Goal: Task Accomplishment & Management: Use online tool/utility

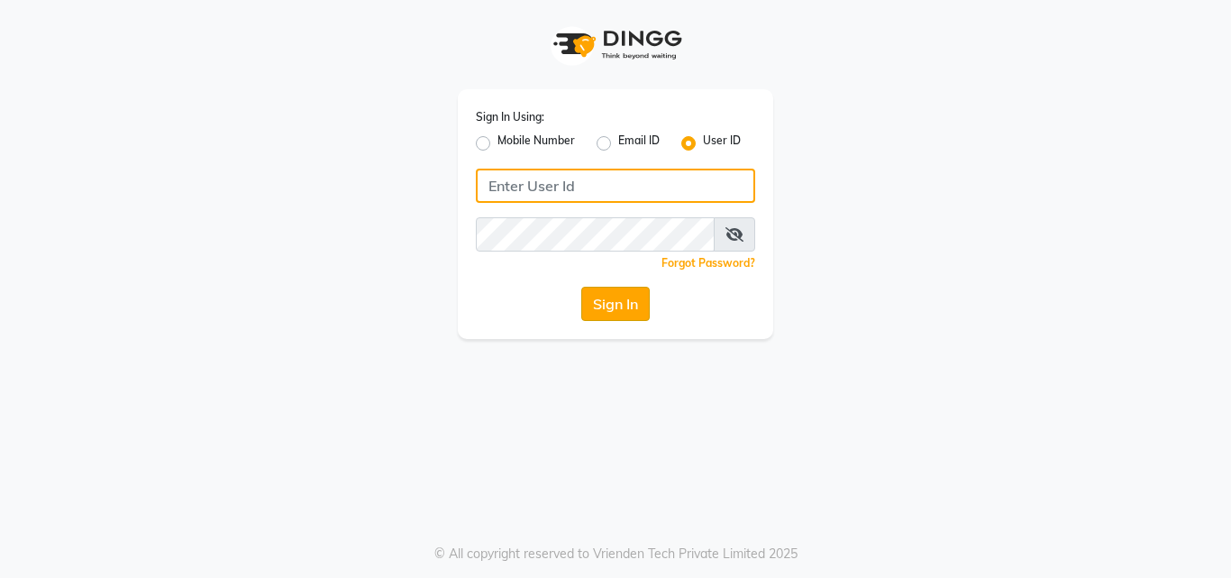
type input "pallavi_unisex"
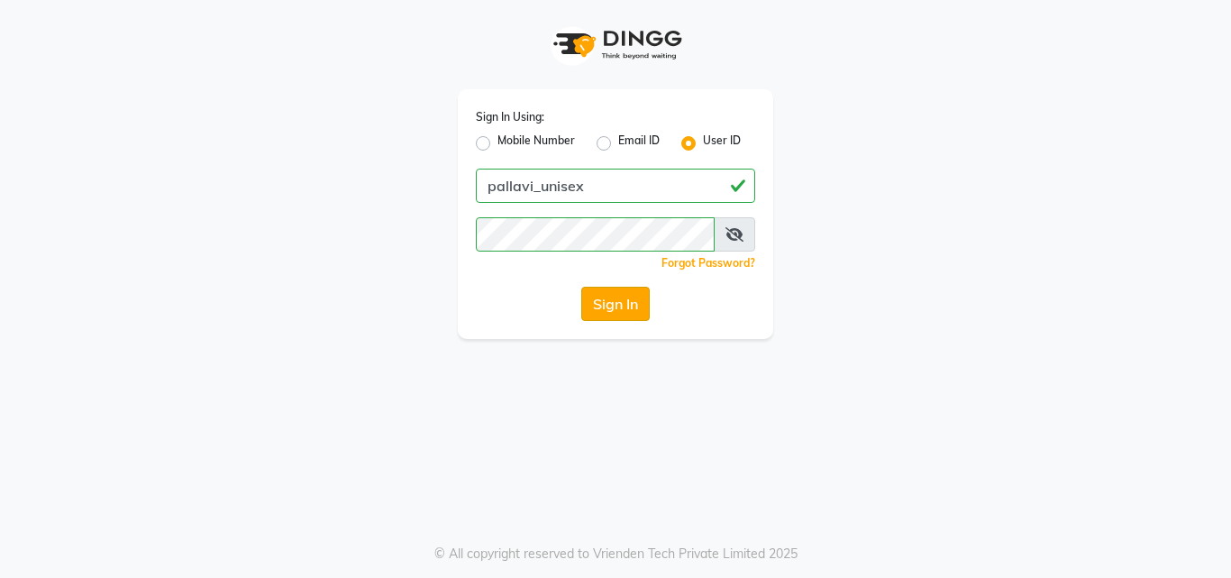
click at [586, 299] on button "Sign In" at bounding box center [615, 304] width 68 height 34
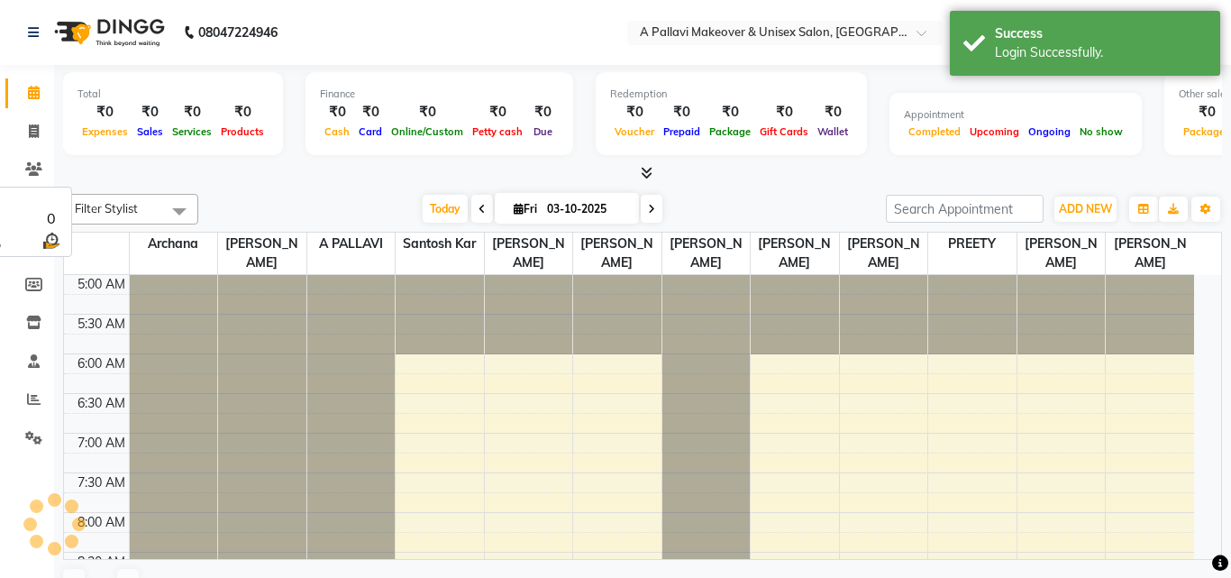
select select "en"
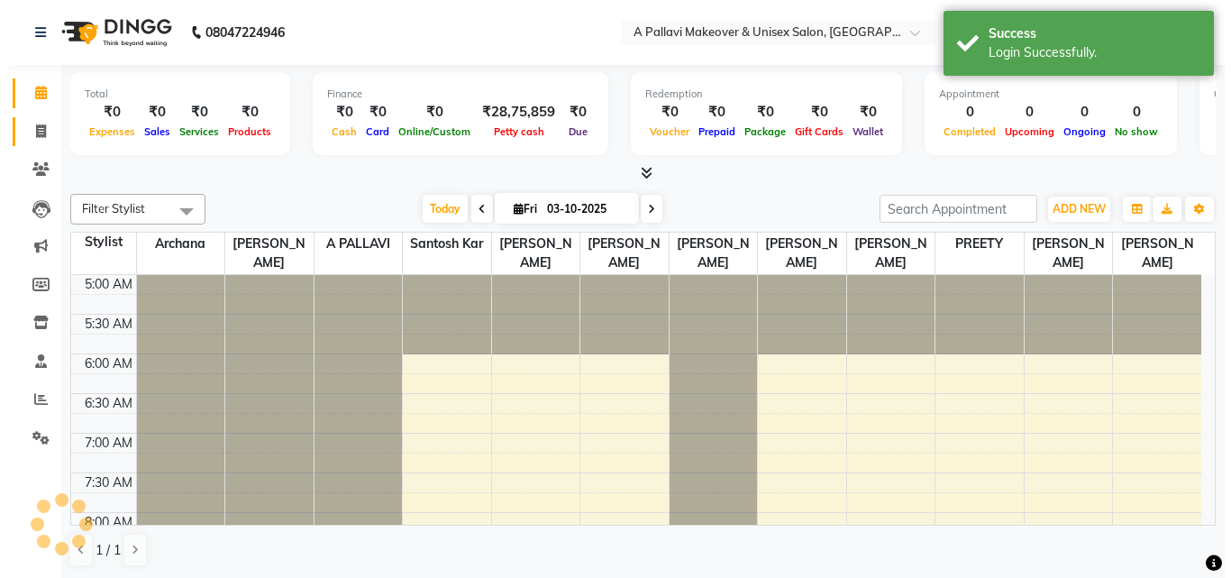
scroll to position [80, 0]
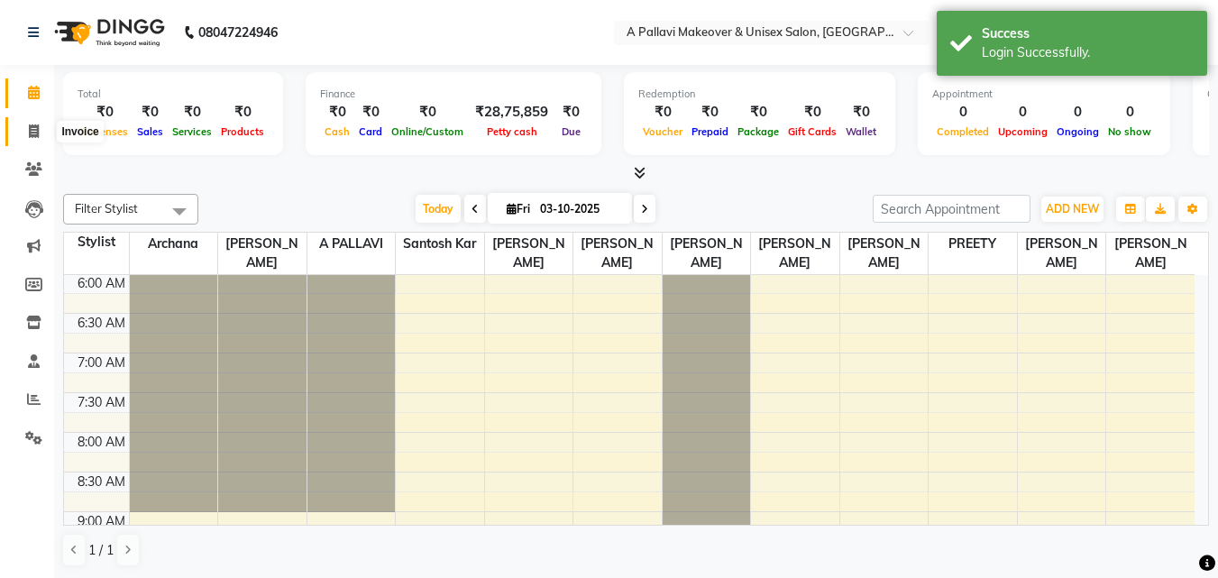
click at [33, 122] on span at bounding box center [34, 132] width 32 height 21
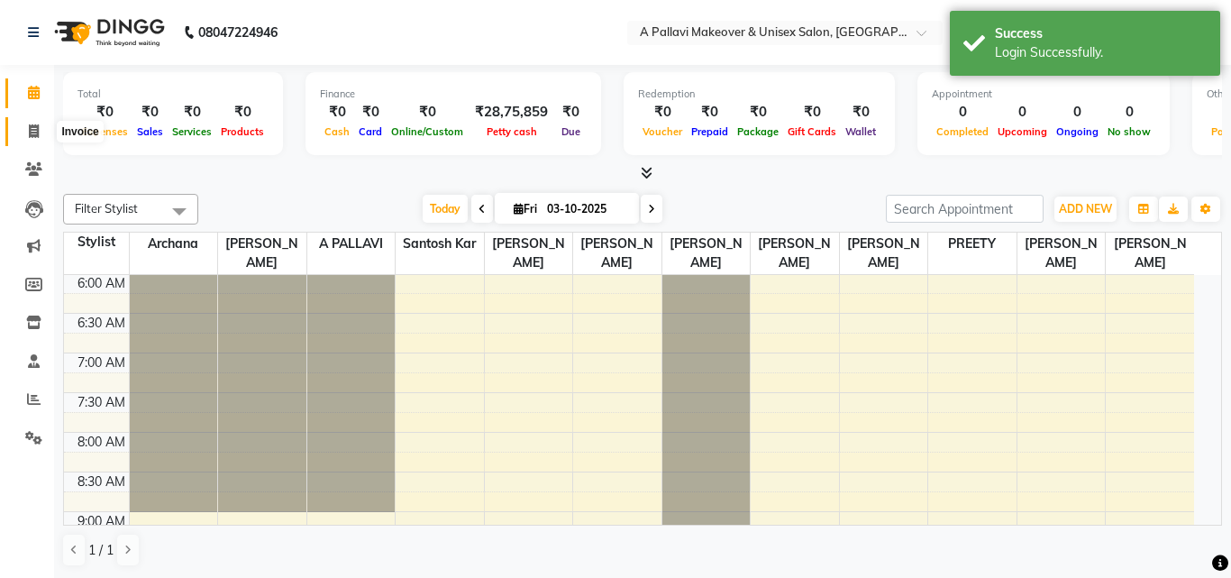
select select "service"
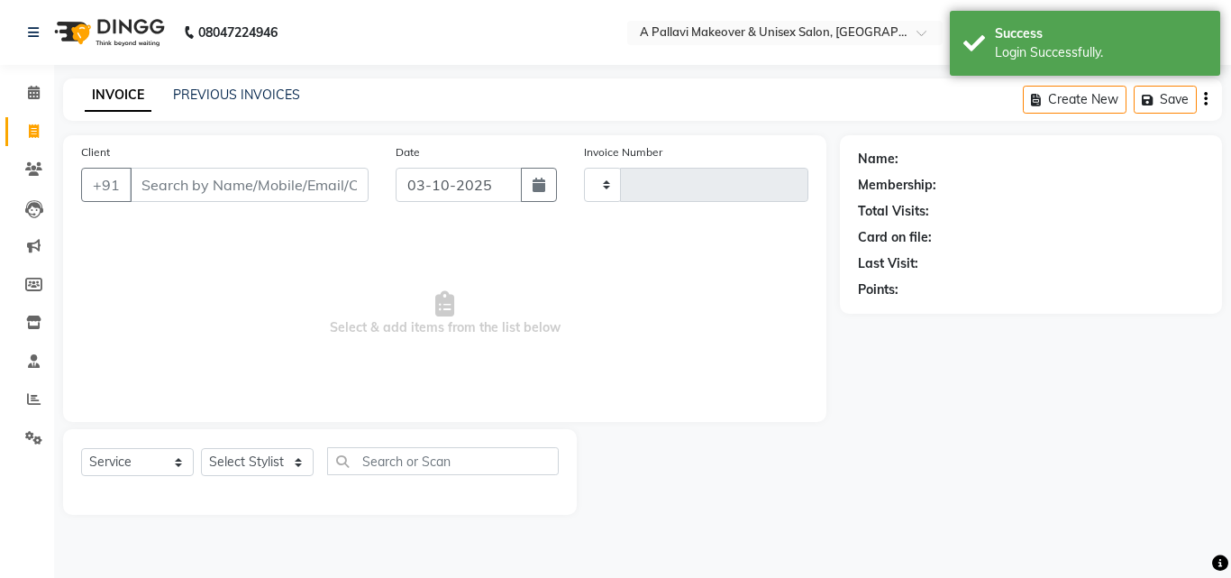
type input "1872"
select select "3573"
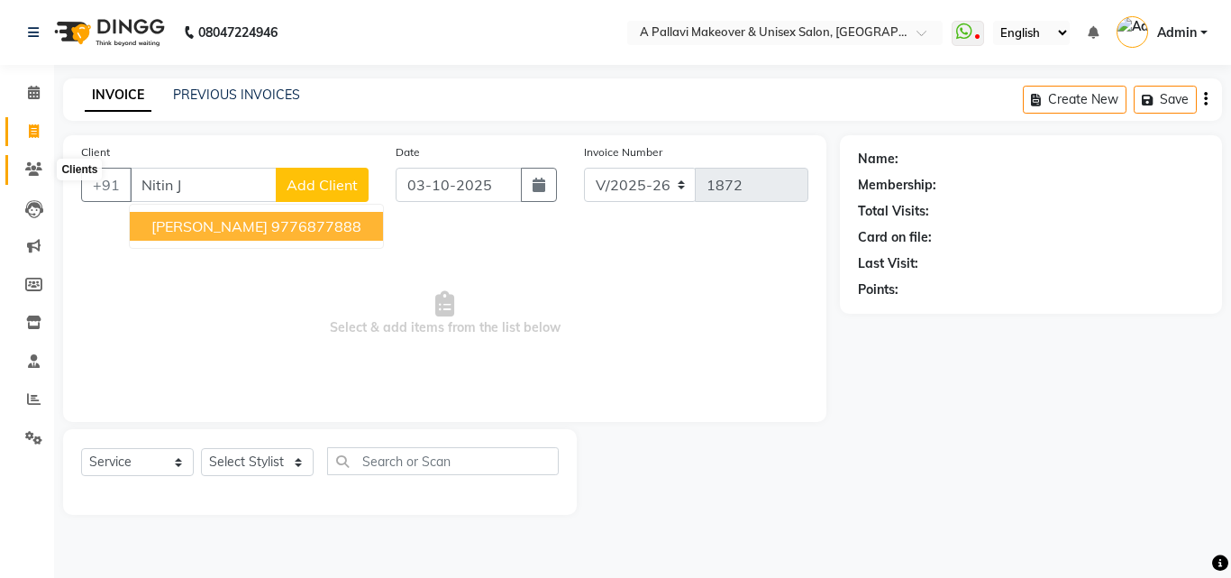
type input "Nitin J"
click at [41, 169] on icon at bounding box center [33, 169] width 17 height 14
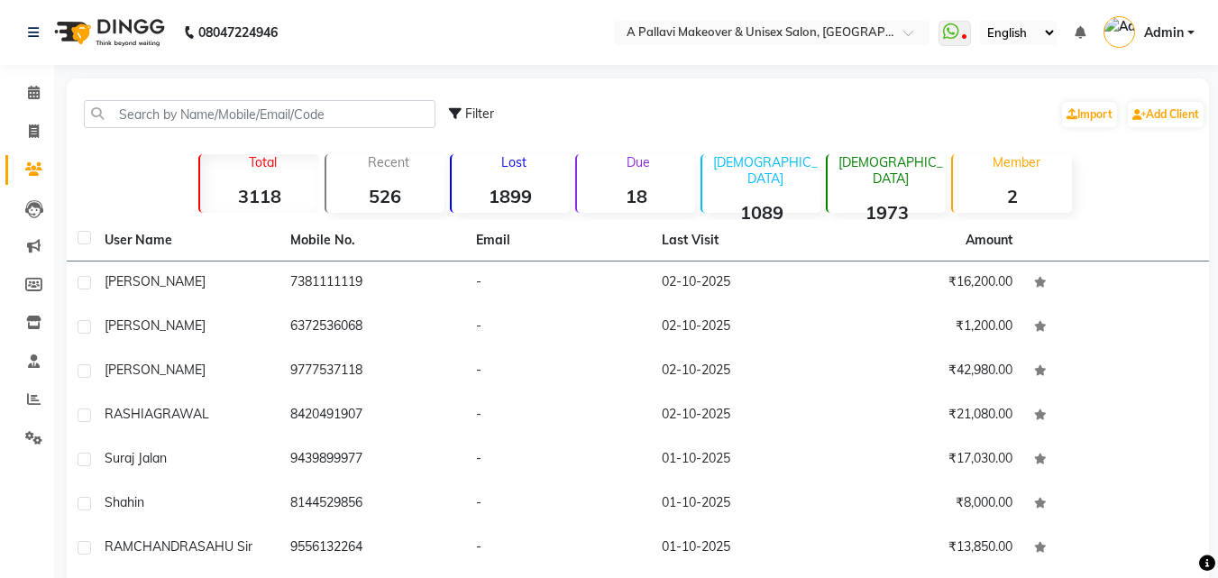
click at [661, 175] on div "Due 18" at bounding box center [635, 183] width 120 height 59
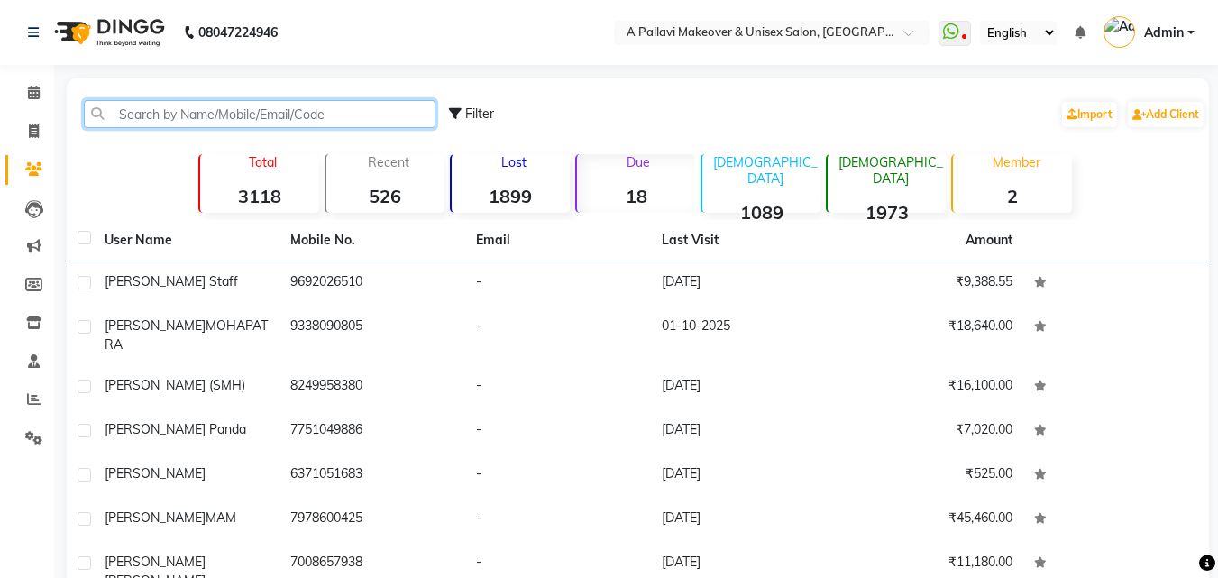
click at [299, 113] on input "text" at bounding box center [259, 114] width 351 height 28
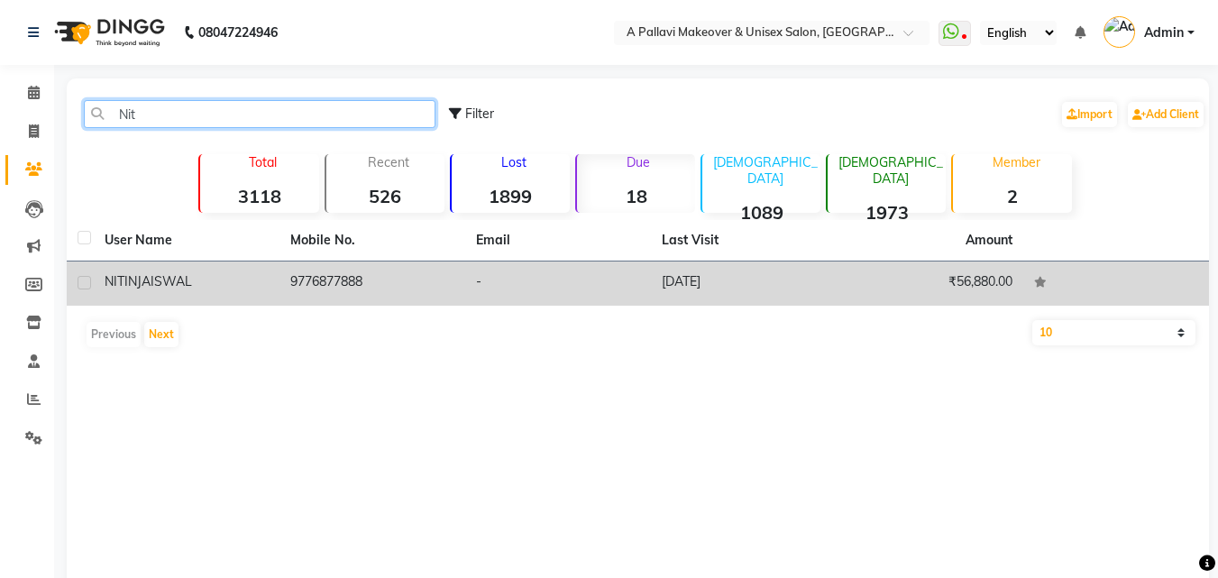
type input "Nit"
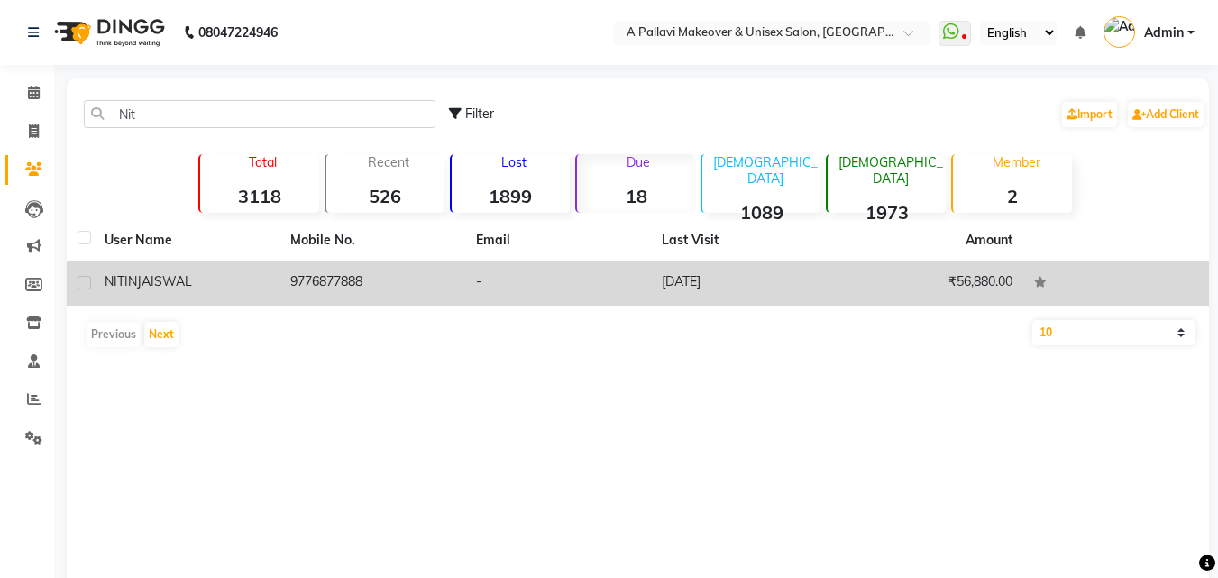
click at [518, 278] on td "-" at bounding box center [558, 283] width 186 height 44
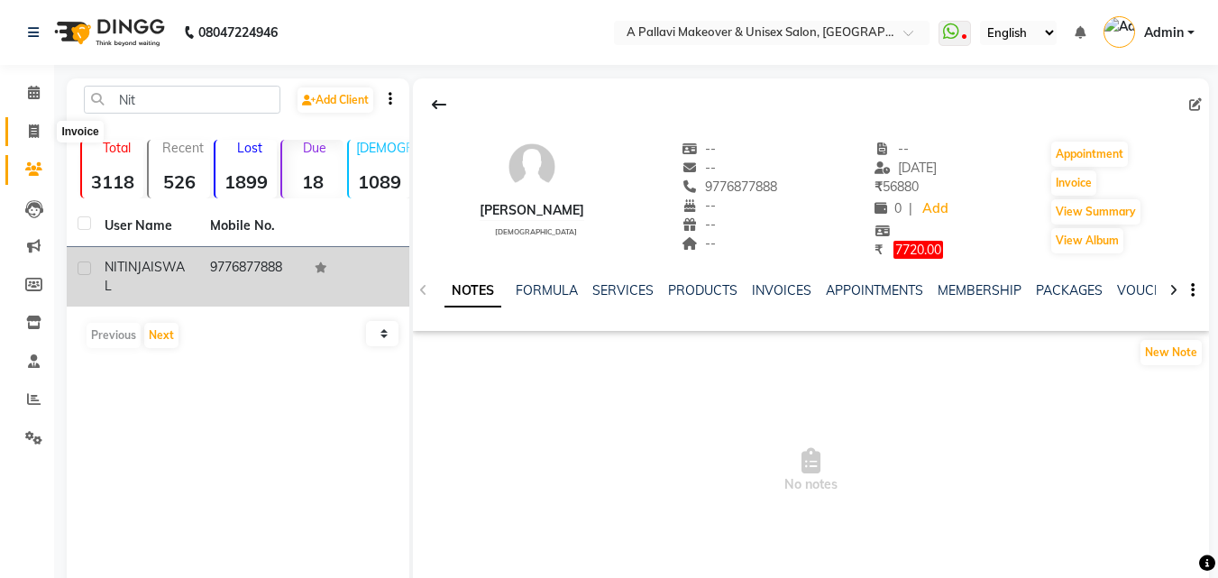
click at [32, 131] on icon at bounding box center [34, 131] width 10 height 14
select select "service"
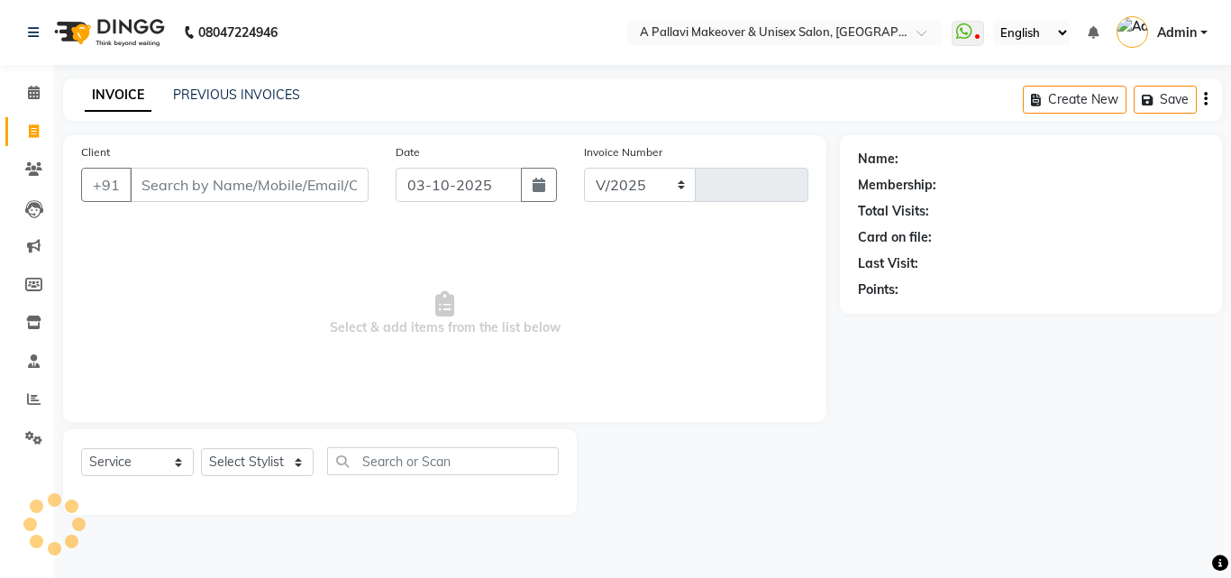
select select "3573"
type input "1872"
click at [850, 442] on div "Name: Membership: Total Visits: Card on file: Last Visit: Points:" at bounding box center [1038, 324] width 396 height 379
drag, startPoint x: 0, startPoint y: 542, endPoint x: 774, endPoint y: 529, distance: 774.2
drag, startPoint x: 774, startPoint y: 529, endPoint x: 39, endPoint y: 404, distance: 746.0
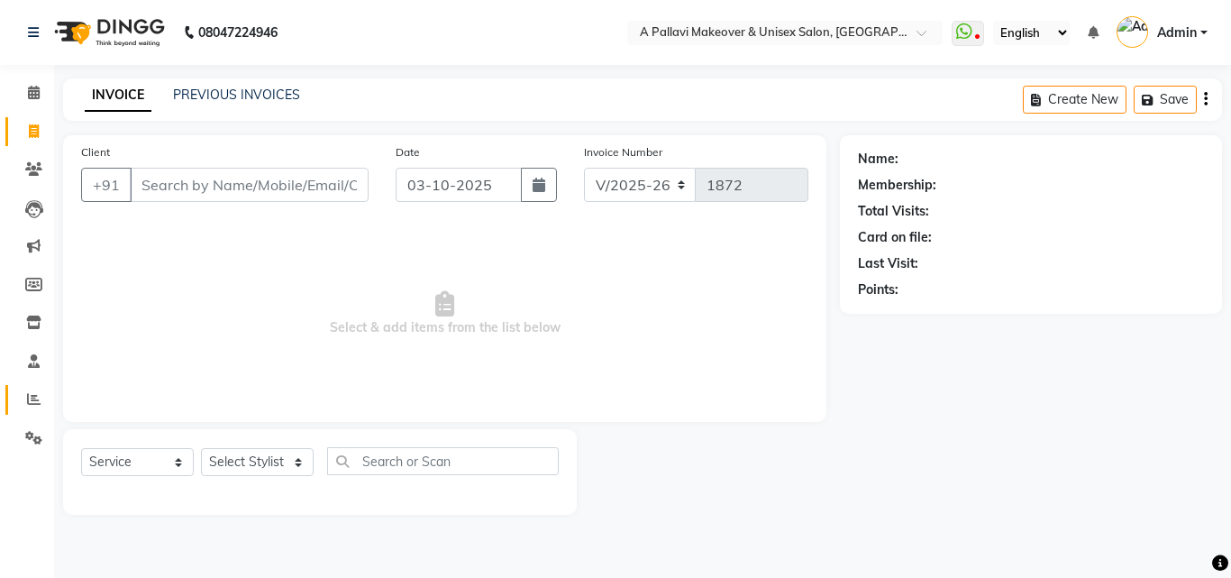
click at [39, 404] on icon at bounding box center [34, 399] width 14 height 14
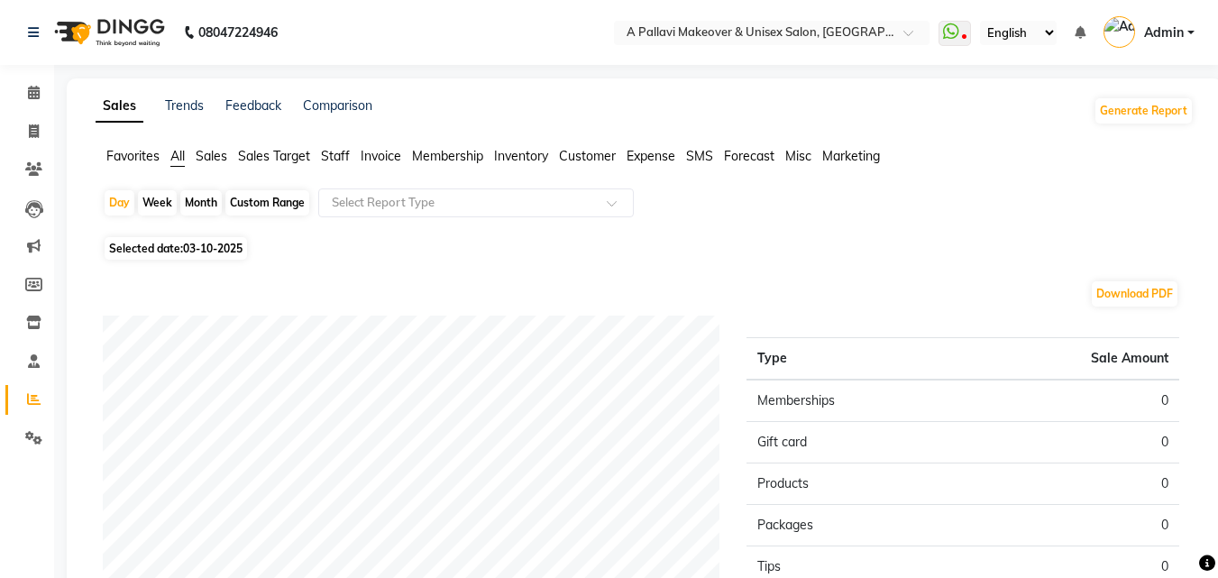
click at [202, 202] on div "Month" at bounding box center [200, 202] width 41 height 25
select select "10"
select select "2025"
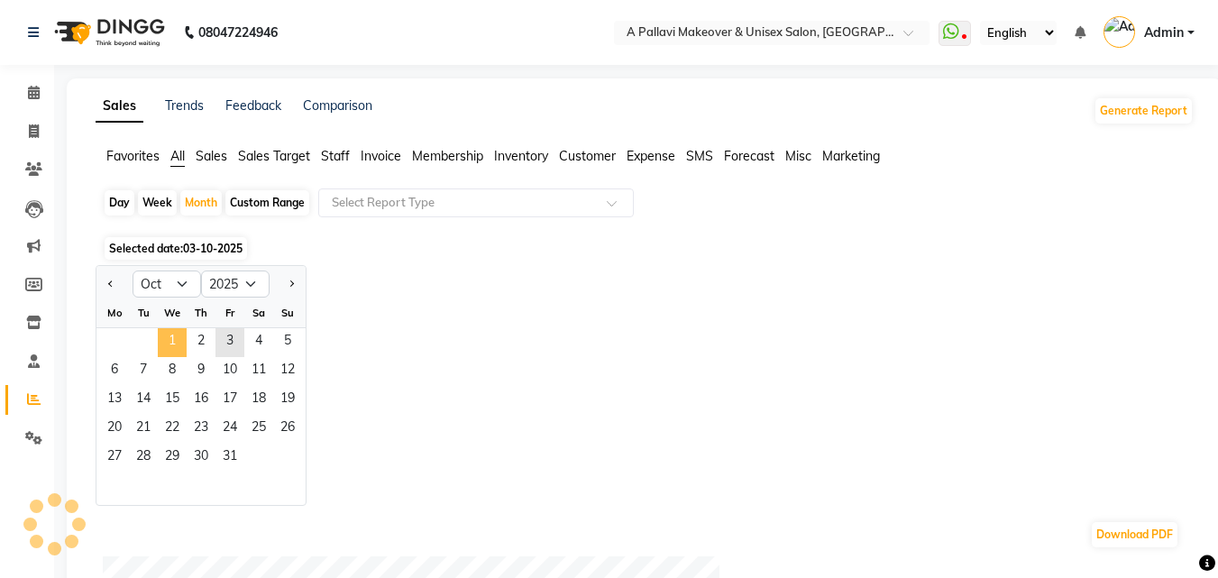
click at [173, 343] on span "1" at bounding box center [172, 342] width 29 height 29
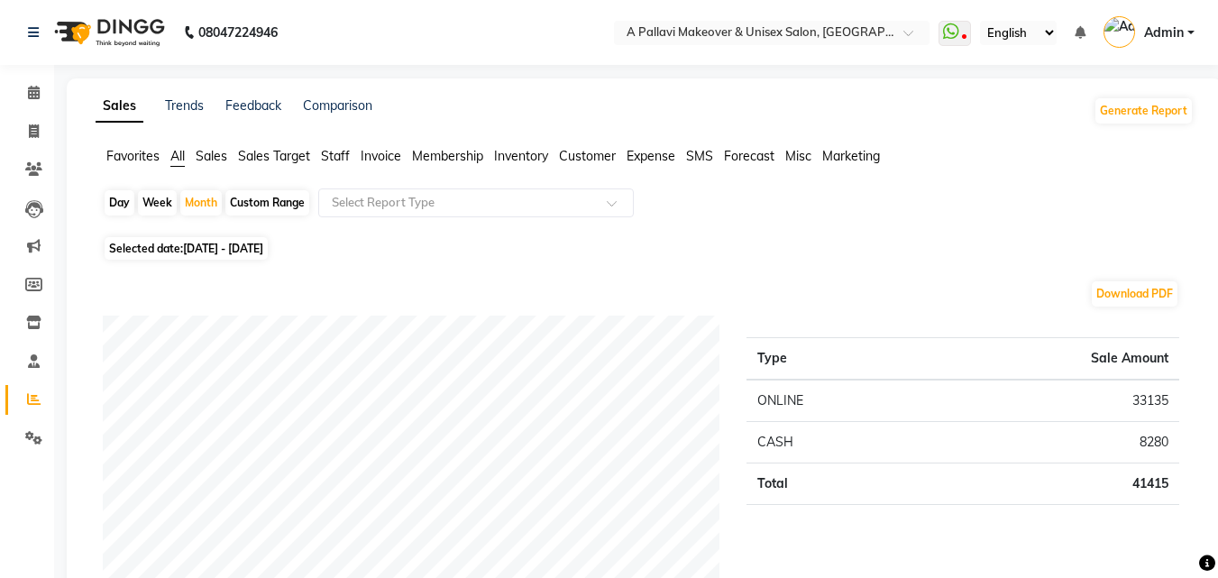
click at [331, 153] on span "Staff" at bounding box center [335, 156] width 29 height 16
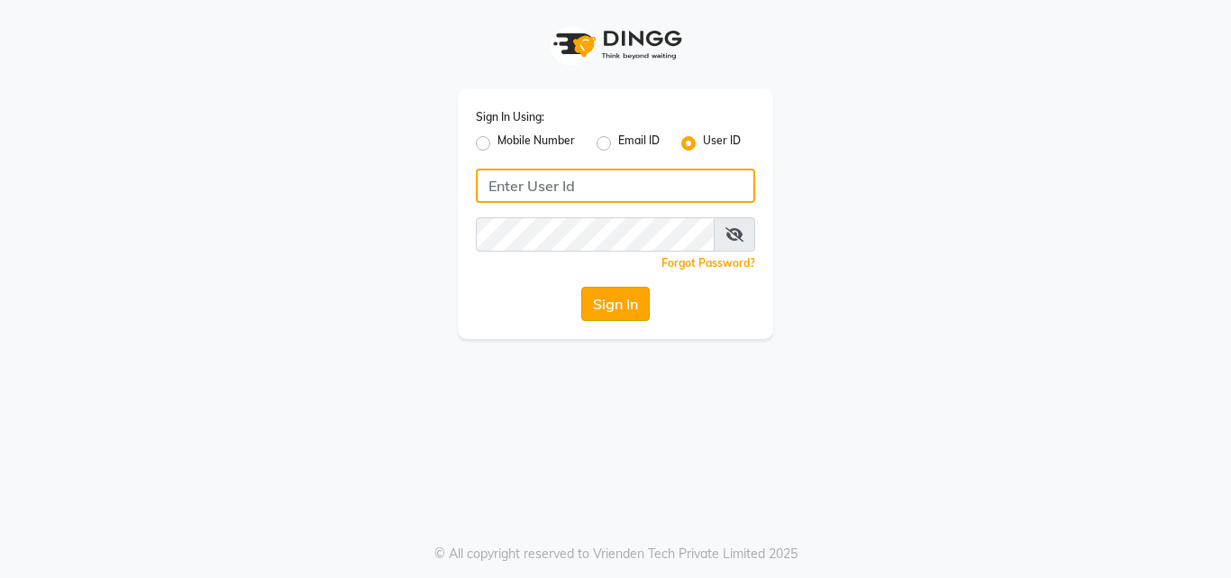
type input "pallavi_unisex"
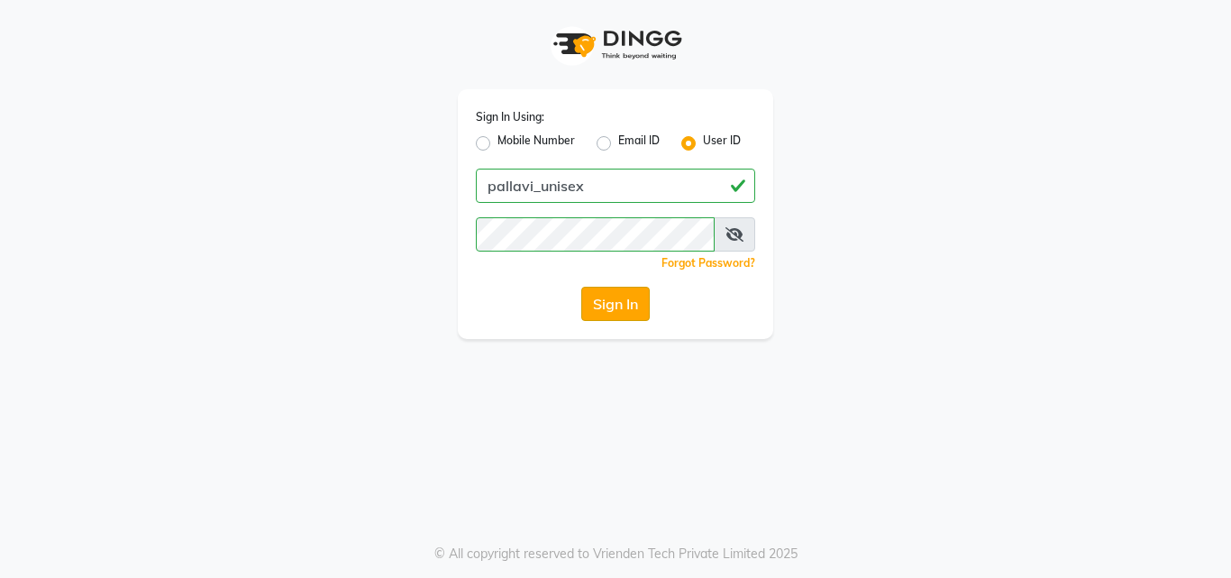
click at [600, 312] on button "Sign In" at bounding box center [615, 304] width 68 height 34
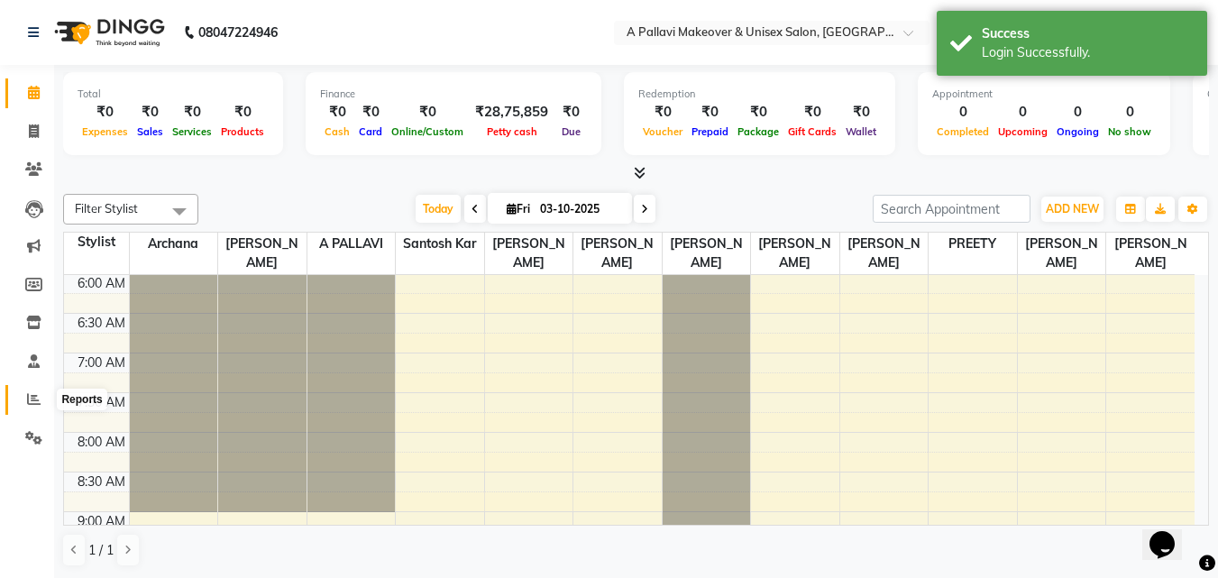
click at [30, 398] on icon at bounding box center [34, 399] width 14 height 14
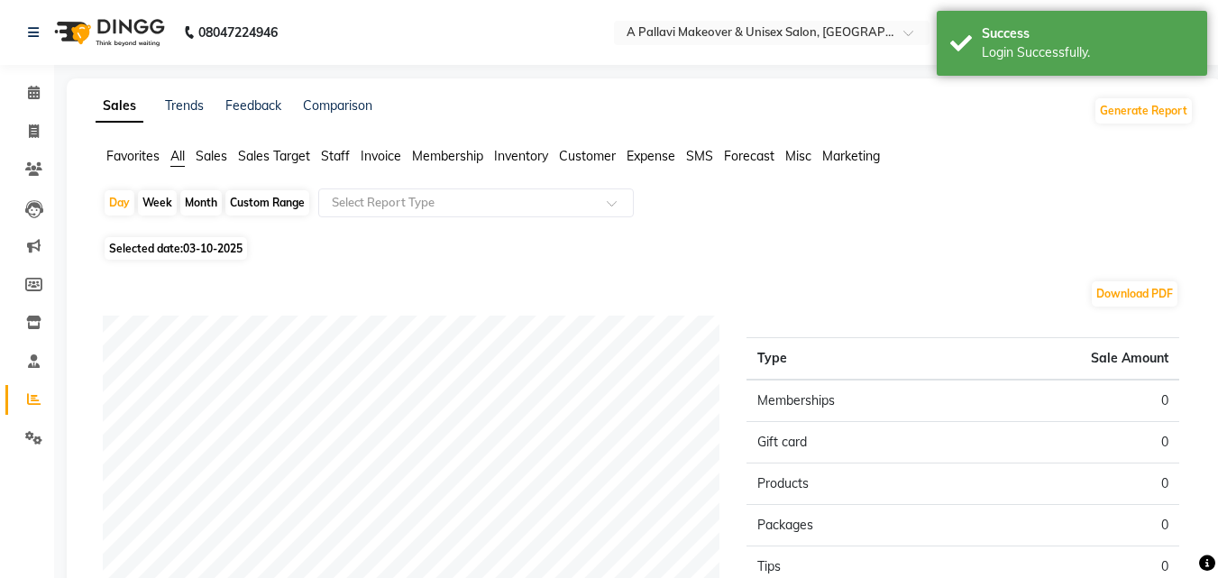
click at [344, 151] on span "Staff" at bounding box center [335, 156] width 29 height 16
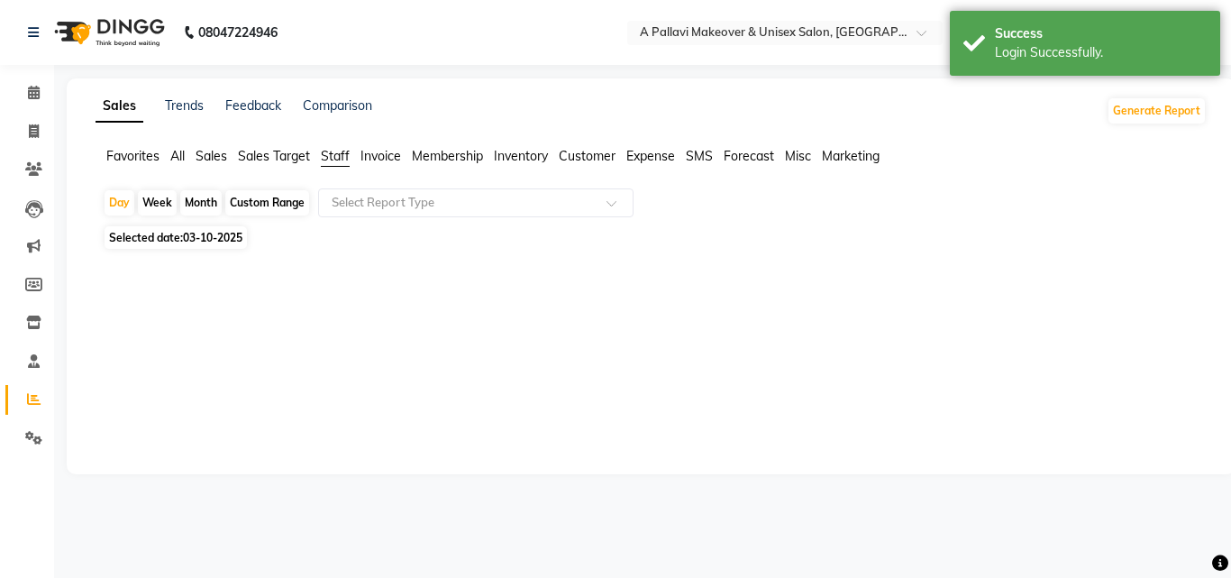
click at [195, 200] on div "Month" at bounding box center [200, 202] width 41 height 25
select select "10"
select select "2025"
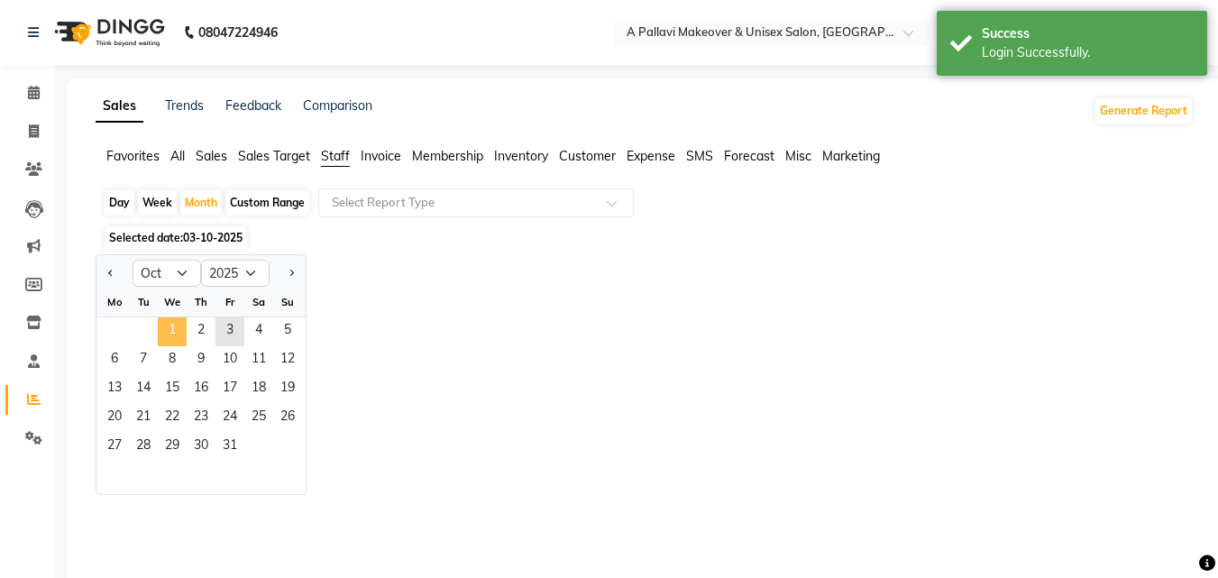
click at [185, 327] on span "1" at bounding box center [172, 331] width 29 height 29
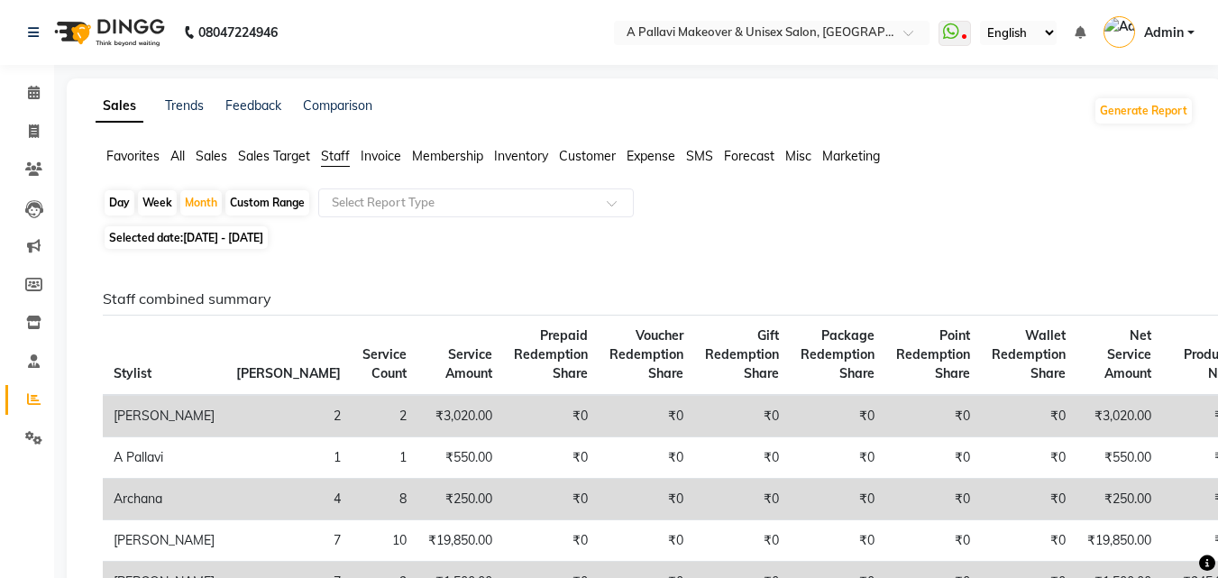
click at [263, 236] on span "[DATE] - [DATE]" at bounding box center [223, 238] width 80 height 14
select select "10"
select select "2025"
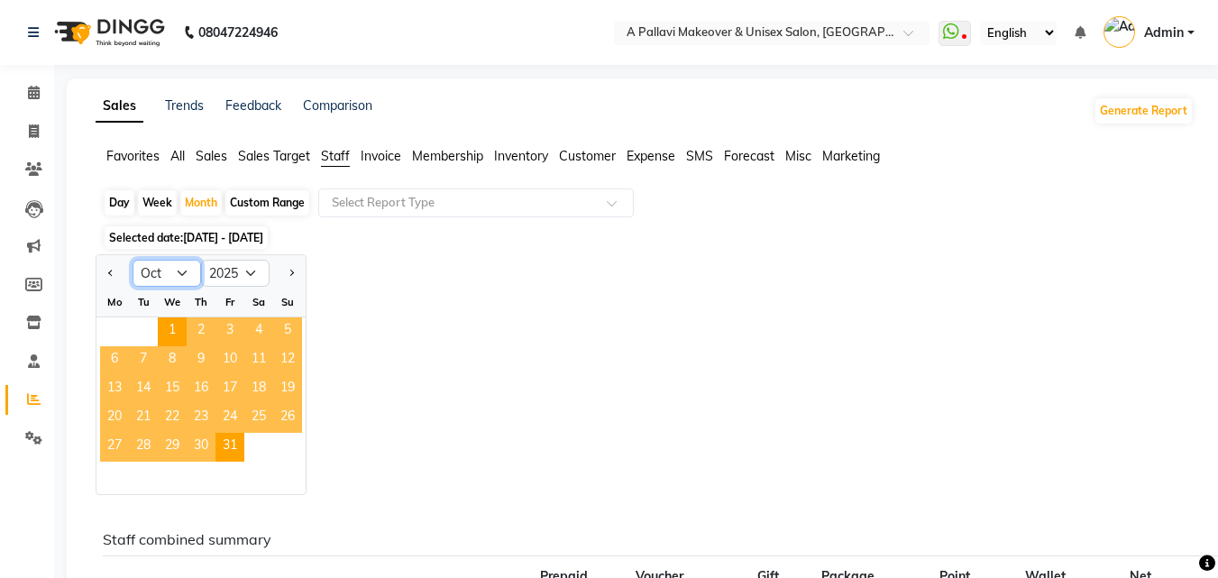
click at [185, 269] on select "Jan Feb Mar Apr May Jun [DATE] Aug Sep Oct Nov Dec" at bounding box center [166, 273] width 68 height 27
select select "9"
click at [132, 260] on select "Jan Feb Mar Apr May Jun [DATE] Aug Sep Oct Nov Dec" at bounding box center [166, 273] width 68 height 27
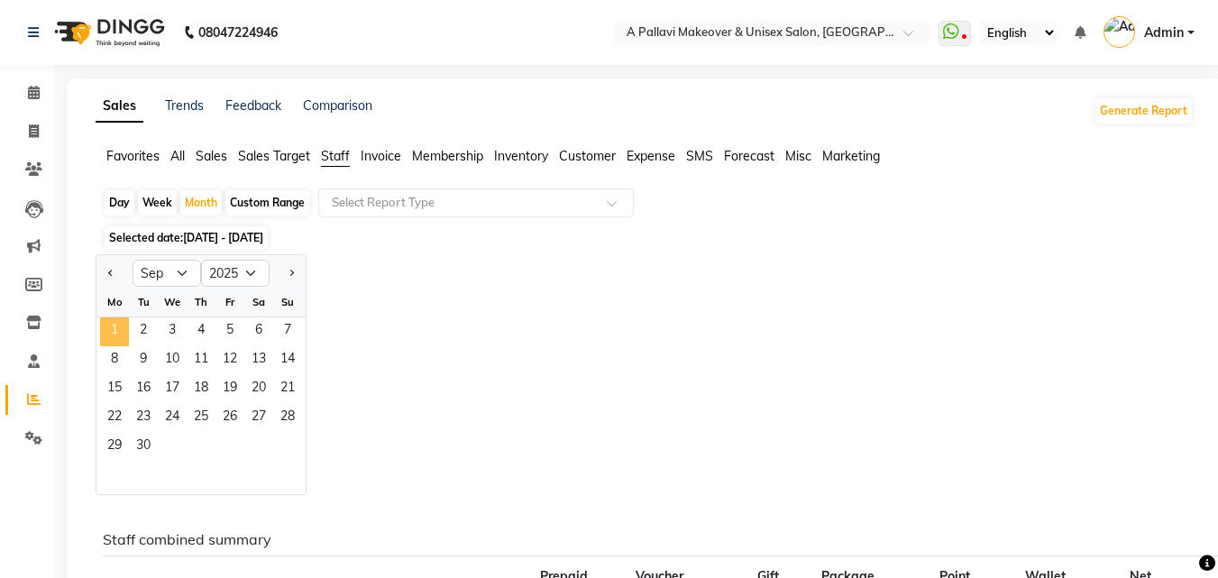
click at [108, 330] on span "1" at bounding box center [114, 331] width 29 height 29
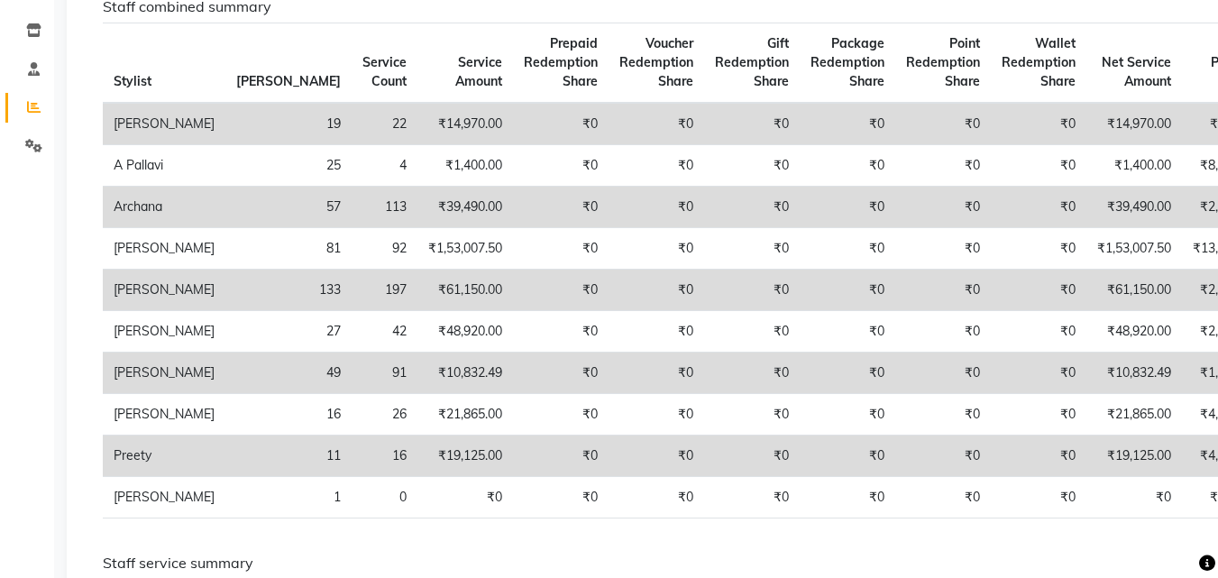
scroll to position [270, 0]
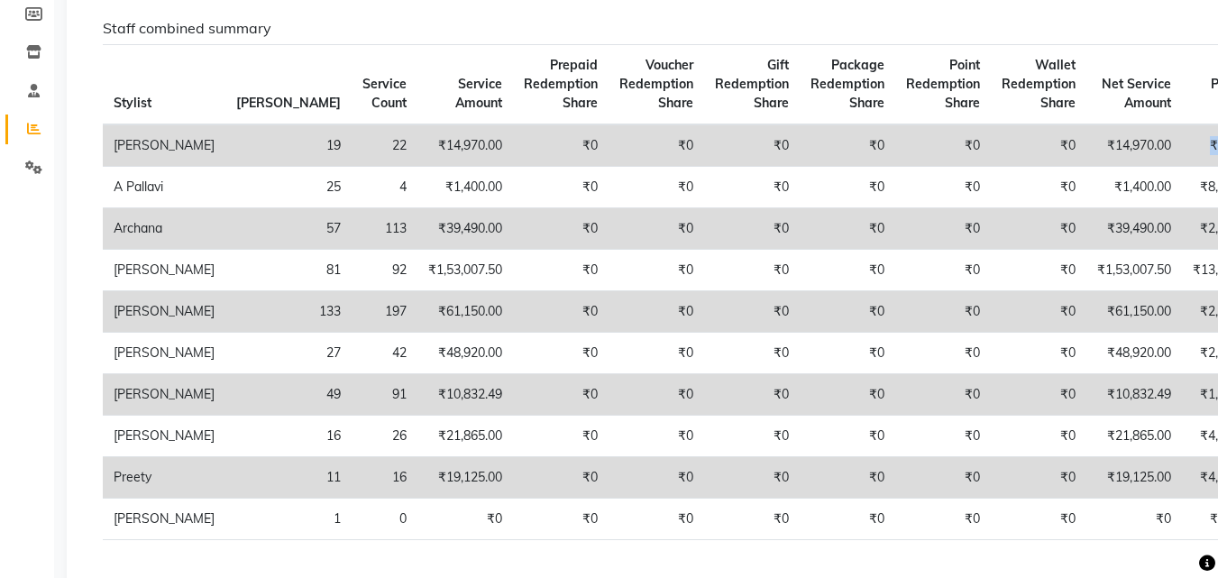
drag, startPoint x: 1186, startPoint y: 150, endPoint x: 1079, endPoint y: 128, distance: 109.4
click at [1079, 132] on tr "Akansha 19 22 ₹14,970.00 ₹0 ₹0 ₹0 ₹0 ₹0 ₹0 ₹14,970.00 ₹450.00 ₹0 ₹0 ₹0 ₹0 ₹0" at bounding box center [862, 145] width 1518 height 42
drag, startPoint x: 1147, startPoint y: 95, endPoint x: 1080, endPoint y: 96, distance: 67.6
click at [1181, 96] on th "Product Net" at bounding box center [1224, 85] width 86 height 80
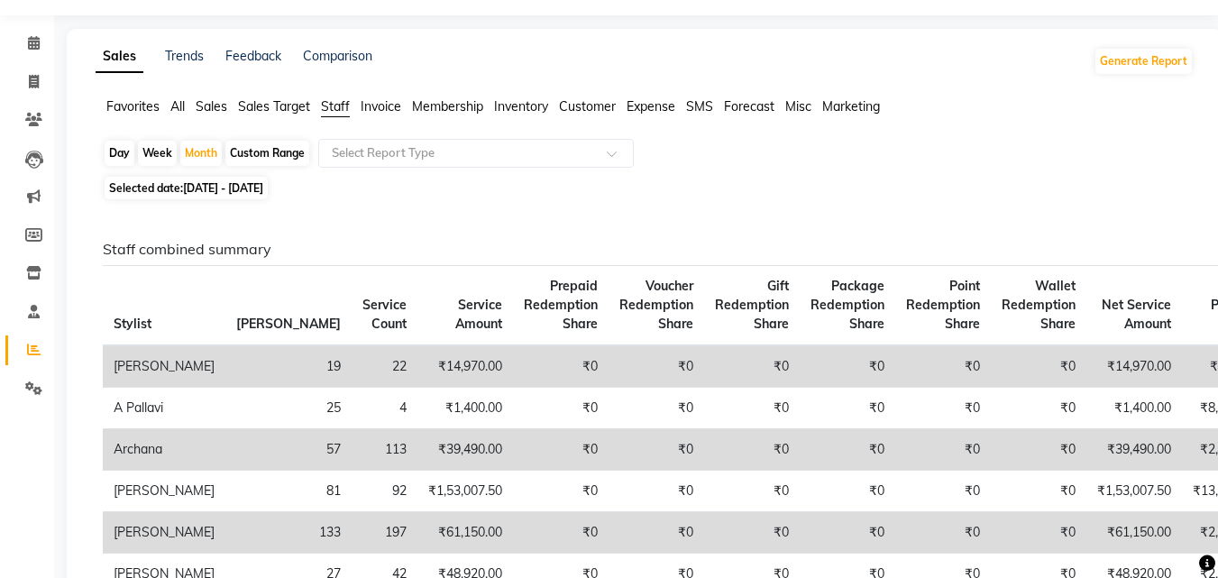
scroll to position [90, 0]
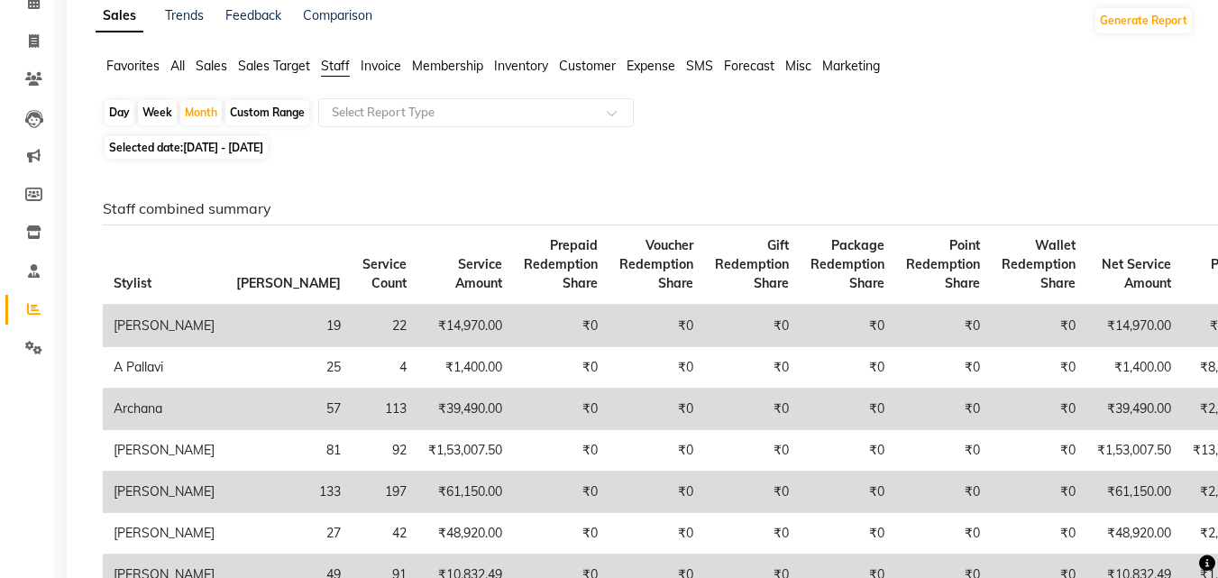
click at [174, 66] on span "All" at bounding box center [177, 66] width 14 height 16
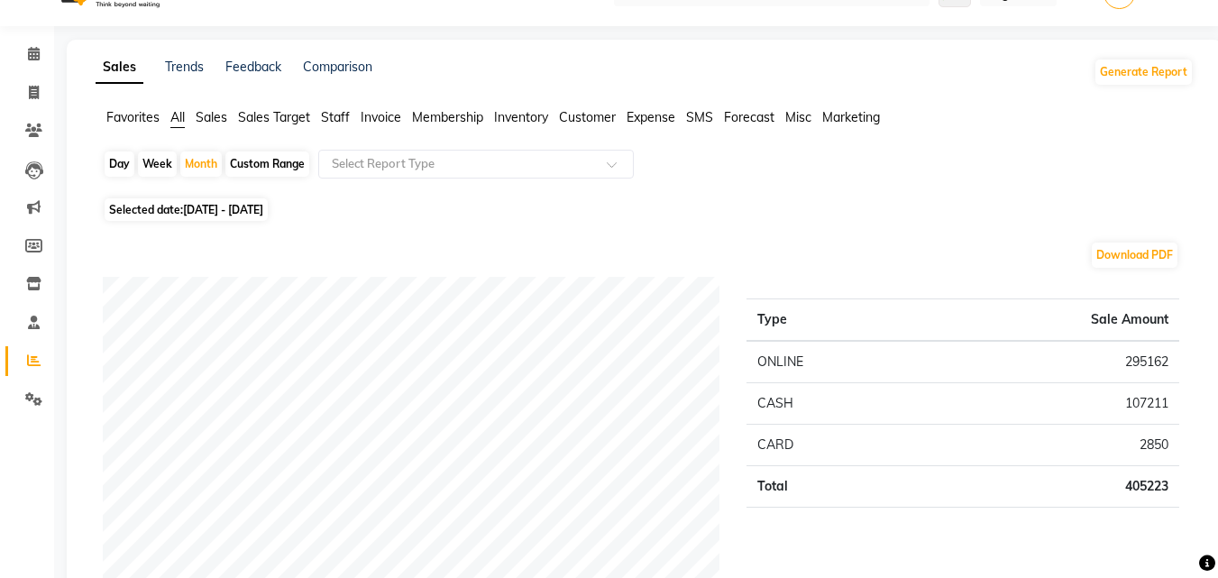
scroll to position [0, 0]
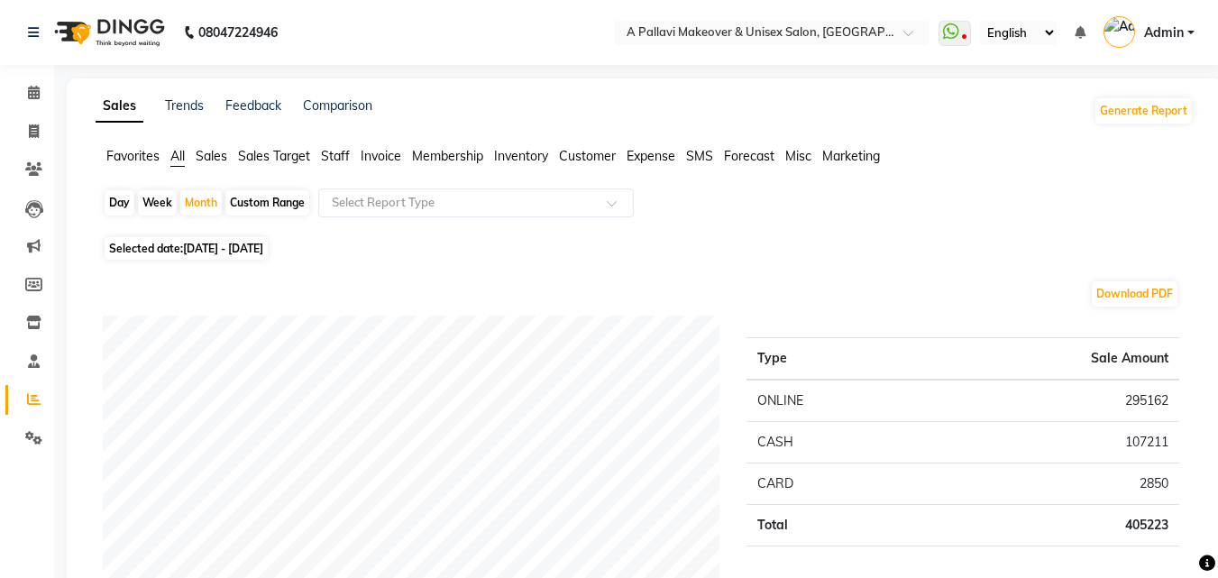
click at [326, 153] on span "Staff" at bounding box center [335, 156] width 29 height 16
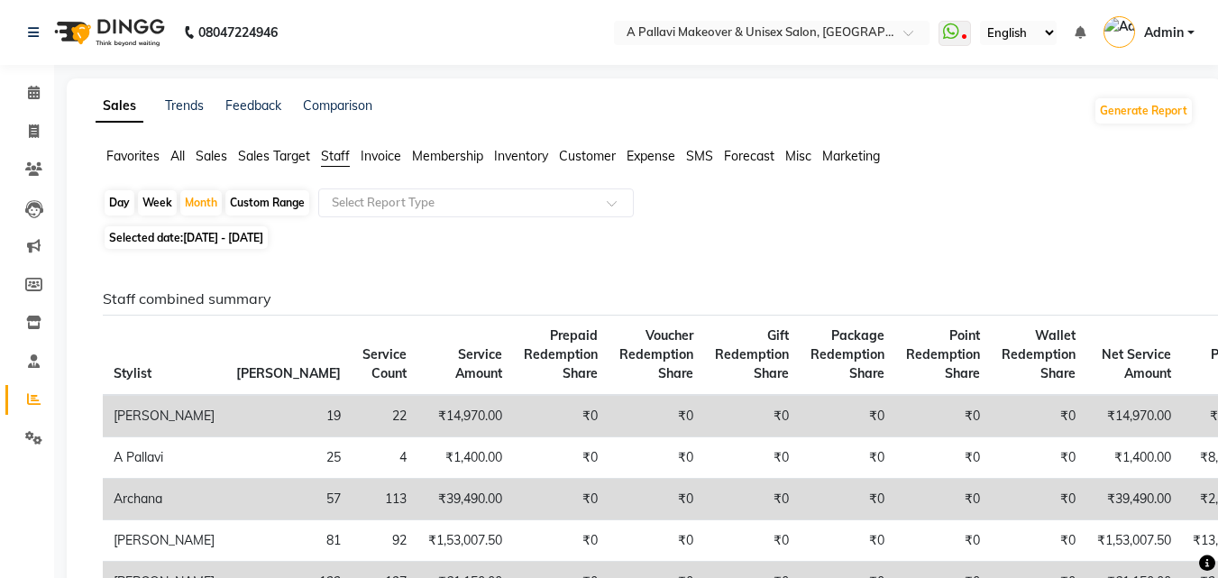
click at [272, 160] on span "Sales Target" at bounding box center [274, 156] width 72 height 16
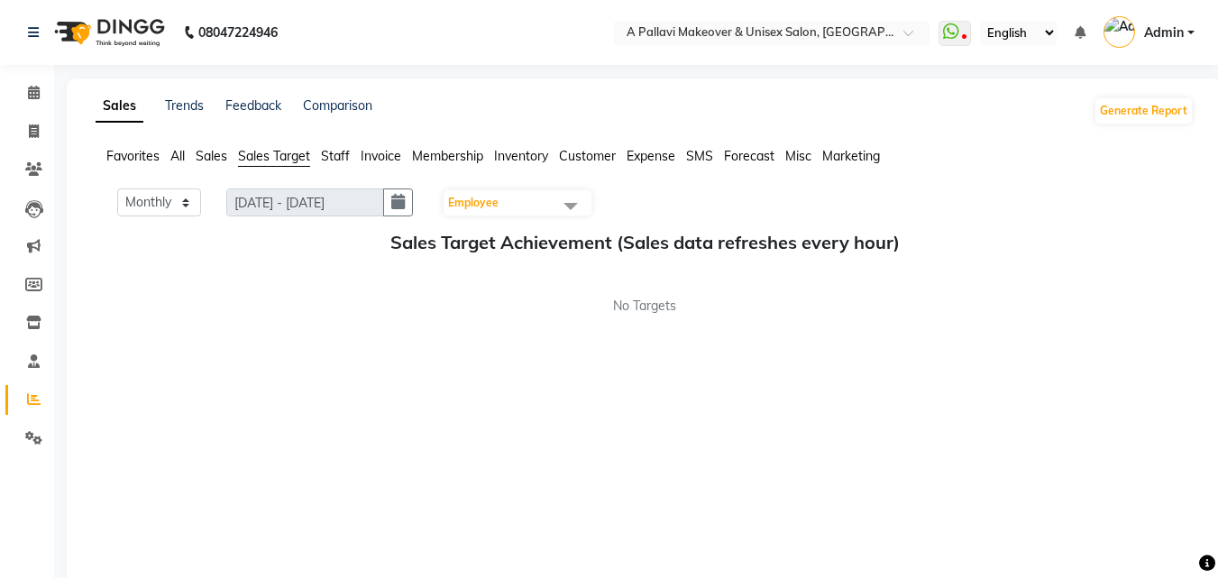
click at [179, 156] on span "All" at bounding box center [177, 156] width 14 height 16
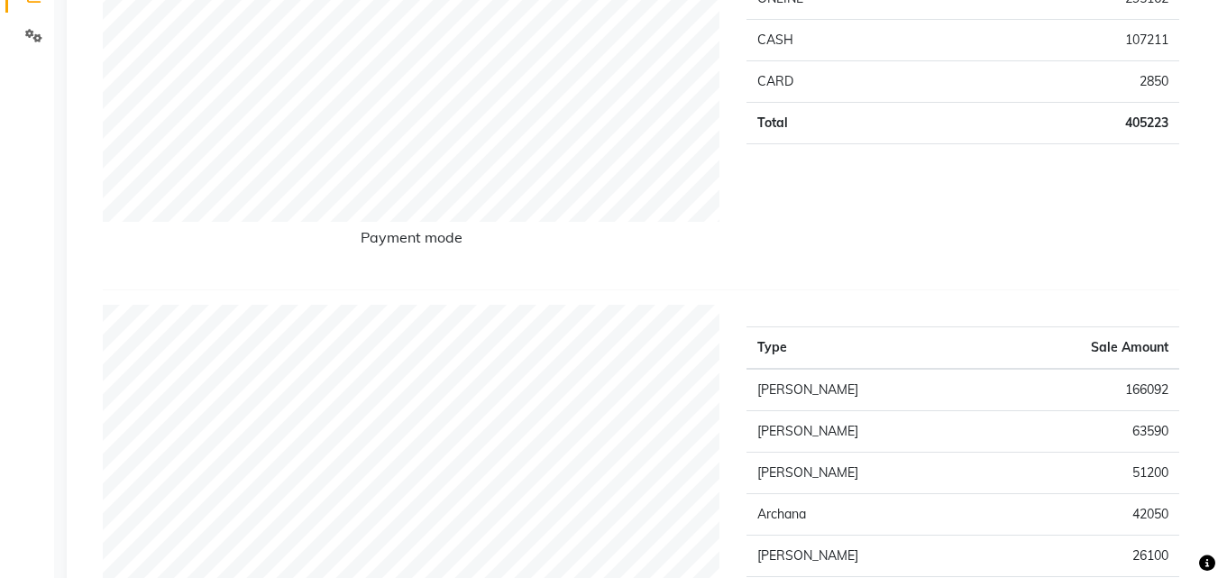
scroll to position [451, 0]
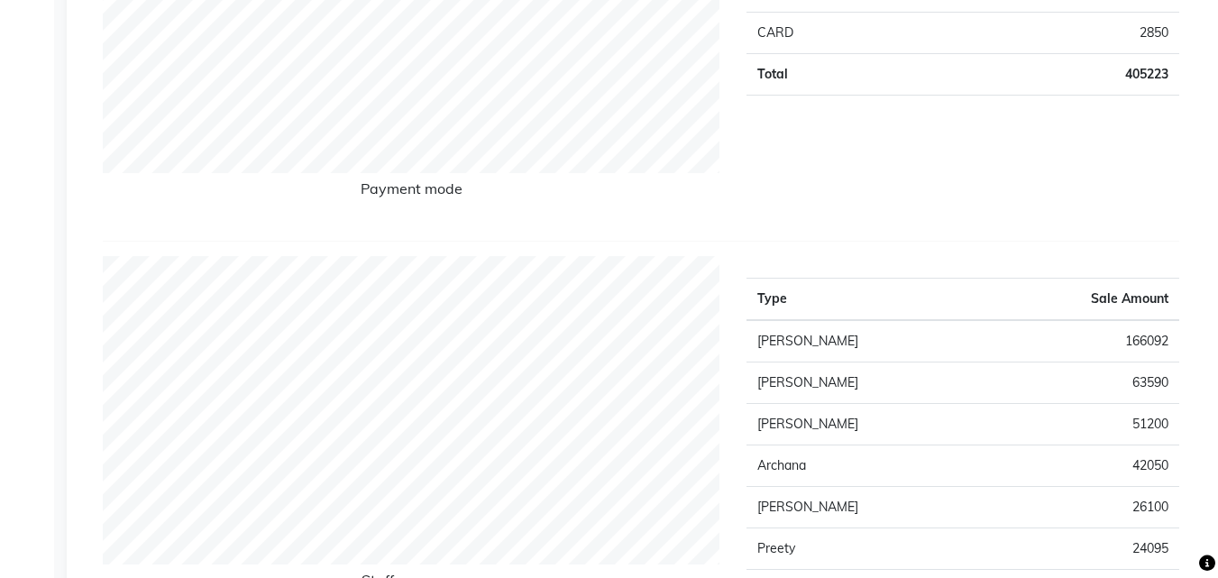
click at [884, 344] on td "[PERSON_NAME]" at bounding box center [865, 341] width 239 height 42
click at [770, 343] on td "[PERSON_NAME]" at bounding box center [865, 341] width 239 height 42
click at [768, 343] on td "[PERSON_NAME]" at bounding box center [865, 341] width 239 height 42
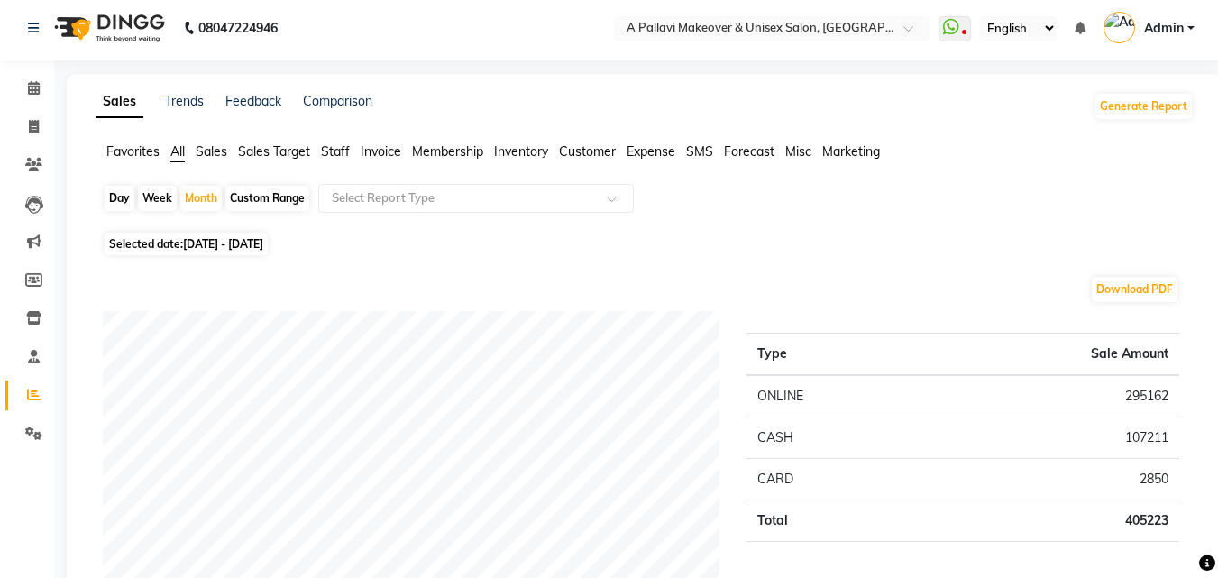
scroll to position [0, 0]
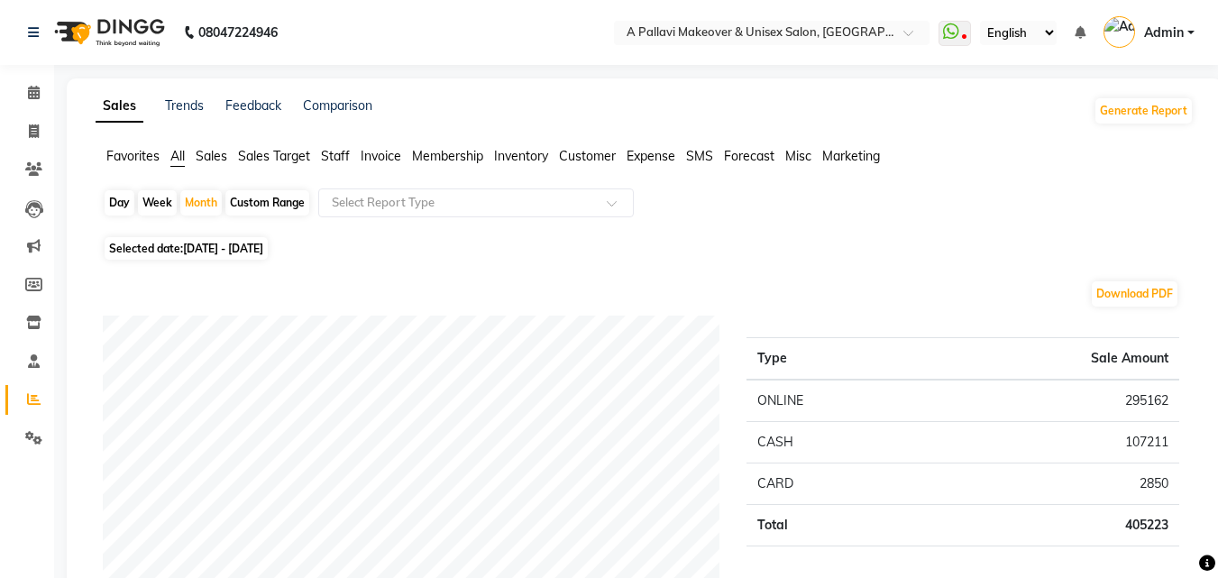
click at [340, 160] on span "Staff" at bounding box center [335, 156] width 29 height 16
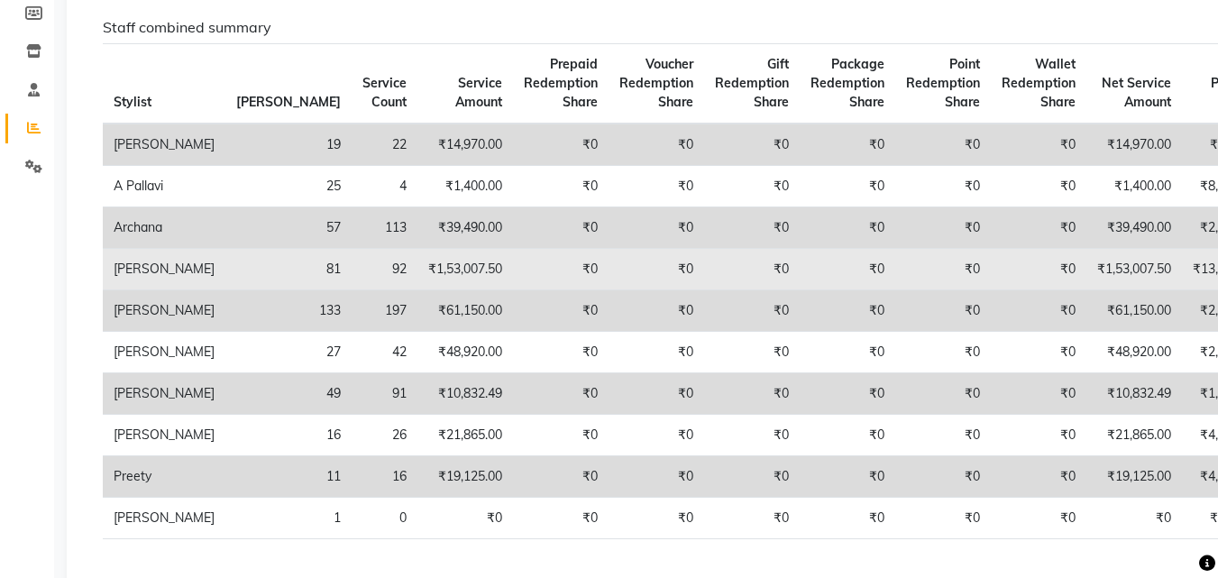
scroll to position [270, 0]
click at [417, 274] on td "₹1,53,007.50" at bounding box center [465, 270] width 96 height 41
drag, startPoint x: 367, startPoint y: 274, endPoint x: 326, endPoint y: 272, distance: 40.6
click at [417, 272] on td "₹1,53,007.50" at bounding box center [465, 270] width 96 height 41
click at [417, 269] on td "₹1,53,007.50" at bounding box center [465, 270] width 96 height 41
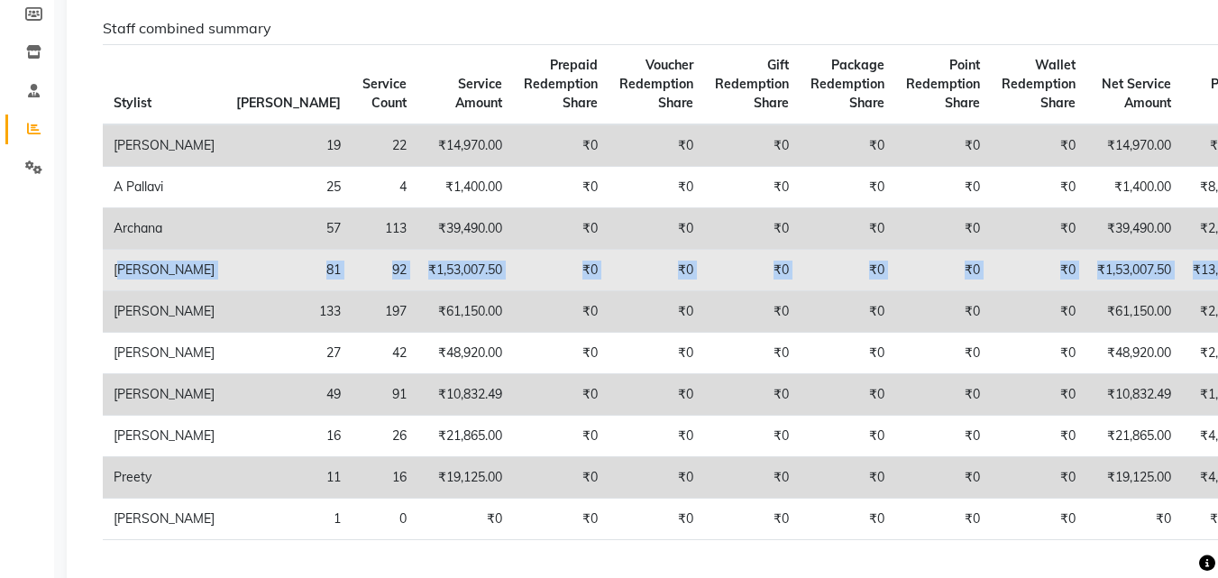
drag, startPoint x: 107, startPoint y: 267, endPoint x: 1151, endPoint y: 261, distance: 1043.6
click at [1151, 261] on tr "Bapan 81 92 ₹1,53,007.50 ₹0 ₹0 ₹0 ₹0 ₹0 ₹0 ₹1,53,007.50 ₹13,085.00 ₹0 ₹0 ₹0 ₹0 …" at bounding box center [862, 270] width 1518 height 41
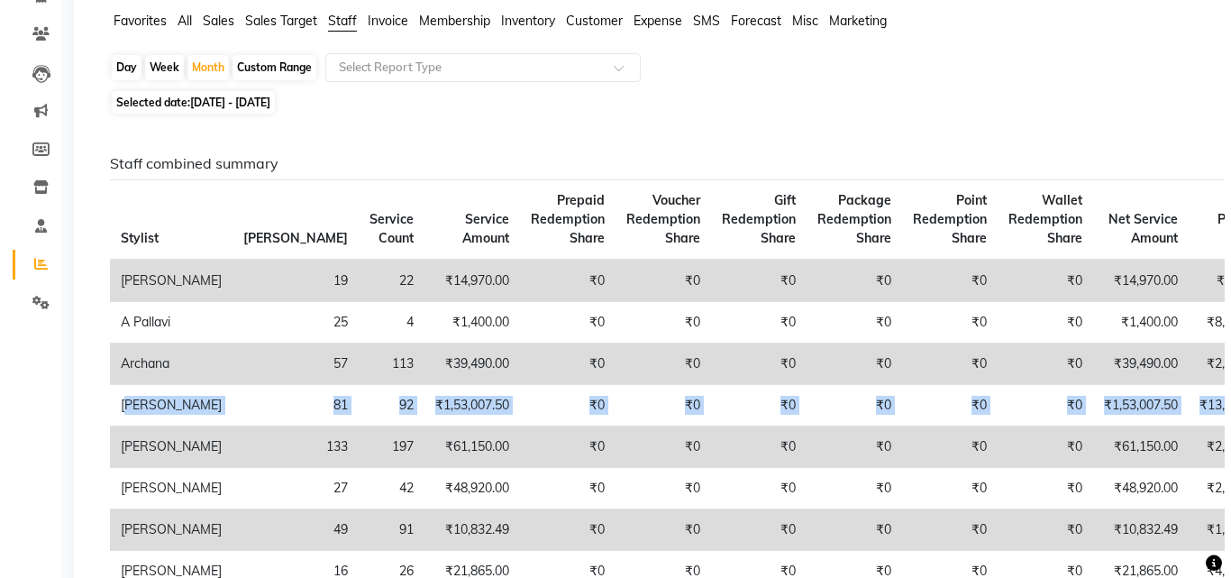
scroll to position [0, 0]
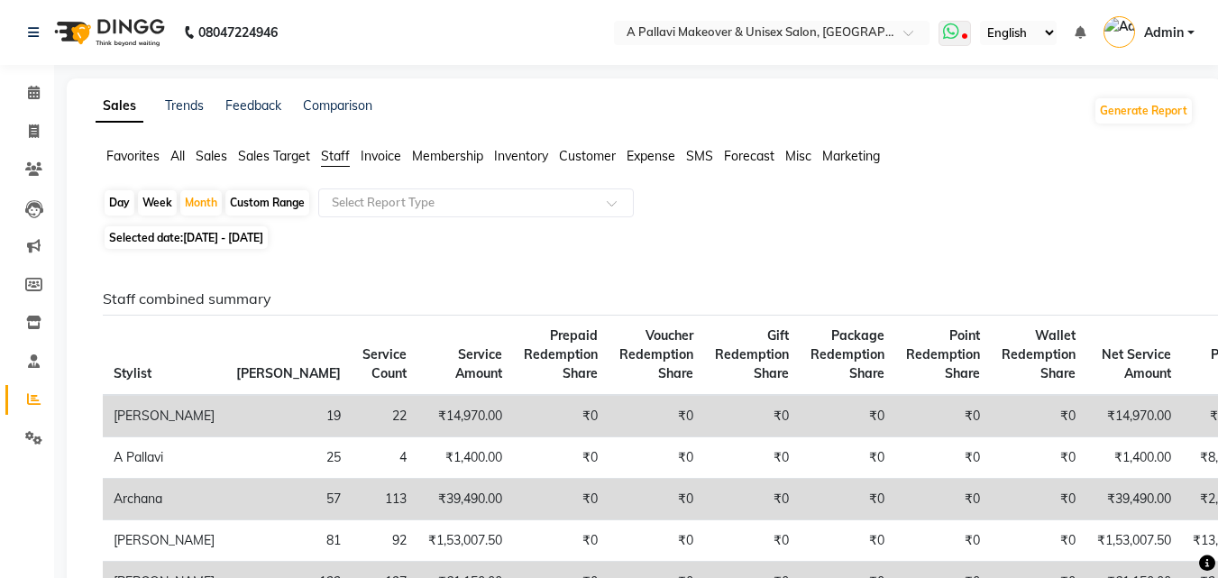
click at [959, 40] on icon at bounding box center [951, 32] width 16 height 18
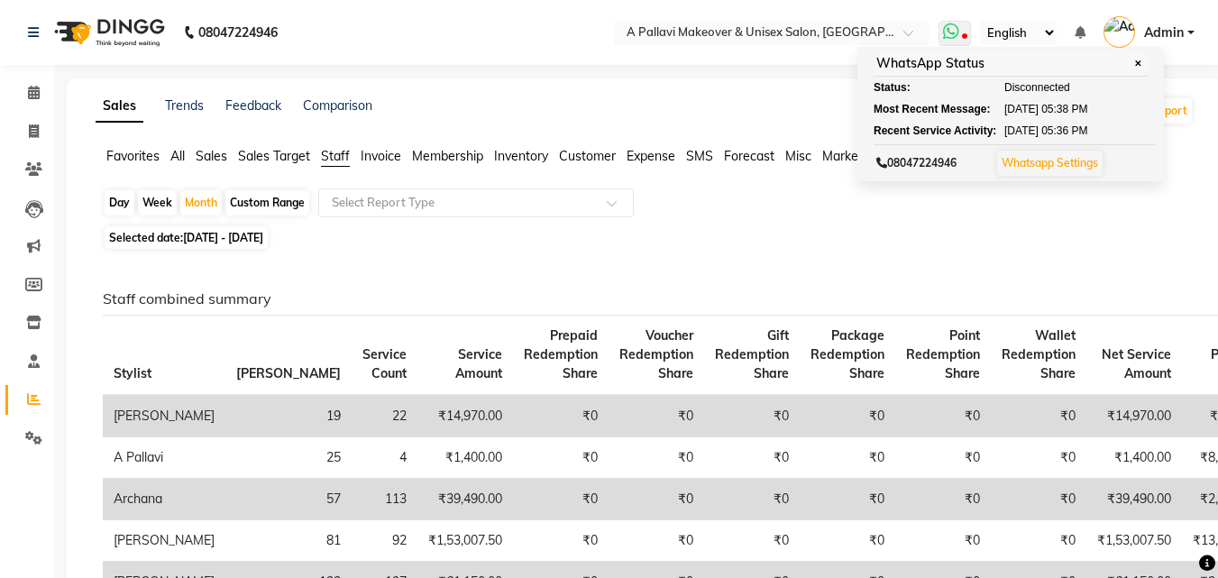
click at [1143, 66] on span "✕" at bounding box center [1137, 64] width 16 height 14
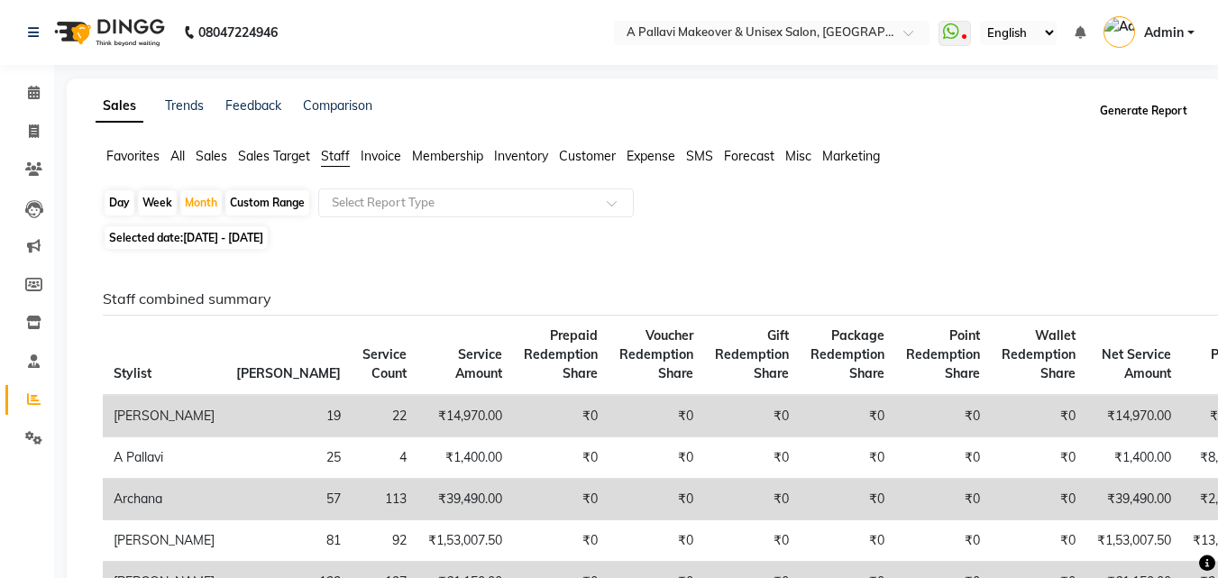
click at [1139, 111] on button "Generate Report" at bounding box center [1143, 110] width 96 height 25
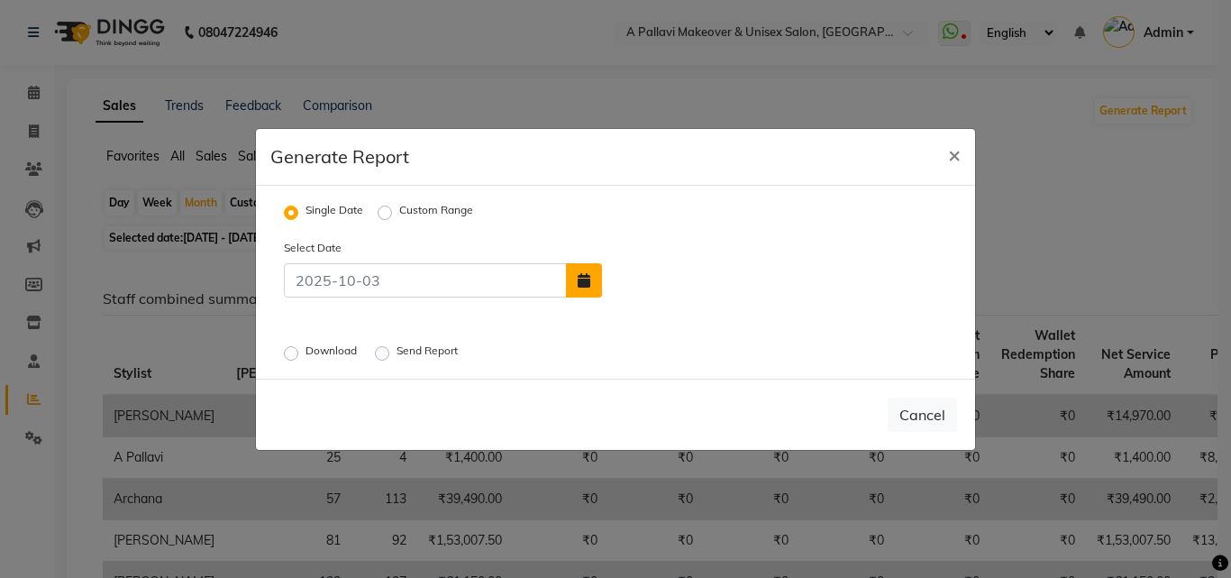
click at [592, 287] on button "button" at bounding box center [584, 280] width 36 height 34
select select "10"
select select "2025"
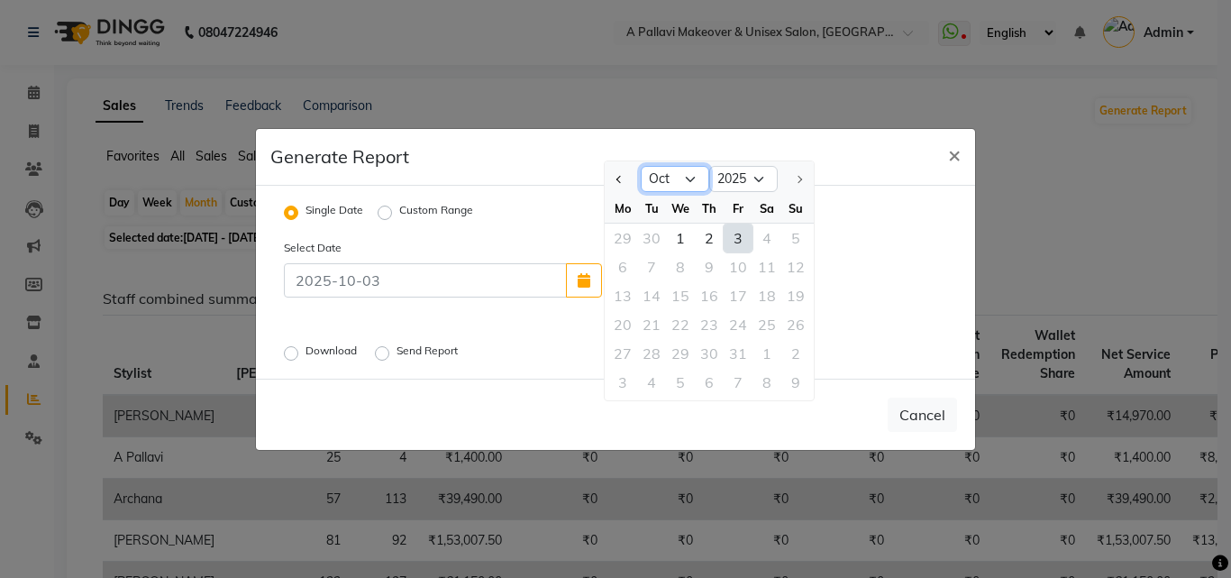
click at [678, 180] on select "Jan Feb Mar Apr May Jun Jul Aug Sep Oct" at bounding box center [675, 179] width 68 height 27
select select "9"
click at [641, 166] on select "Jan Feb Mar Apr May Jun Jul Aug Sep Oct" at bounding box center [675, 179] width 68 height 27
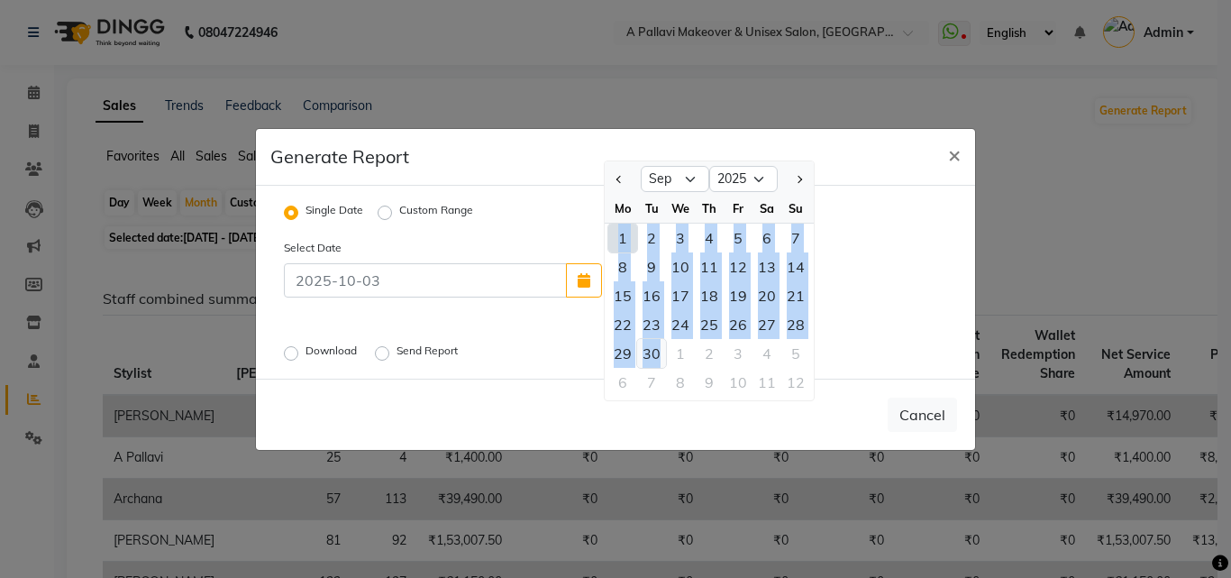
drag, startPoint x: 619, startPoint y: 232, endPoint x: 657, endPoint y: 351, distance: 125.7
click at [657, 351] on ngb-datepicker-month "Mo Tu We Th Fr Sa Su 1 2 3 4 5 6 7 8 9 10 11 12 13 14 15 16 17 18 19 20 21 22 2…" at bounding box center [709, 297] width 209 height 206
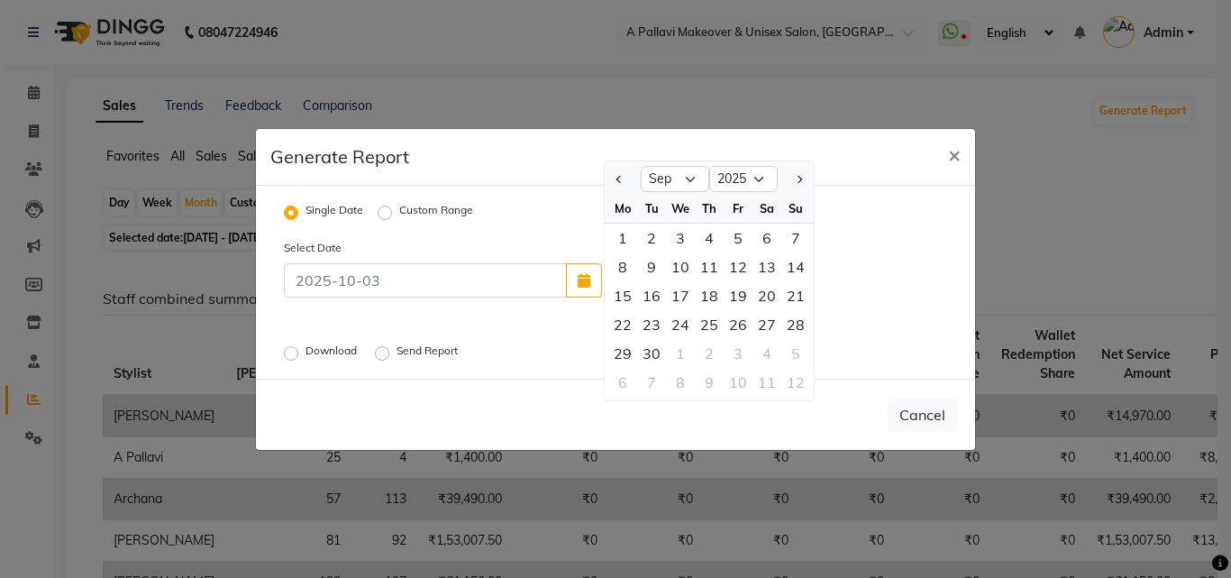
click at [594, 317] on div "Select Date Jan Feb Mar Apr May Jun Jul Aug Sep Oct 2015 2016 2017 2018 2019 20…" at bounding box center [615, 301] width 690 height 126
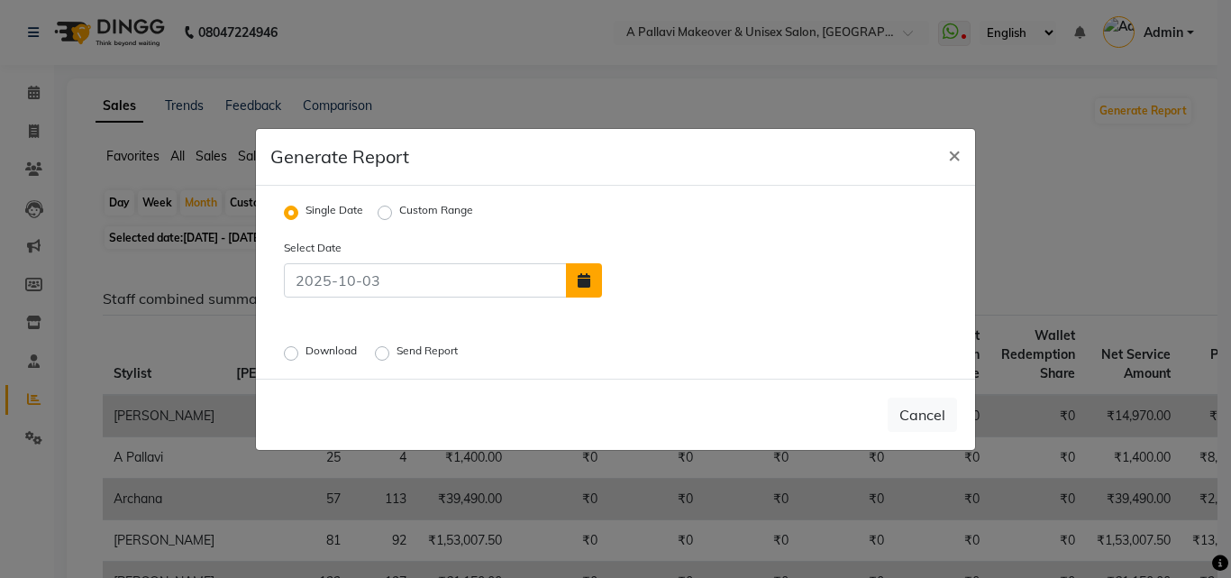
click at [577, 288] on button "button" at bounding box center [584, 280] width 36 height 34
select select "10"
select select "2025"
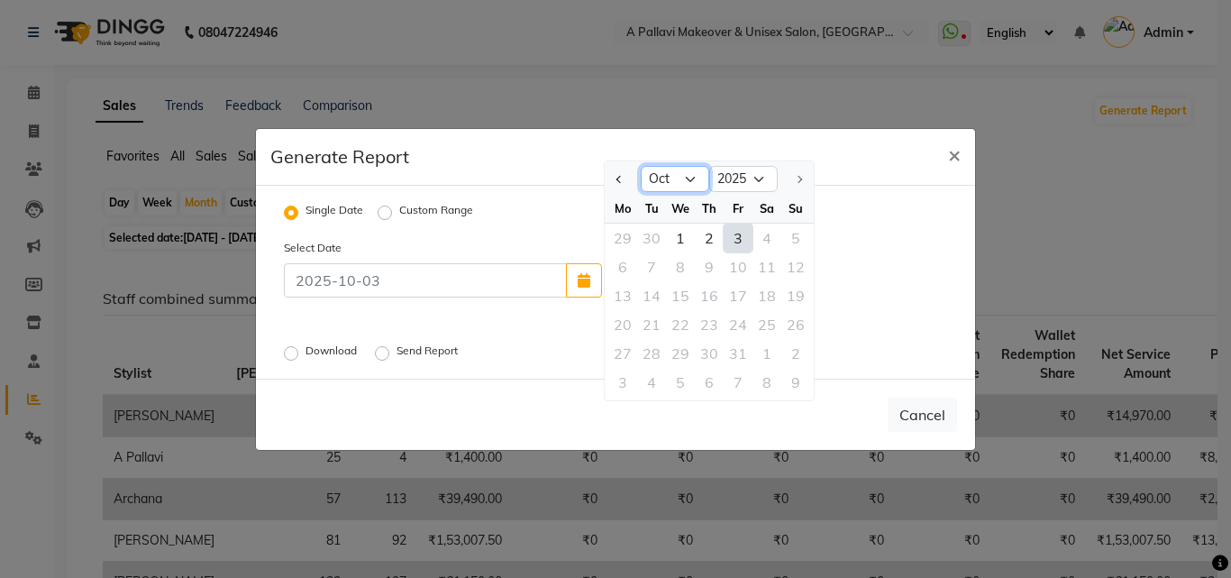
click at [676, 185] on select "Jan Feb Mar Apr May Jun Jul Aug Sep Oct" at bounding box center [675, 179] width 68 height 27
select select "9"
click at [641, 166] on select "Jan Feb Mar Apr May Jun Jul Aug Sep Oct" at bounding box center [675, 179] width 68 height 27
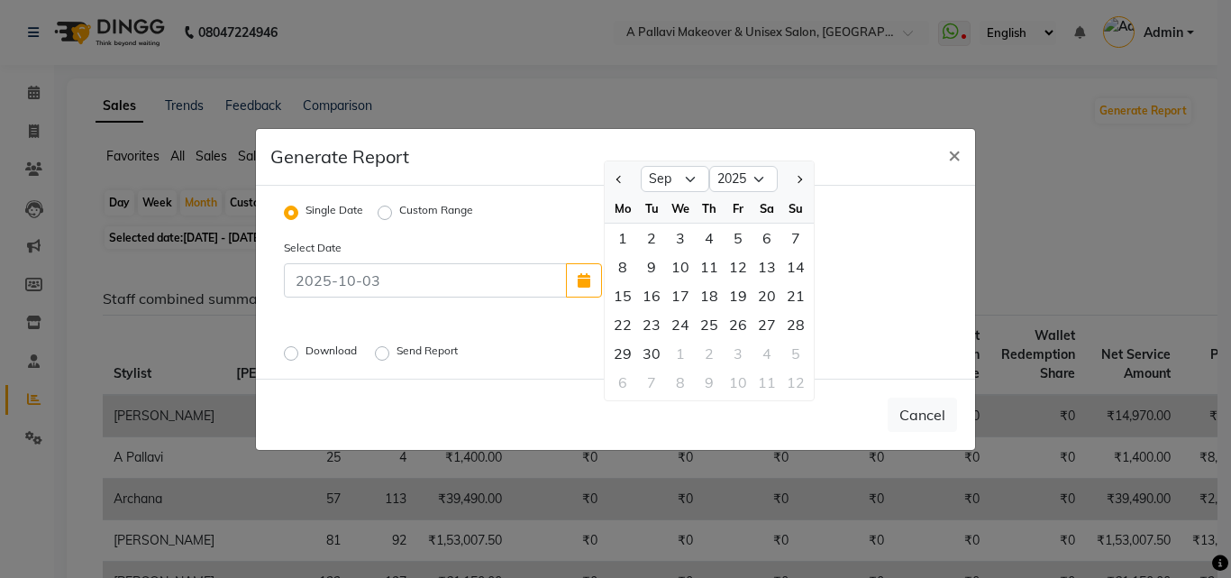
click at [876, 342] on div "Select Date Jan Feb Mar Apr May Jun Jul Aug Sep Oct 2015 2016 2017 2018 2019 20…" at bounding box center [615, 301] width 690 height 126
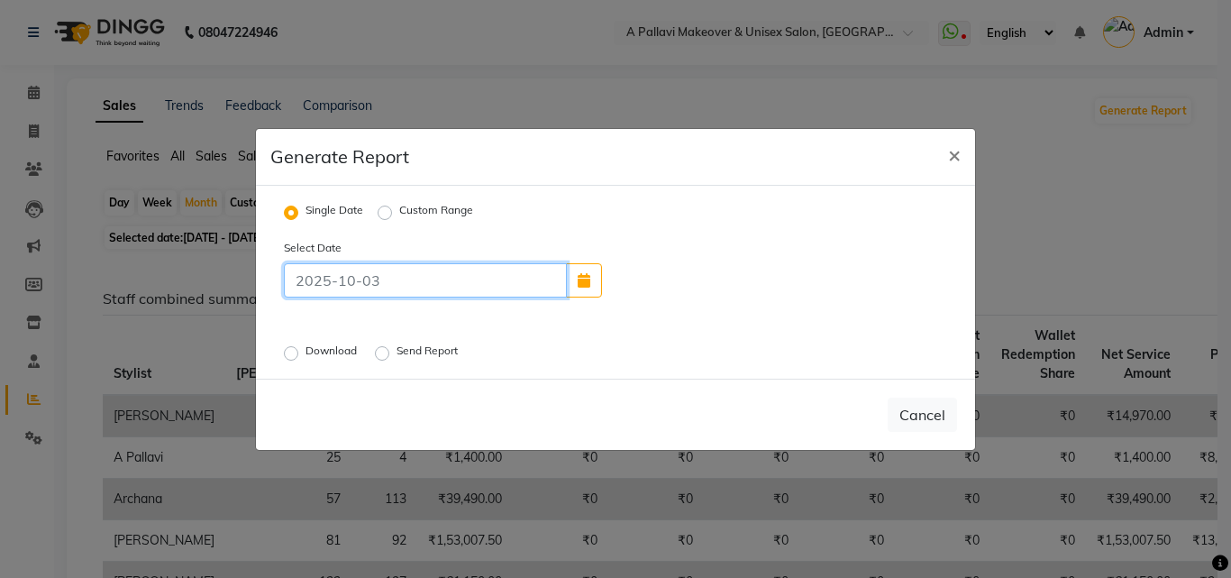
click at [379, 281] on input at bounding box center [425, 280] width 283 height 34
type input "20-09-2001"
click at [399, 214] on label "Custom Range" at bounding box center [436, 213] width 74 height 22
click at [382, 214] on input "Custom Range" at bounding box center [387, 211] width 13 height 13
radio input "true"
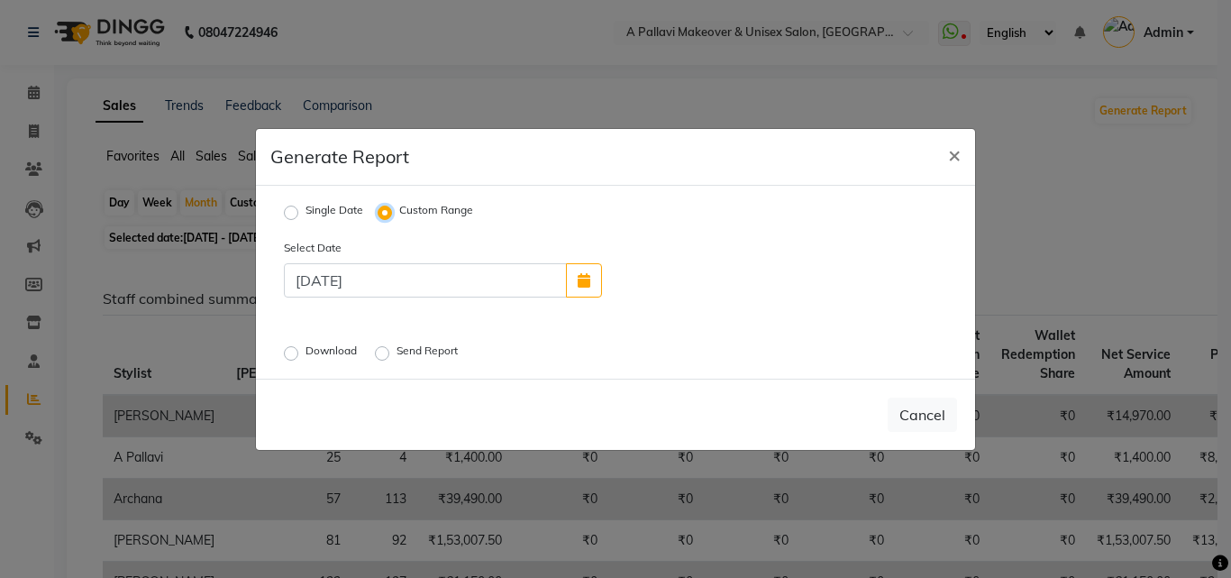
select select "10"
select select "2025"
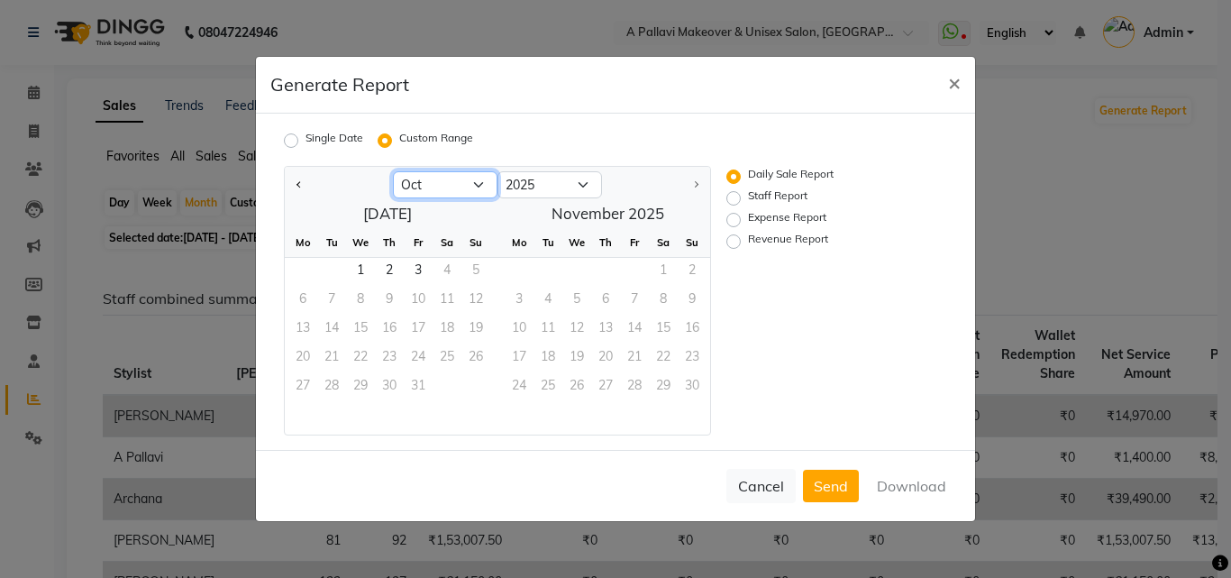
click at [471, 185] on select "Jan Feb Mar Apr May Jun Jul Aug Sep Oct" at bounding box center [445, 184] width 105 height 27
select select "9"
click at [393, 171] on select "Jan Feb Mar Apr May Jun Jul Aug Sep Oct" at bounding box center [445, 184] width 105 height 27
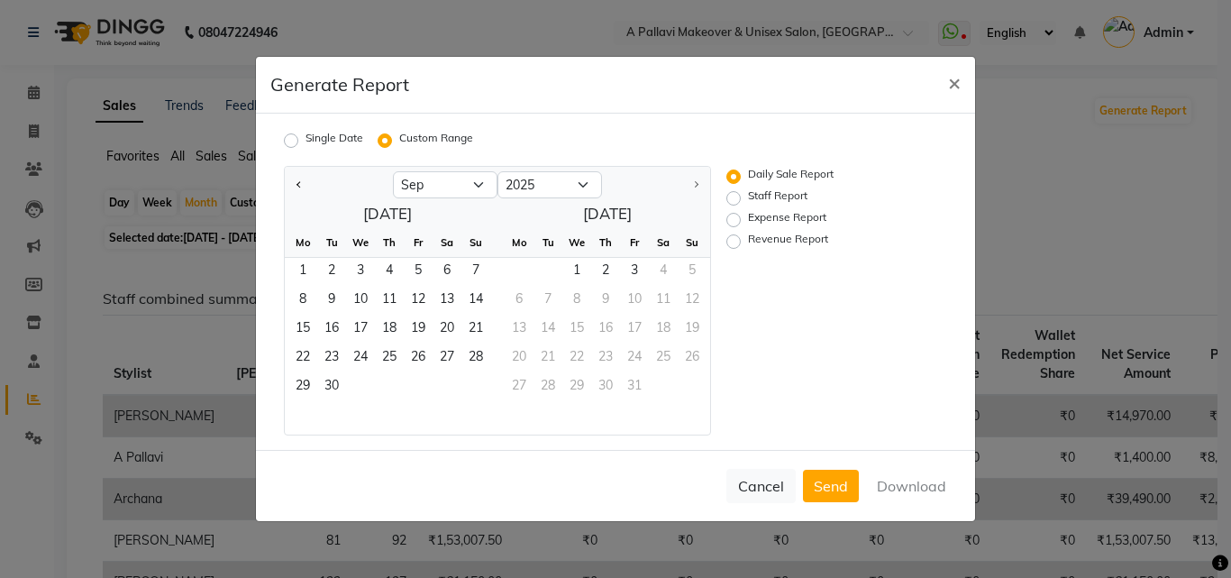
click at [748, 196] on label "Staff Report" at bounding box center [777, 198] width 59 height 22
click at [737, 196] on input "Staff Report" at bounding box center [736, 198] width 13 height 13
radio input "true"
click at [309, 269] on span "1" at bounding box center [302, 272] width 29 height 29
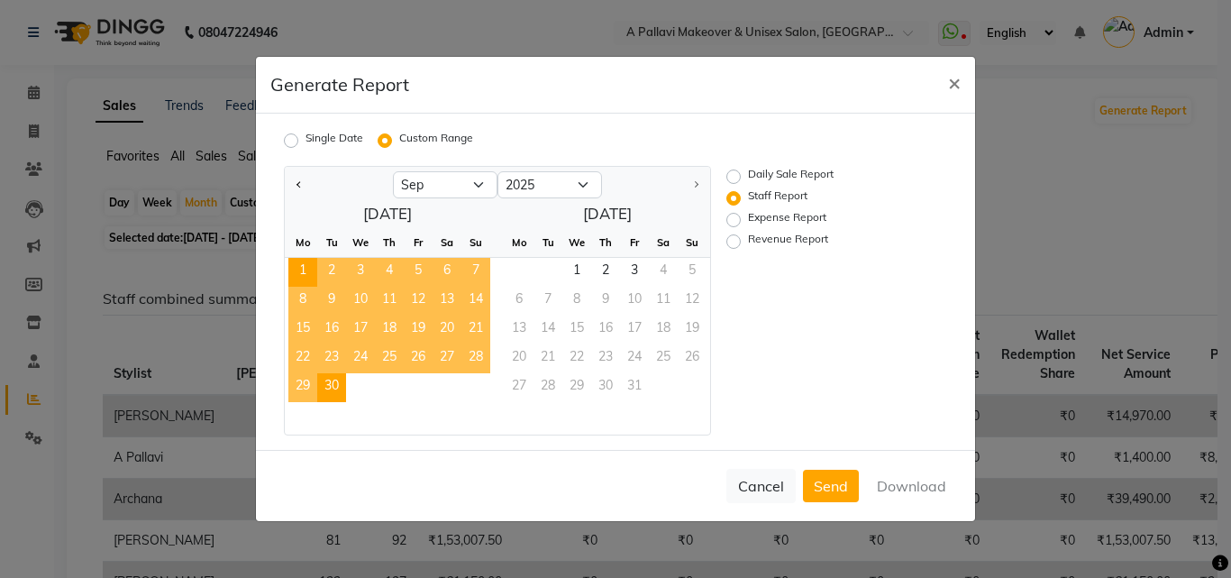
click at [330, 381] on span "30" at bounding box center [331, 387] width 29 height 29
click at [905, 483] on button "Download" at bounding box center [911, 486] width 91 height 32
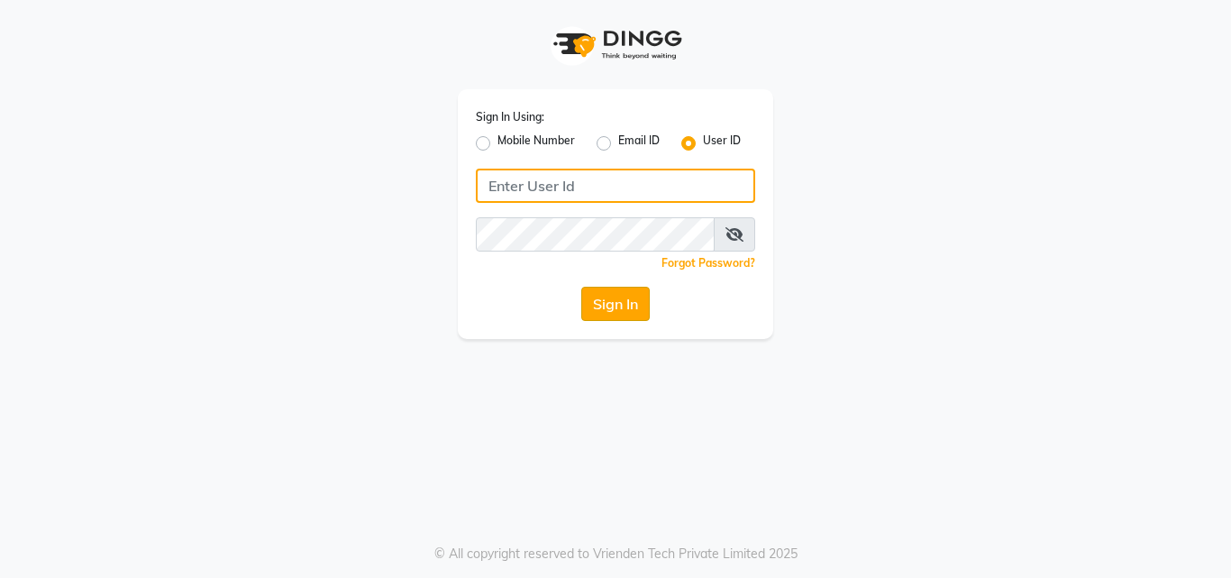
type input "pallavi_unisex"
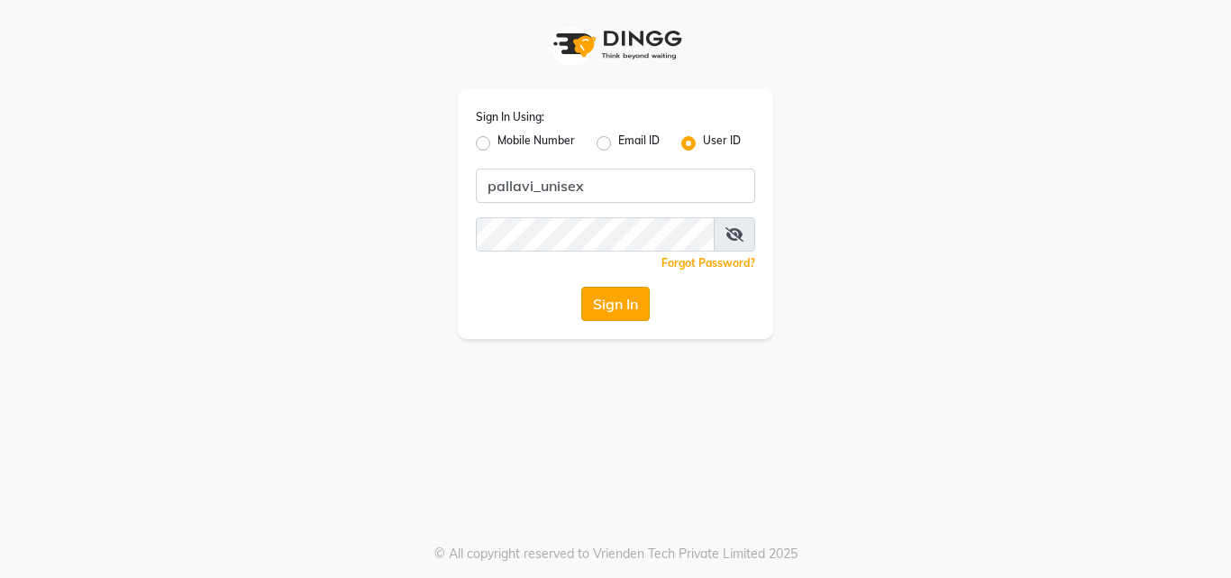
click at [620, 298] on button "Sign In" at bounding box center [615, 304] width 68 height 34
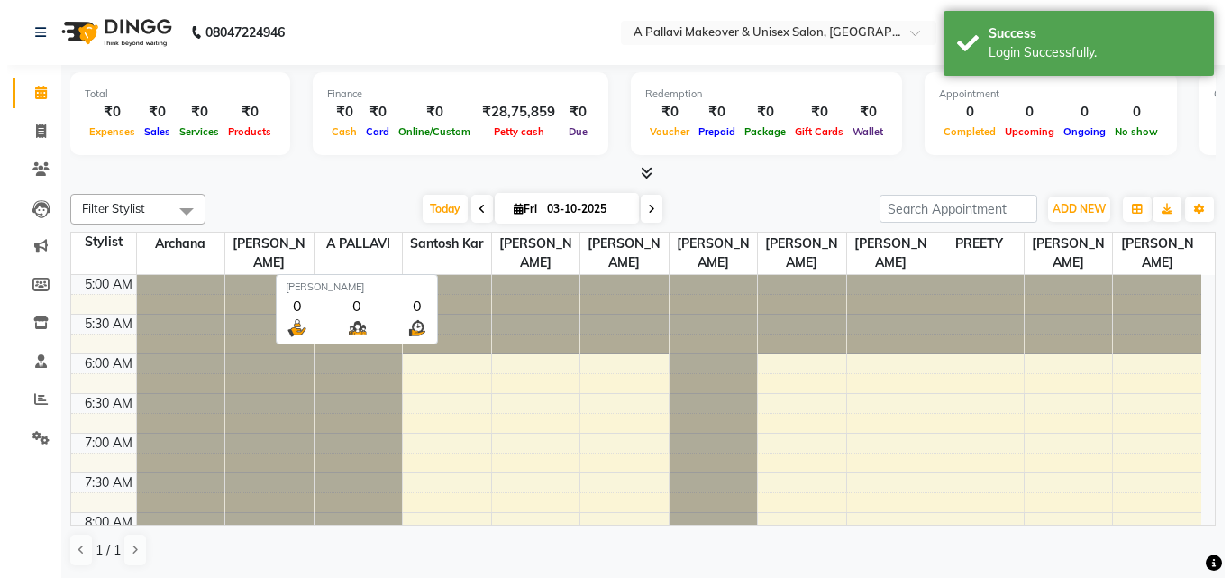
scroll to position [80, 0]
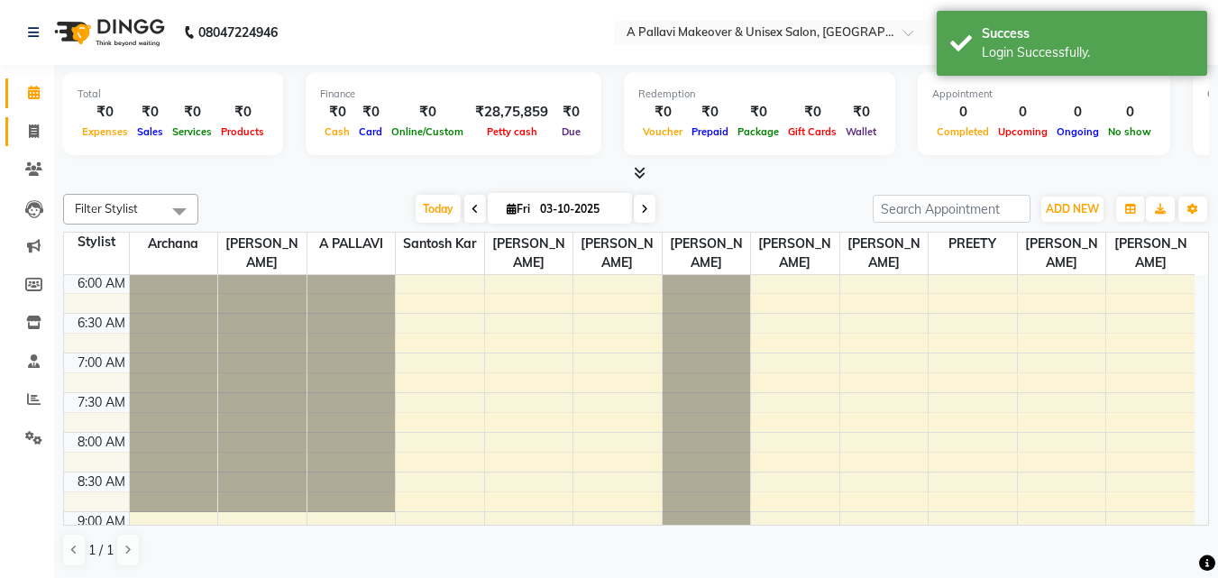
click at [34, 118] on link "Invoice" at bounding box center [26, 132] width 43 height 30
select select "service"
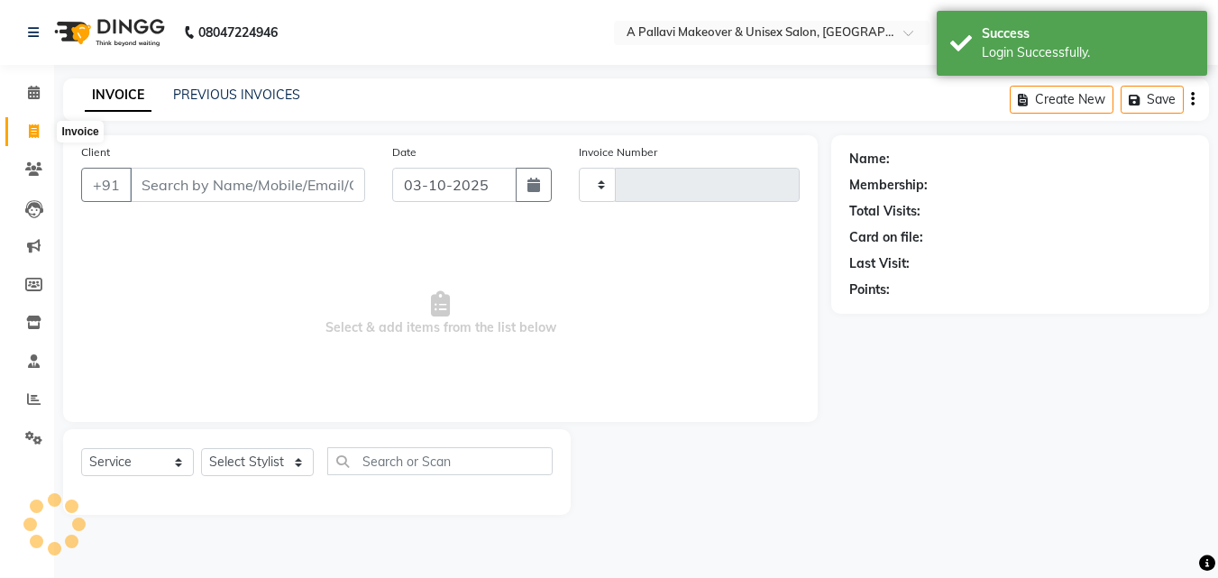
type input "1872"
select select "3573"
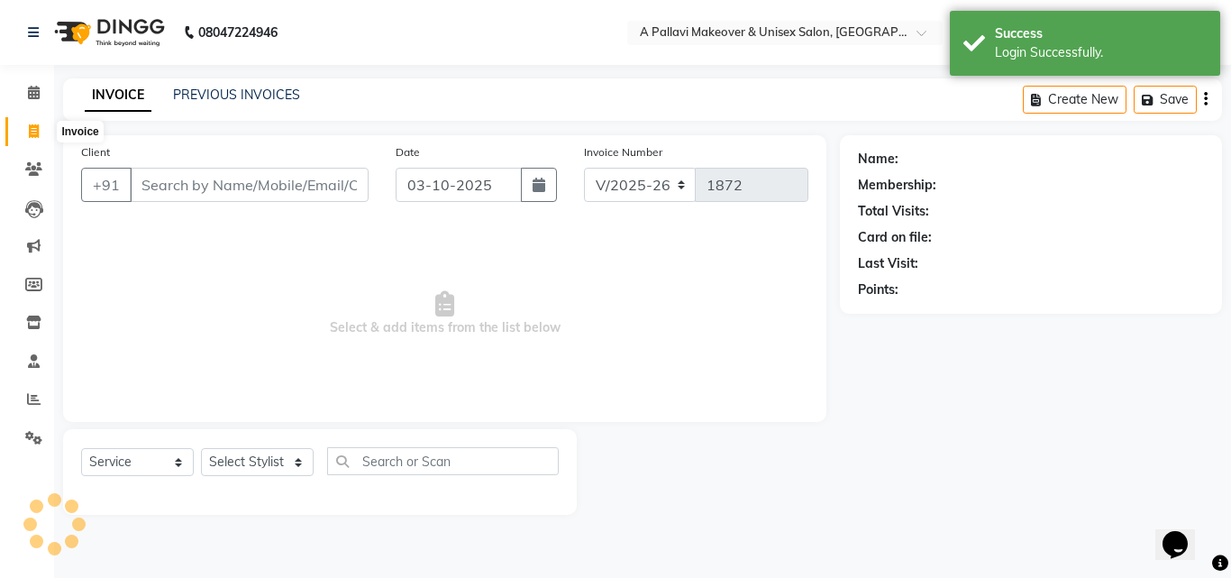
click at [36, 126] on icon at bounding box center [34, 131] width 10 height 14
select select "service"
type input "1872"
select select "3573"
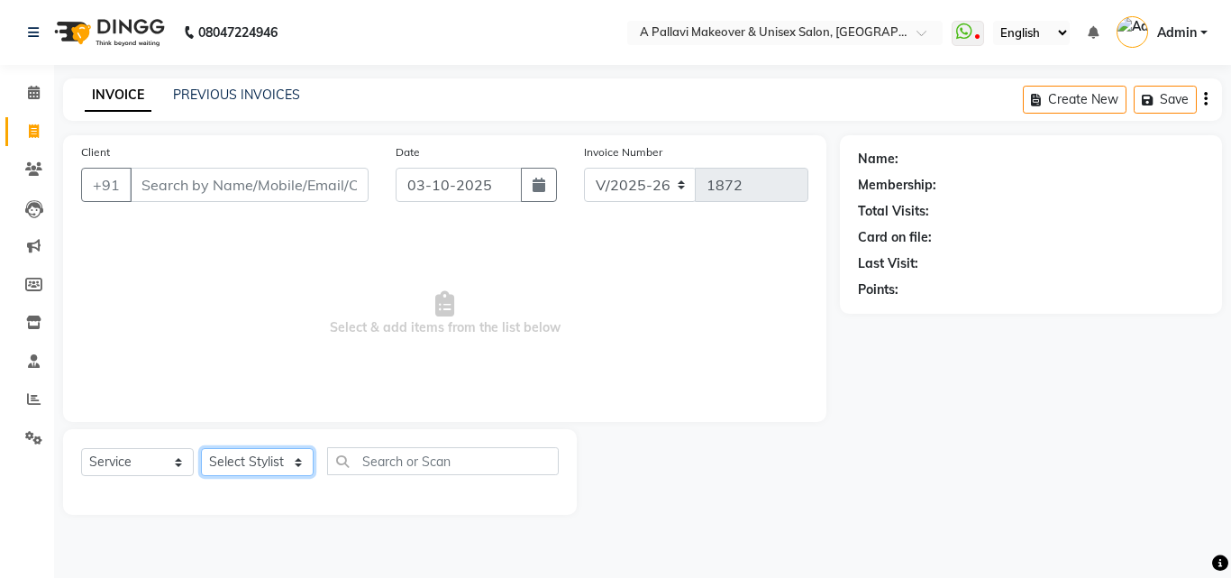
click at [271, 465] on select "Select Stylist [PERSON_NAME] A PALLAVI Archana [PERSON_NAME] [PERSON_NAME] [PER…" at bounding box center [257, 462] width 113 height 28
select select "68912"
click at [201, 448] on select "Select Stylist [PERSON_NAME] A PALLAVI Archana [PERSON_NAME] [PERSON_NAME] [PER…" at bounding box center [257, 462] width 113 height 28
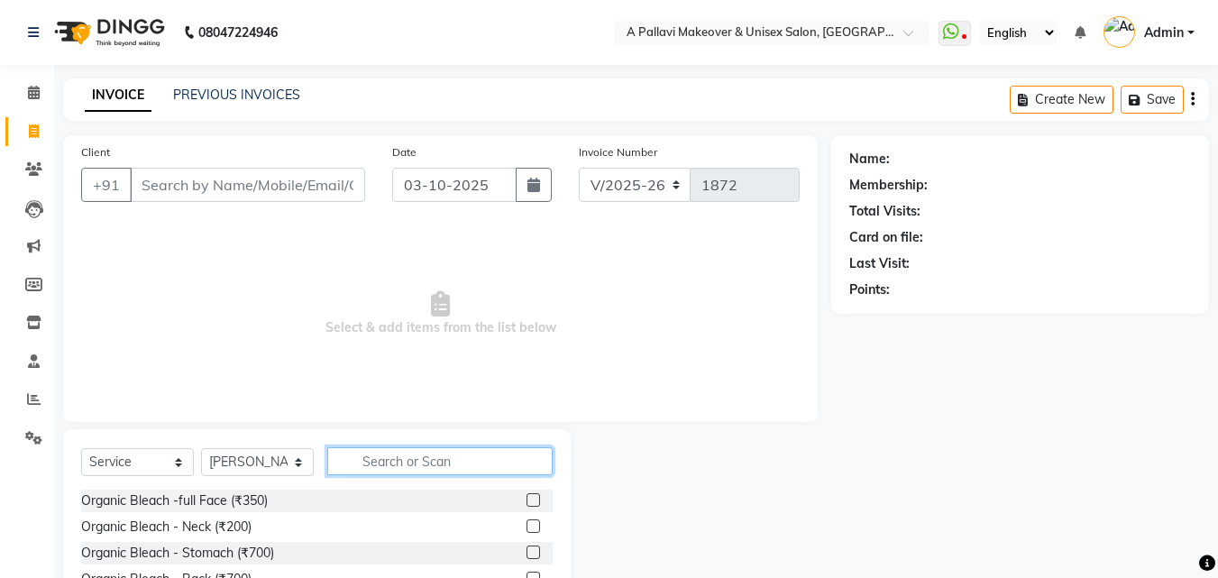
click at [368, 459] on input "text" at bounding box center [439, 461] width 225 height 28
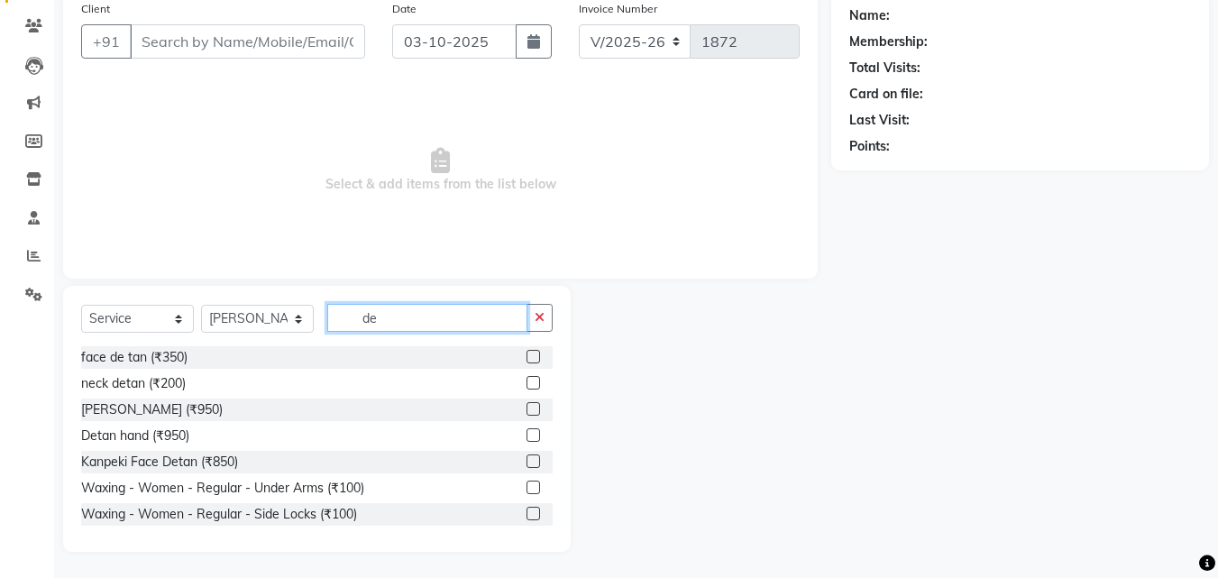
scroll to position [144, 0]
type input "de"
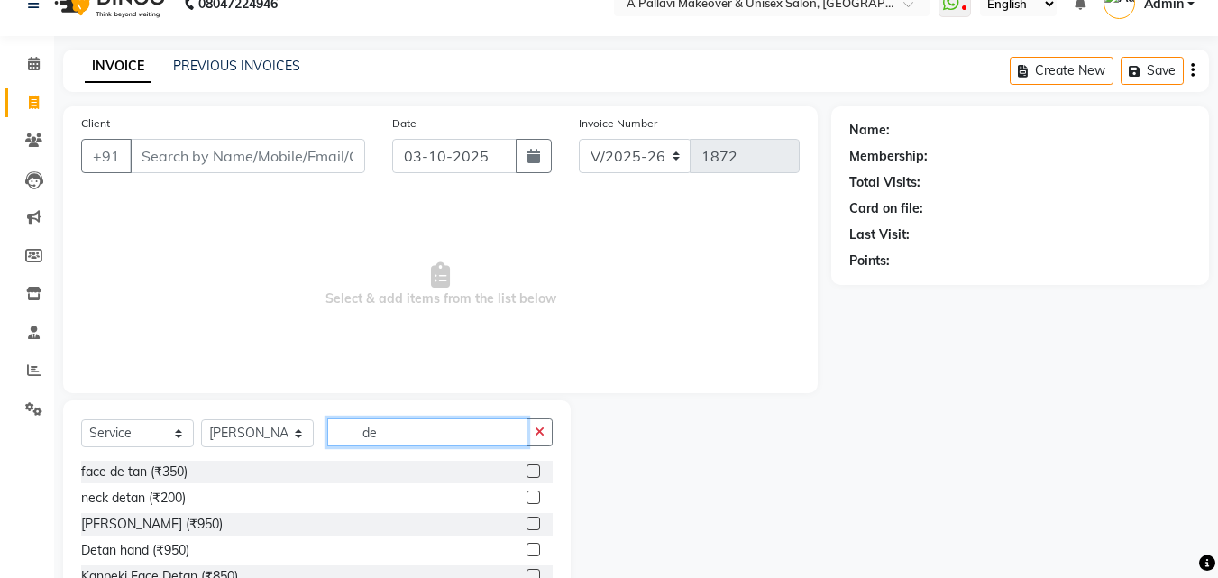
scroll to position [0, 0]
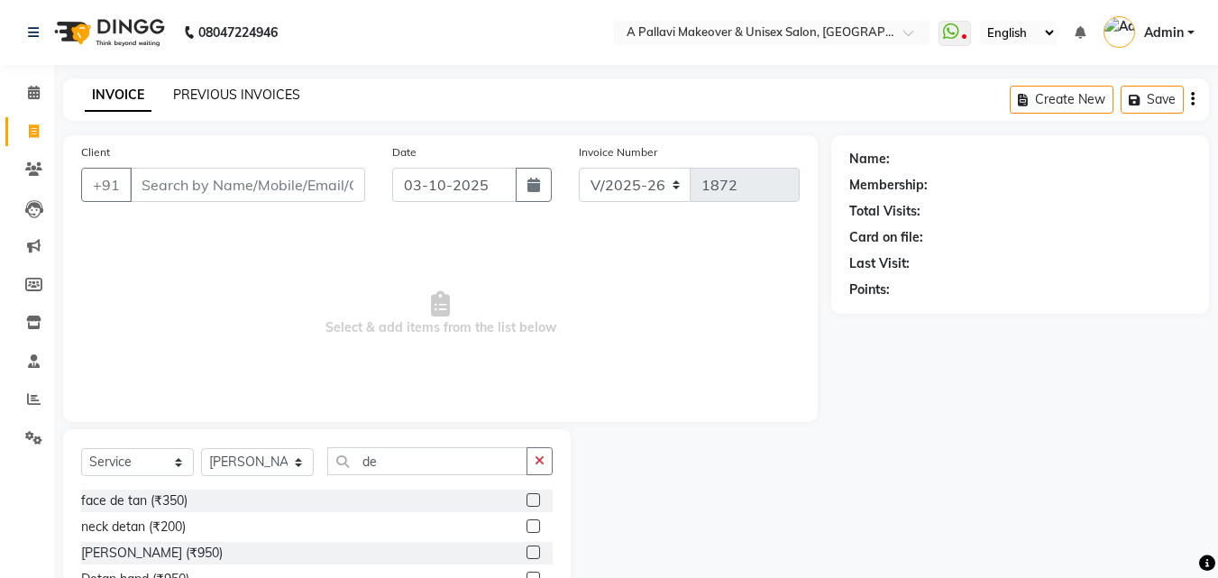
click at [272, 89] on link "PREVIOUS INVOICES" at bounding box center [236, 95] width 127 height 16
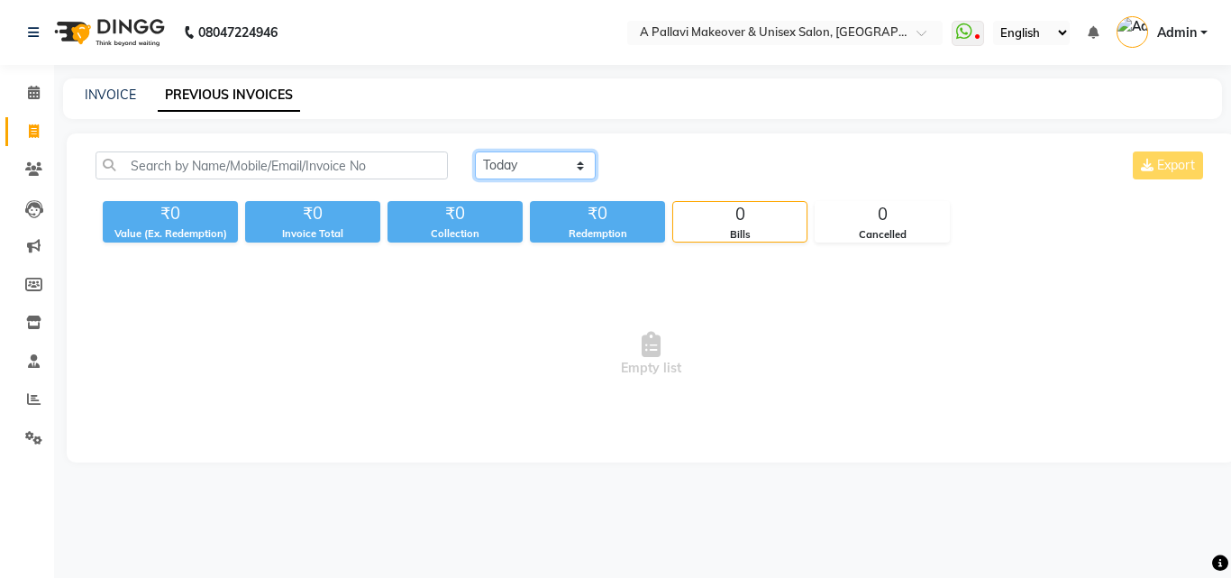
click at [523, 169] on select "[DATE] [DATE] Custom Range" at bounding box center [535, 165] width 121 height 28
select select "[DATE]"
click at [475, 151] on select "[DATE] [DATE] Custom Range" at bounding box center [535, 165] width 121 height 28
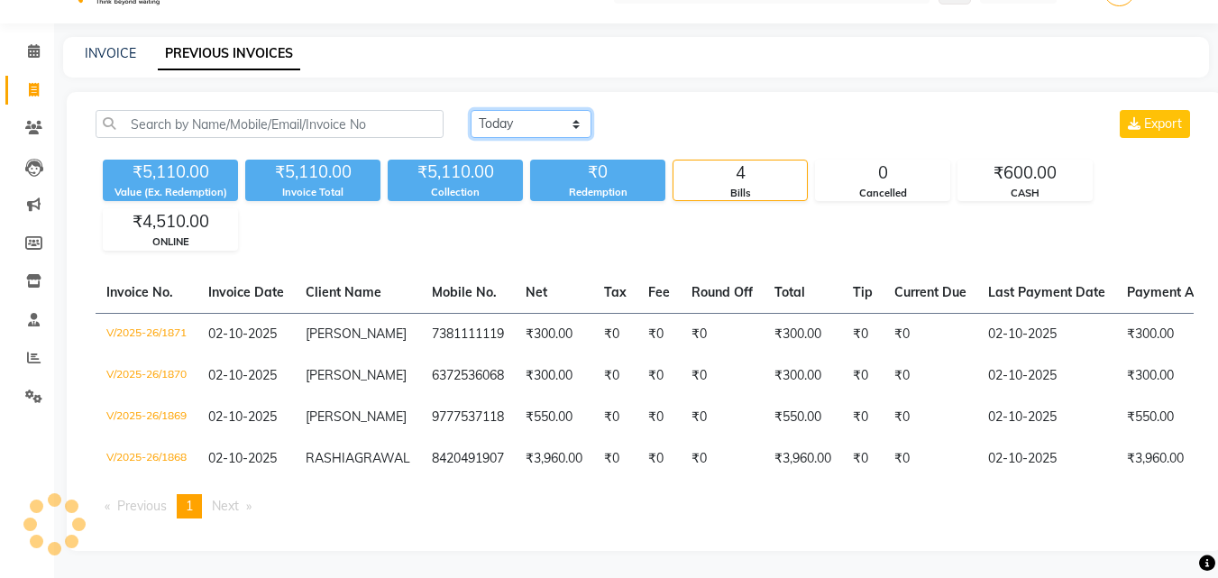
scroll to position [19, 0]
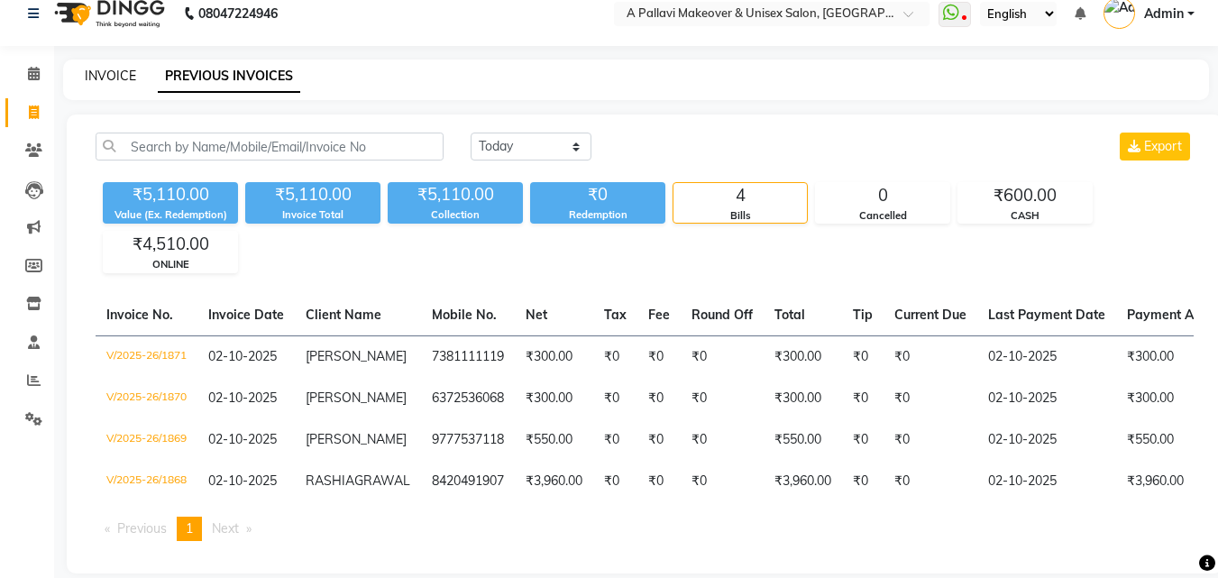
click at [107, 81] on link "INVOICE" at bounding box center [110, 76] width 51 height 16
select select "service"
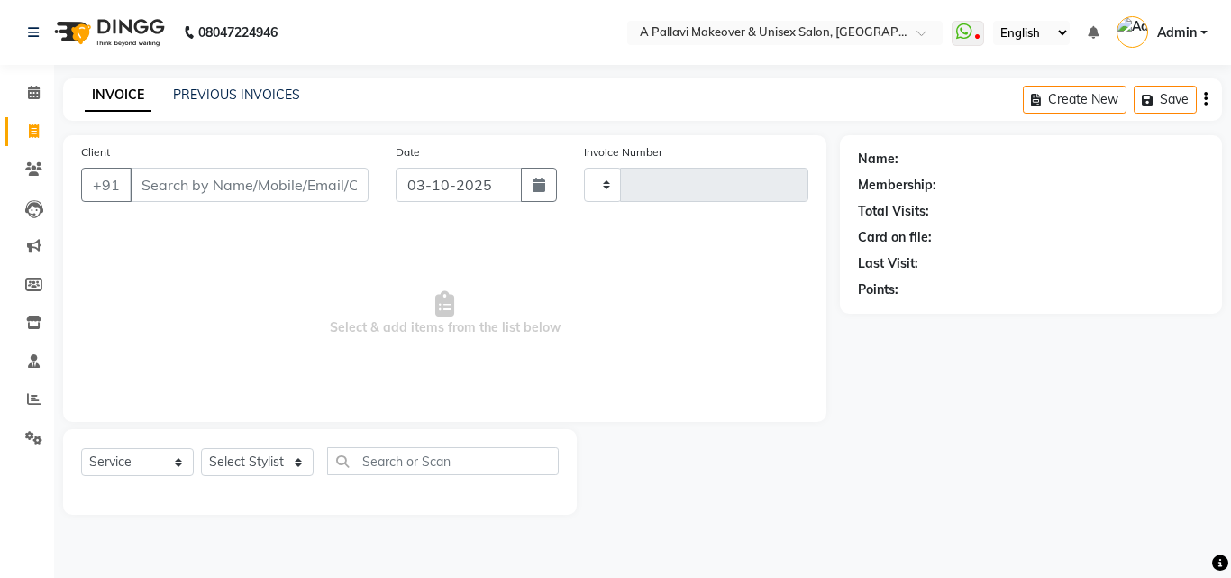
type input "1872"
select select "3573"
click at [528, 187] on button "button" at bounding box center [539, 185] width 36 height 34
select select "10"
select select "2025"
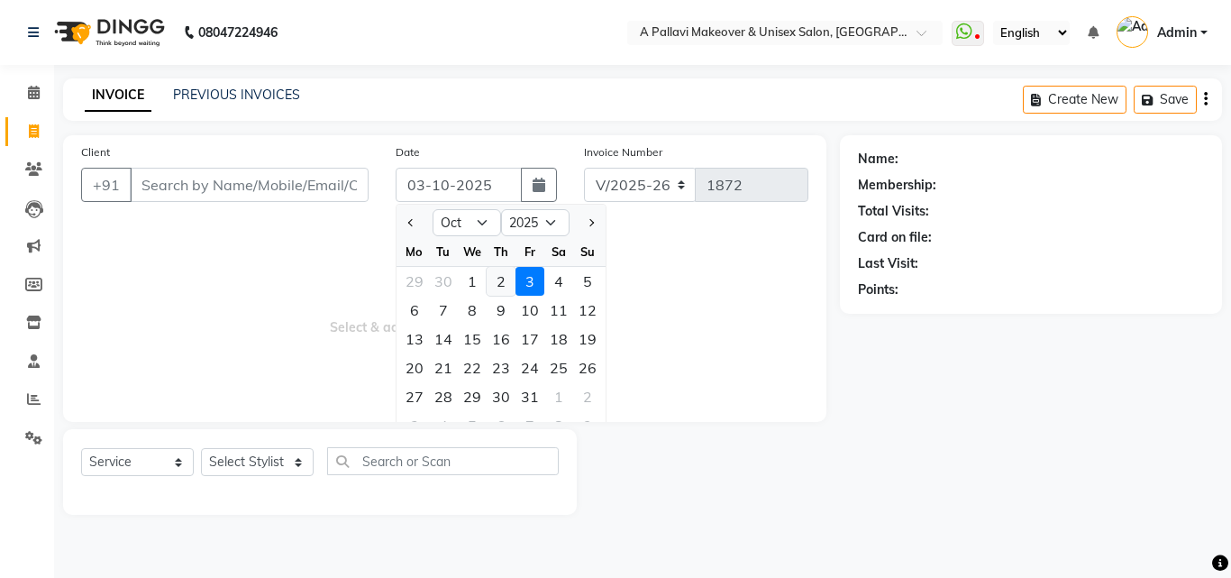
click at [495, 287] on div "2" at bounding box center [501, 281] width 29 height 29
type input "02-10-2025"
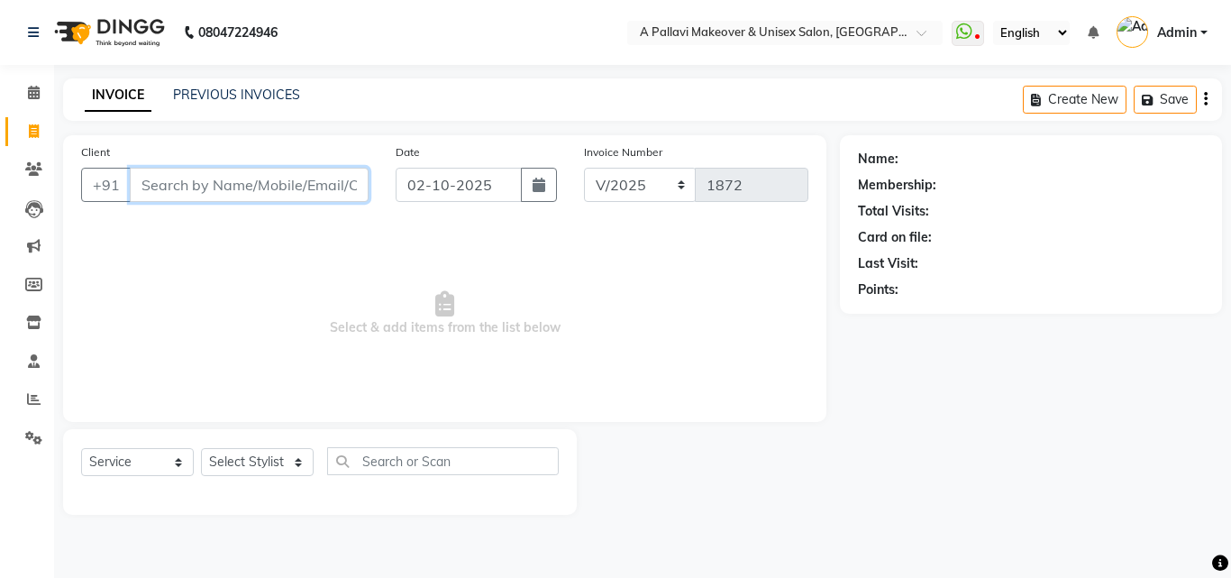
click at [199, 187] on input "Client" at bounding box center [249, 185] width 239 height 34
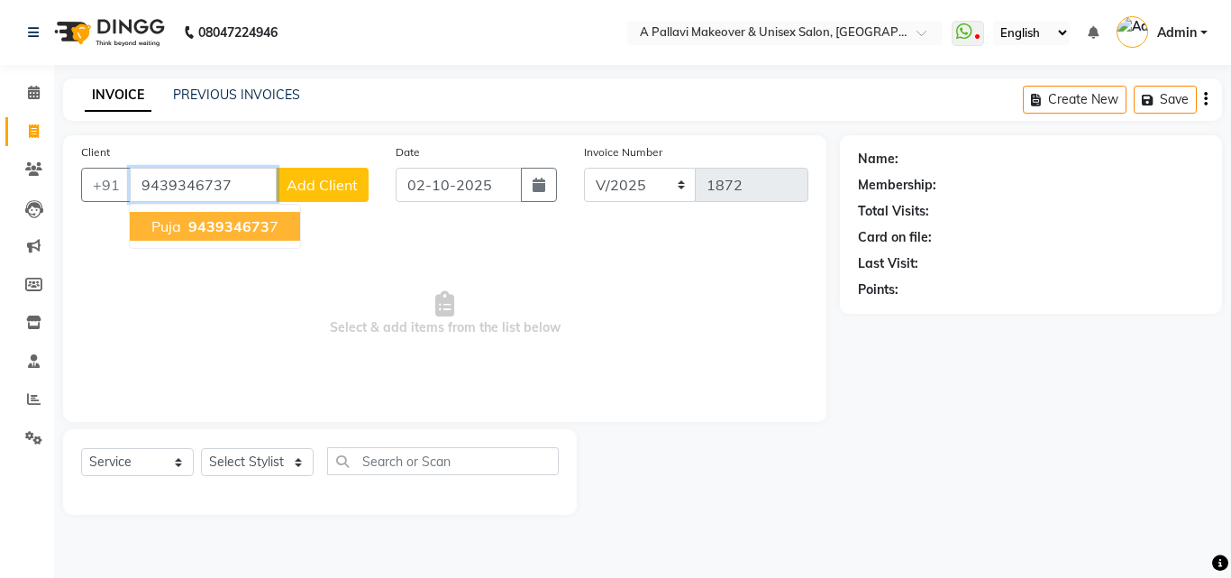
type input "9439346737"
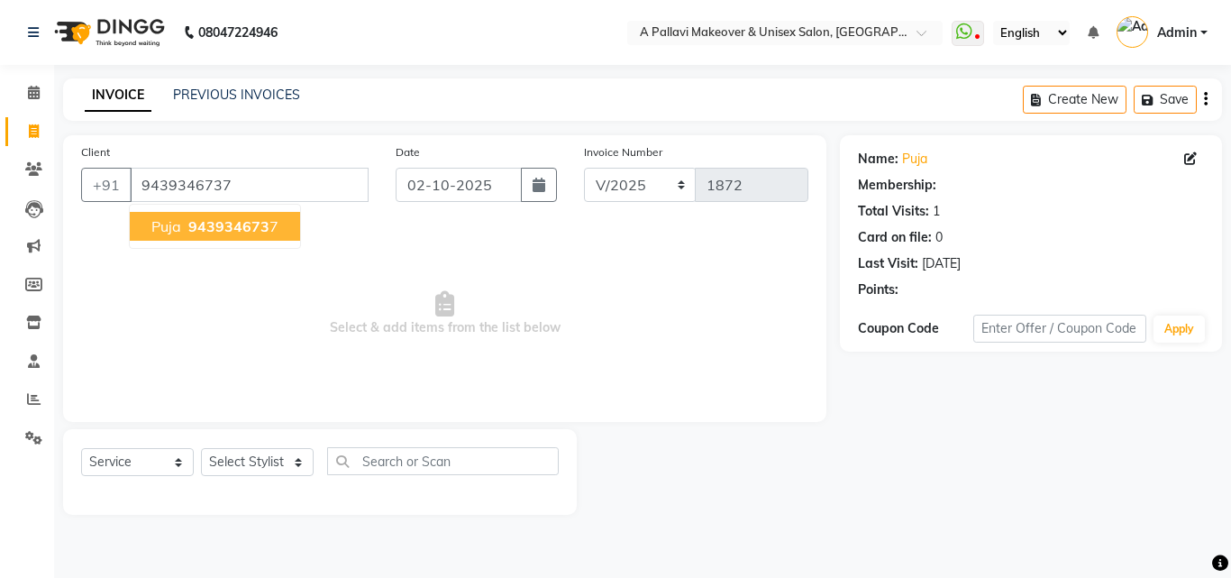
select select "1: Object"
click at [182, 229] on button "Puja 943934673 7" at bounding box center [215, 226] width 170 height 29
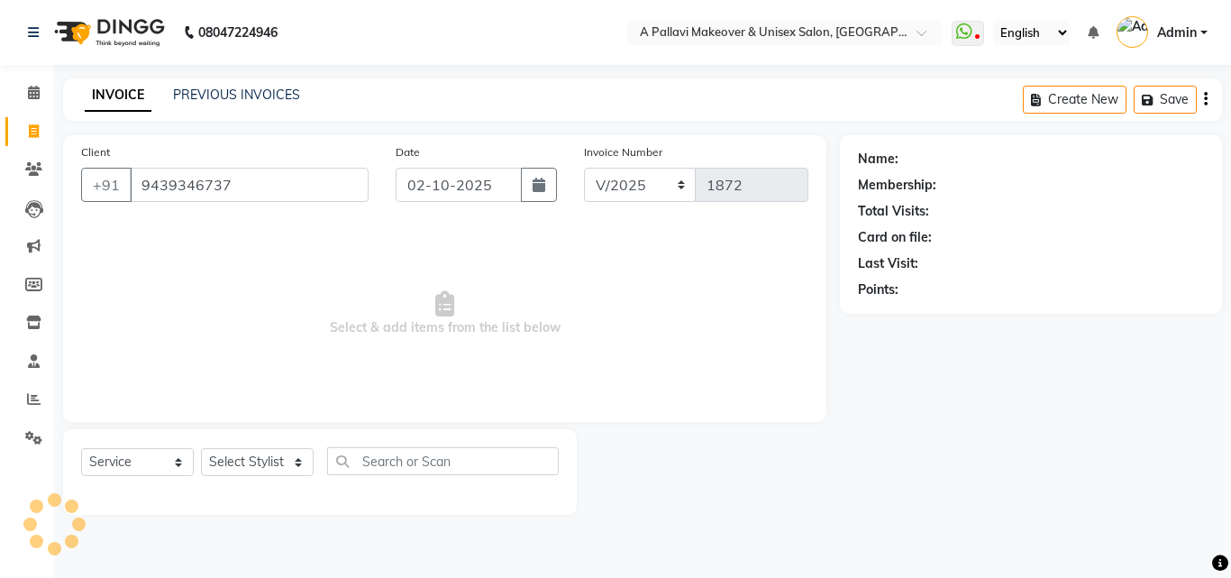
select select "1: Object"
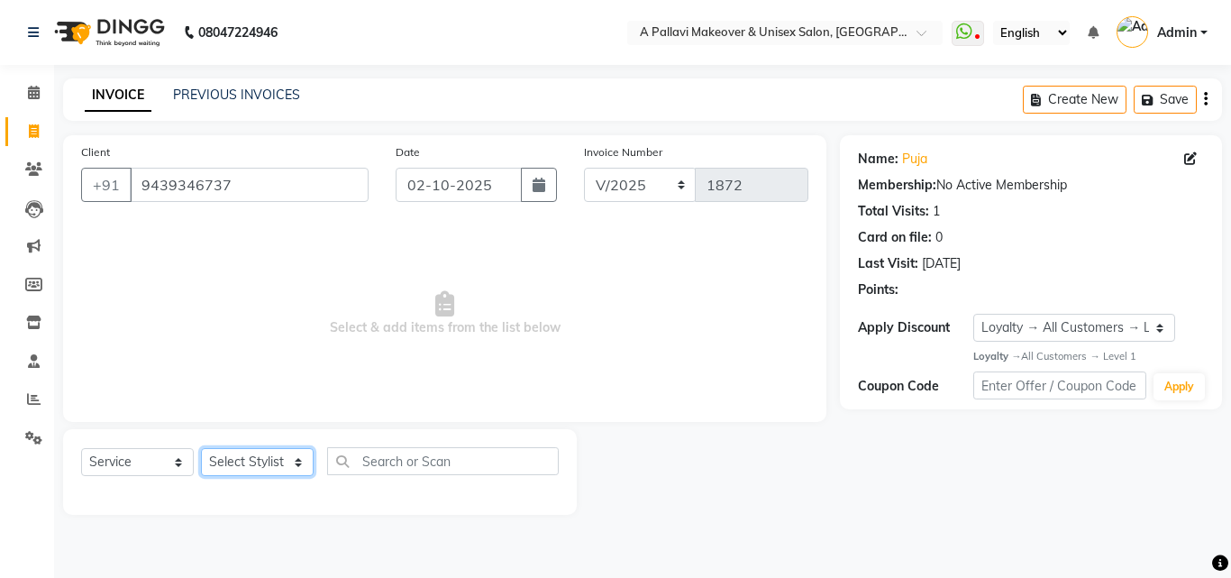
click at [281, 459] on select "Select Stylist [PERSON_NAME] A PALLAVI Archana [PERSON_NAME] [PERSON_NAME] [PER…" at bounding box center [257, 462] width 113 height 28
select select "19462"
click at [201, 448] on select "Select Stylist [PERSON_NAME] A PALLAVI Archana [PERSON_NAME] [PERSON_NAME] [PER…" at bounding box center [257, 462] width 113 height 28
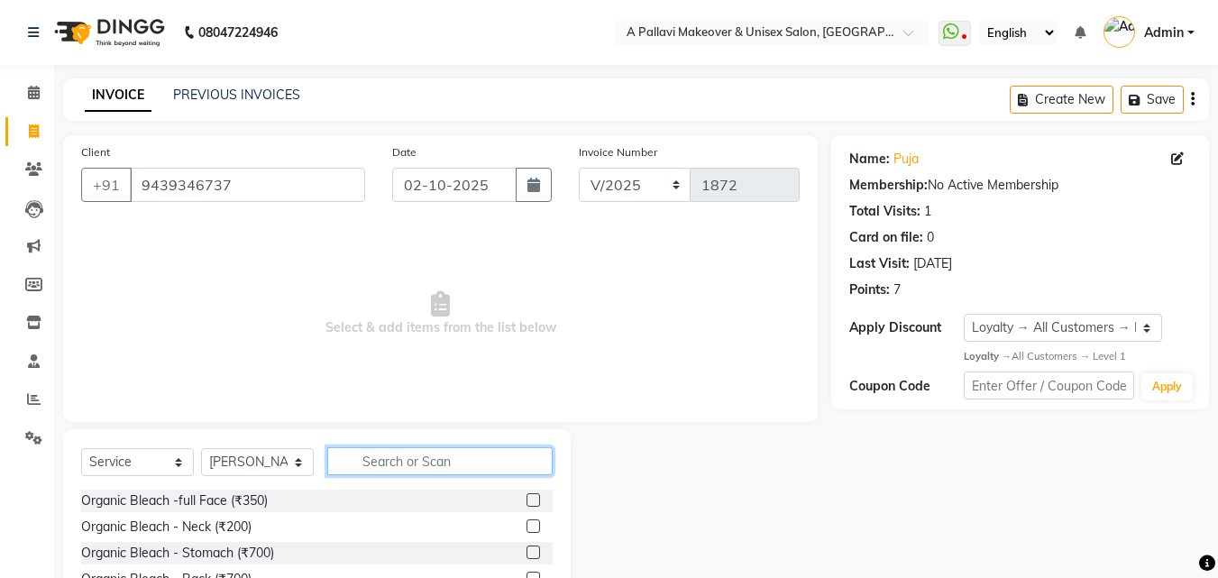
click at [384, 463] on input "text" at bounding box center [439, 461] width 225 height 28
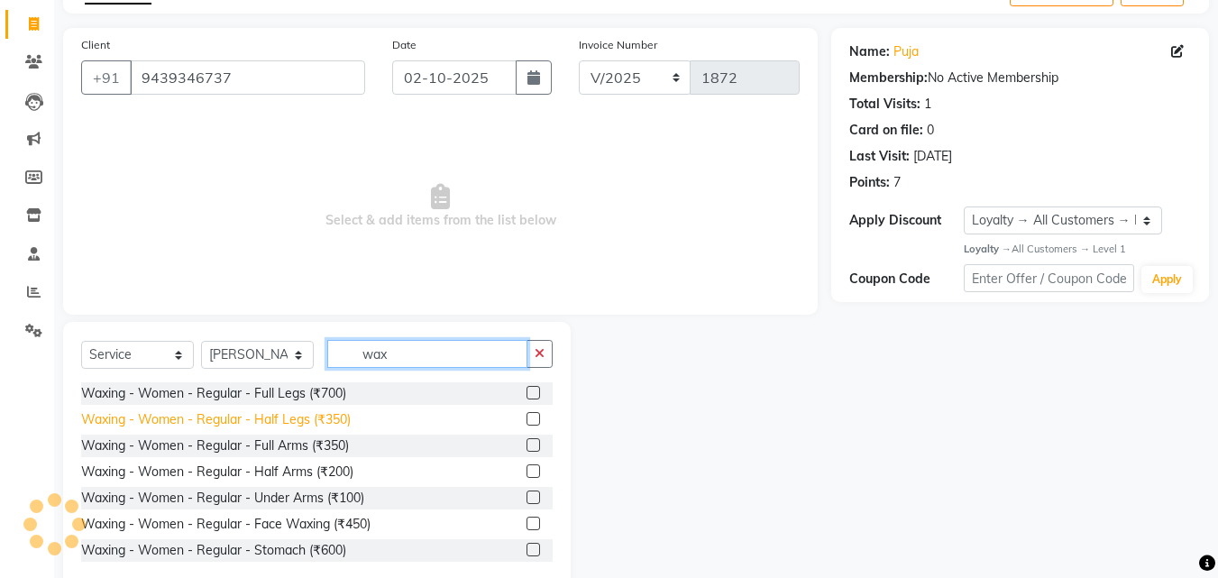
scroll to position [144, 0]
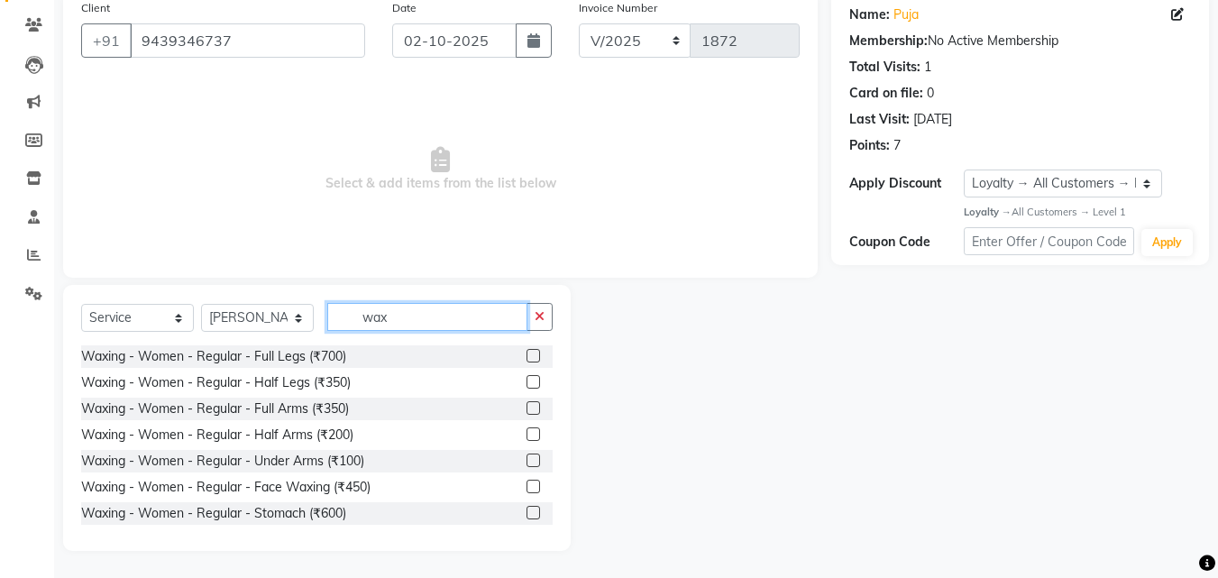
type input "wax"
click at [526, 406] on label at bounding box center [533, 408] width 14 height 14
click at [526, 406] on input "checkbox" at bounding box center [532, 409] width 12 height 12
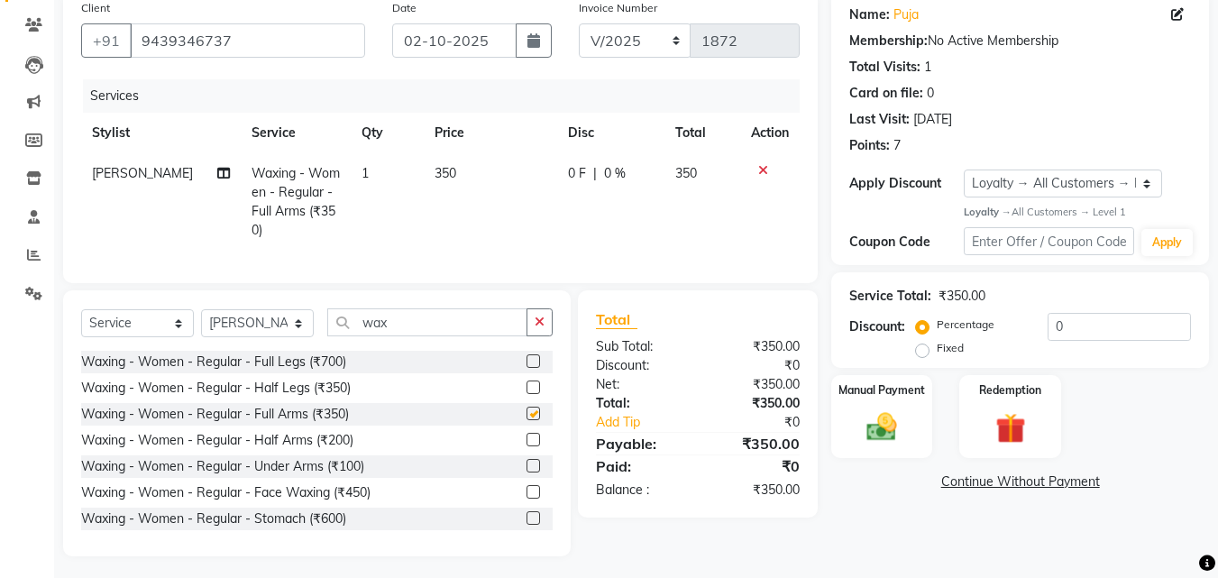
checkbox input "false"
click at [443, 164] on td "350" at bounding box center [490, 201] width 133 height 97
select select "19462"
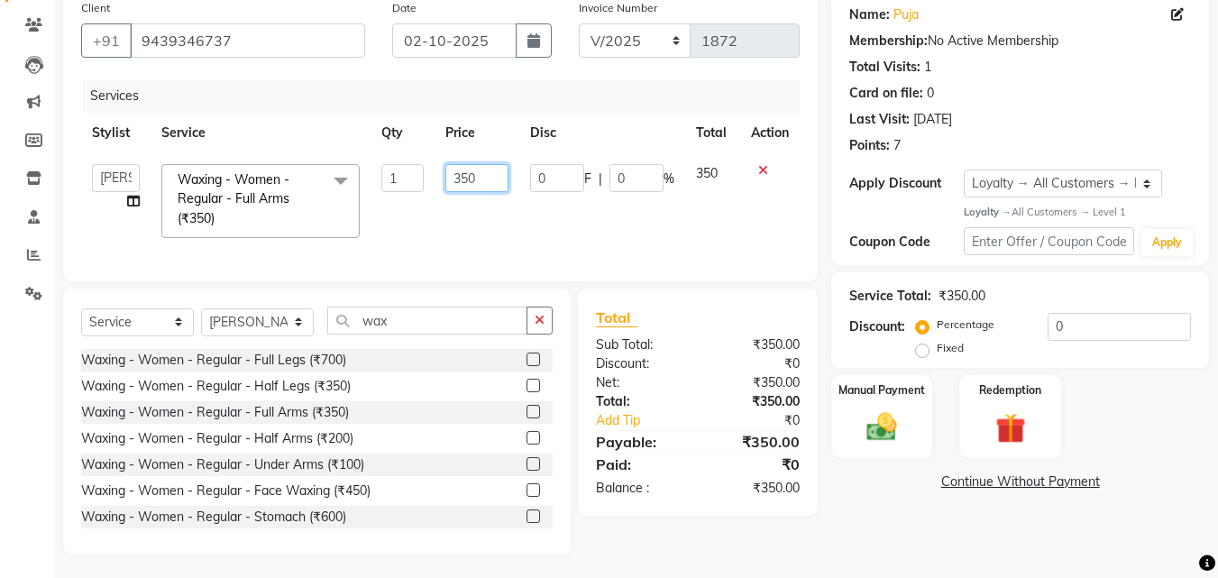
click at [470, 174] on input "350" at bounding box center [476, 178] width 62 height 28
type input "600"
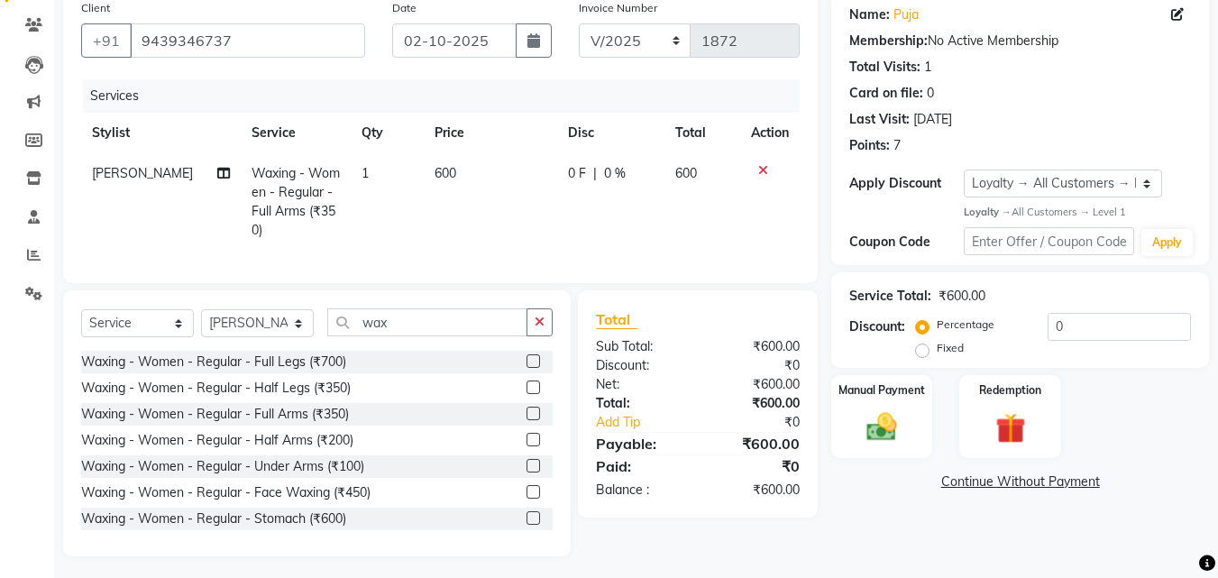
click at [456, 239] on div "Services Stylist Service Qty Price Disc Total Action [PERSON_NAME] Waxing - Wom…" at bounding box center [440, 172] width 718 height 186
click at [268, 317] on select "Select Stylist [PERSON_NAME] A PALLAVI Archana [PERSON_NAME] [PERSON_NAME] [PER…" at bounding box center [257, 323] width 113 height 28
select select "60570"
click at [201, 309] on select "Select Stylist [PERSON_NAME] A PALLAVI Archana [PERSON_NAME] [PERSON_NAME] [PER…" at bounding box center [257, 323] width 113 height 28
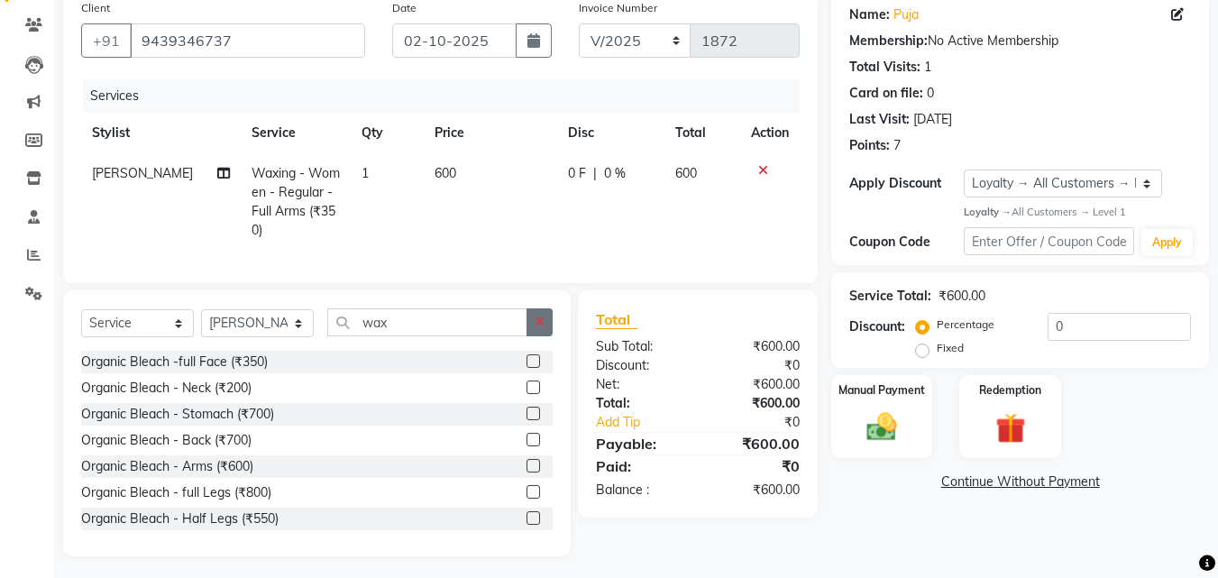
click at [537, 324] on button "button" at bounding box center [539, 322] width 26 height 28
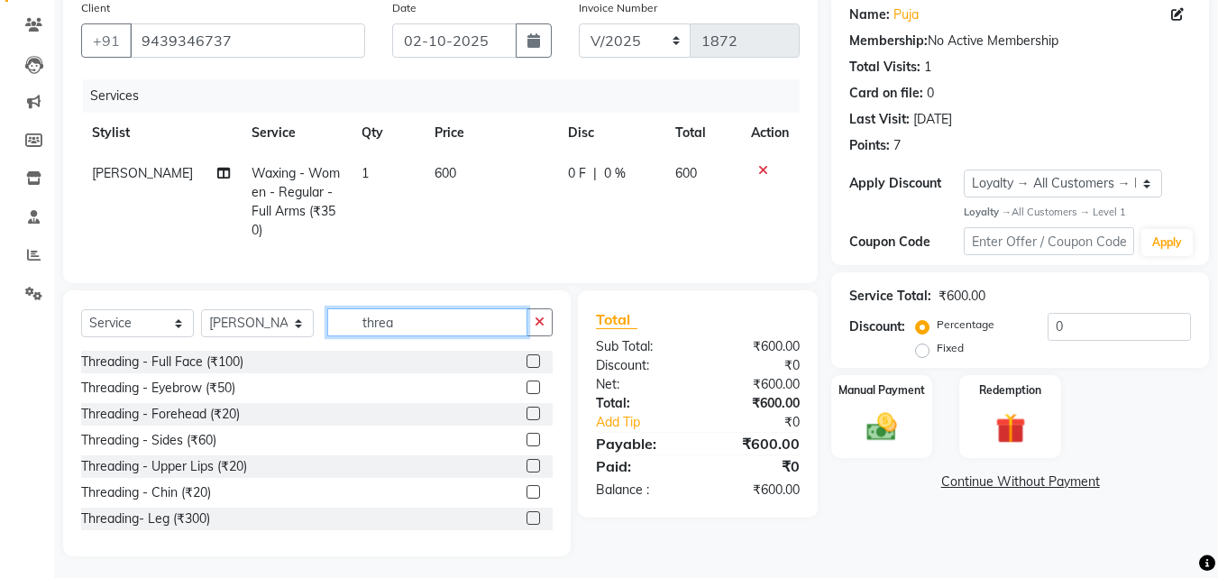
type input "threa"
click at [526, 380] on label at bounding box center [533, 387] width 14 height 14
click at [526, 382] on input "checkbox" at bounding box center [532, 388] width 12 height 12
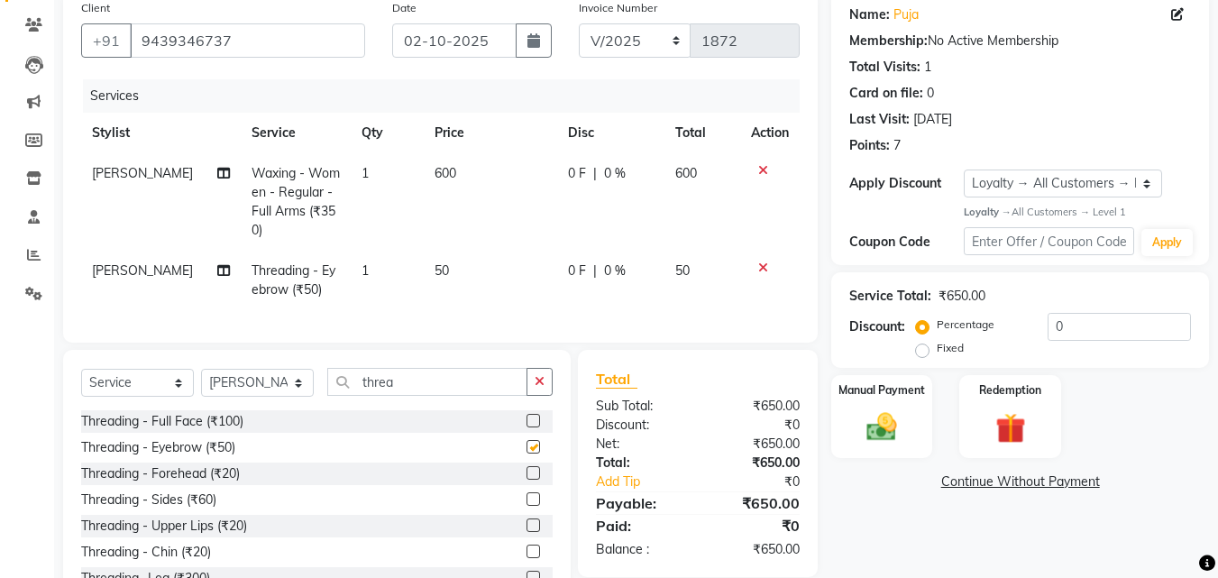
checkbox input "false"
click at [526, 479] on label at bounding box center [533, 473] width 14 height 14
click at [526, 479] on input "checkbox" at bounding box center [532, 474] width 12 height 12
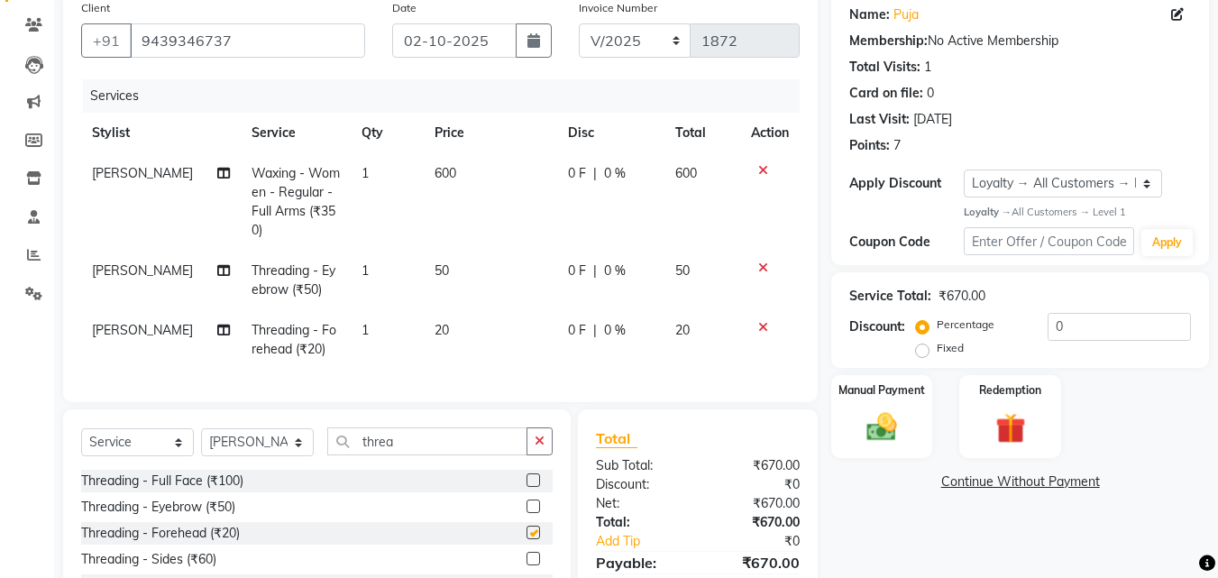
checkbox input "false"
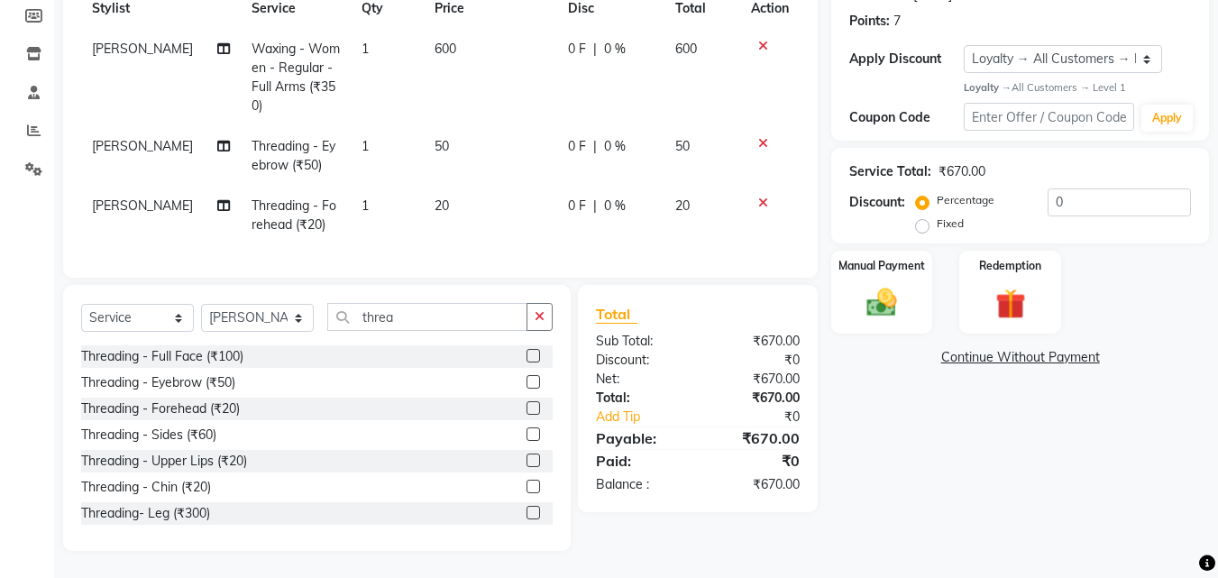
click at [526, 463] on label at bounding box center [533, 460] width 14 height 14
click at [526, 463] on input "checkbox" at bounding box center [532, 461] width 12 height 12
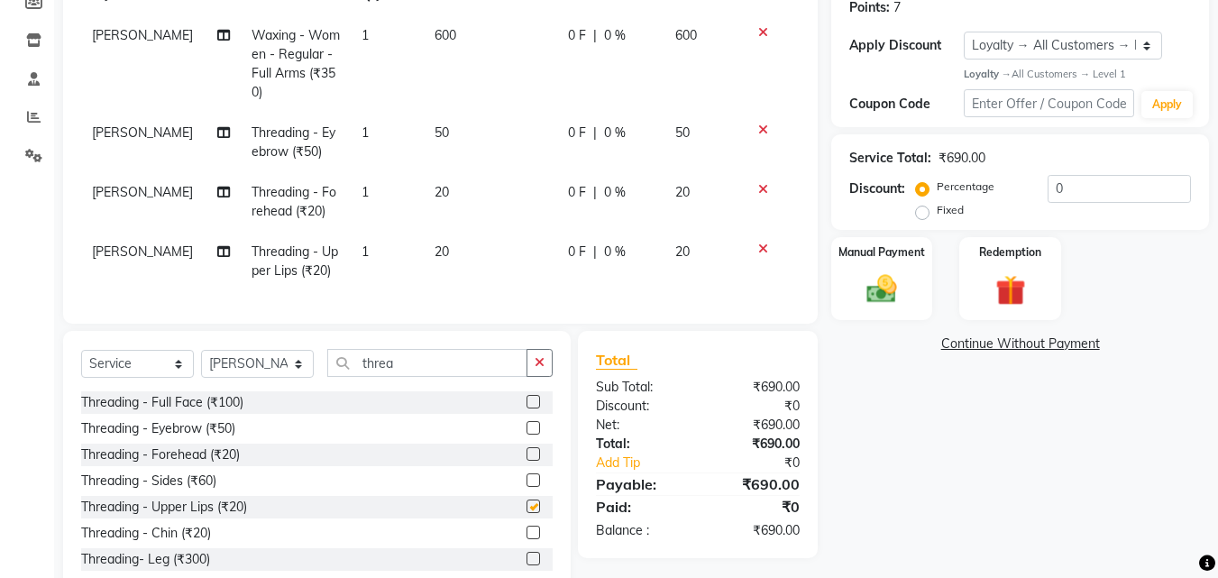
checkbox input "false"
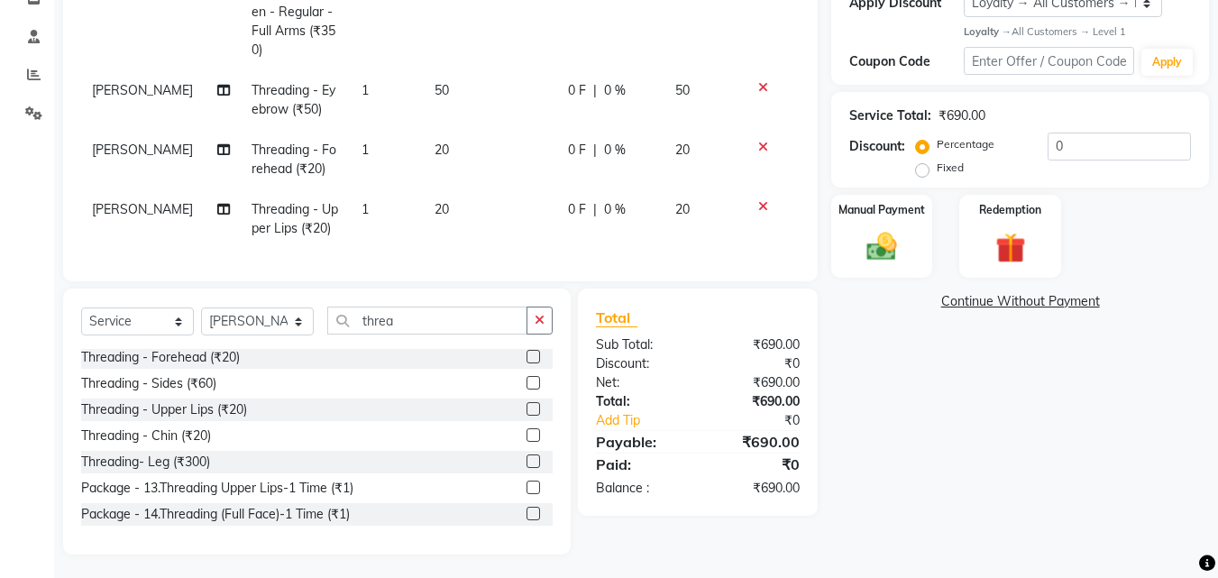
scroll to position [342, 0]
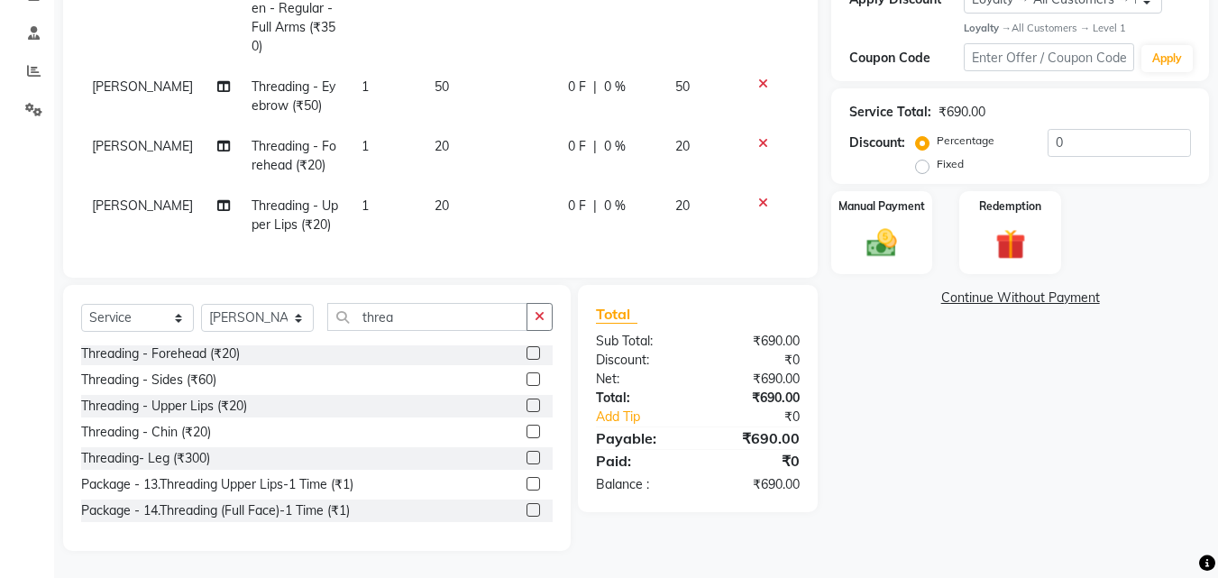
click at [526, 433] on label at bounding box center [533, 431] width 14 height 14
click at [526, 433] on input "checkbox" at bounding box center [532, 432] width 12 height 12
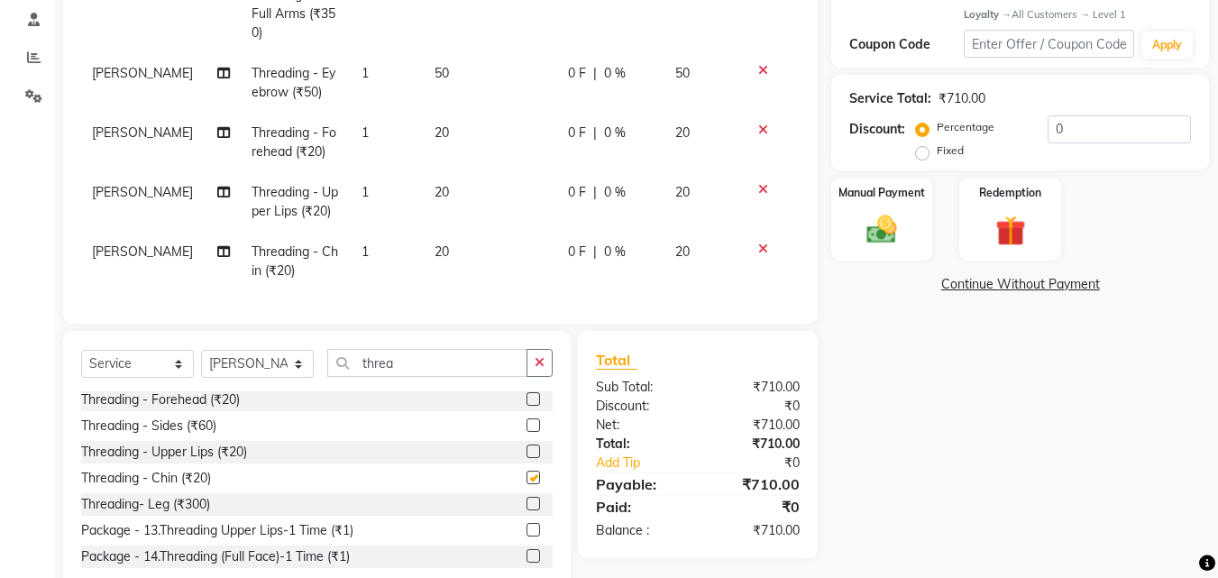
checkbox input "false"
click at [872, 216] on img at bounding box center [881, 230] width 50 height 36
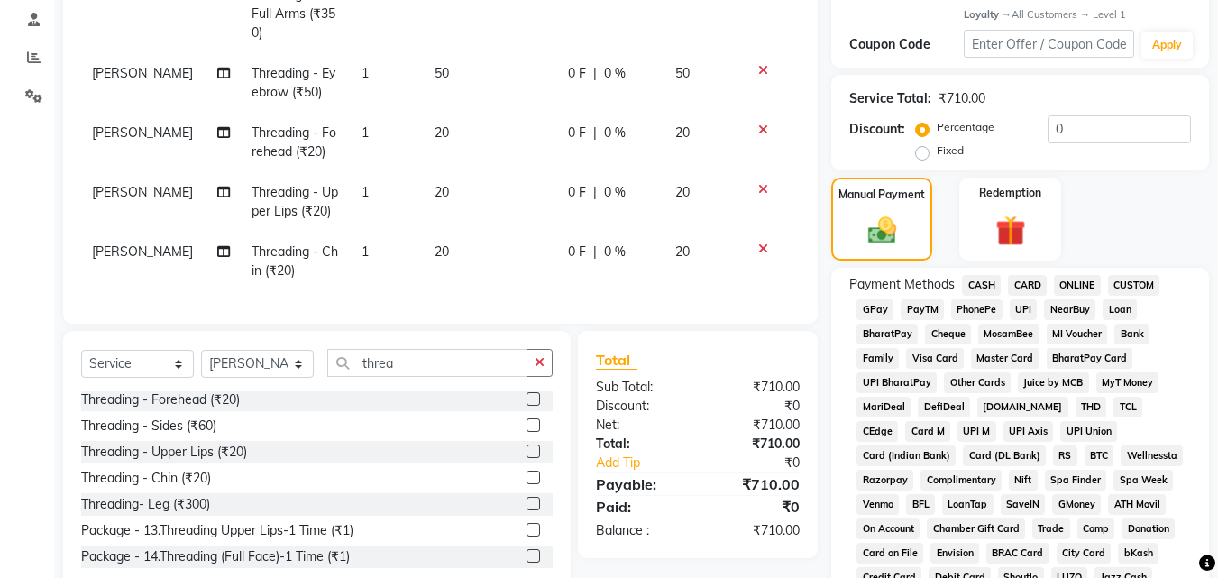
click at [981, 286] on span "CASH" at bounding box center [981, 285] width 39 height 21
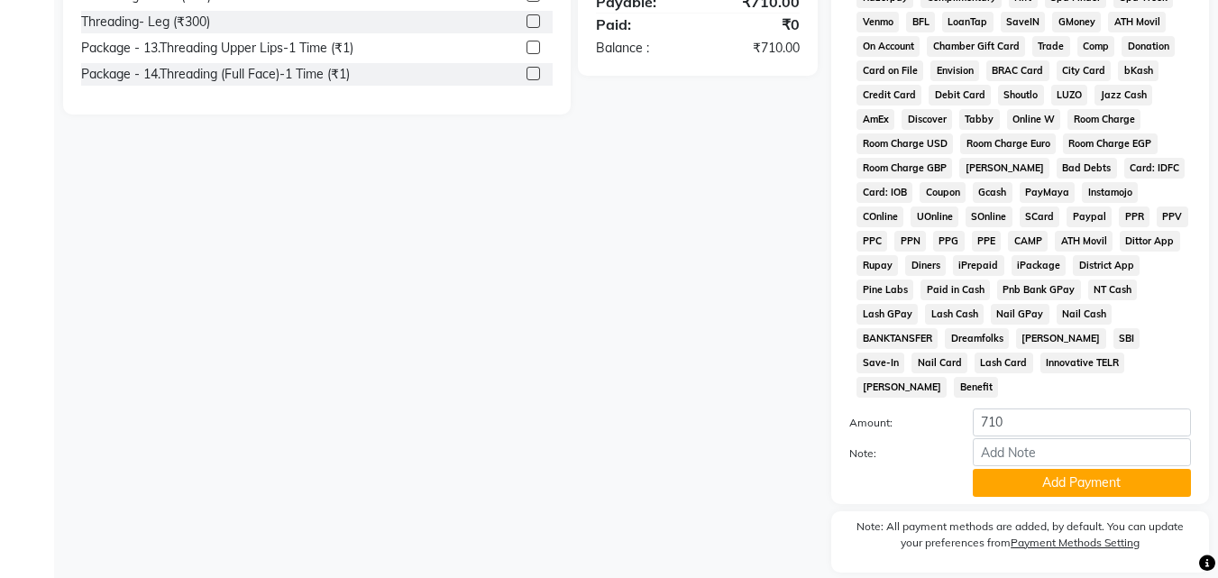
scroll to position [858, 0]
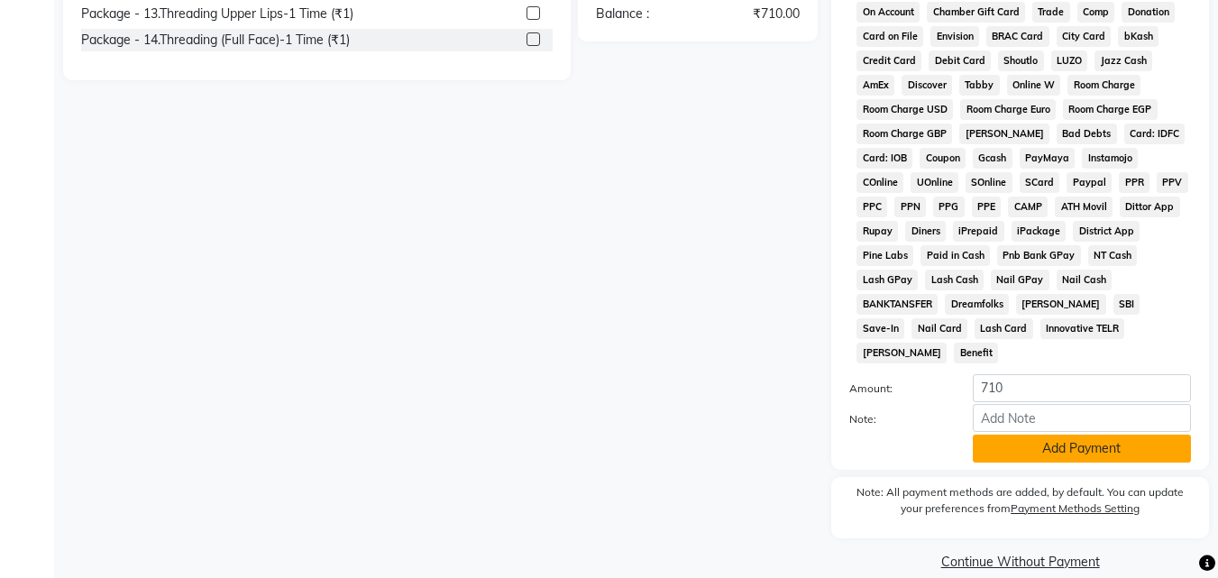
click at [1039, 434] on button "Add Payment" at bounding box center [1081, 448] width 218 height 28
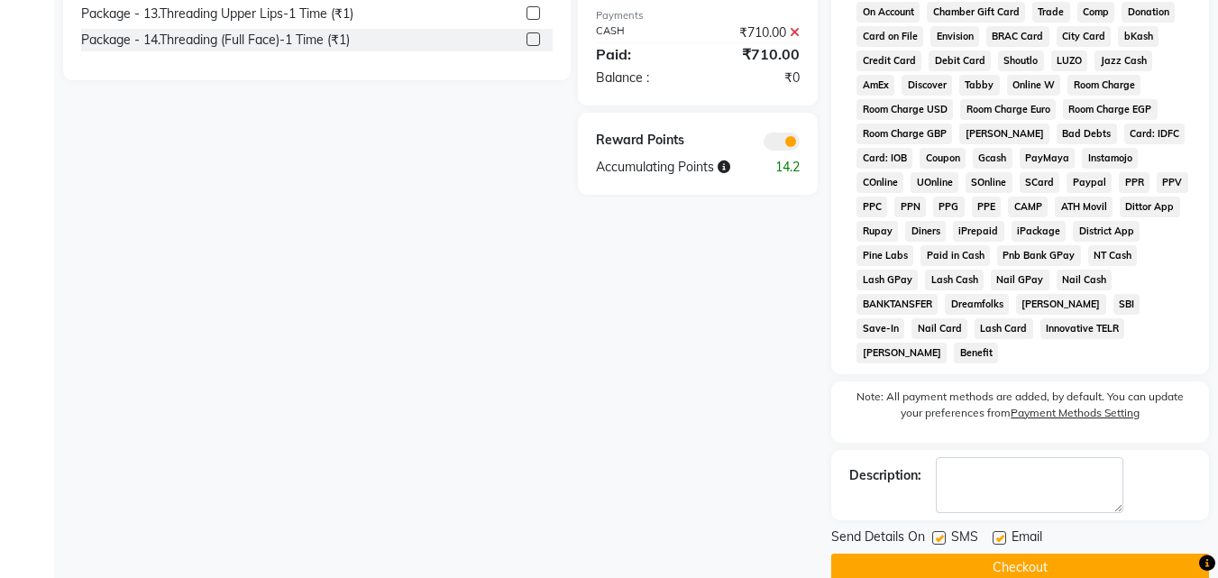
click at [1021, 553] on button "Checkout" at bounding box center [1020, 567] width 378 height 28
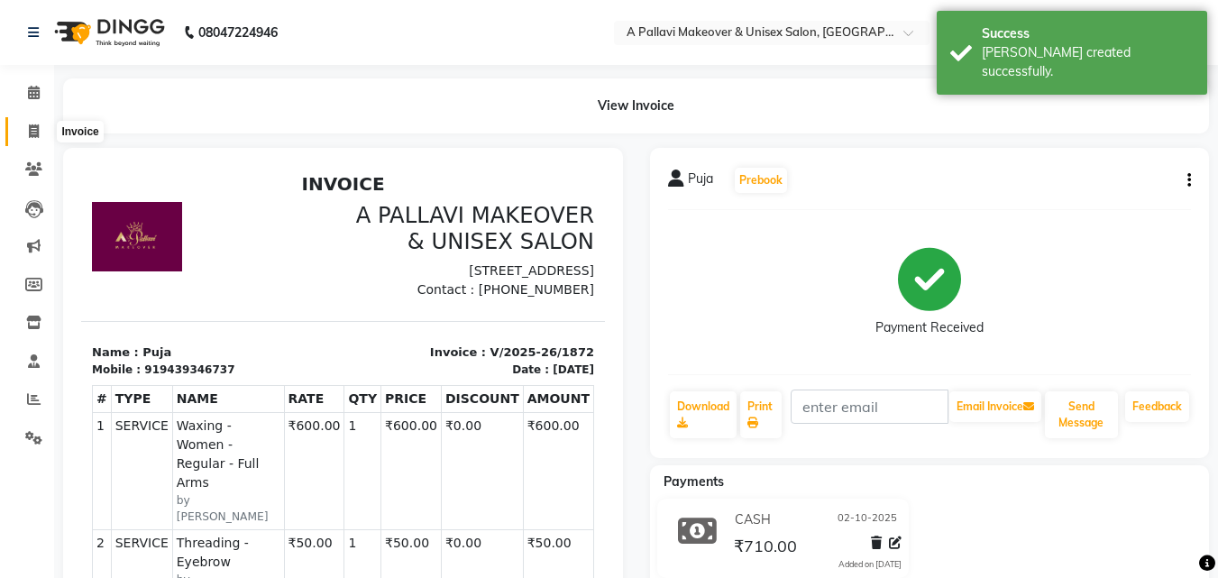
click at [38, 132] on icon at bounding box center [34, 131] width 10 height 14
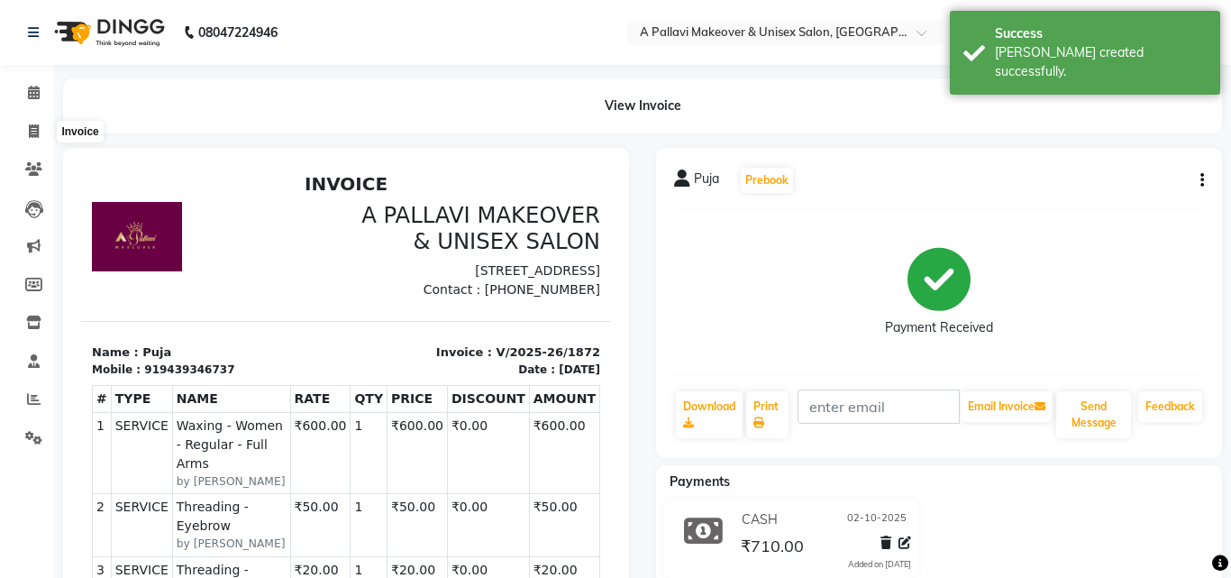
select select "service"
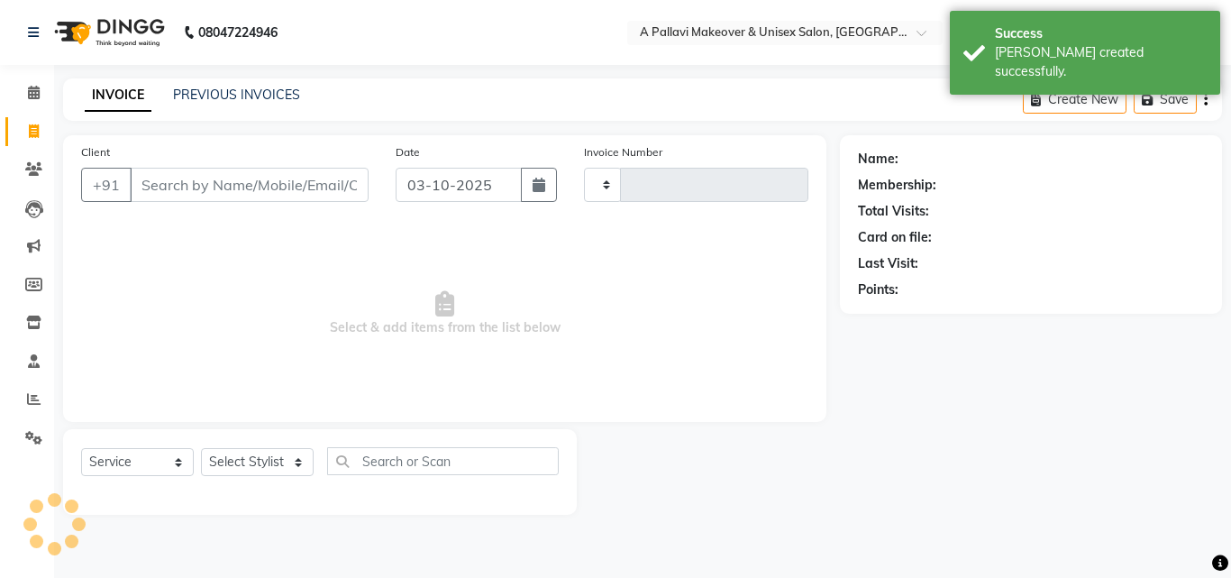
type input "1873"
select select "3573"
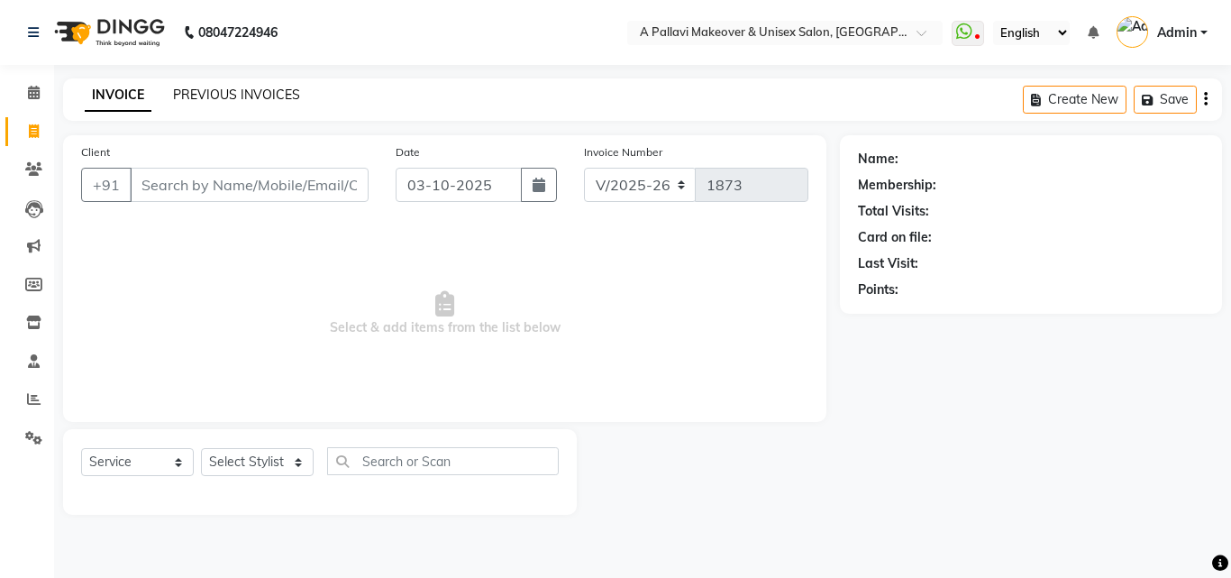
click at [196, 89] on link "PREVIOUS INVOICES" at bounding box center [236, 95] width 127 height 16
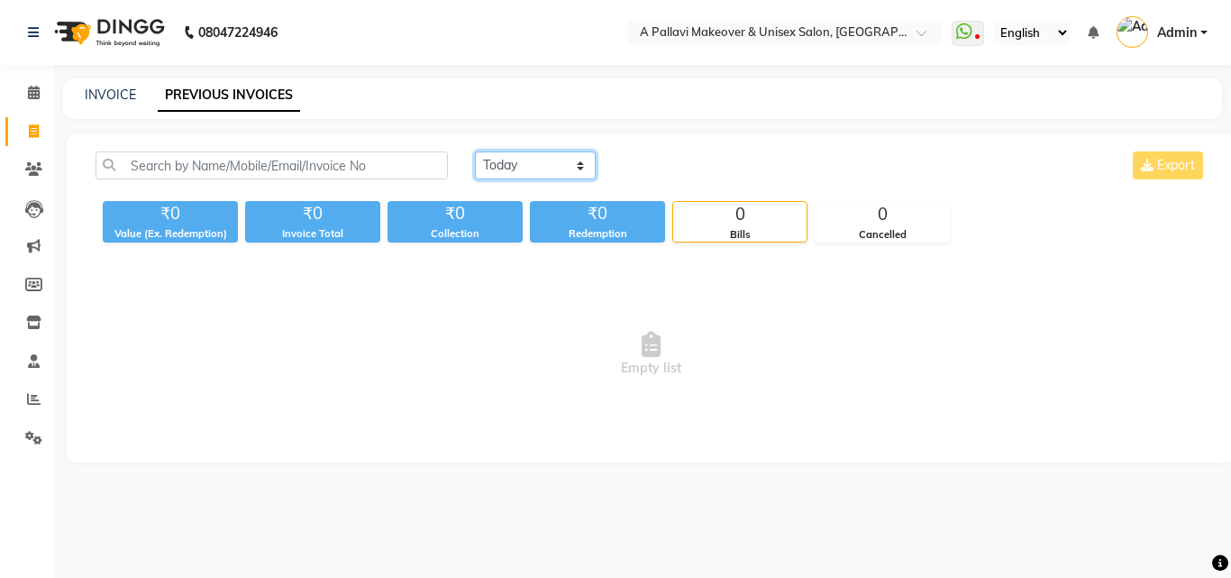
click at [565, 172] on select "[DATE] [DATE] Custom Range" at bounding box center [535, 165] width 121 height 28
select select "[DATE]"
click at [475, 151] on select "[DATE] [DATE] Custom Range" at bounding box center [535, 165] width 121 height 28
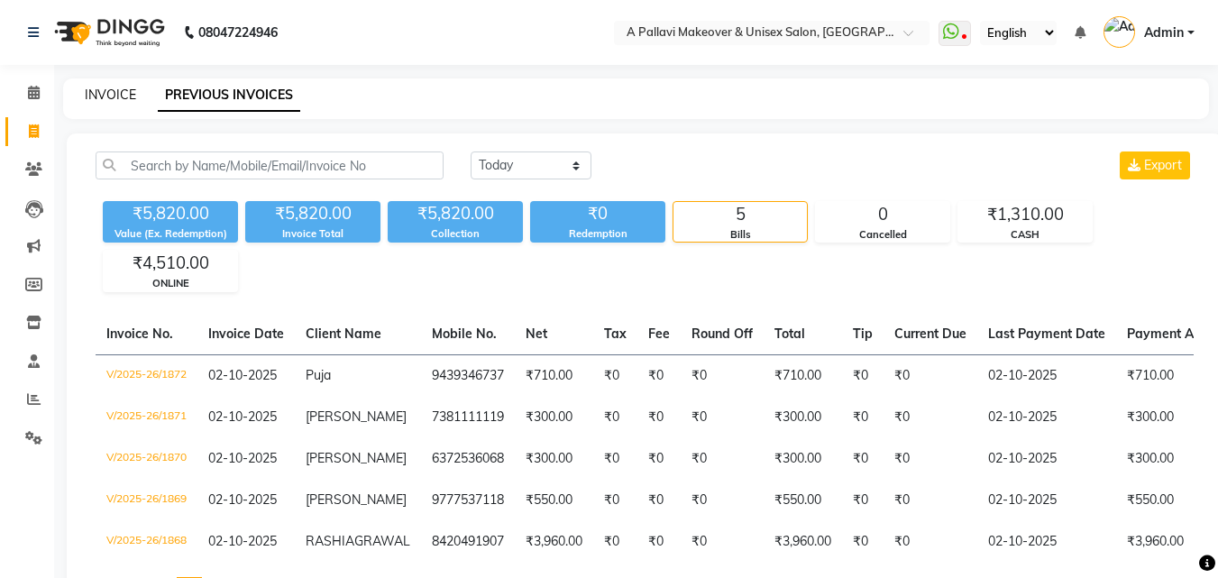
click at [114, 102] on link "INVOICE" at bounding box center [110, 95] width 51 height 16
select select "service"
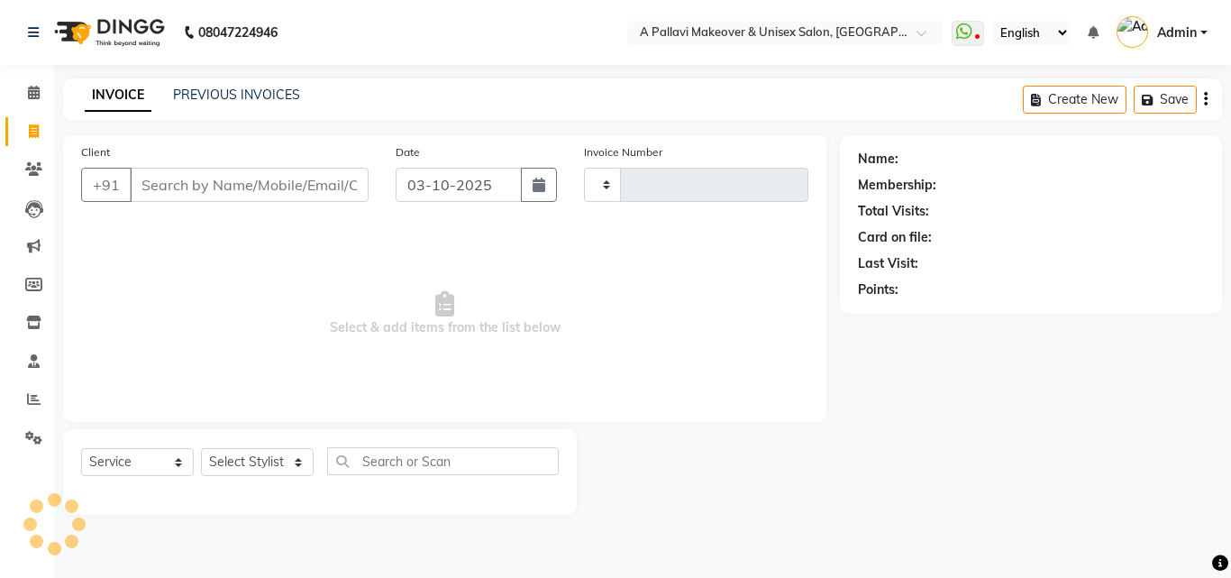
type input "1873"
select select "3573"
click at [541, 193] on button "button" at bounding box center [539, 185] width 36 height 34
select select "10"
select select "2025"
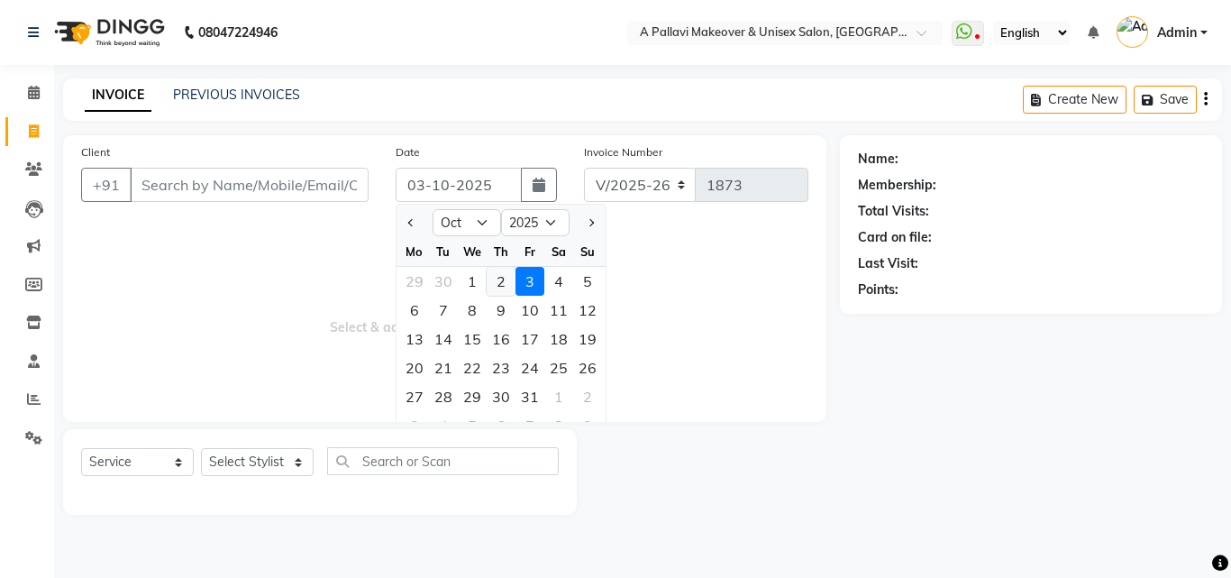
click at [500, 284] on div "2" at bounding box center [501, 281] width 29 height 29
type input "02-10-2025"
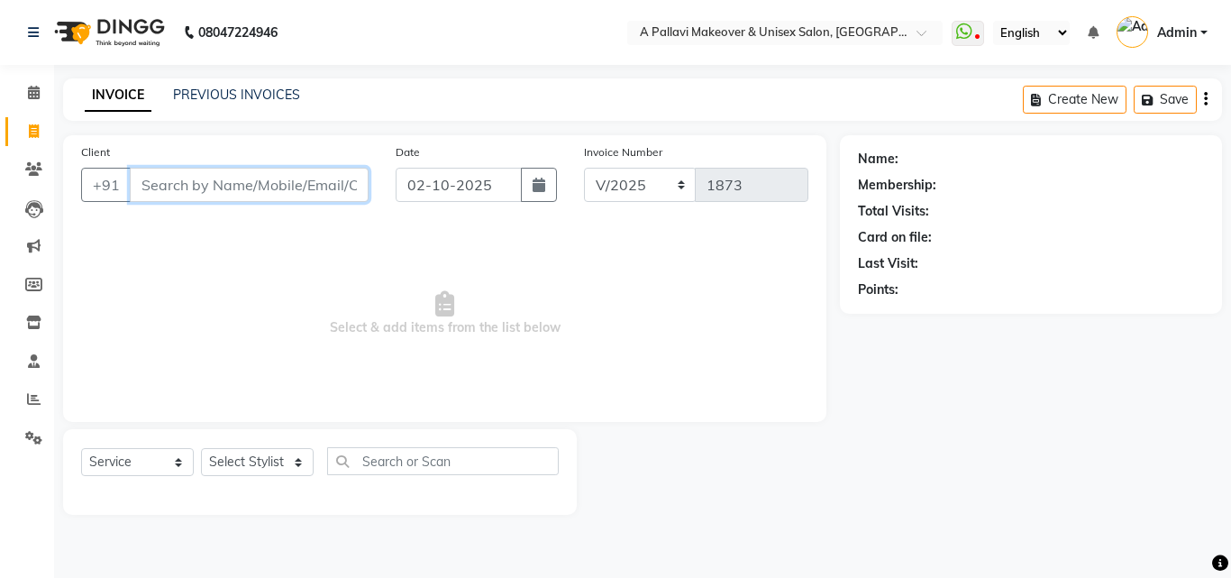
click at [196, 181] on input "Client" at bounding box center [249, 185] width 239 height 34
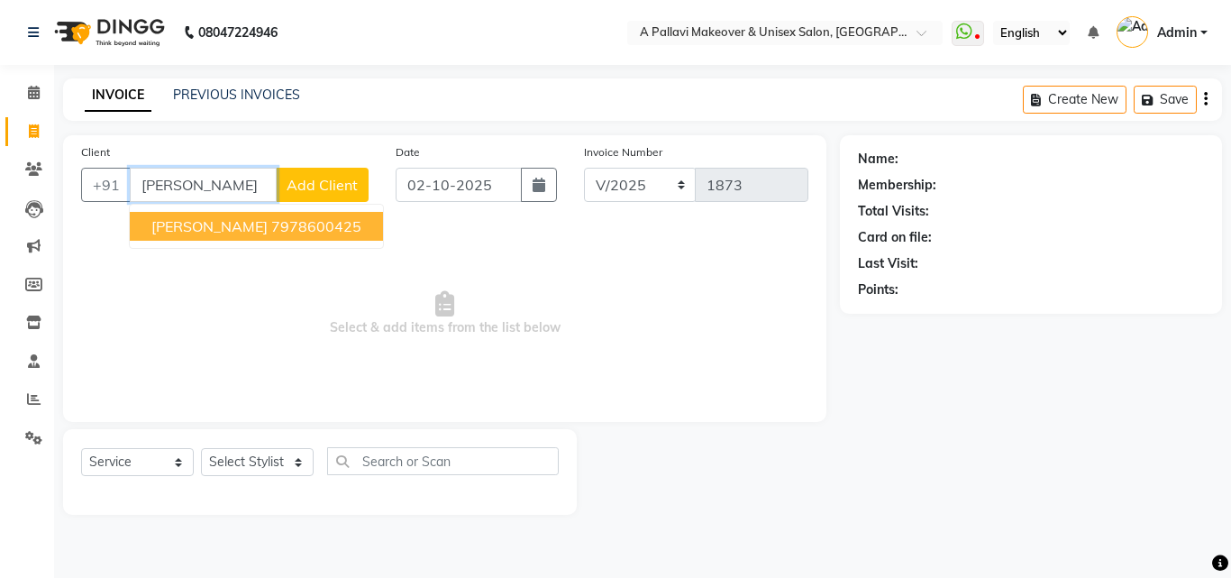
click at [278, 223] on ngb-highlight "7978600425" at bounding box center [316, 226] width 90 height 18
type input "7978600425"
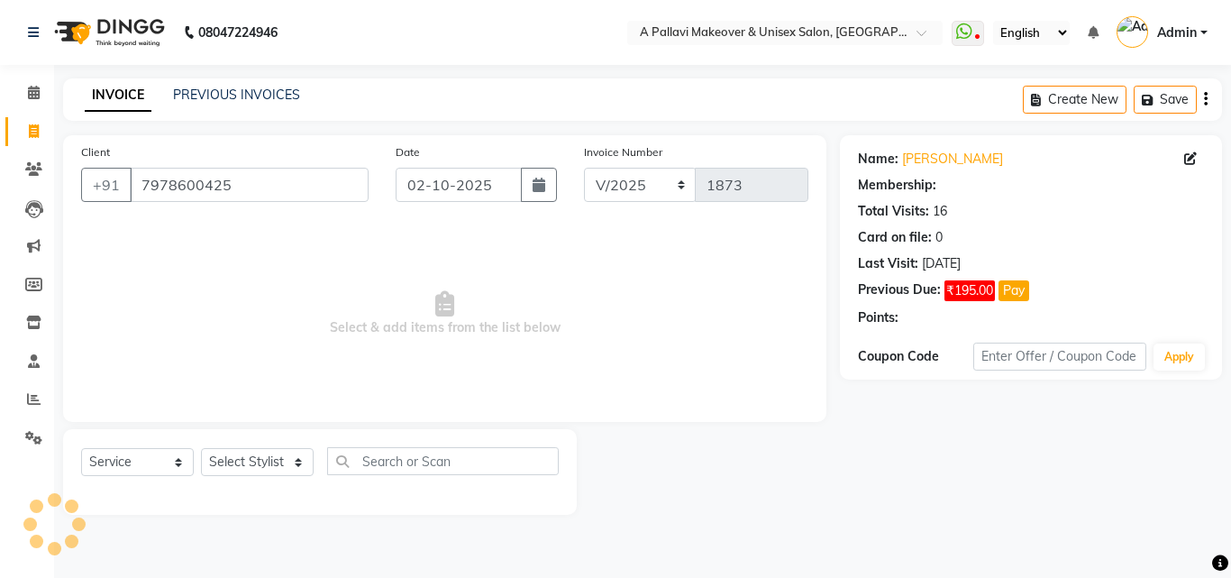
select select "1: Object"
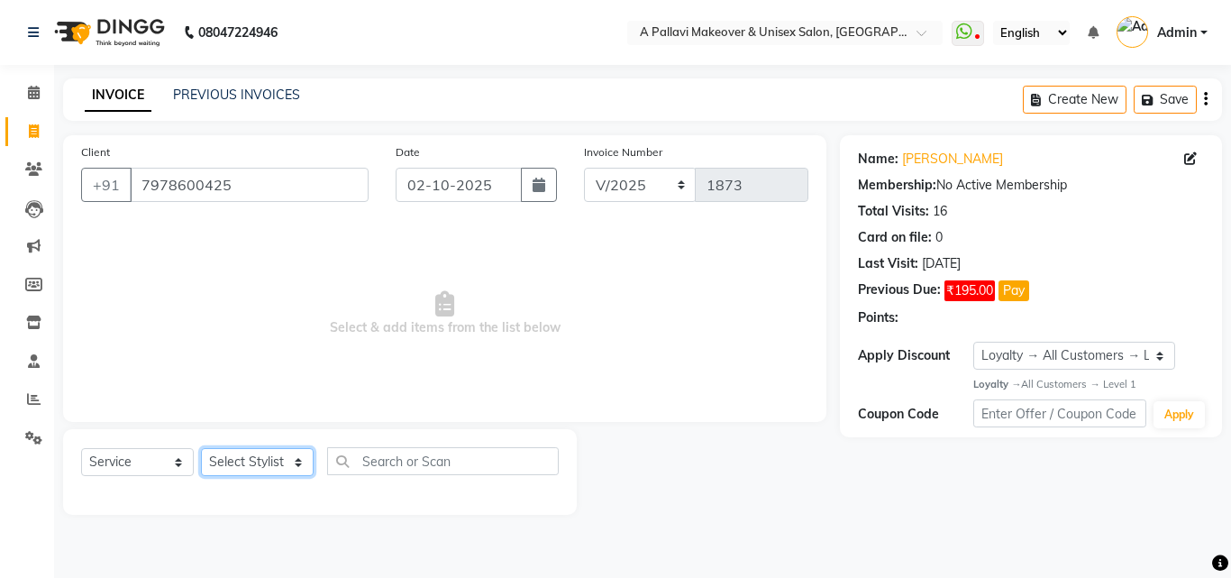
click at [264, 469] on select "Select Stylist [PERSON_NAME] A PALLAVI Archana [PERSON_NAME] [PERSON_NAME] [PER…" at bounding box center [257, 462] width 113 height 28
select select "54224"
click at [201, 448] on select "Select Stylist [PERSON_NAME] A PALLAVI Archana [PERSON_NAME] [PERSON_NAME] [PER…" at bounding box center [257, 462] width 113 height 28
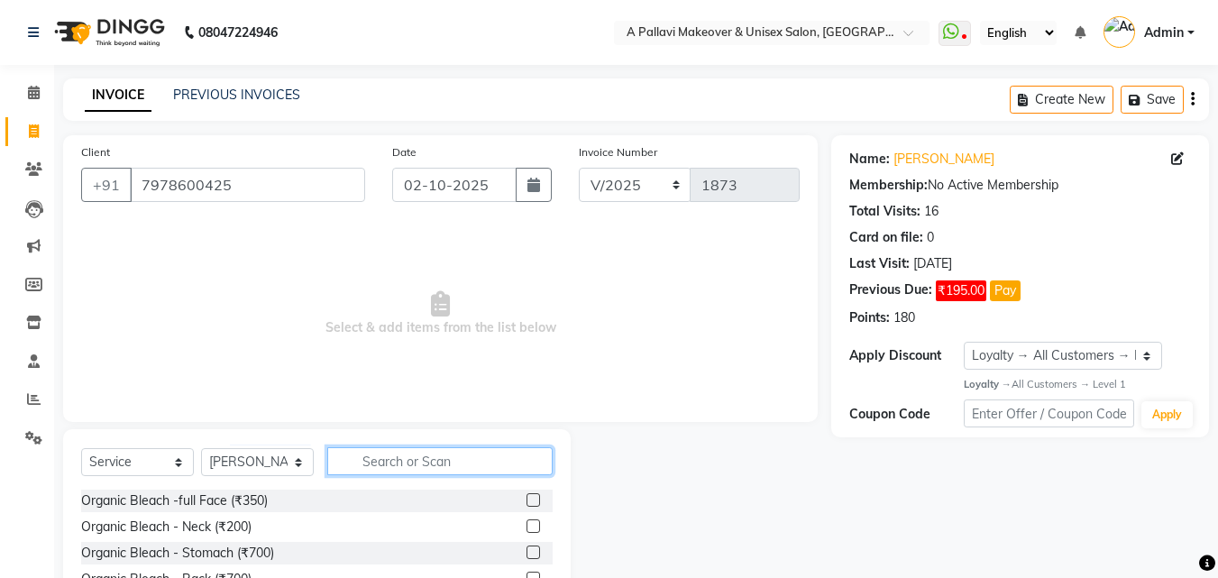
click at [418, 467] on input "text" at bounding box center [439, 461] width 225 height 28
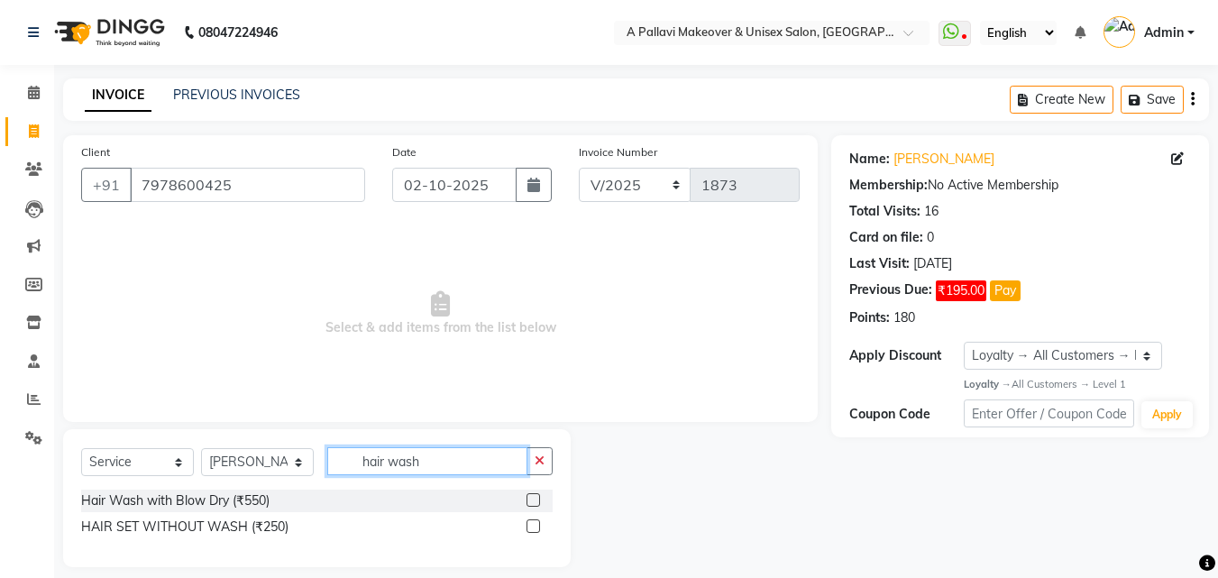
type input "hair wash"
click at [534, 499] on label at bounding box center [533, 500] width 14 height 14
click at [534, 499] on input "checkbox" at bounding box center [532, 501] width 12 height 12
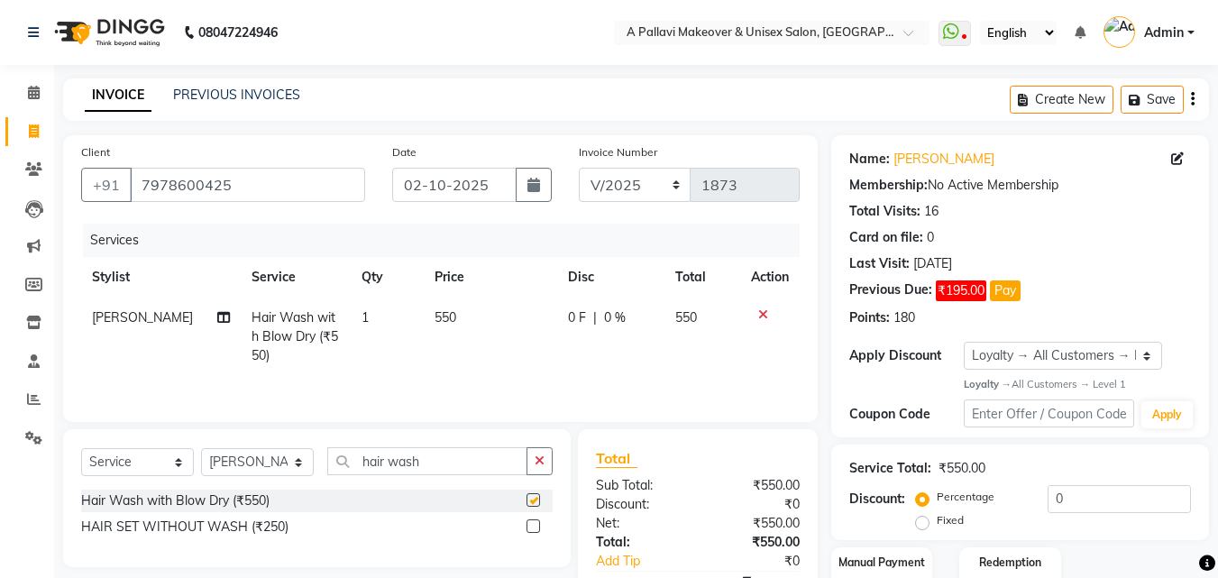
checkbox input "false"
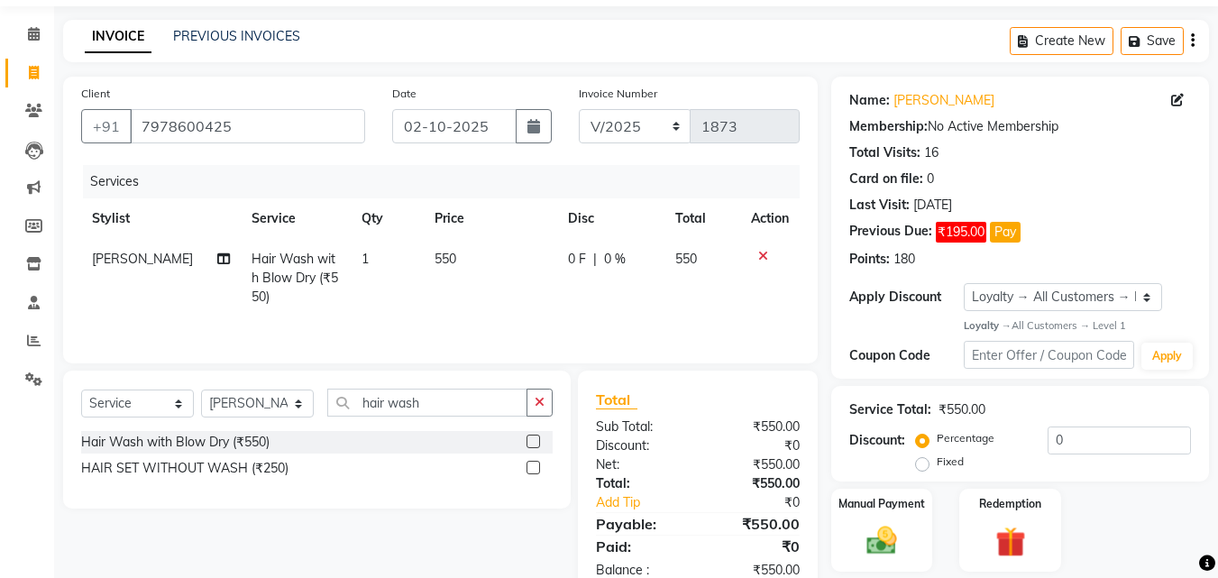
scroll to position [116, 0]
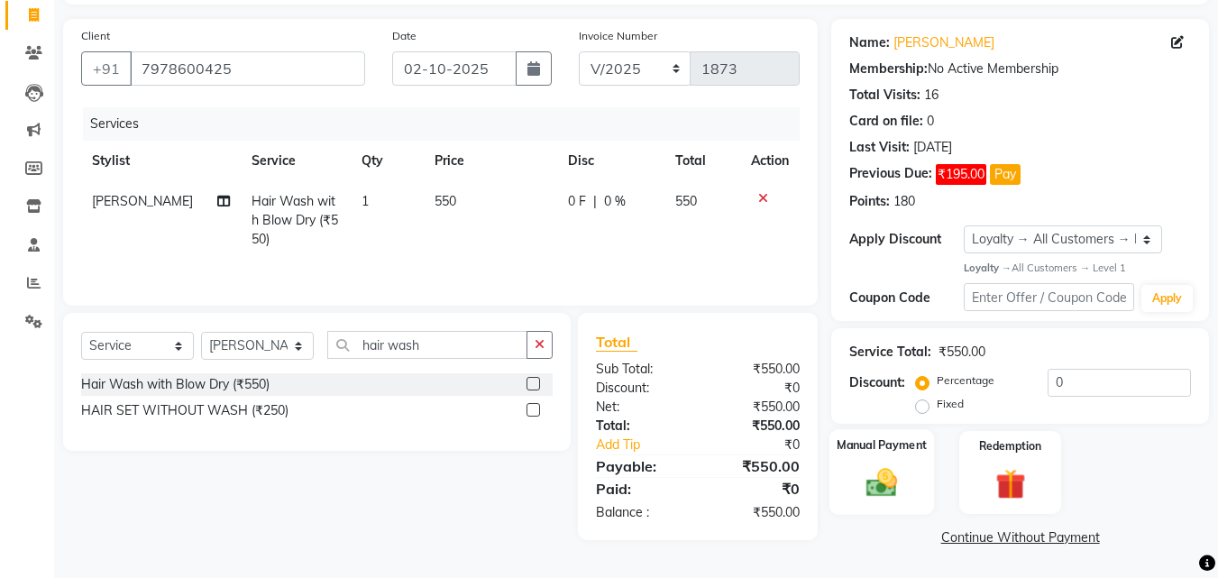
click at [899, 484] on img at bounding box center [881, 483] width 50 height 36
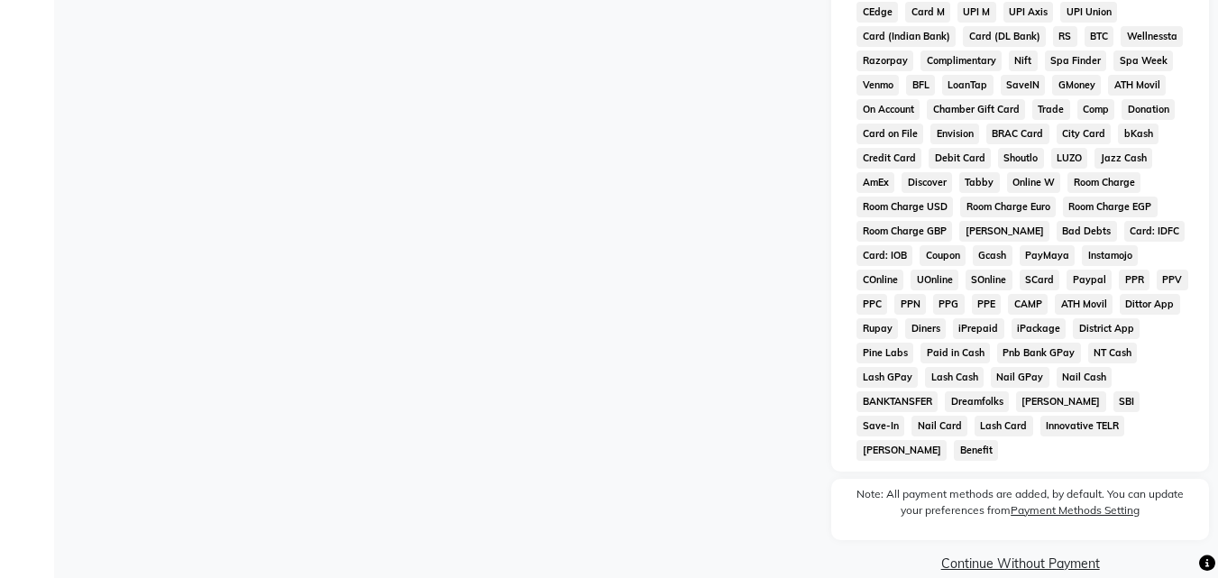
scroll to position [790, 0]
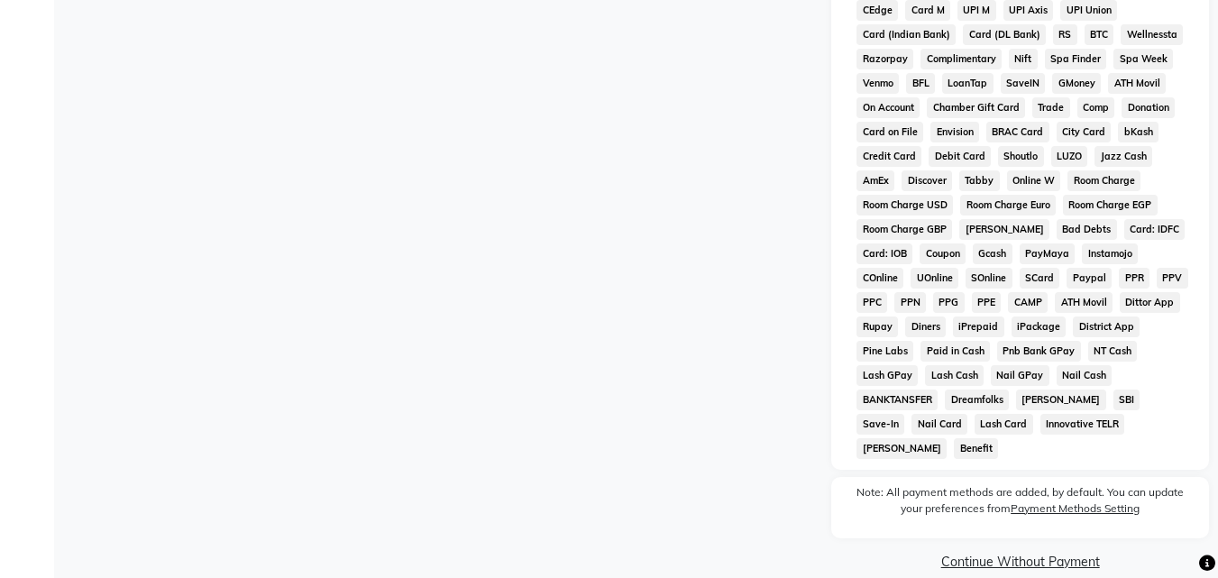
click at [1024, 552] on link "Continue Without Payment" at bounding box center [1020, 561] width 370 height 19
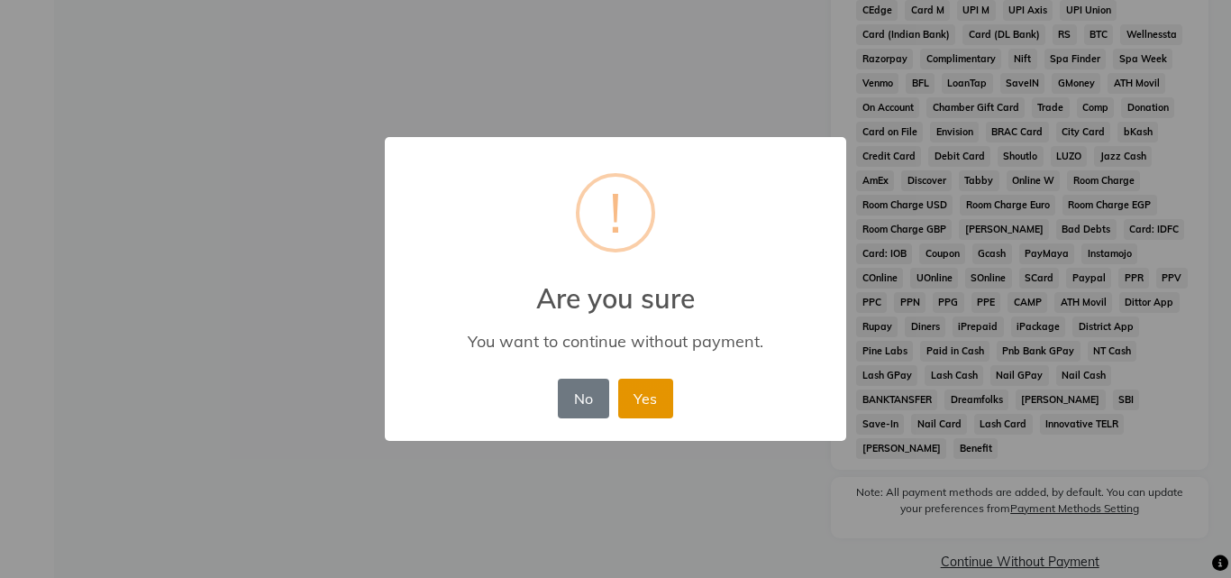
click at [637, 390] on button "Yes" at bounding box center [645, 399] width 55 height 40
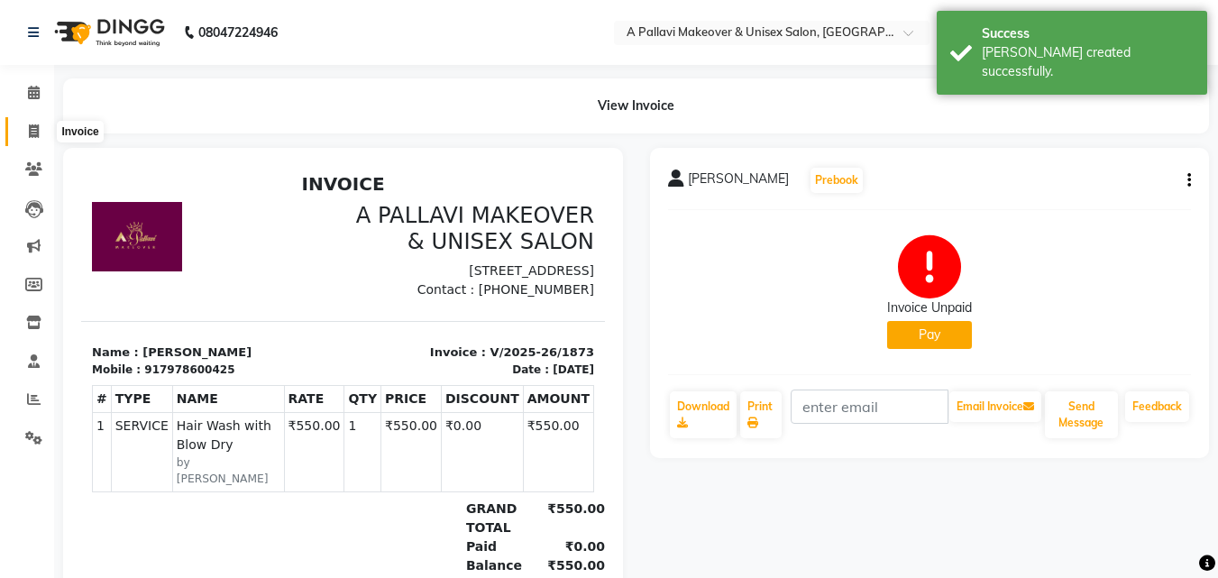
click at [38, 139] on span at bounding box center [34, 132] width 32 height 21
select select "service"
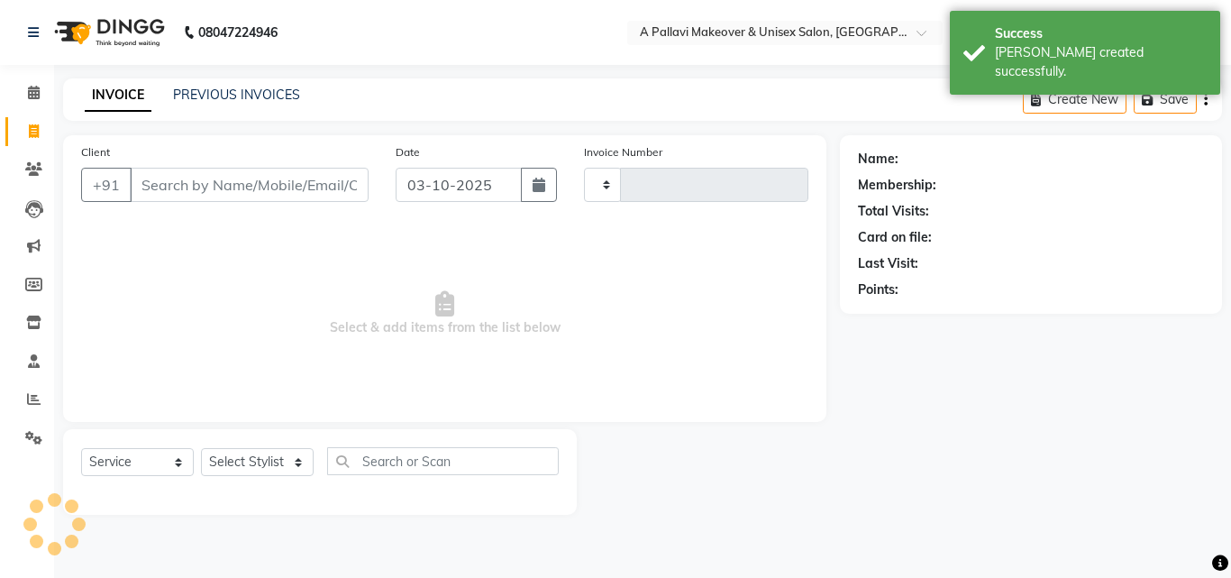
type input "1874"
select select "3573"
click at [533, 185] on icon "button" at bounding box center [539, 185] width 13 height 14
select select "10"
select select "2025"
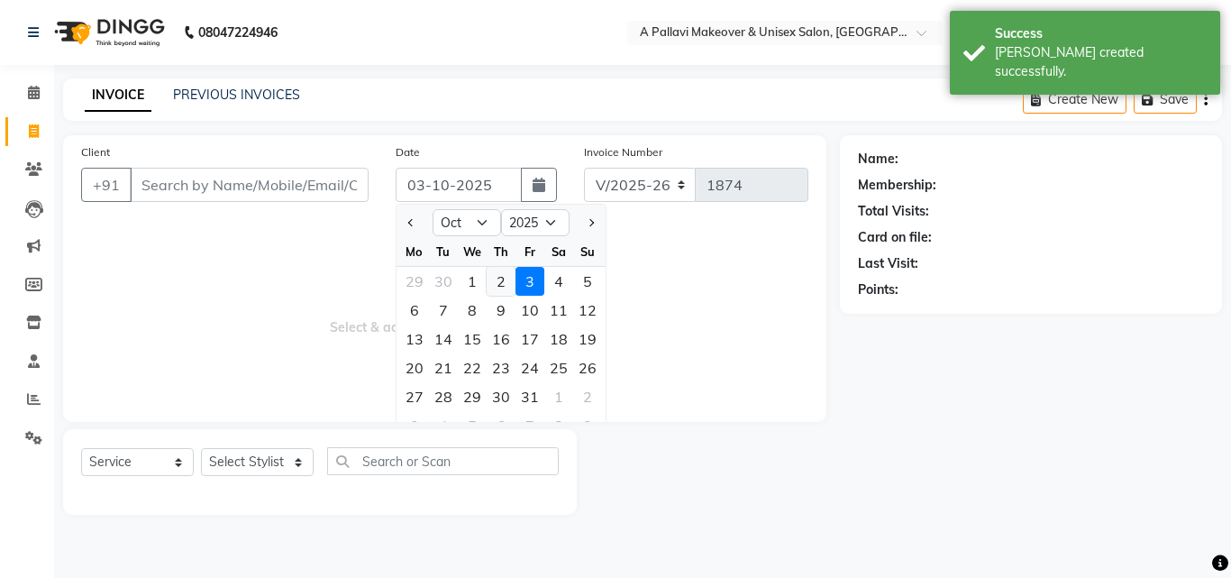
click at [497, 275] on div "2" at bounding box center [501, 281] width 29 height 29
type input "02-10-2025"
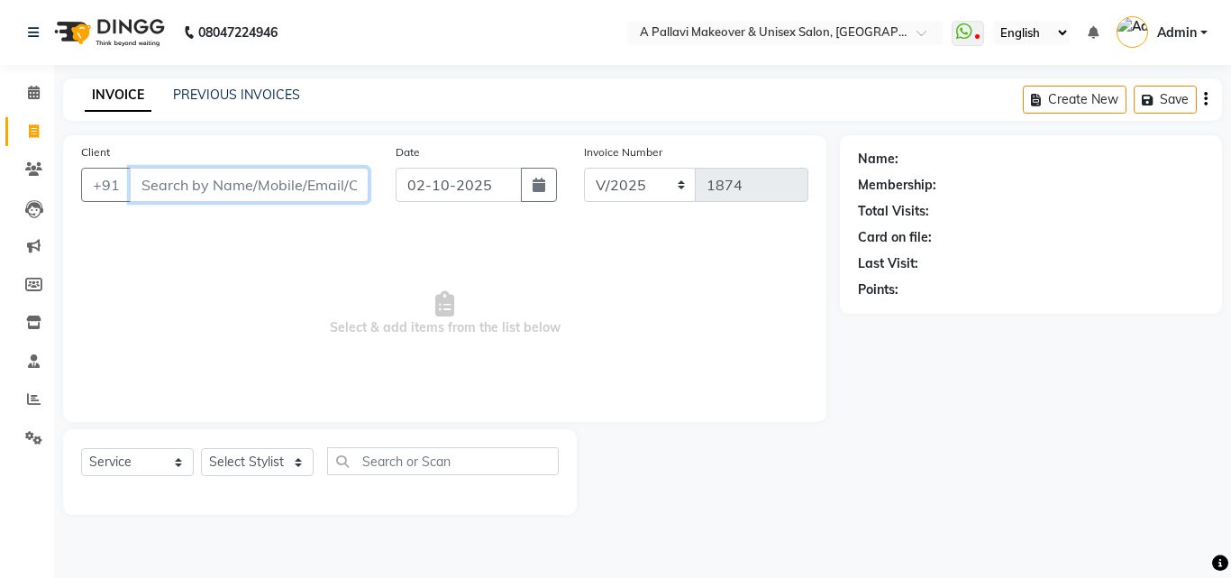
click at [165, 191] on input "Client" at bounding box center [249, 185] width 239 height 34
type input "8853192725"
click at [345, 192] on span "Add Client" at bounding box center [322, 185] width 71 height 18
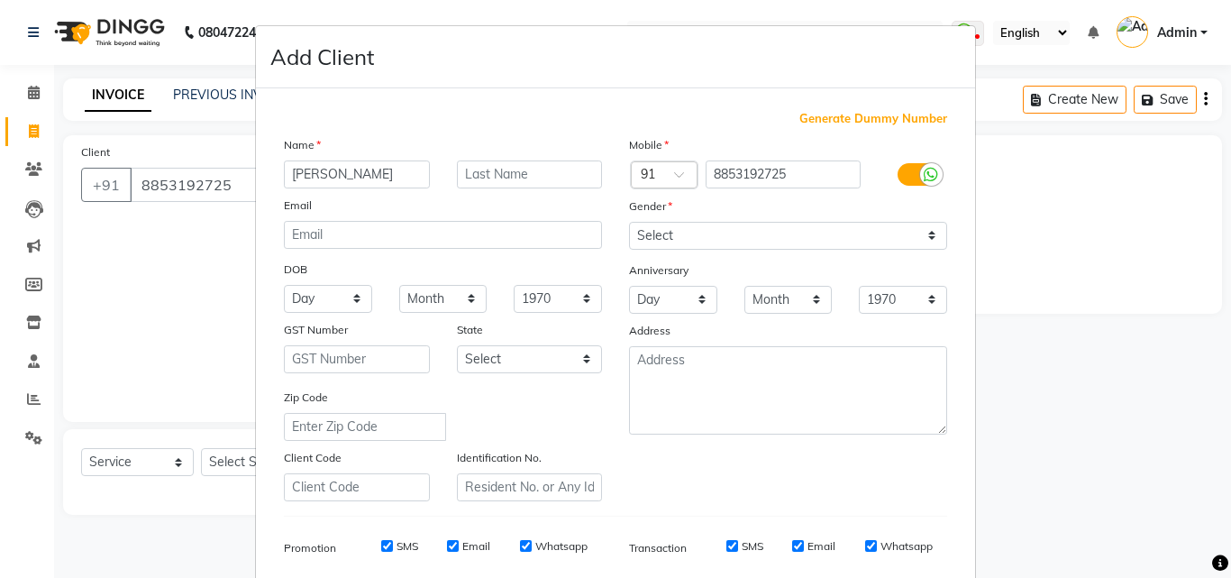
type input "[PERSON_NAME]"
click at [769, 231] on select "Select [DEMOGRAPHIC_DATA] [DEMOGRAPHIC_DATA] Other Prefer Not To Say" at bounding box center [788, 236] width 318 height 28
click at [629, 222] on select "Select [DEMOGRAPHIC_DATA] [DEMOGRAPHIC_DATA] Other Prefer Not To Say" at bounding box center [788, 236] width 318 height 28
click at [762, 233] on select "Select [DEMOGRAPHIC_DATA] [DEMOGRAPHIC_DATA] Other Prefer Not To Say" at bounding box center [788, 236] width 318 height 28
select select "[DEMOGRAPHIC_DATA]"
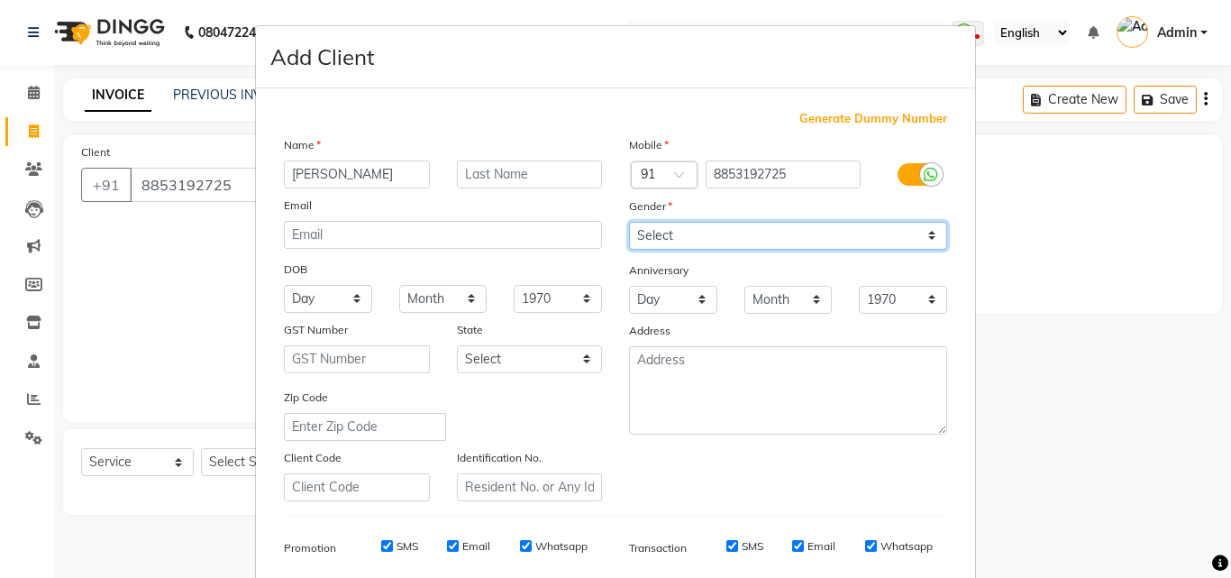
click at [629, 222] on select "Select [DEMOGRAPHIC_DATA] [DEMOGRAPHIC_DATA] Other Prefer Not To Say" at bounding box center [788, 236] width 318 height 28
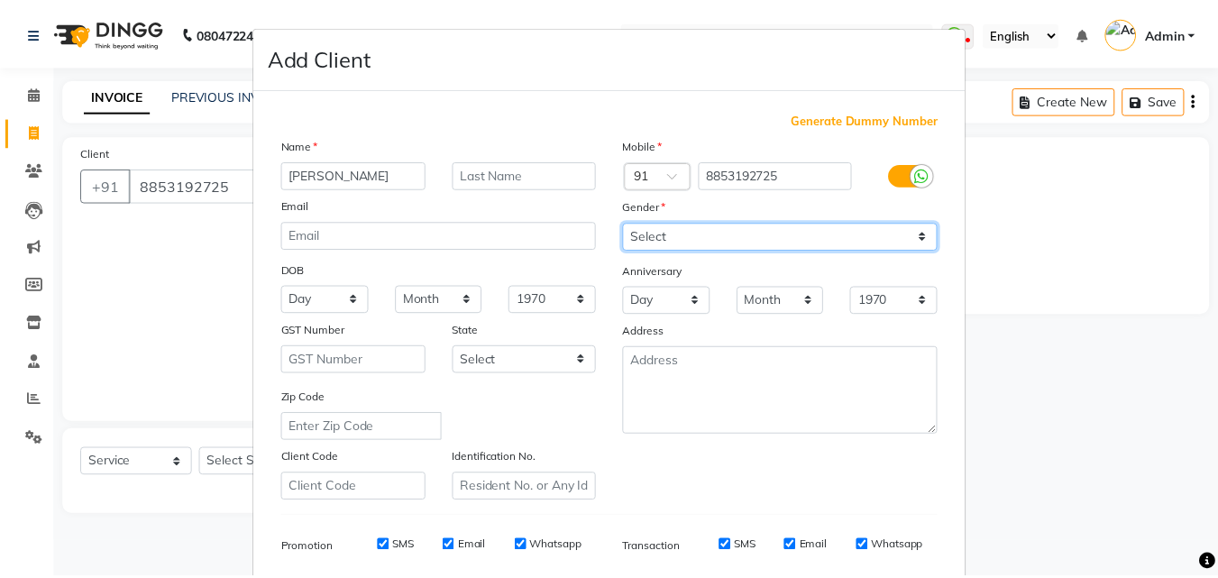
scroll to position [254, 0]
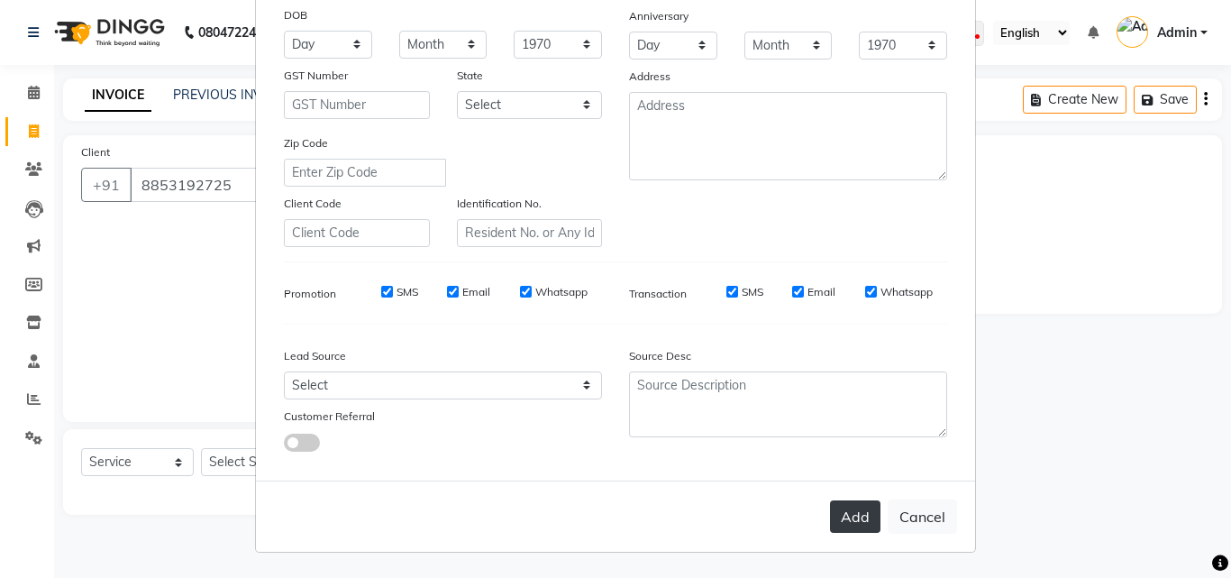
click at [858, 500] on button "Add" at bounding box center [855, 516] width 50 height 32
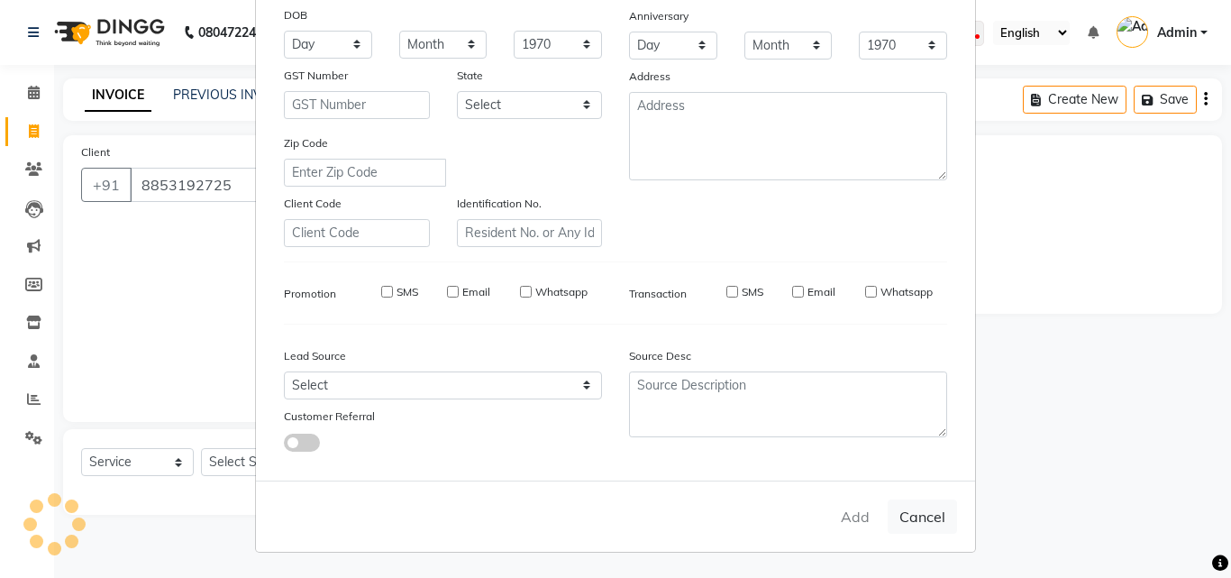
select select
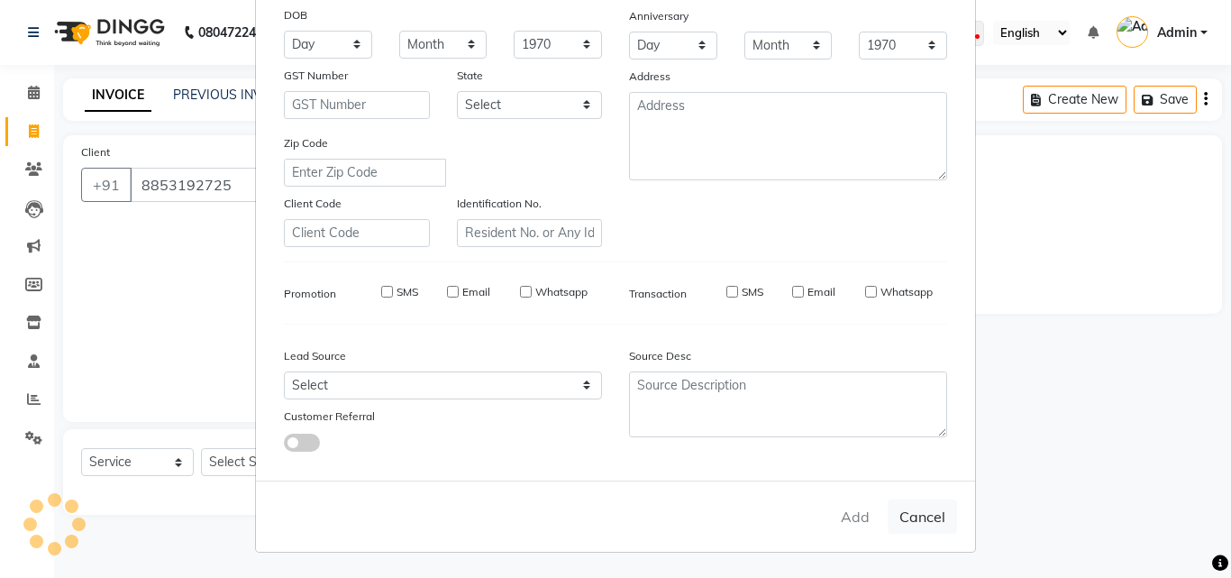
select select
checkbox input "false"
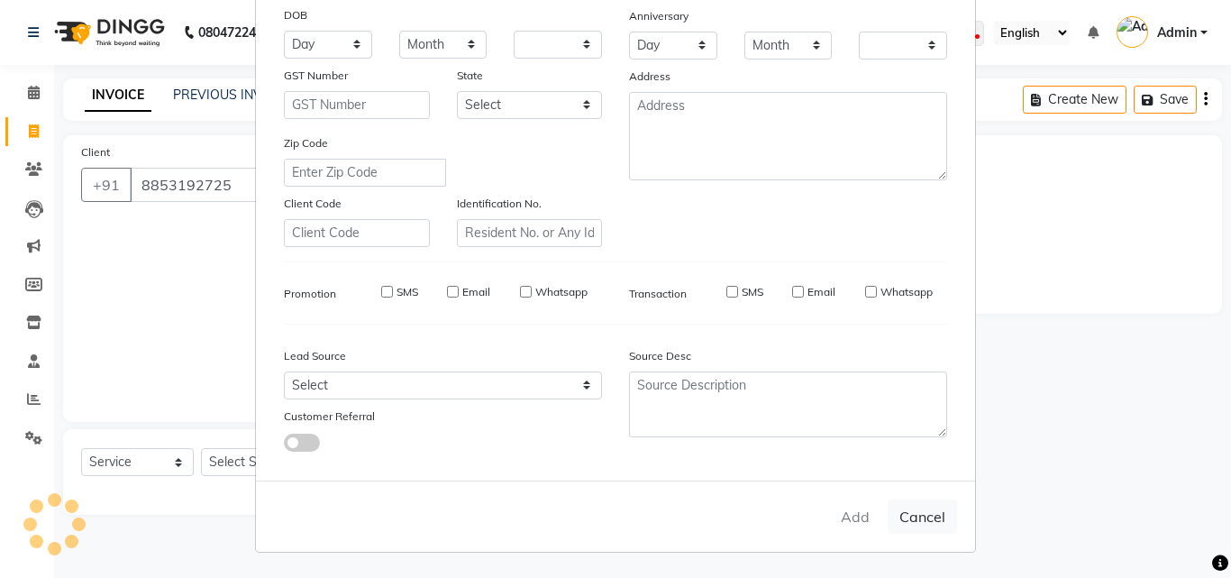
checkbox input "false"
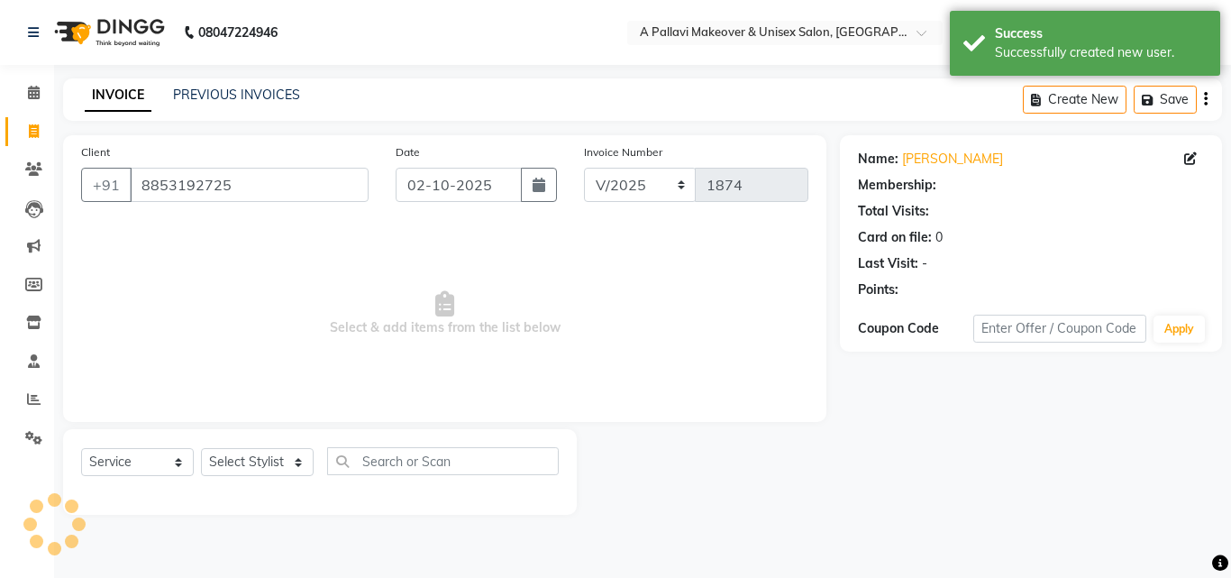
select select "1: Object"
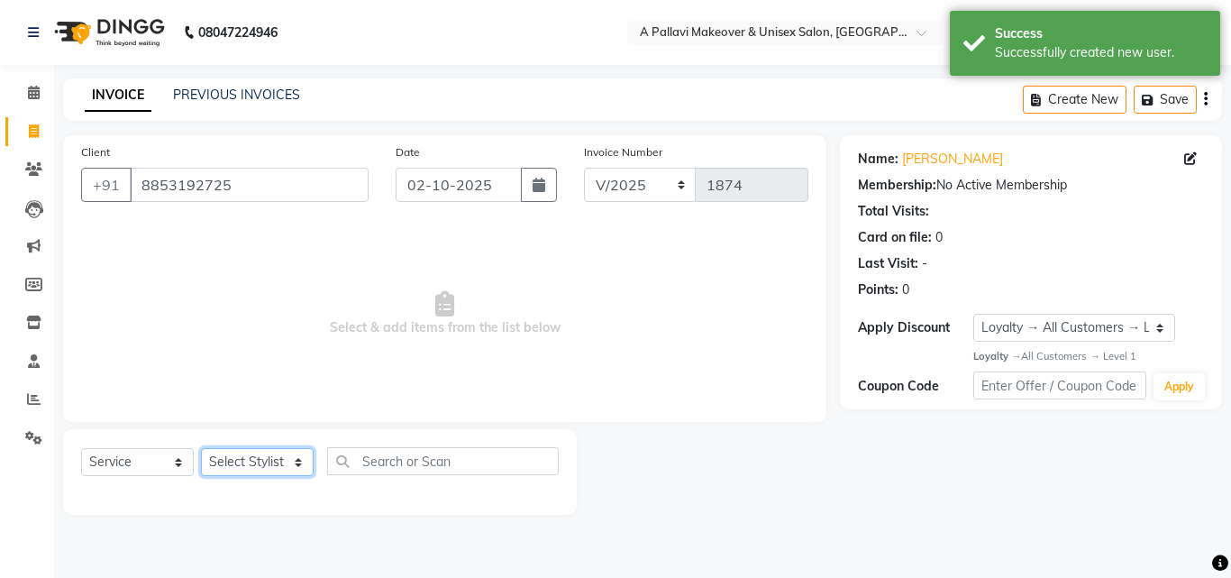
click at [269, 467] on select "Select Stylist [PERSON_NAME] A PALLAVI Archana [PERSON_NAME] [PERSON_NAME] [PER…" at bounding box center [257, 462] width 113 height 28
select select "23362"
click at [201, 448] on select "Select Stylist [PERSON_NAME] A PALLAVI Archana [PERSON_NAME] [PERSON_NAME] [PER…" at bounding box center [257, 462] width 113 height 28
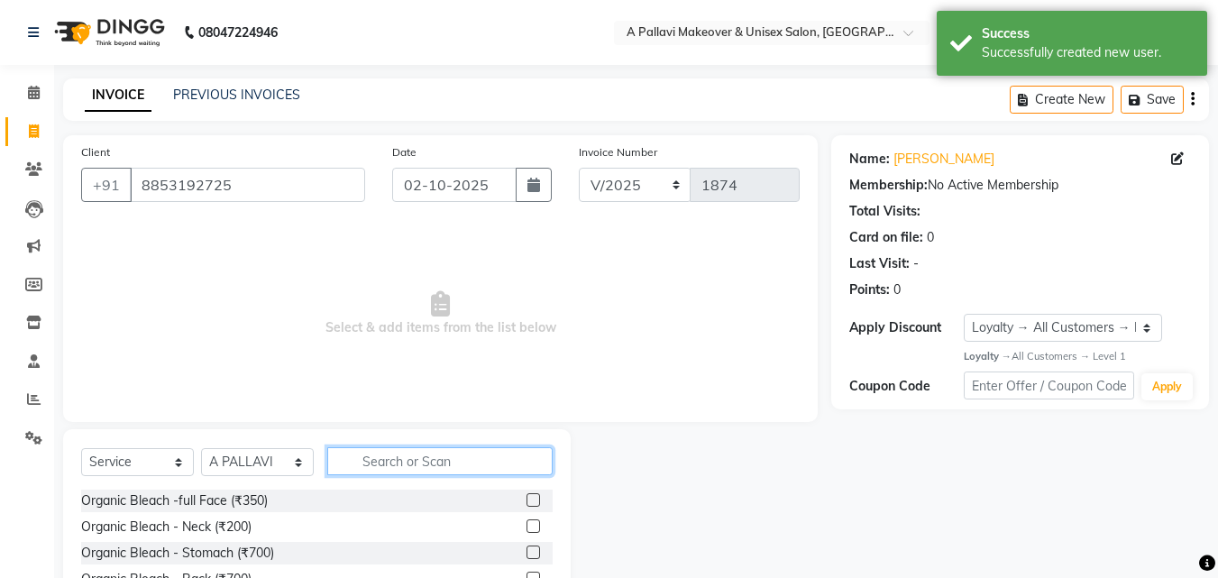
click at [394, 463] on input "text" at bounding box center [439, 461] width 225 height 28
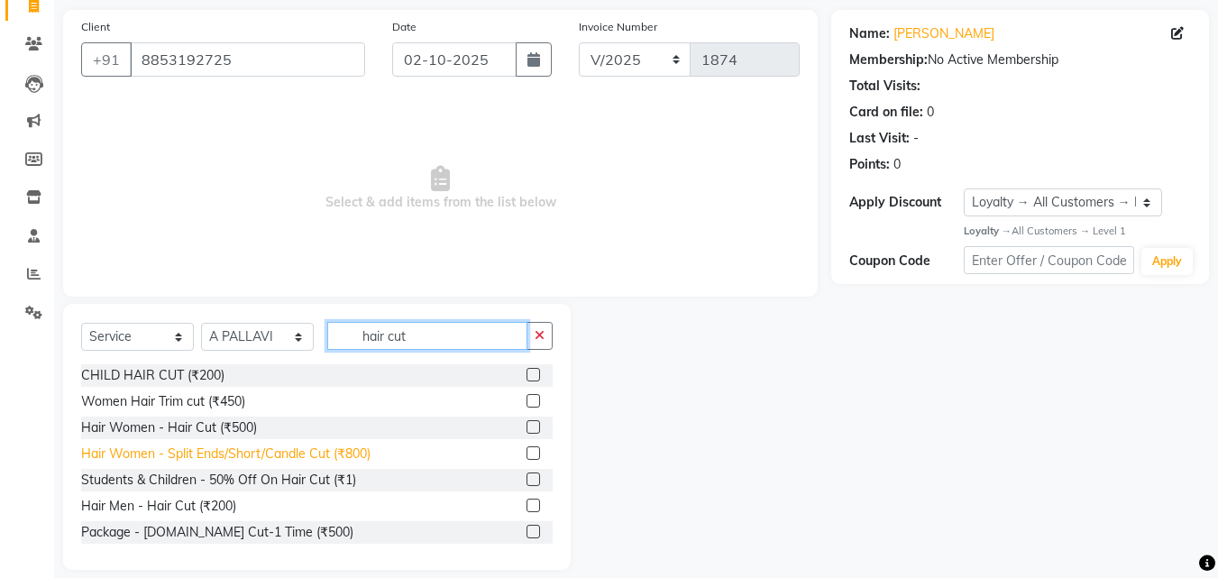
scroll to position [144, 0]
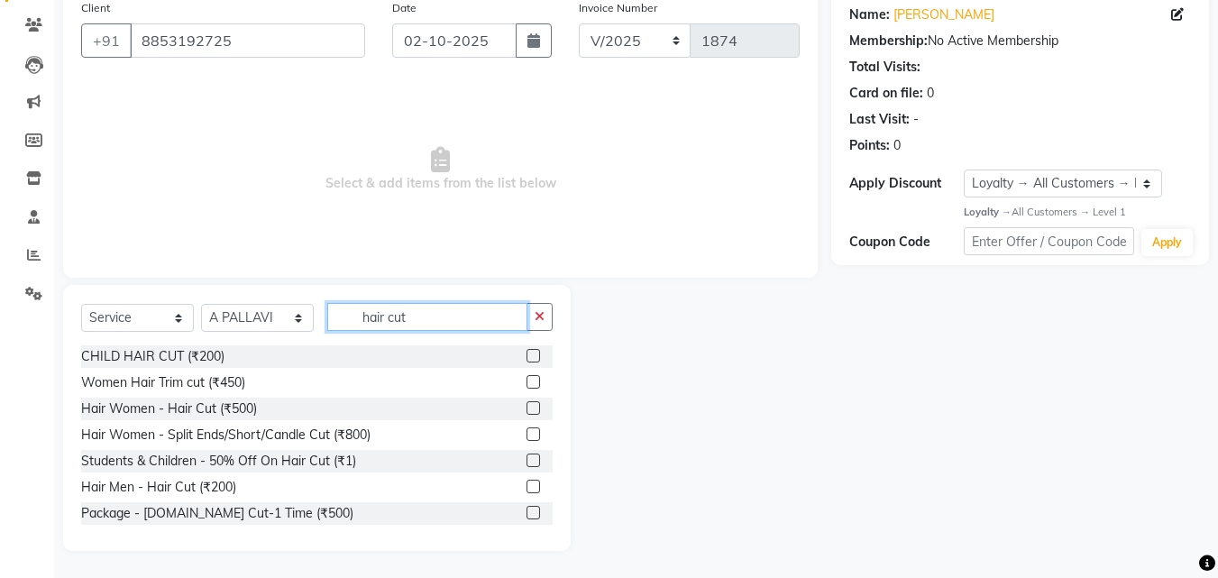
type input "hair cut"
click at [526, 408] on label at bounding box center [533, 408] width 14 height 14
click at [526, 408] on input "checkbox" at bounding box center [532, 409] width 12 height 12
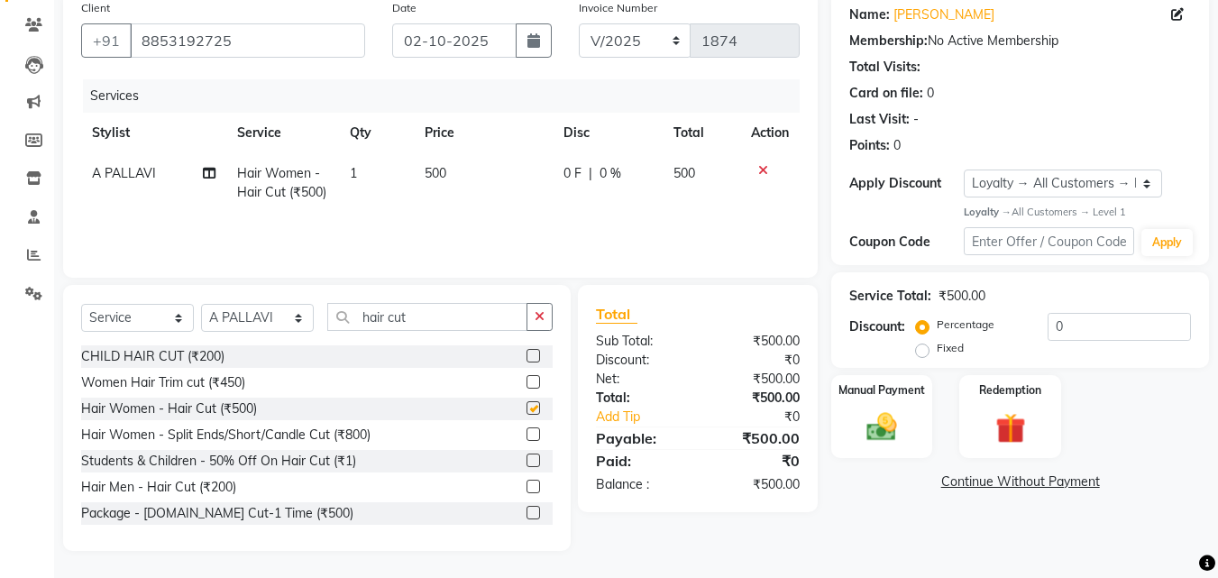
checkbox input "false"
click at [436, 169] on span "500" at bounding box center [435, 173] width 22 height 16
select select "23362"
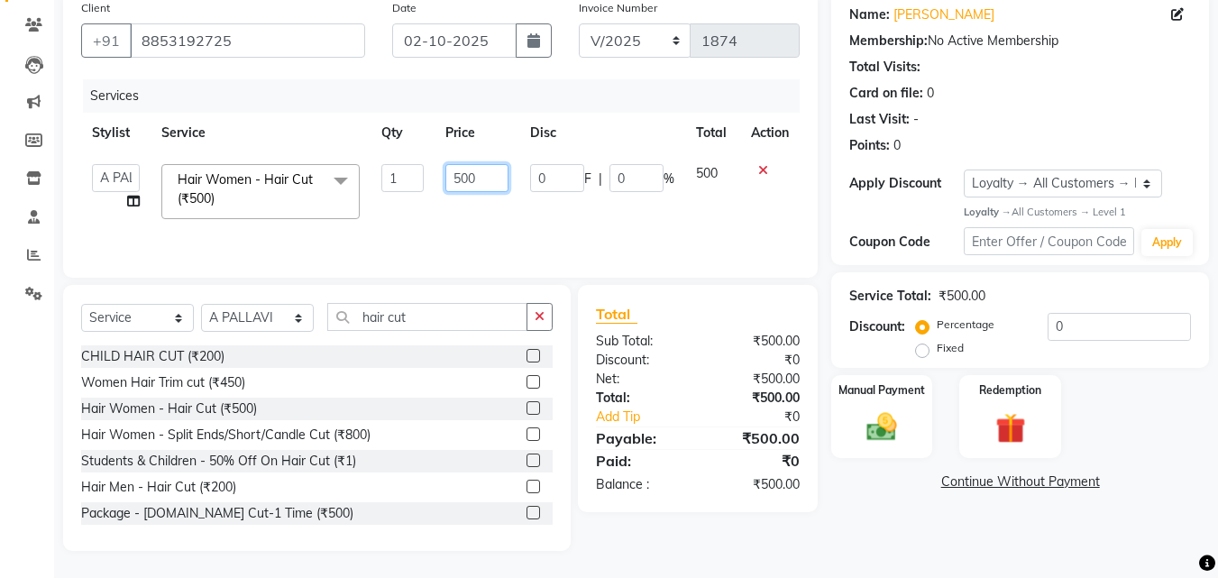
click at [462, 171] on input "500" at bounding box center [476, 178] width 62 height 28
type input "600"
click at [562, 239] on div "Services Stylist Service Qty Price Disc Total Action [PERSON_NAME] A PALLAVI Ar…" at bounding box center [440, 169] width 718 height 180
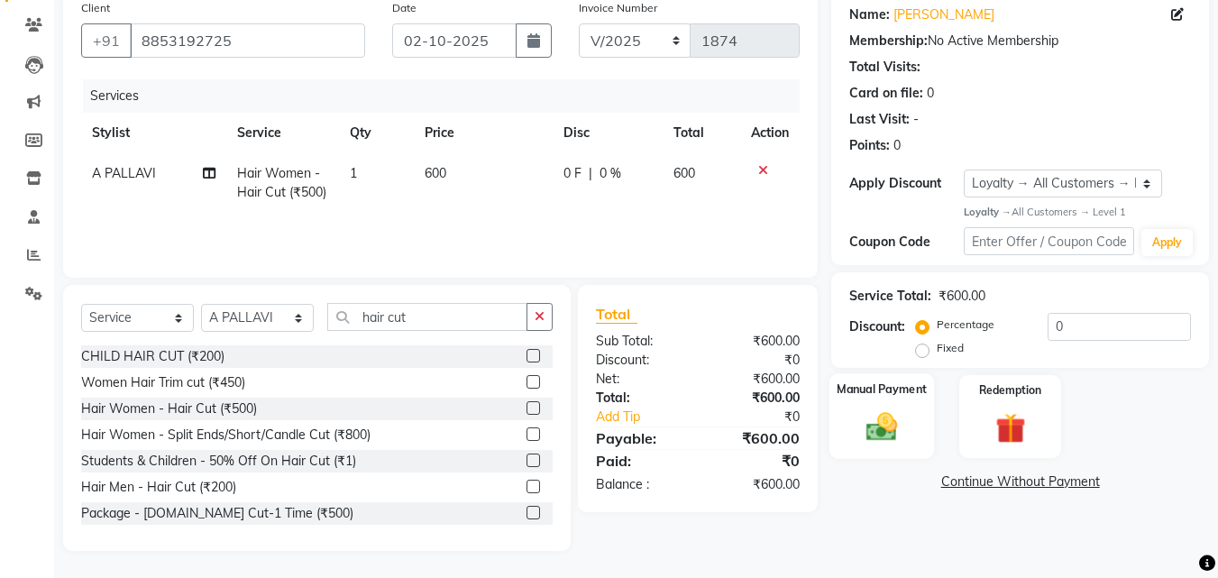
click at [878, 416] on img at bounding box center [881, 427] width 50 height 36
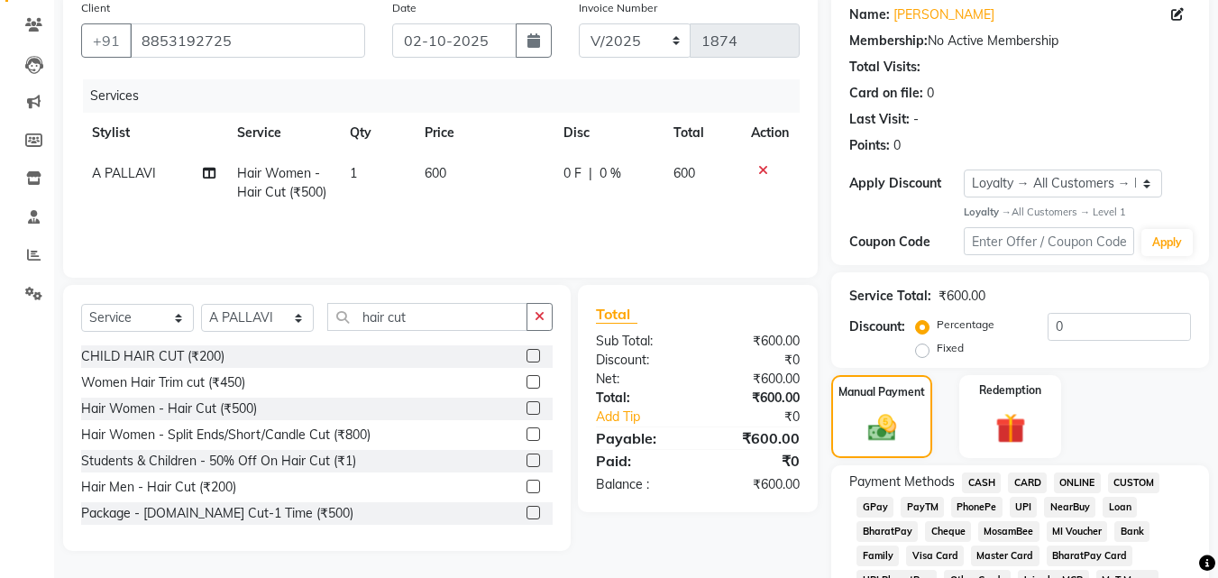
click at [1079, 479] on span "ONLINE" at bounding box center [1077, 482] width 47 height 21
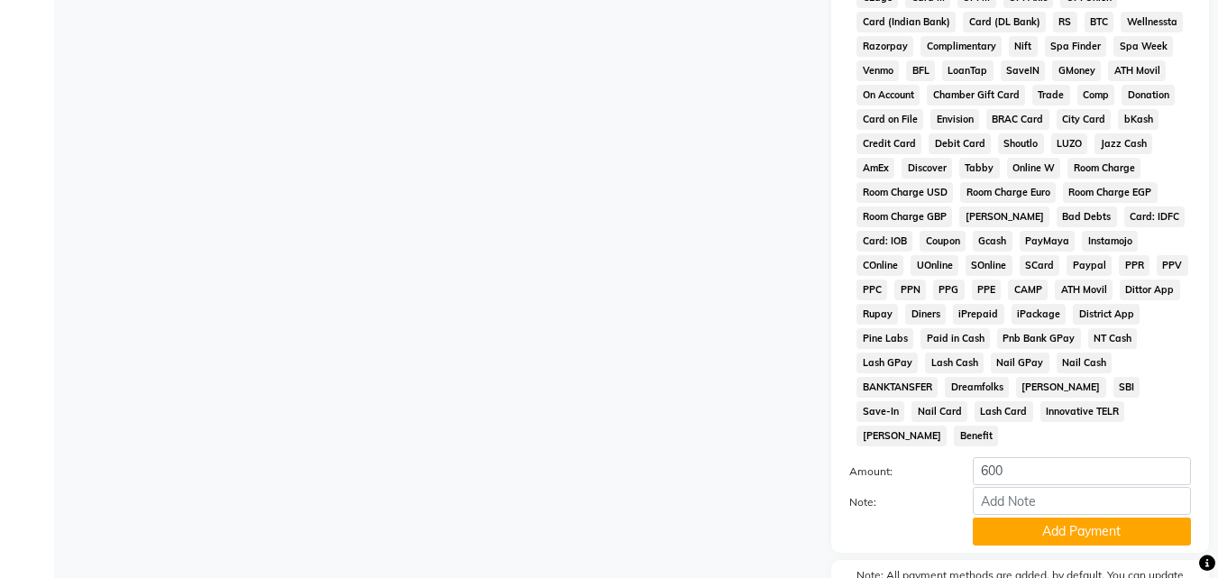
scroll to position [858, 0]
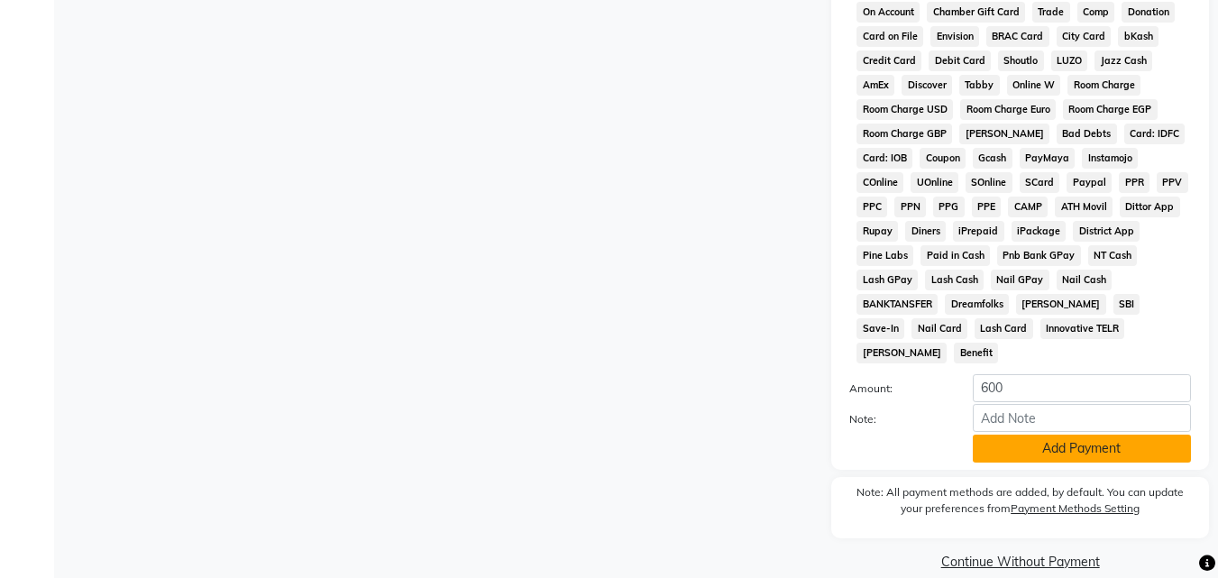
click at [1050, 434] on button "Add Payment" at bounding box center [1081, 448] width 218 height 28
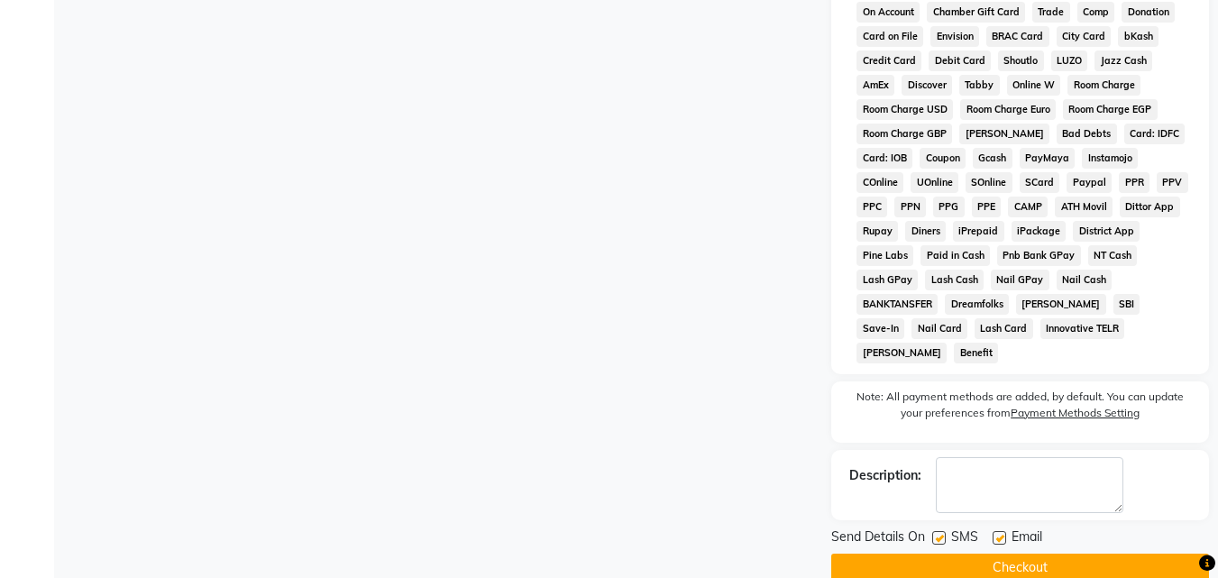
click at [1049, 553] on button "Checkout" at bounding box center [1020, 567] width 378 height 28
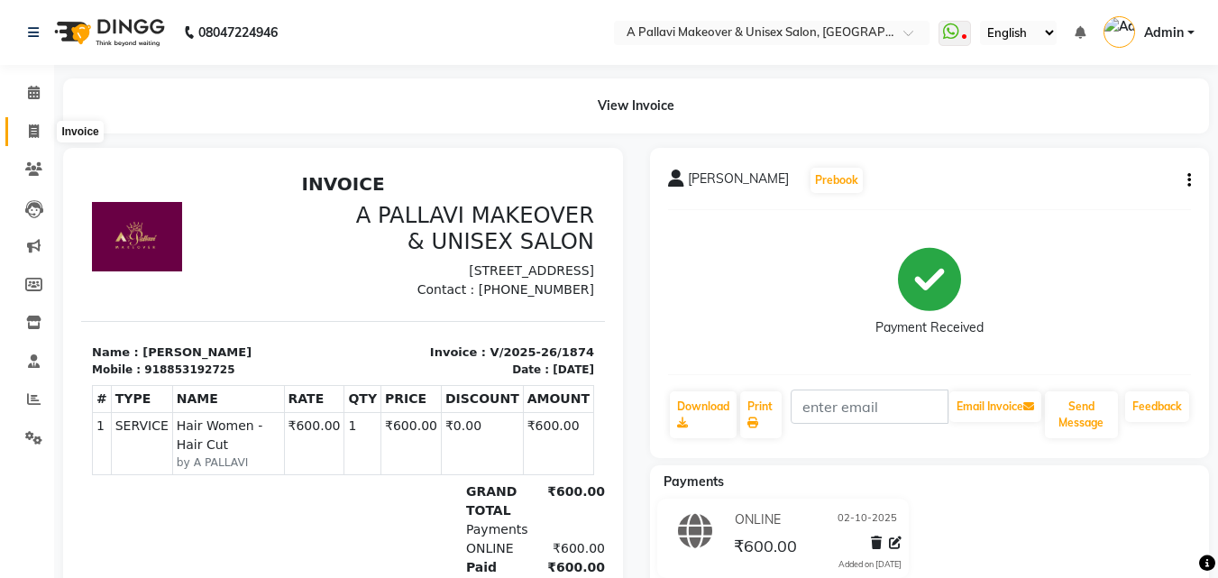
click at [32, 139] on span at bounding box center [34, 132] width 32 height 21
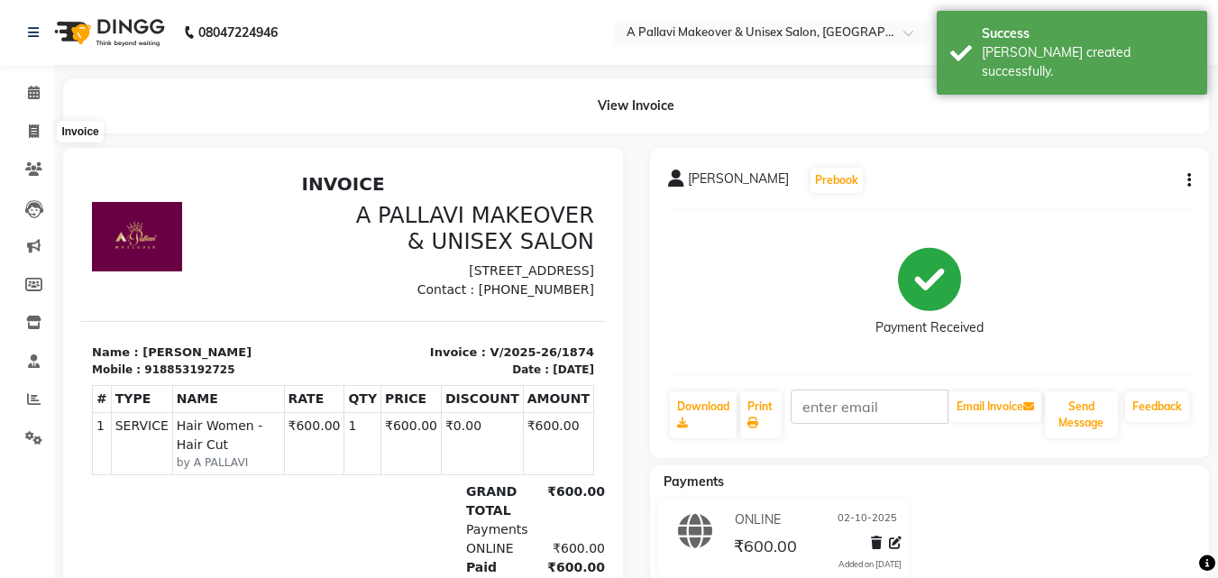
select select "service"
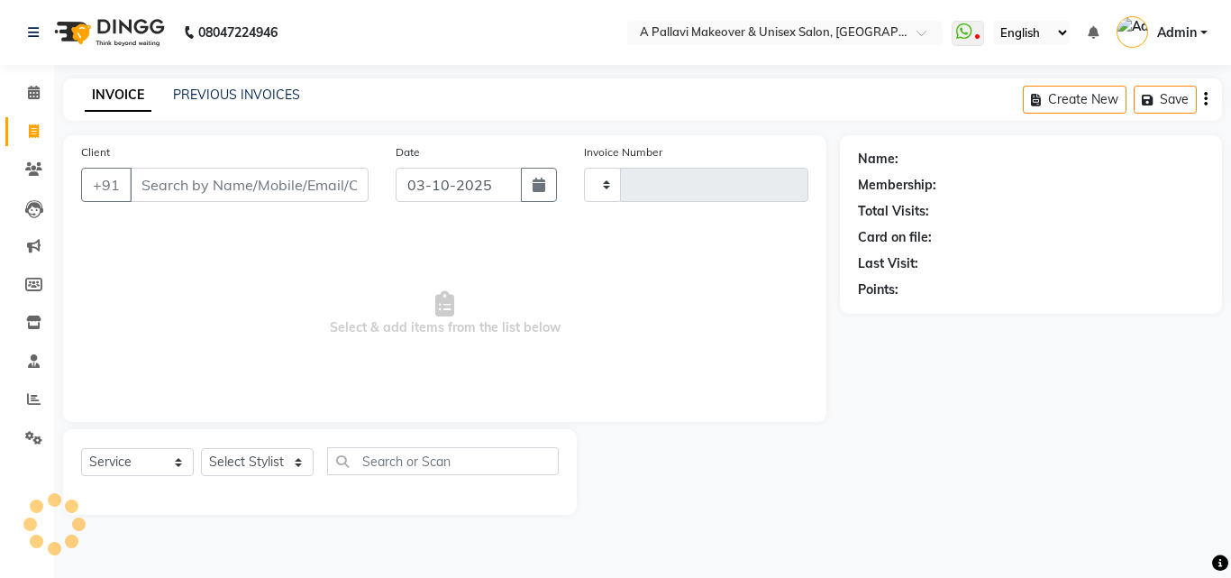
type input "1875"
select select "3573"
click at [247, 96] on link "PREVIOUS INVOICES" at bounding box center [236, 95] width 127 height 16
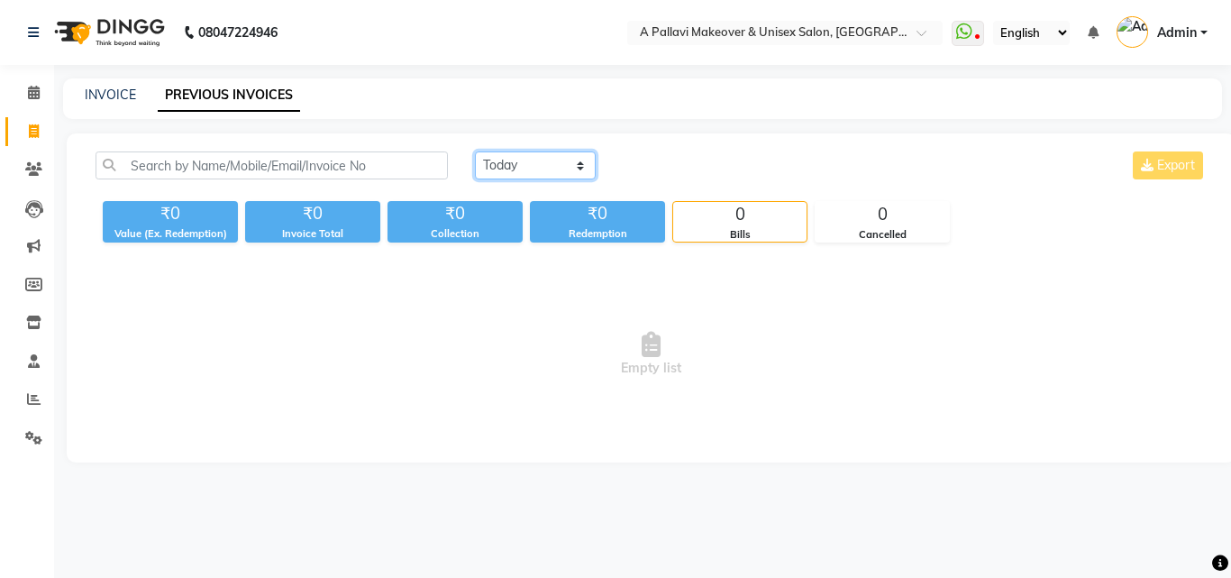
click at [502, 164] on select "[DATE] [DATE] Custom Range" at bounding box center [535, 165] width 121 height 28
select select "[DATE]"
click at [475, 151] on select "[DATE] [DATE] Custom Range" at bounding box center [535, 165] width 121 height 28
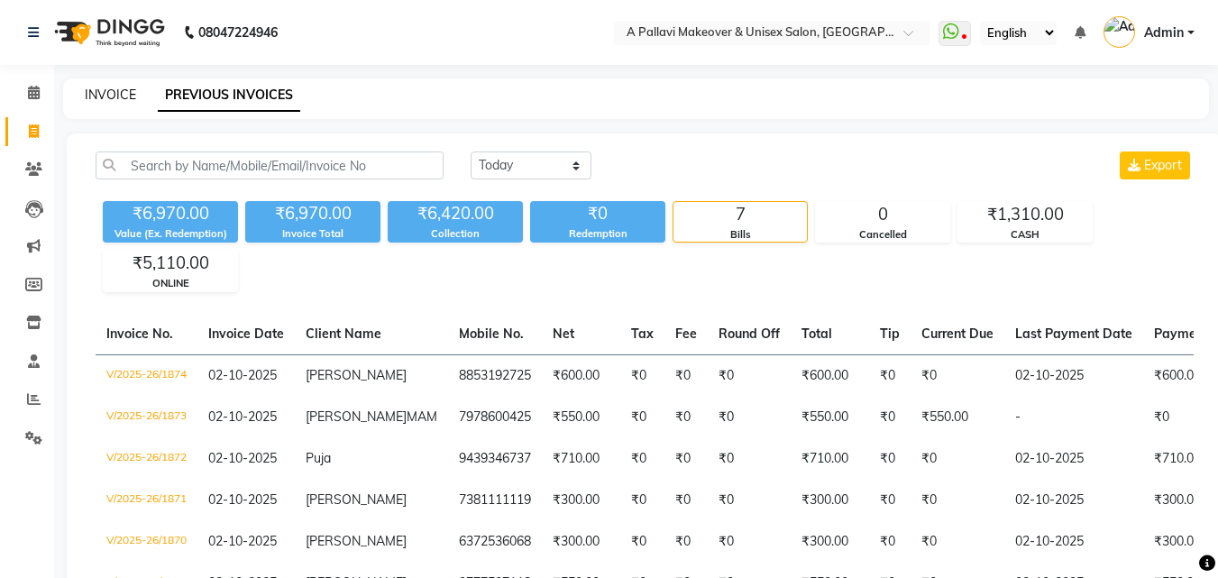
click at [119, 96] on link "INVOICE" at bounding box center [110, 95] width 51 height 16
select select "service"
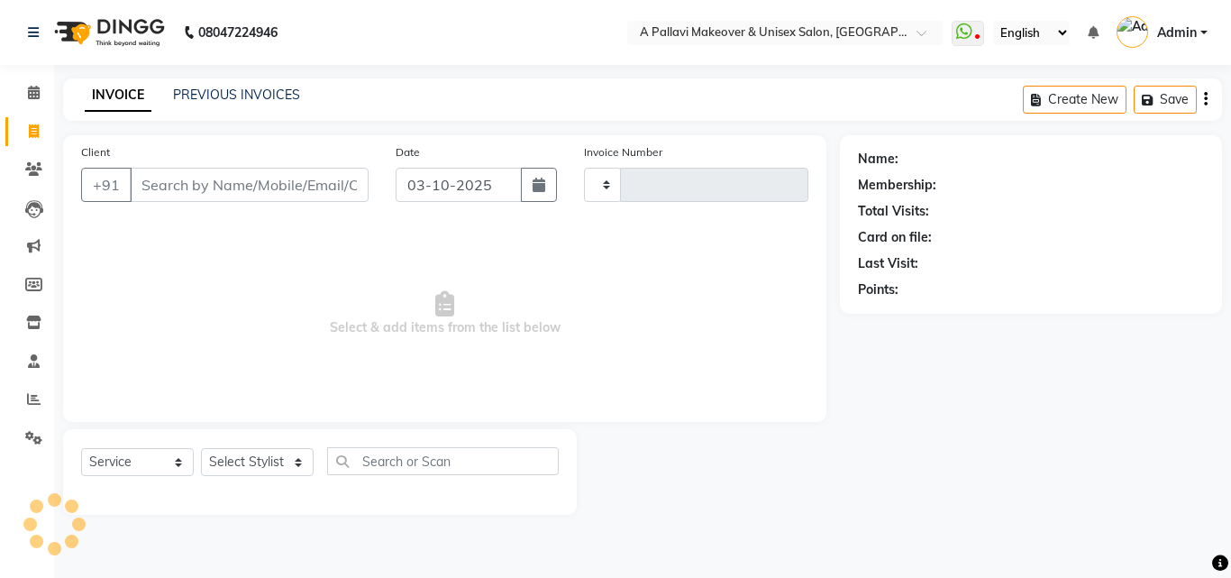
type input "1875"
select select "3573"
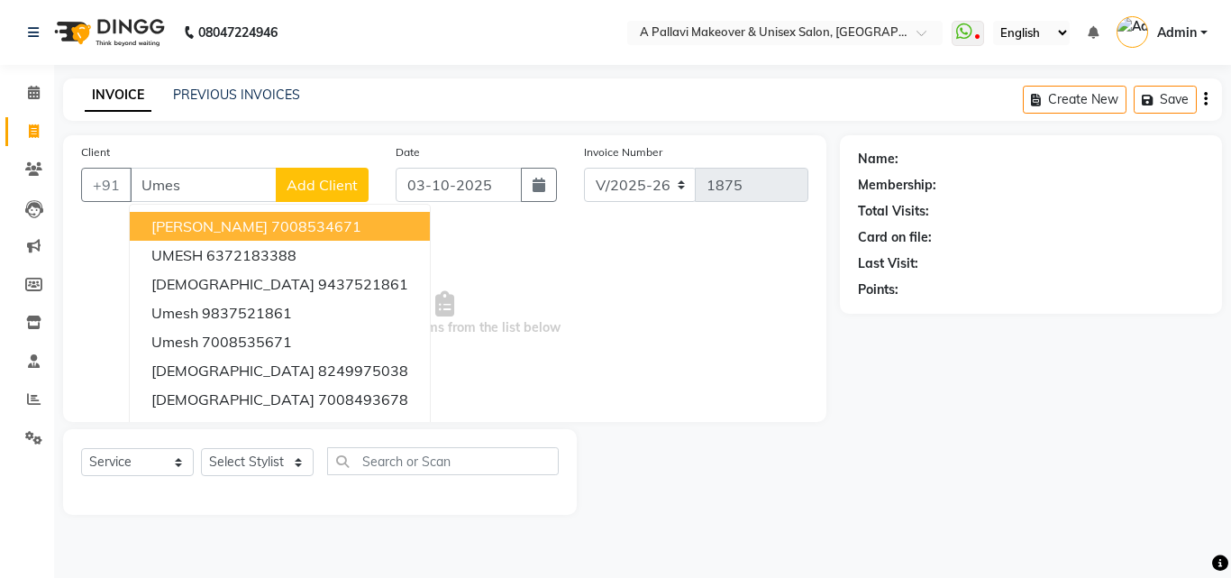
click at [260, 227] on button "[PERSON_NAME] 7008534671" at bounding box center [280, 226] width 300 height 29
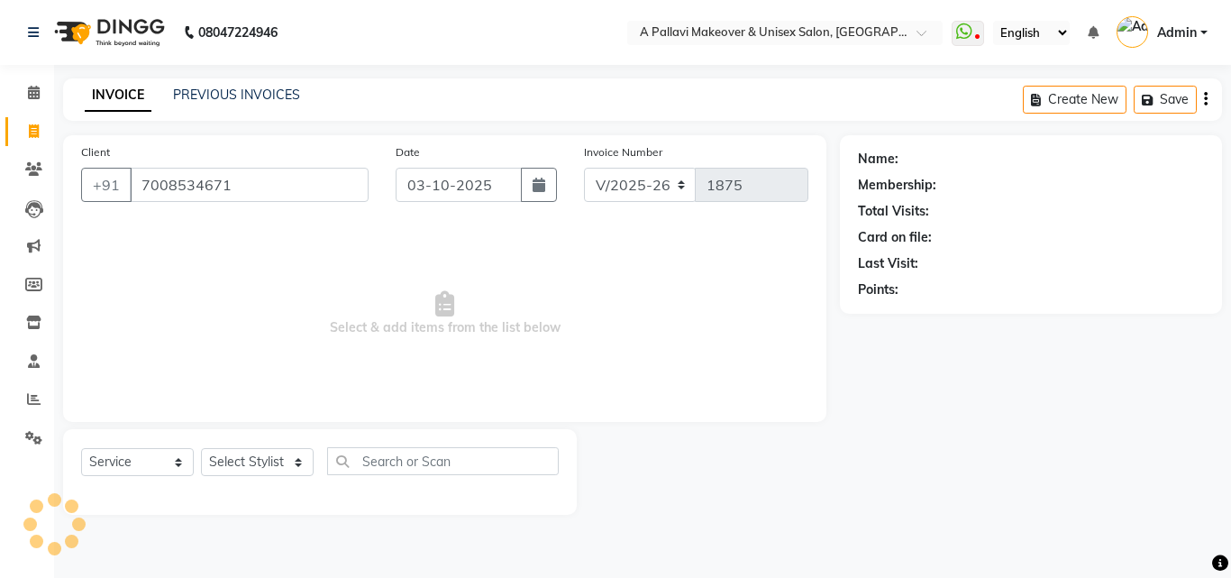
type input "7008534671"
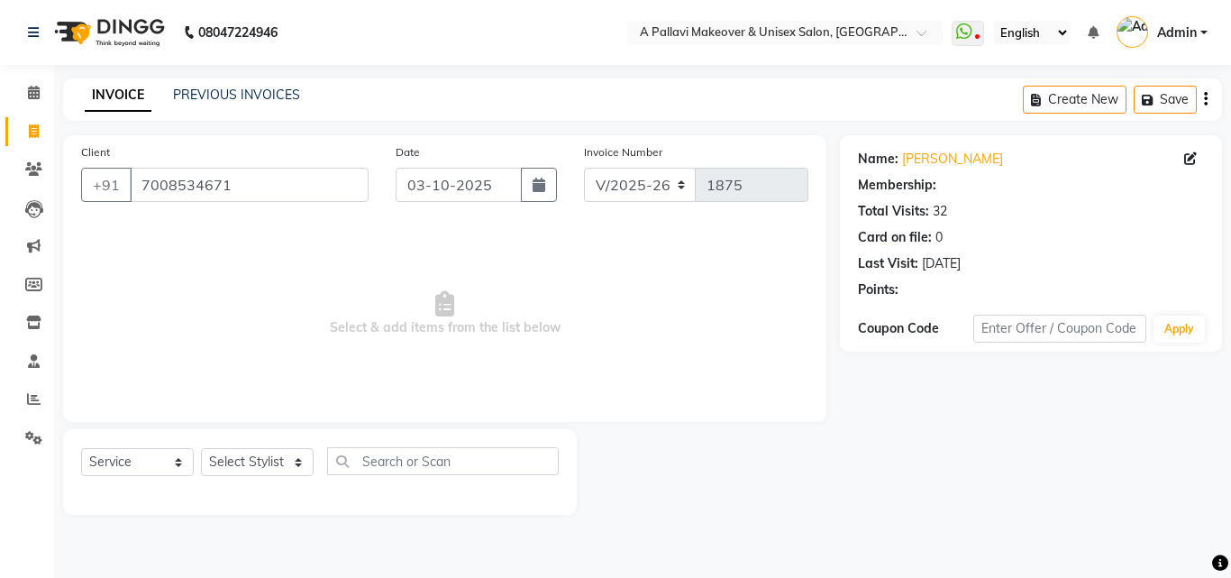
select select "1: Object"
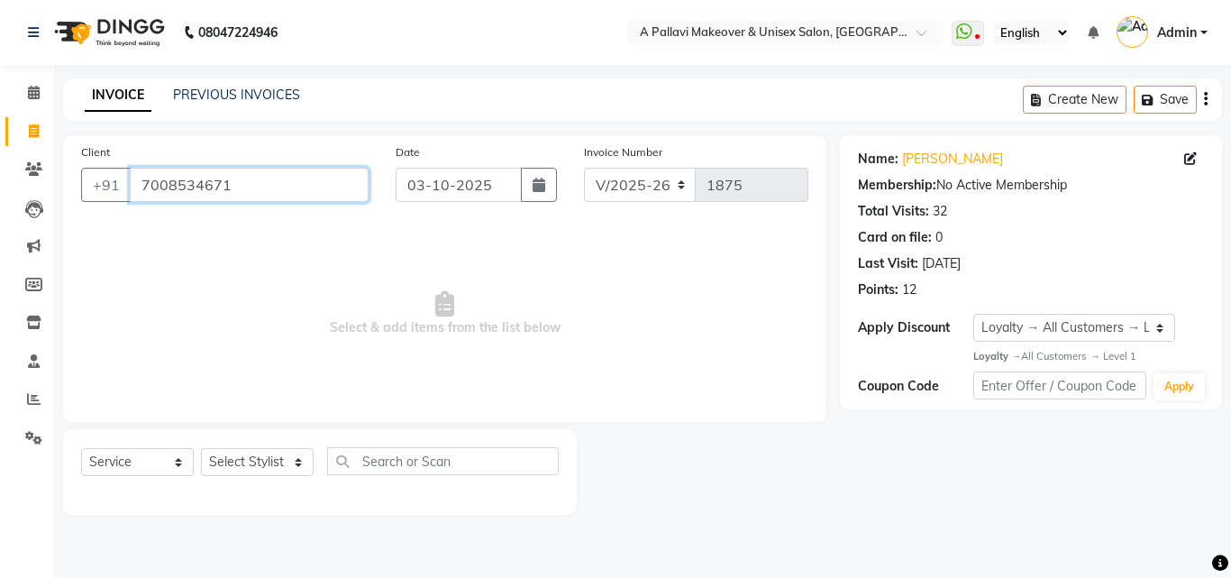
click at [239, 175] on input "7008534671" at bounding box center [249, 185] width 239 height 34
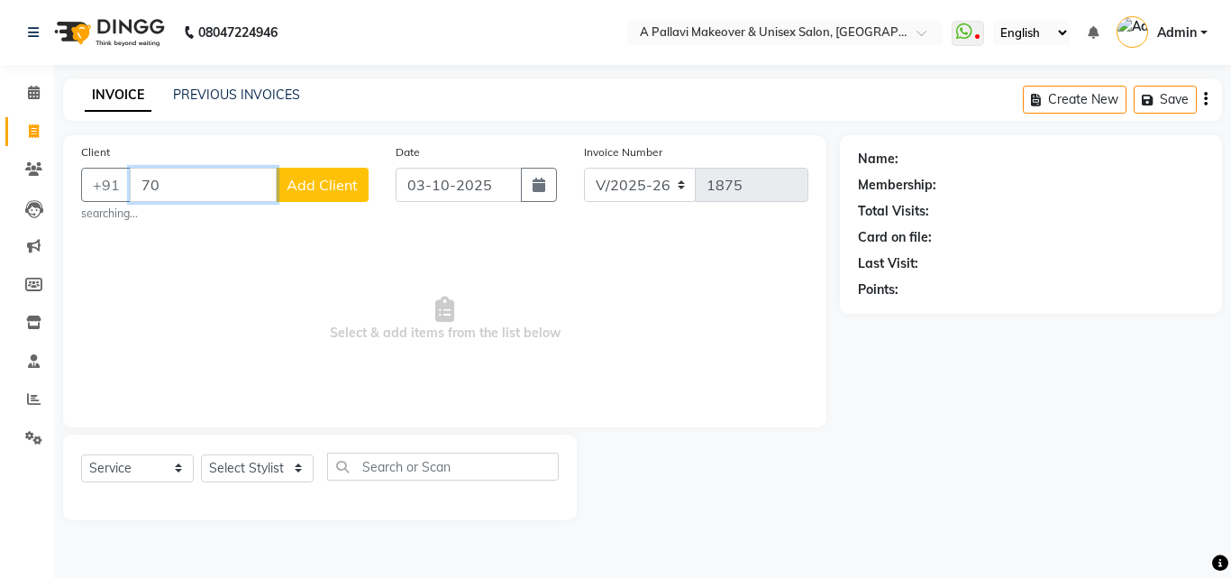
type input "7"
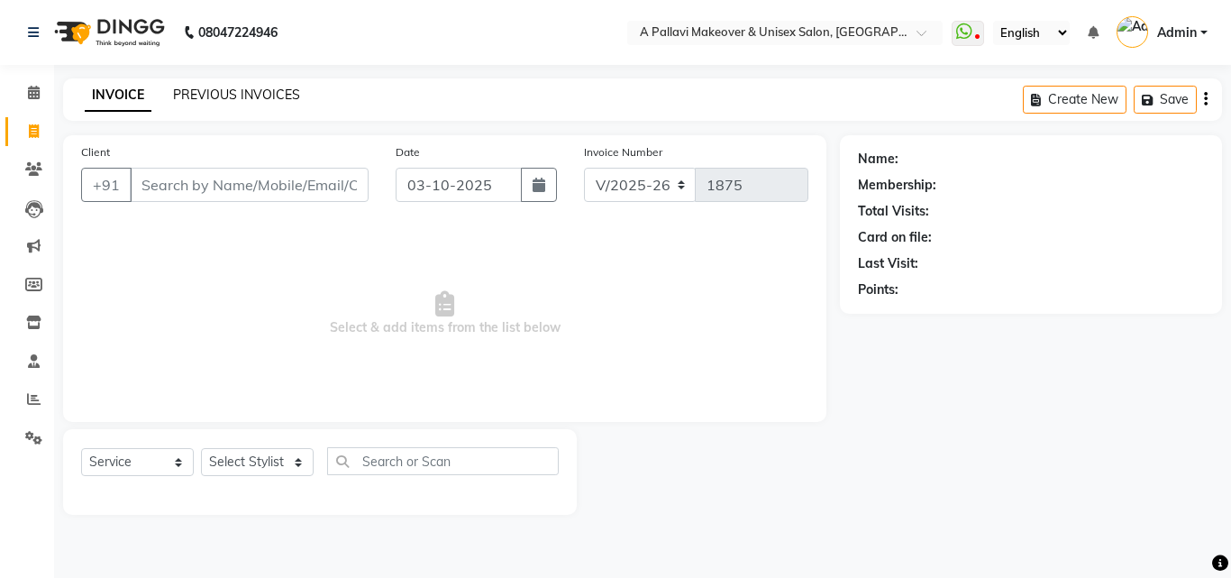
click at [230, 88] on link "PREVIOUS INVOICES" at bounding box center [236, 95] width 127 height 16
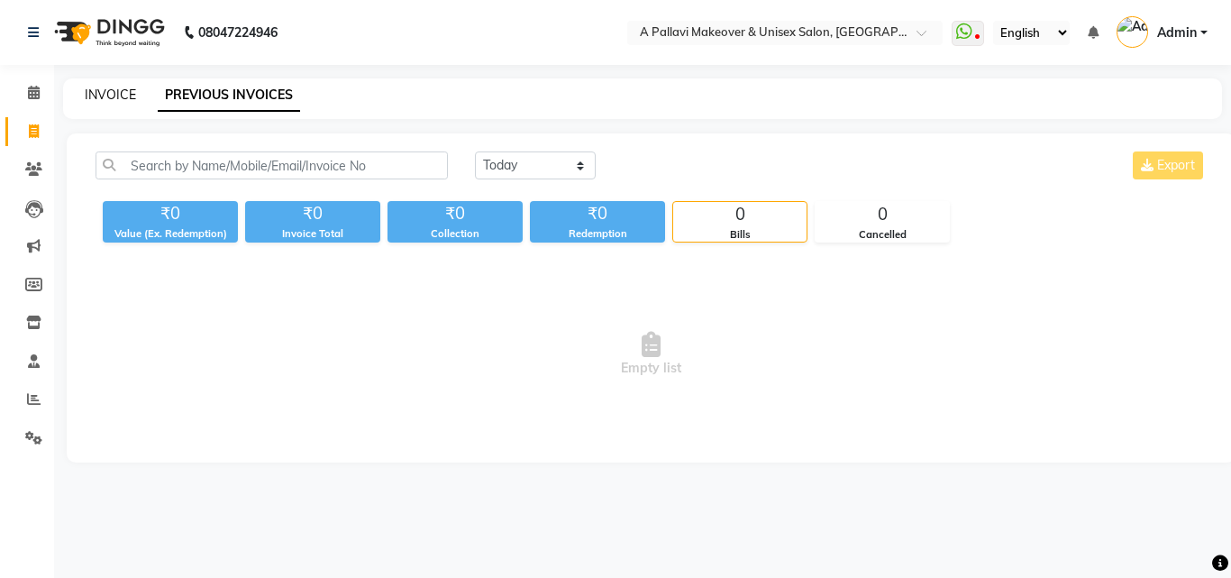
click at [88, 99] on link "INVOICE" at bounding box center [110, 95] width 51 height 16
select select "service"
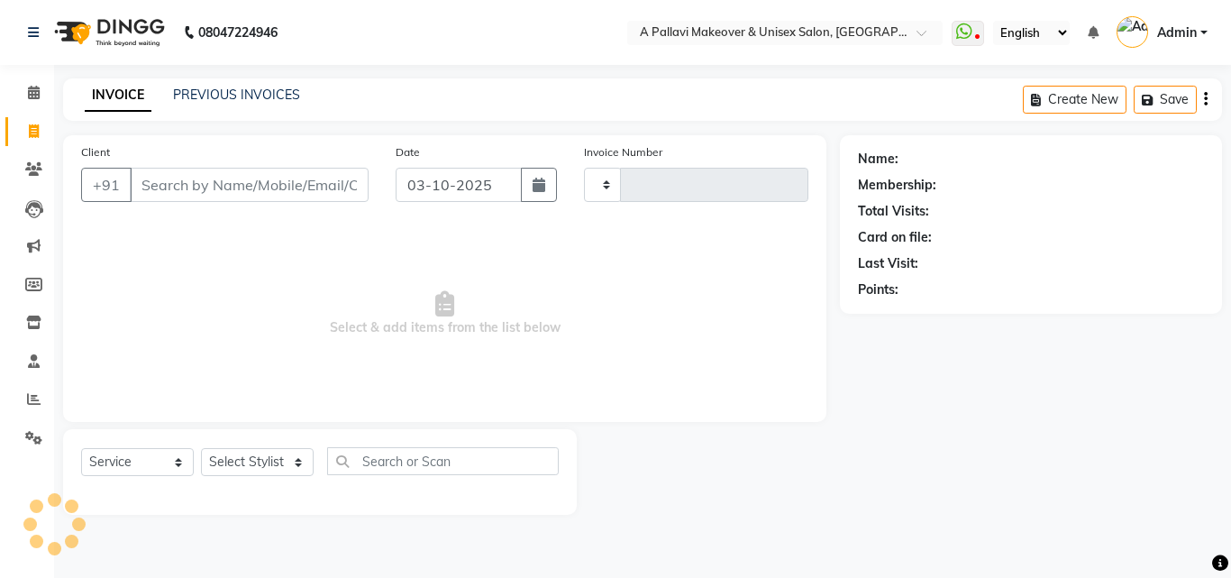
type input "1875"
select select "3573"
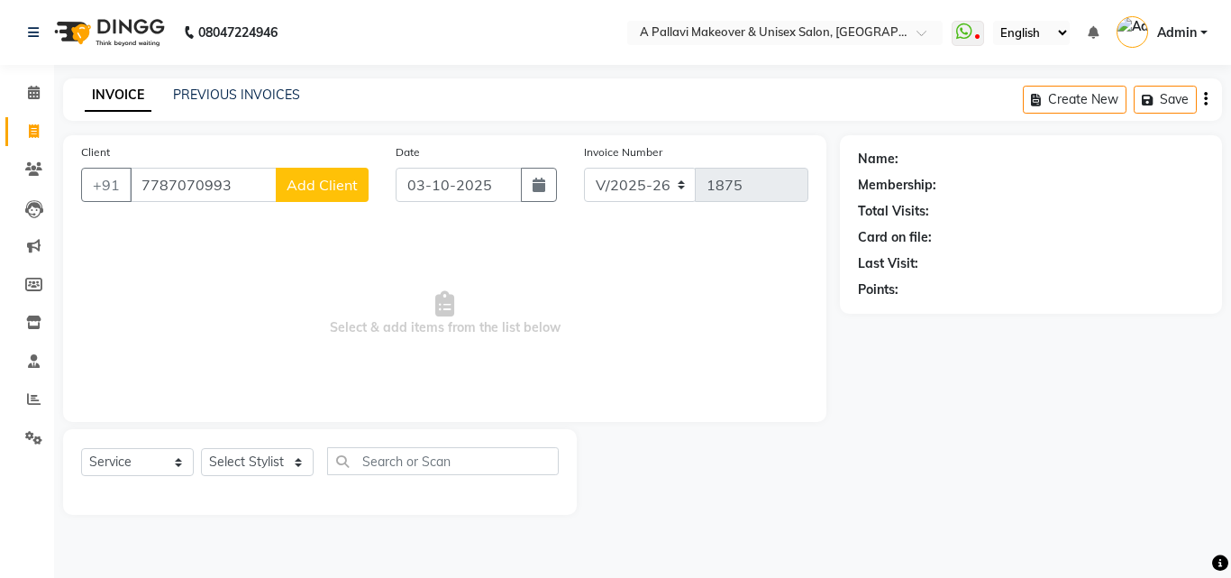
type input "7787070993"
click at [305, 201] on button "Add Client" at bounding box center [322, 185] width 93 height 34
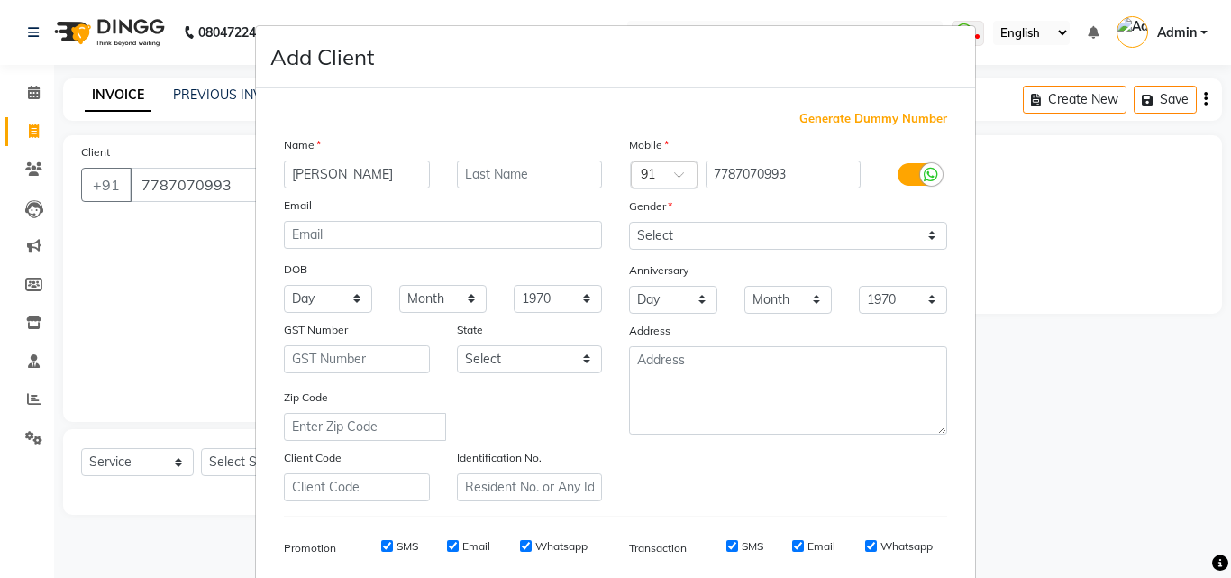
type input "[PERSON_NAME]"
click at [824, 240] on select "Select [DEMOGRAPHIC_DATA] [DEMOGRAPHIC_DATA] Other Prefer Not To Say" at bounding box center [788, 236] width 318 height 28
select select "[DEMOGRAPHIC_DATA]"
click at [629, 222] on select "Select [DEMOGRAPHIC_DATA] [DEMOGRAPHIC_DATA] Other Prefer Not To Say" at bounding box center [788, 236] width 318 height 28
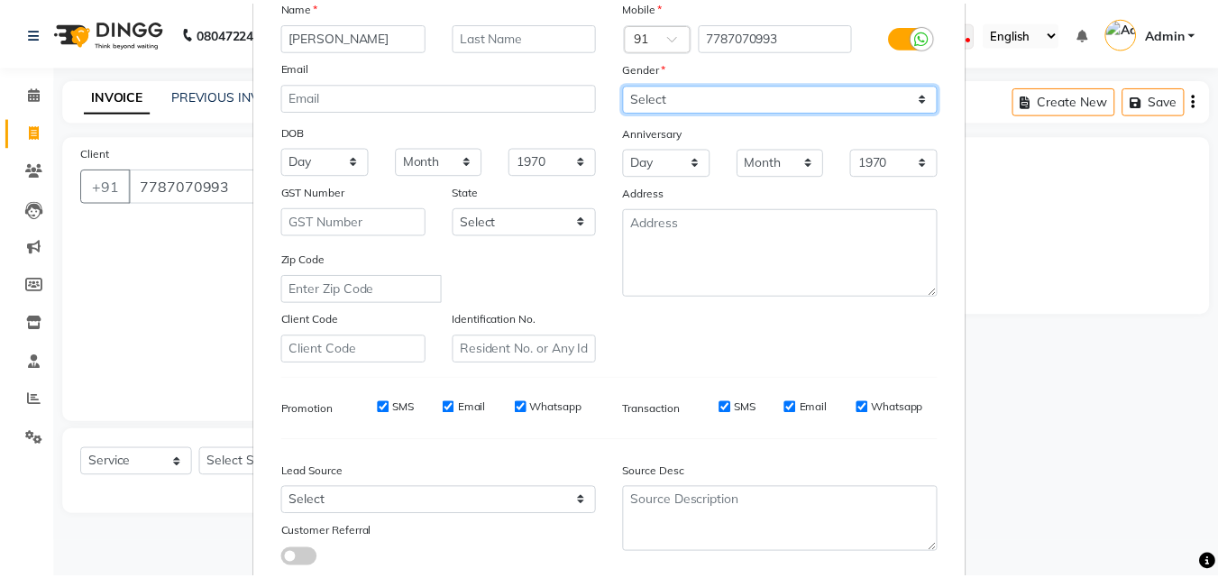
scroll to position [254, 0]
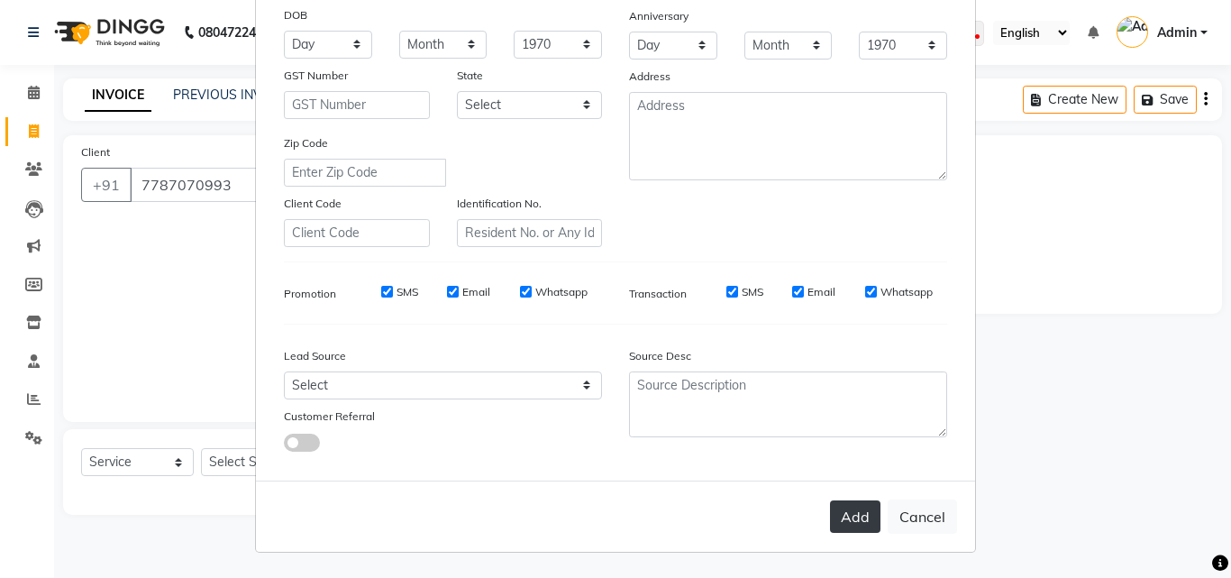
click at [848, 514] on button "Add" at bounding box center [855, 516] width 50 height 32
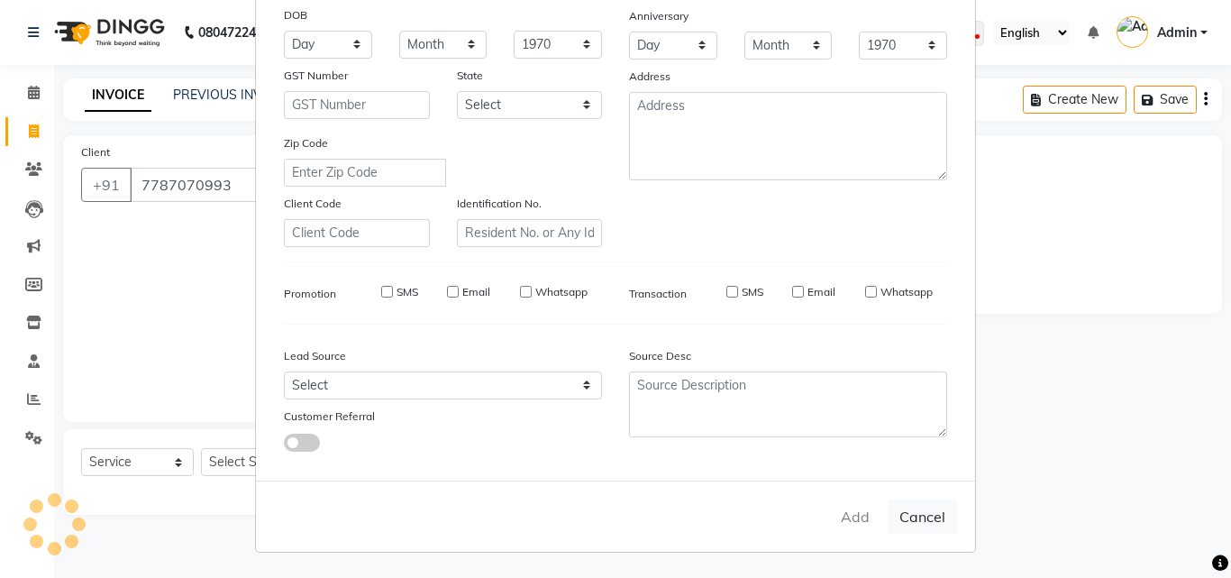
select select
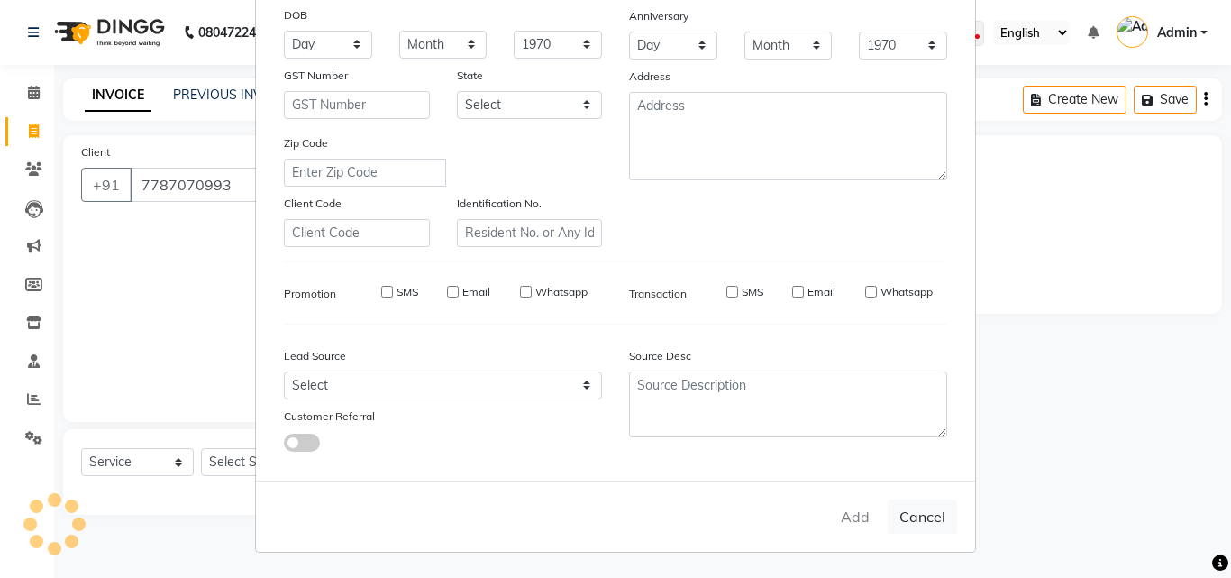
select select
checkbox input "false"
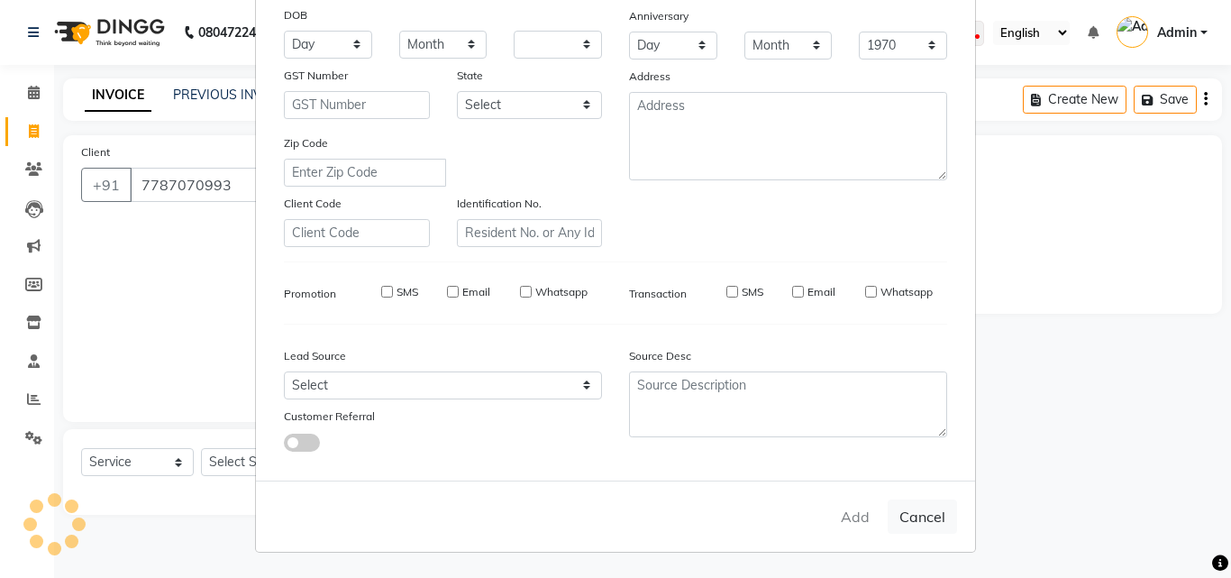
checkbox input "false"
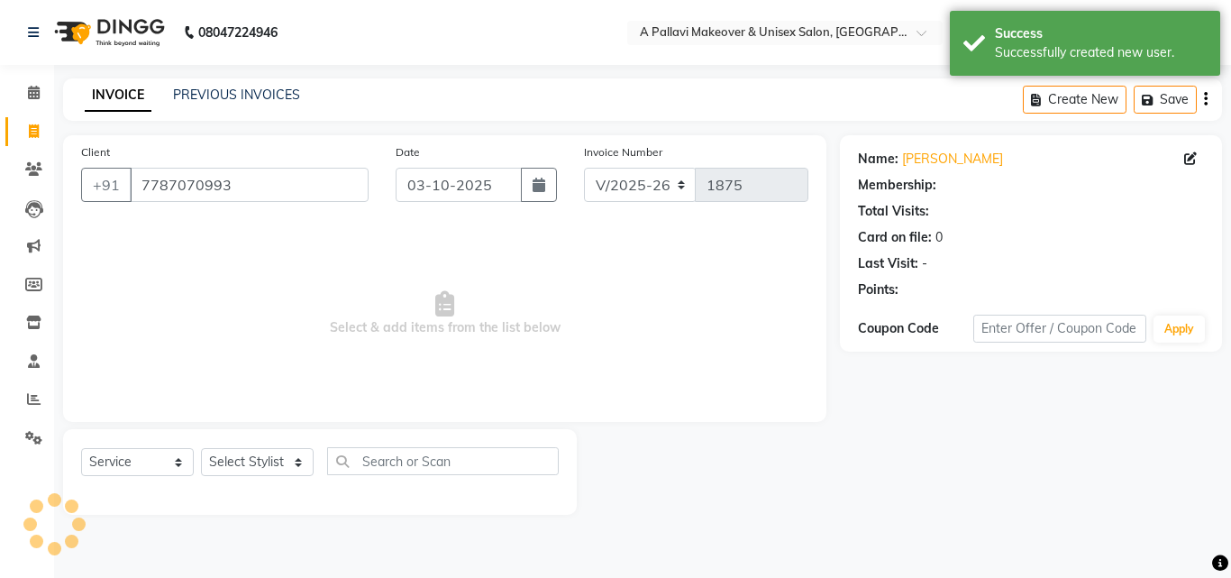
select select "1: Object"
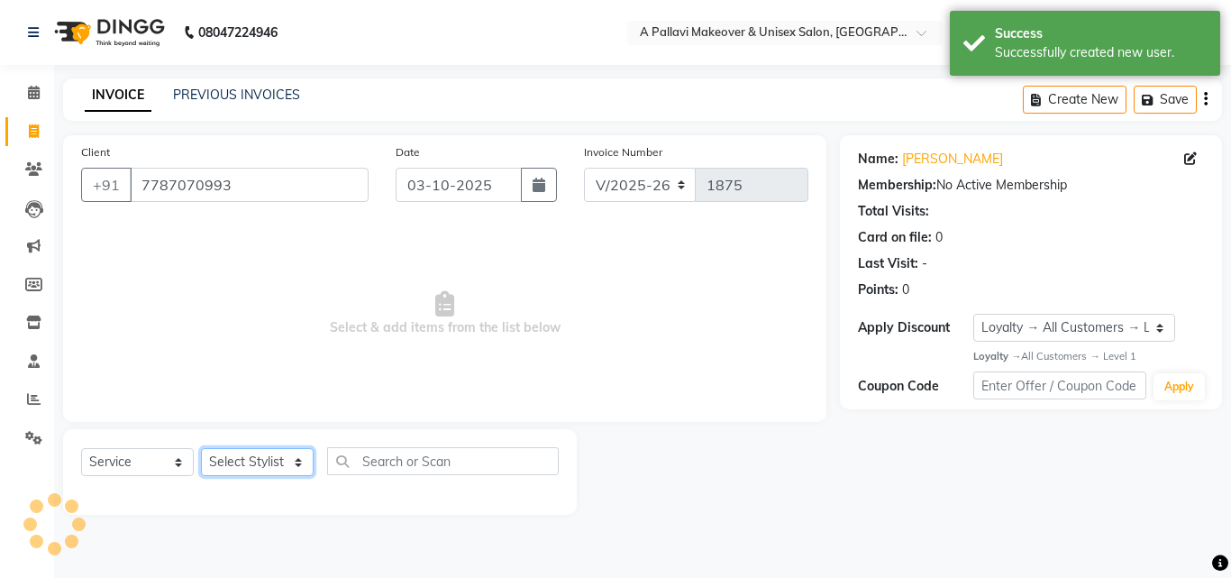
click at [260, 467] on select "Select Stylist [PERSON_NAME] A PALLAVI Archana [PERSON_NAME] [PERSON_NAME] [PER…" at bounding box center [257, 462] width 113 height 28
select select "19459"
click at [201, 448] on select "Select Stylist [PERSON_NAME] A PALLAVI Archana [PERSON_NAME] [PERSON_NAME] [PER…" at bounding box center [257, 462] width 113 height 28
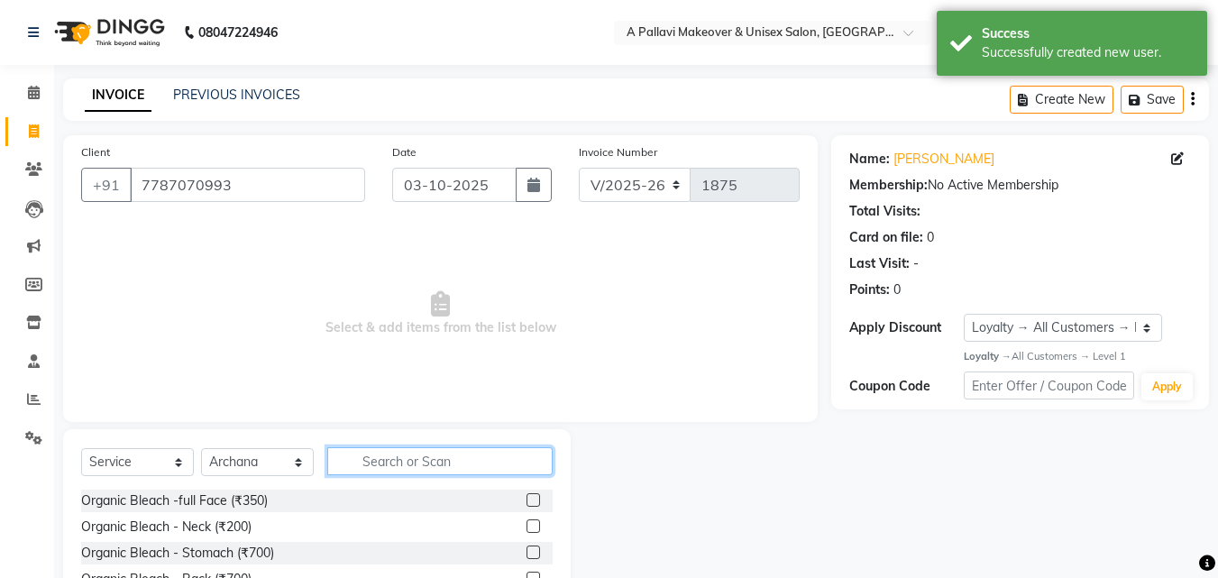
click at [422, 456] on input "text" at bounding box center [439, 461] width 225 height 28
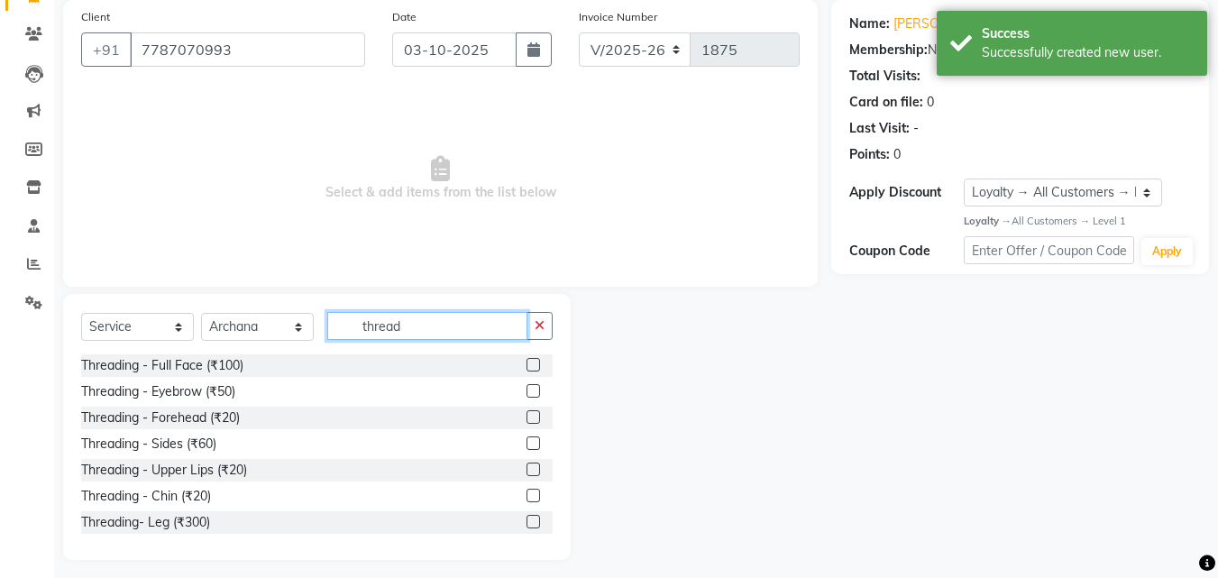
scroll to position [144, 0]
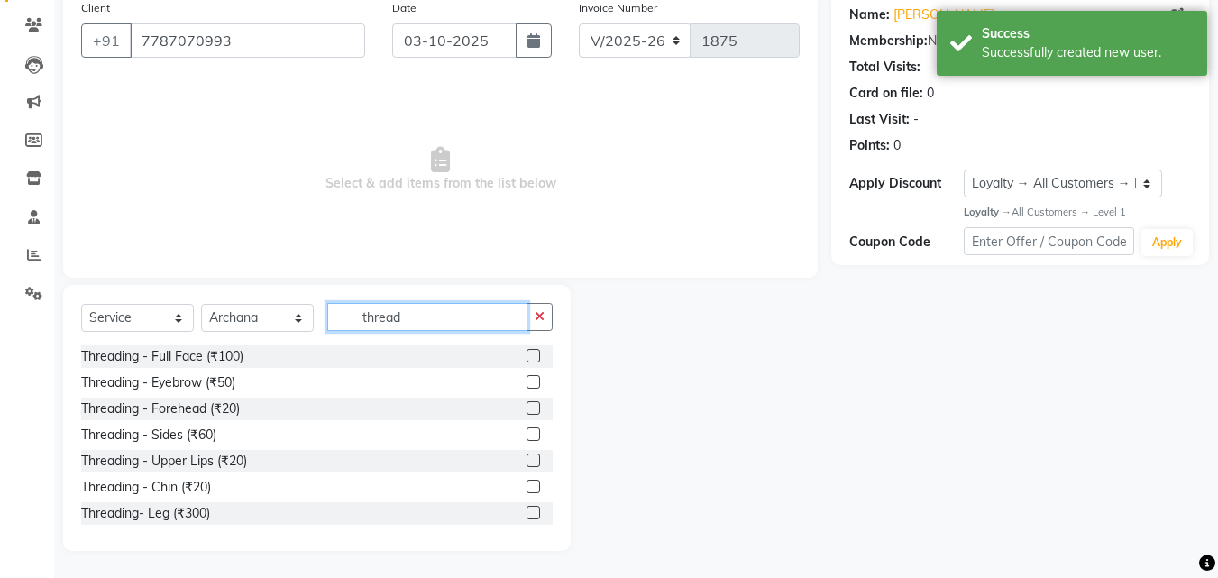
type input "thread"
click at [526, 379] on label at bounding box center [533, 382] width 14 height 14
click at [526, 379] on input "checkbox" at bounding box center [532, 383] width 12 height 12
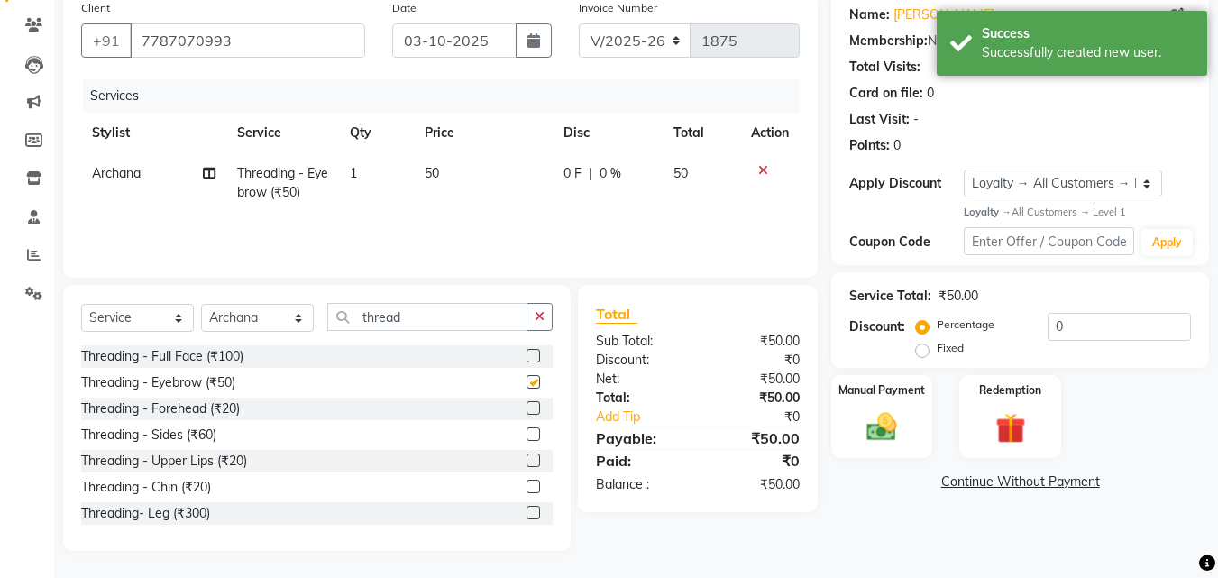
checkbox input "false"
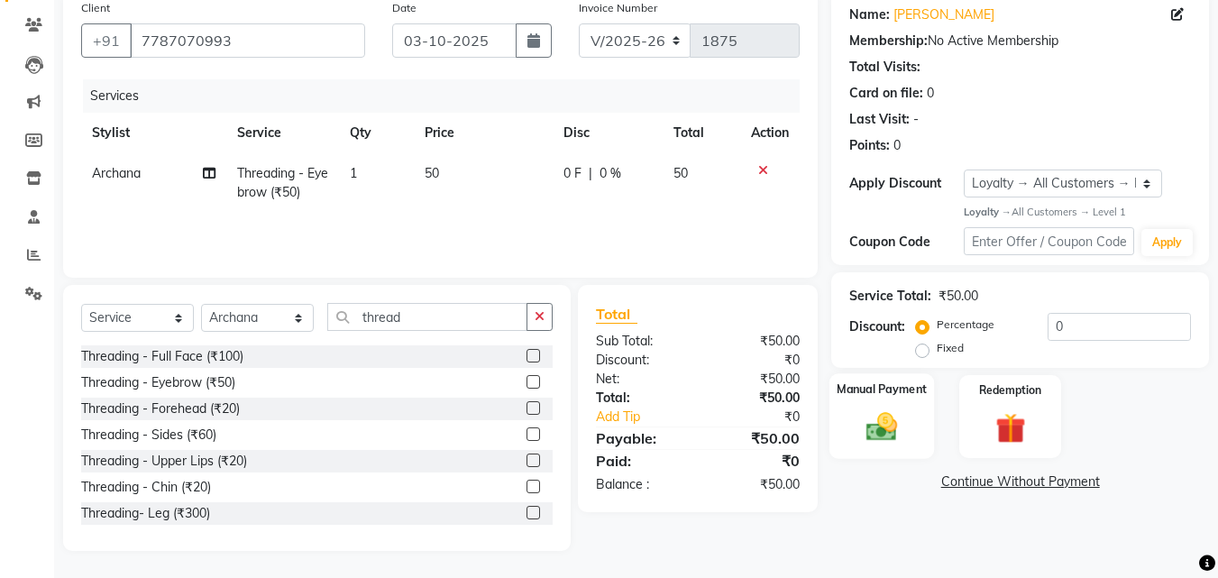
click at [858, 422] on img at bounding box center [881, 427] width 50 height 36
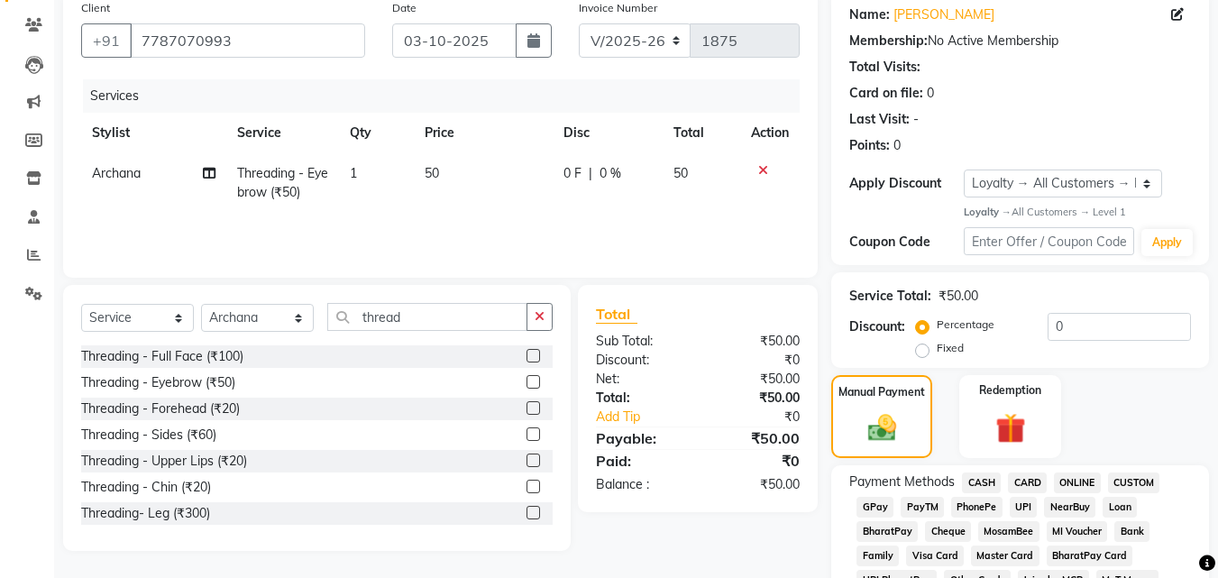
click at [1073, 480] on span "ONLINE" at bounding box center [1077, 482] width 47 height 21
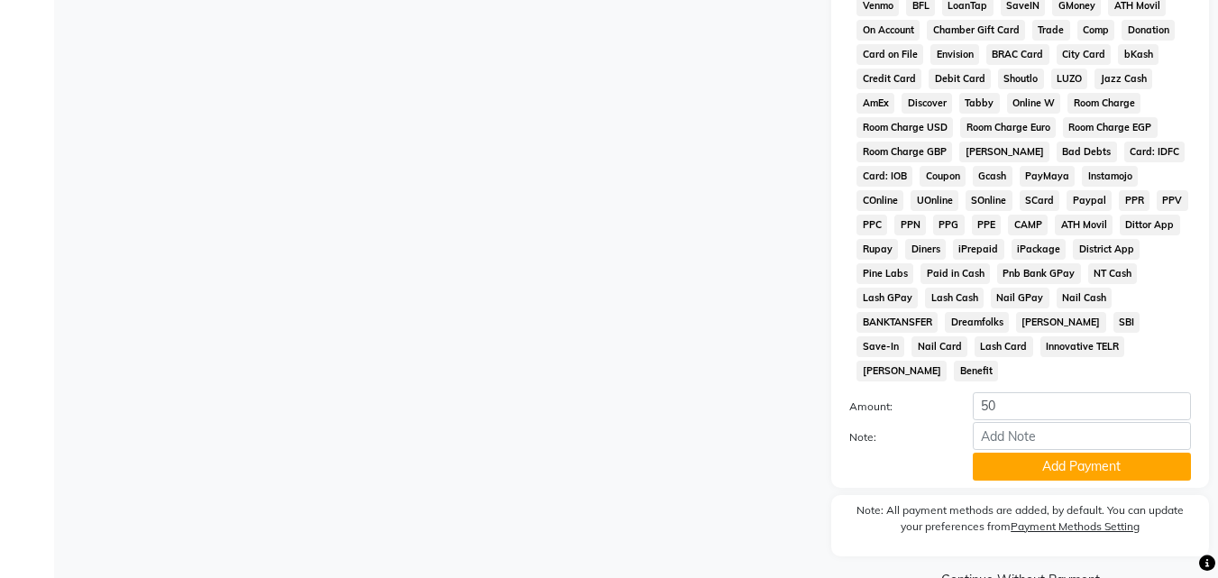
scroll to position [858, 0]
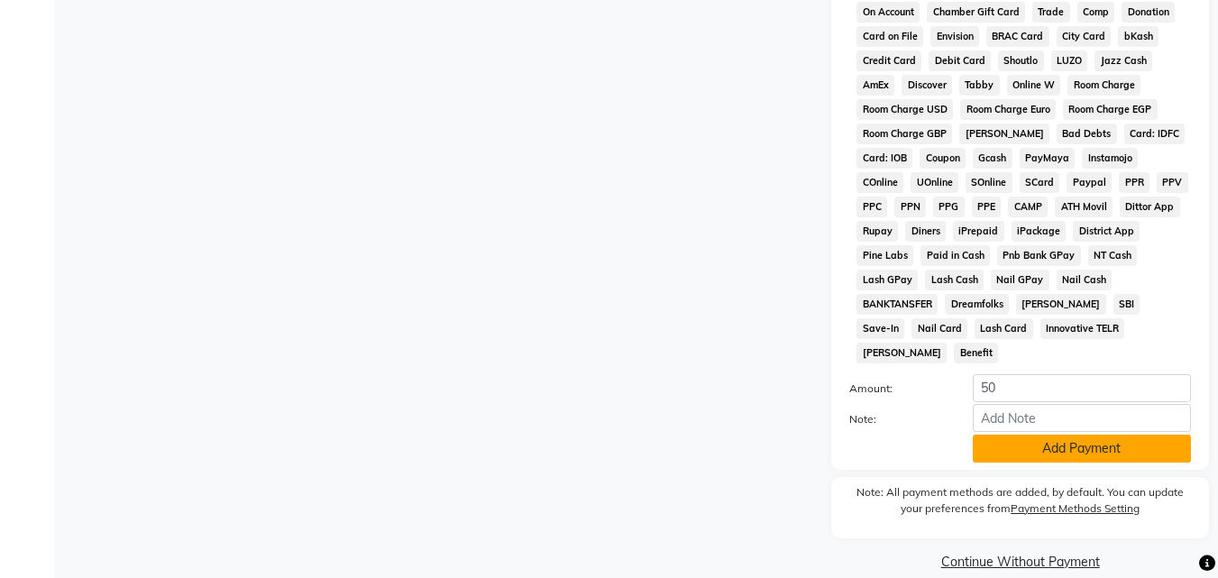
click at [1067, 436] on button "Add Payment" at bounding box center [1081, 448] width 218 height 28
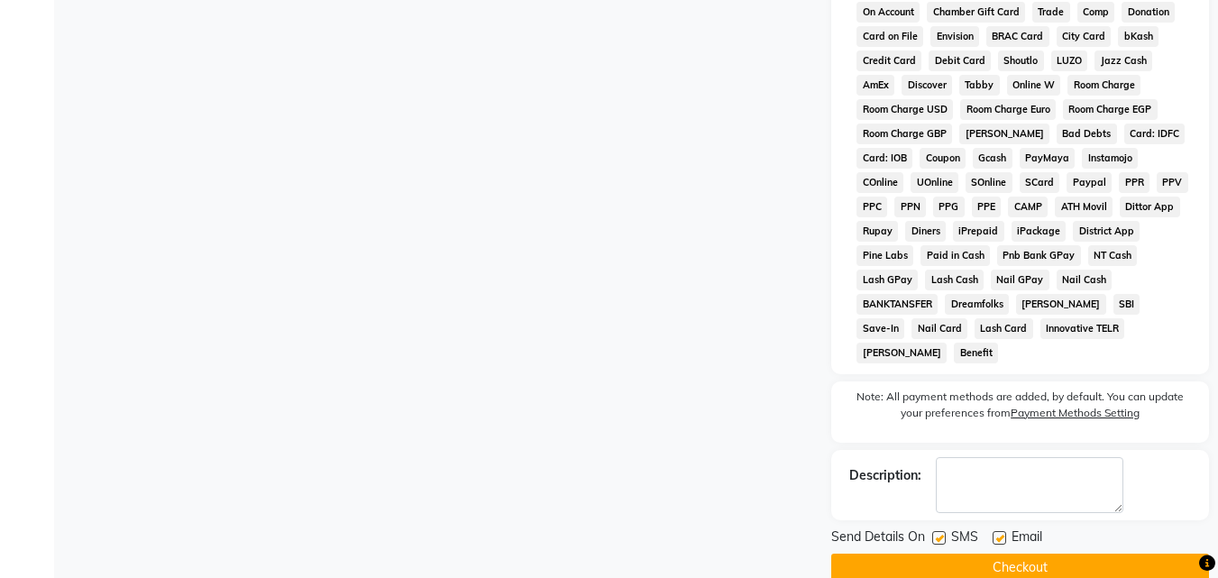
click at [1006, 553] on button "Checkout" at bounding box center [1020, 567] width 378 height 28
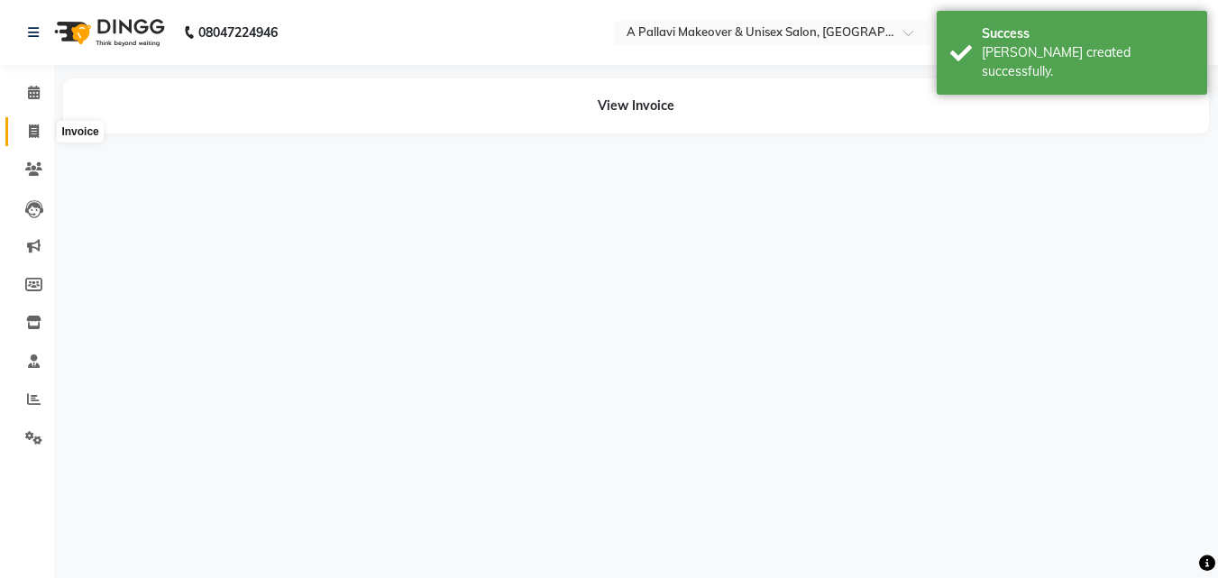
click at [31, 134] on icon at bounding box center [34, 131] width 10 height 14
select select "service"
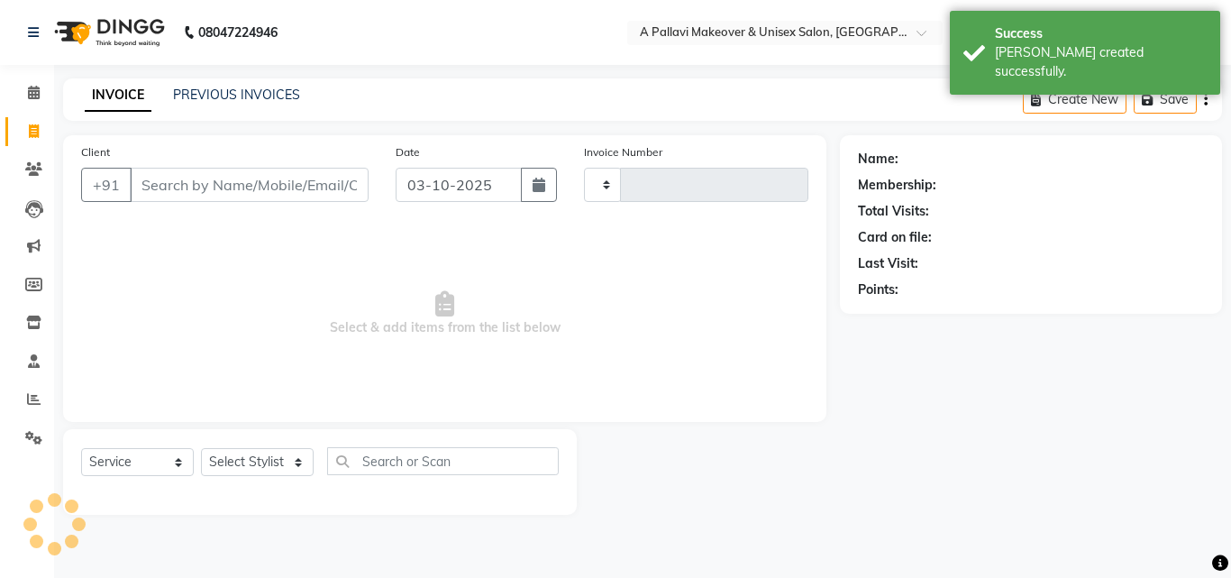
type input "1876"
select select "3573"
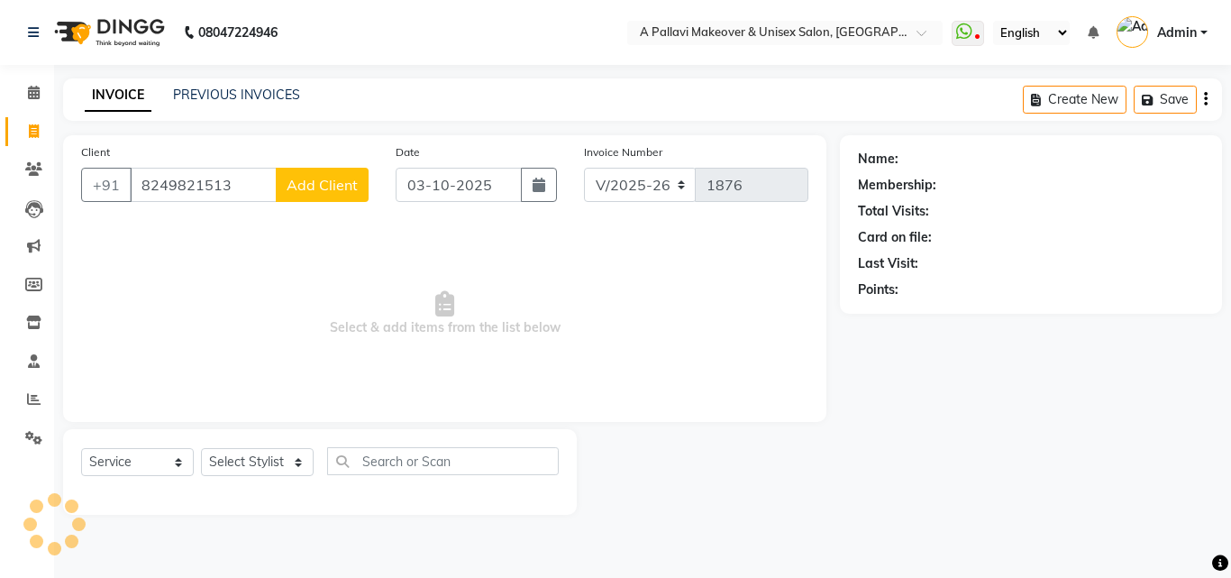
type input "8249821513"
click at [322, 178] on span "Add Client" at bounding box center [322, 185] width 71 height 18
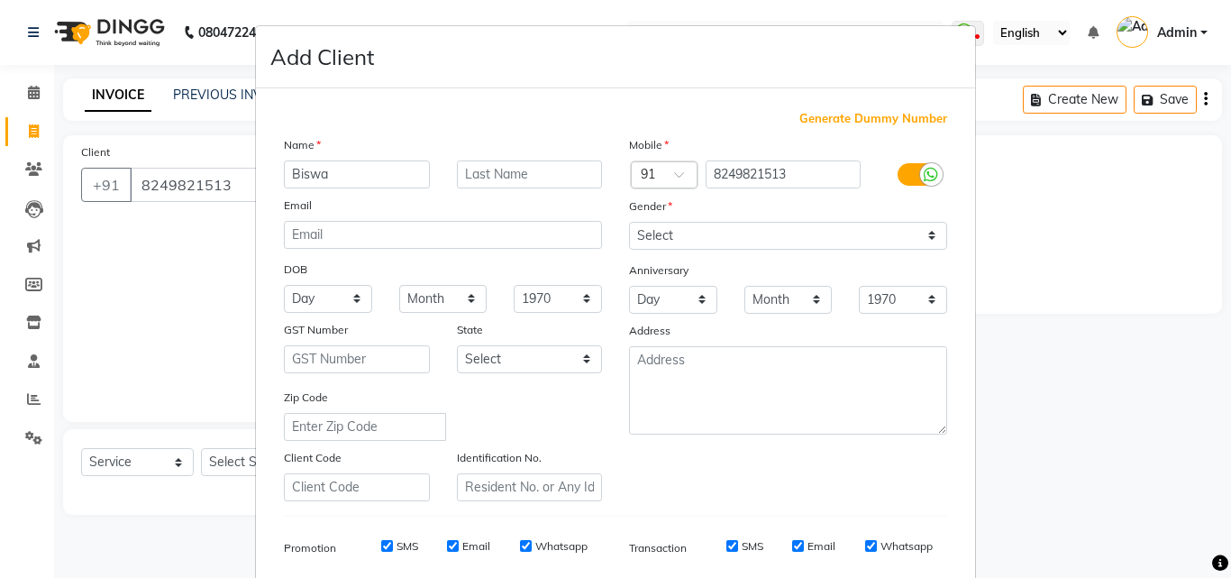
type input "Biswa"
click at [795, 238] on select "Select [DEMOGRAPHIC_DATA] [DEMOGRAPHIC_DATA] Other Prefer Not To Say" at bounding box center [788, 236] width 318 height 28
select select "[DEMOGRAPHIC_DATA]"
click at [629, 222] on select "Select [DEMOGRAPHIC_DATA] [DEMOGRAPHIC_DATA] Other Prefer Not To Say" at bounding box center [788, 236] width 318 height 28
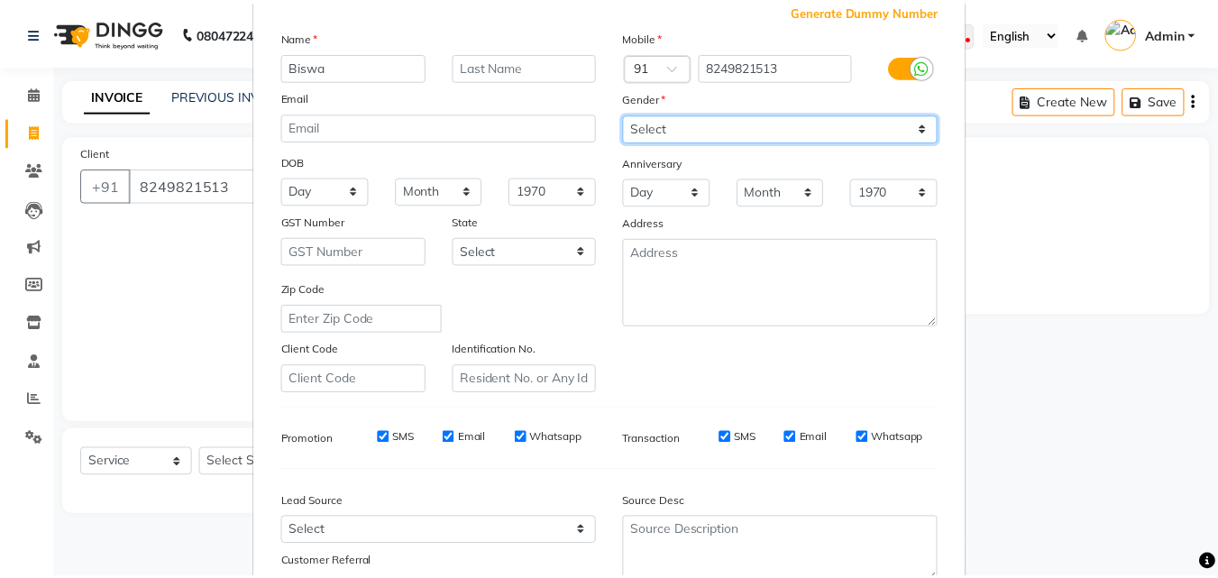
scroll to position [254, 0]
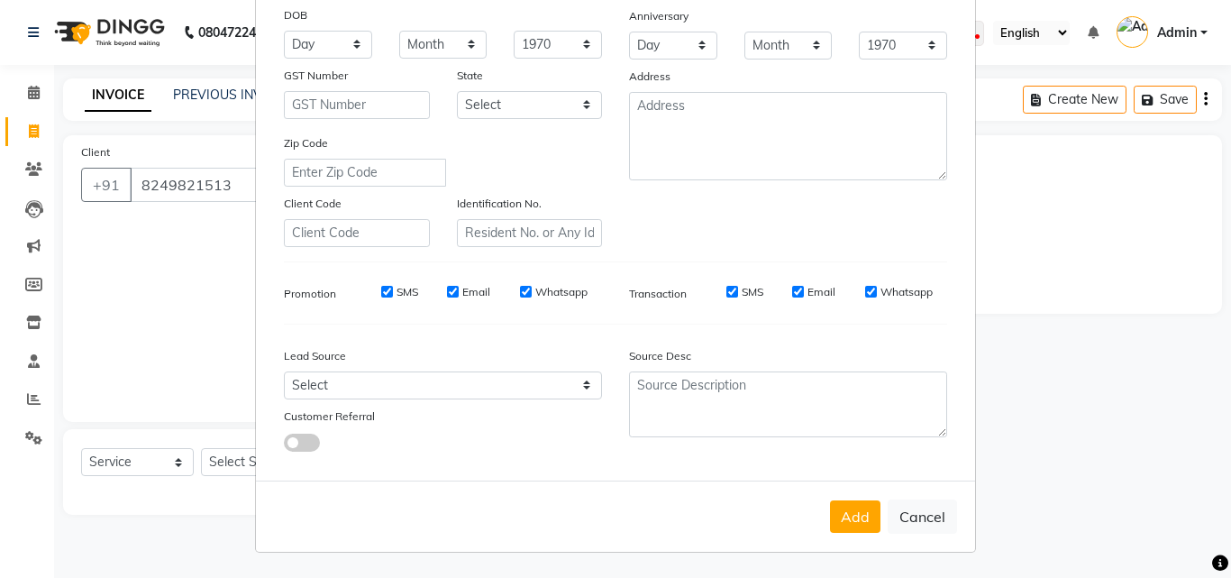
click at [852, 506] on button "Add" at bounding box center [855, 516] width 50 height 32
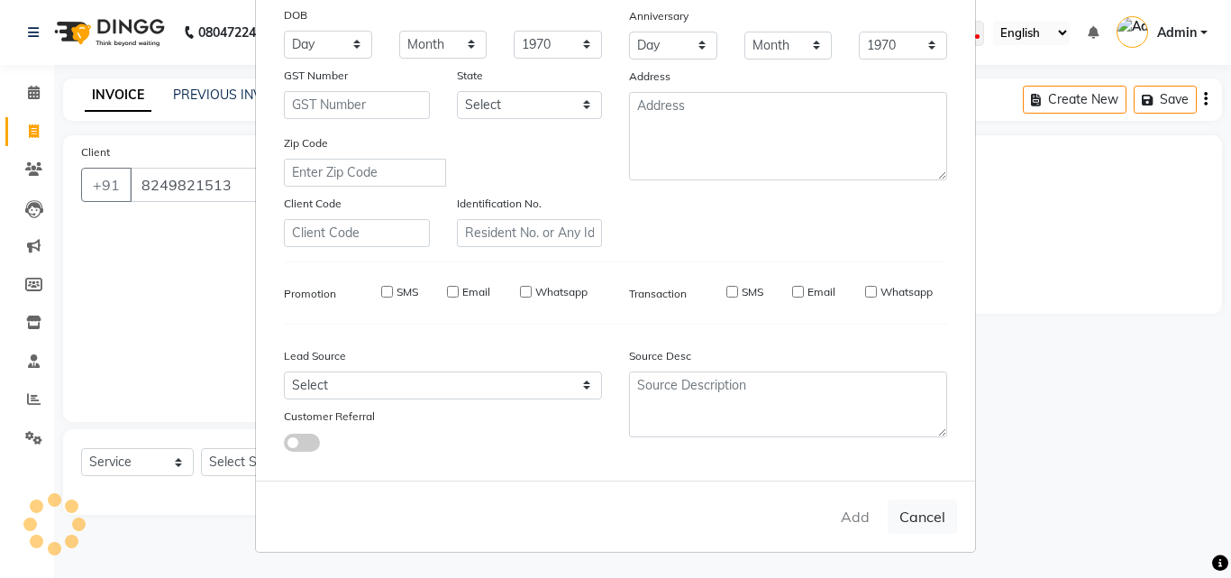
select select
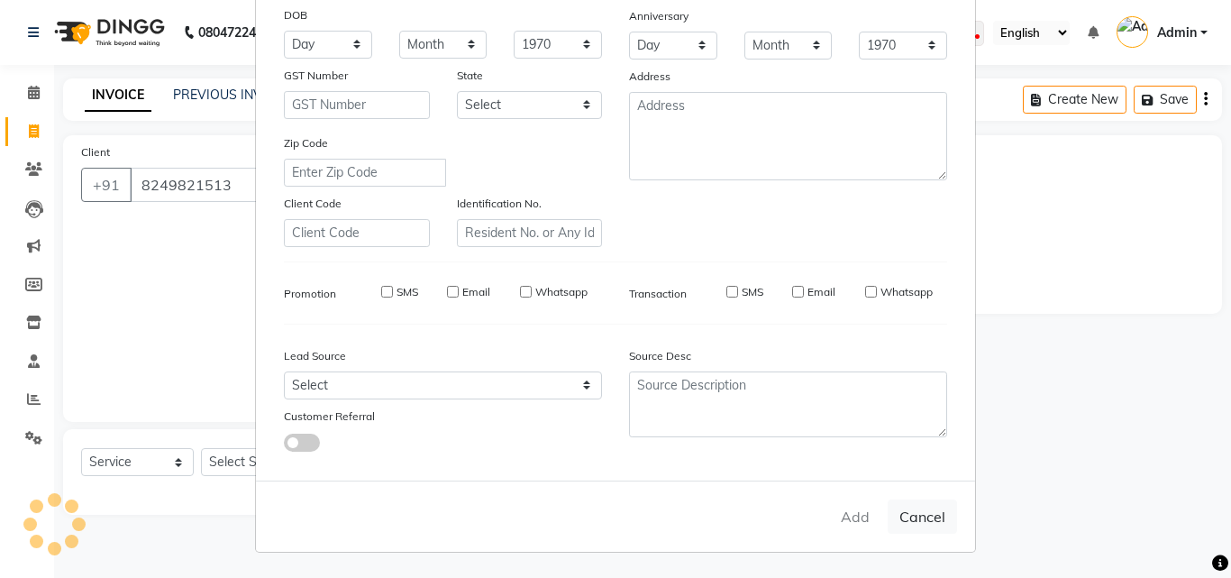
select select
checkbox input "false"
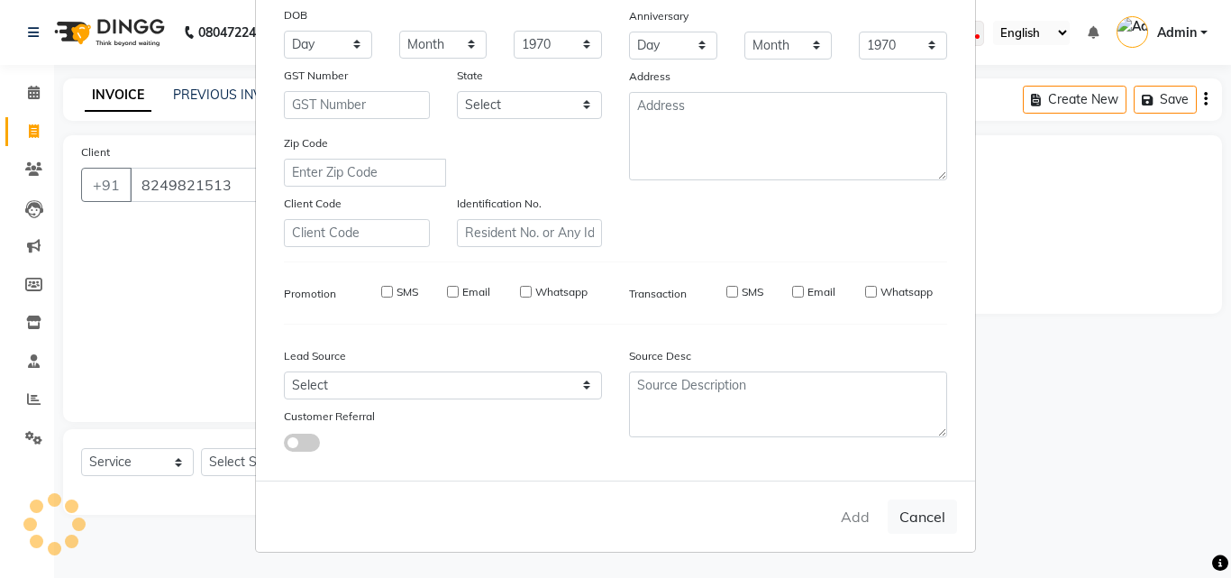
checkbox input "false"
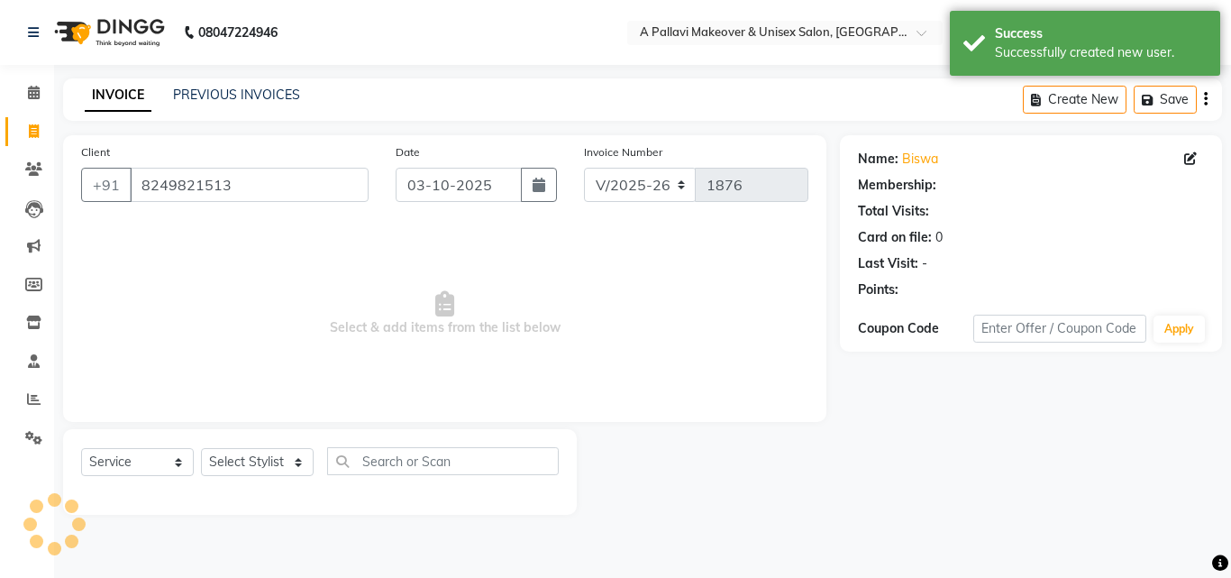
select select "1: Object"
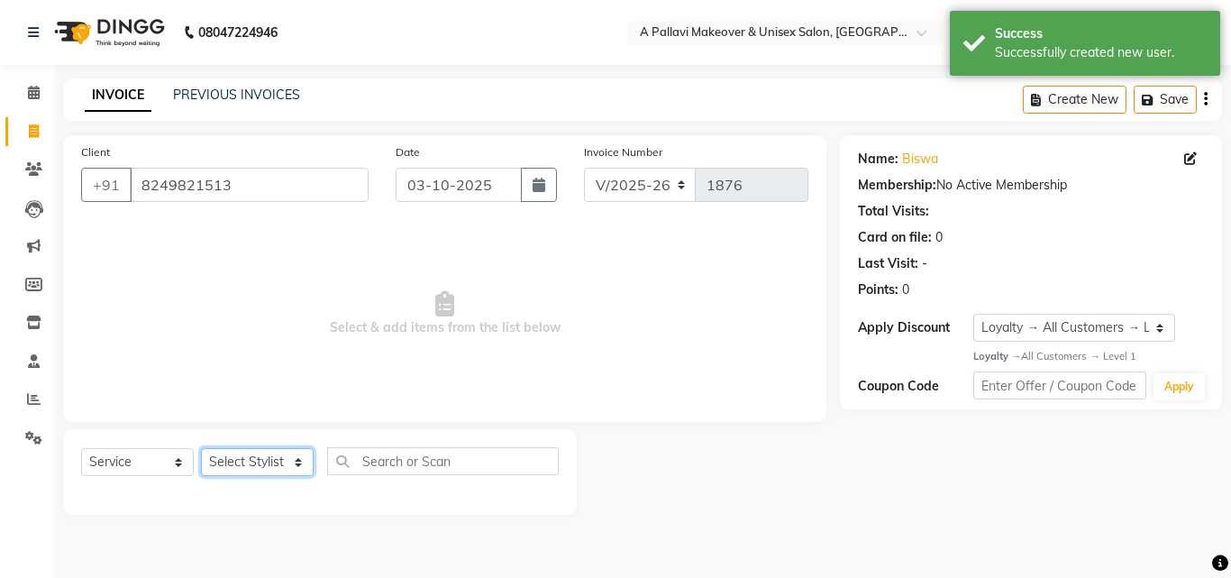
click at [280, 458] on select "Select Stylist [PERSON_NAME] A PALLAVI Archana [PERSON_NAME] [PERSON_NAME] [PER…" at bounding box center [257, 462] width 113 height 28
select select "68912"
click at [201, 448] on select "Select Stylist [PERSON_NAME] A PALLAVI Archana [PERSON_NAME] [PERSON_NAME] [PER…" at bounding box center [257, 462] width 113 height 28
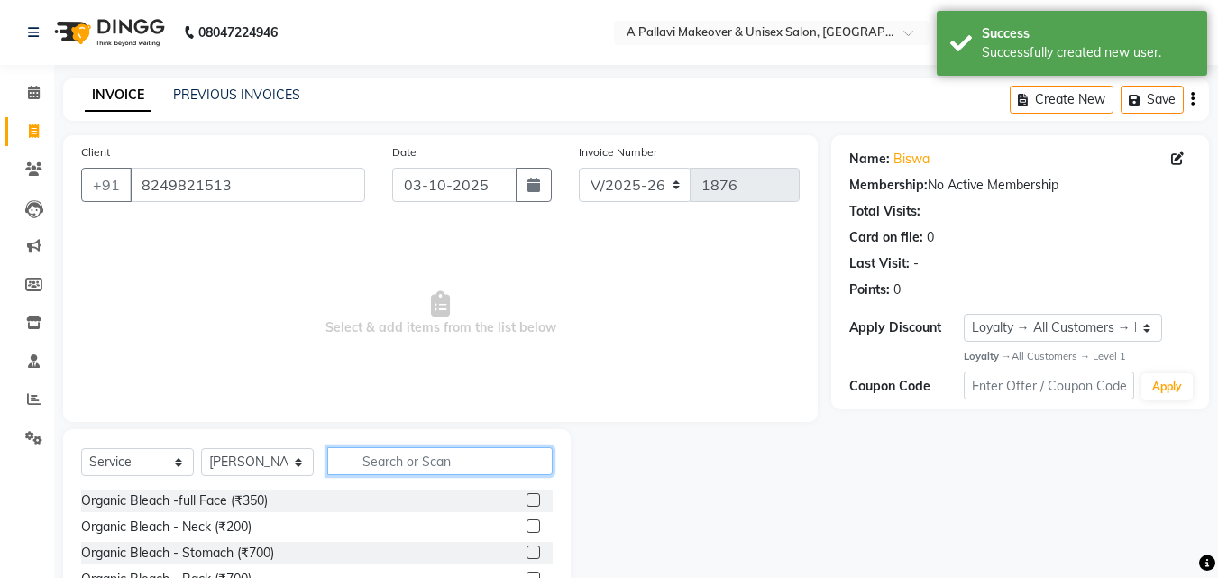
click at [409, 465] on input "text" at bounding box center [439, 461] width 225 height 28
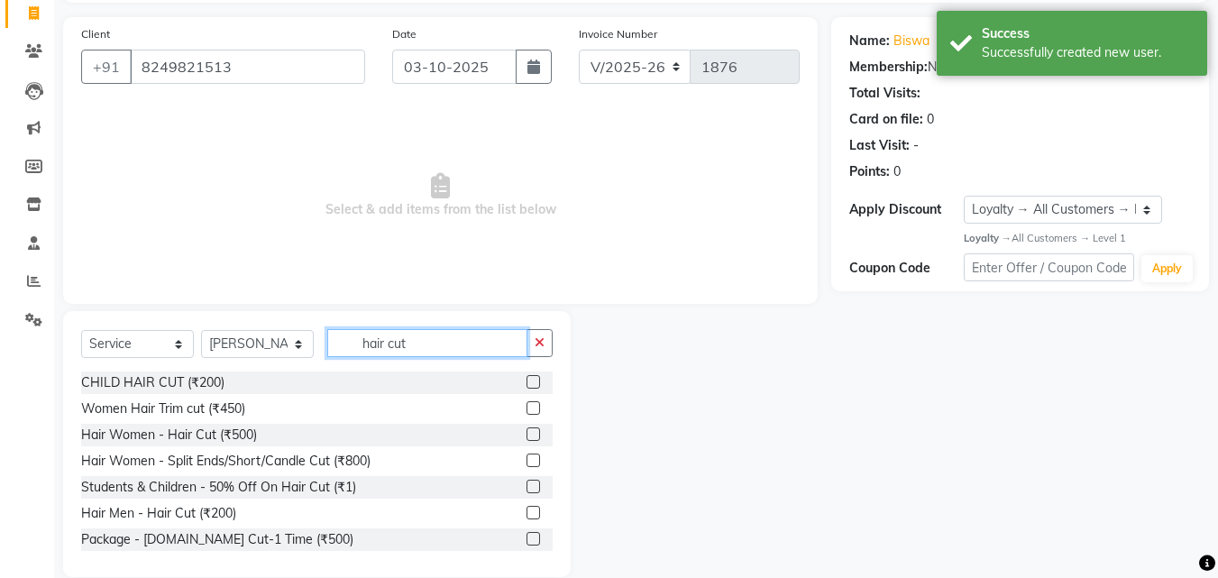
scroll to position [144, 0]
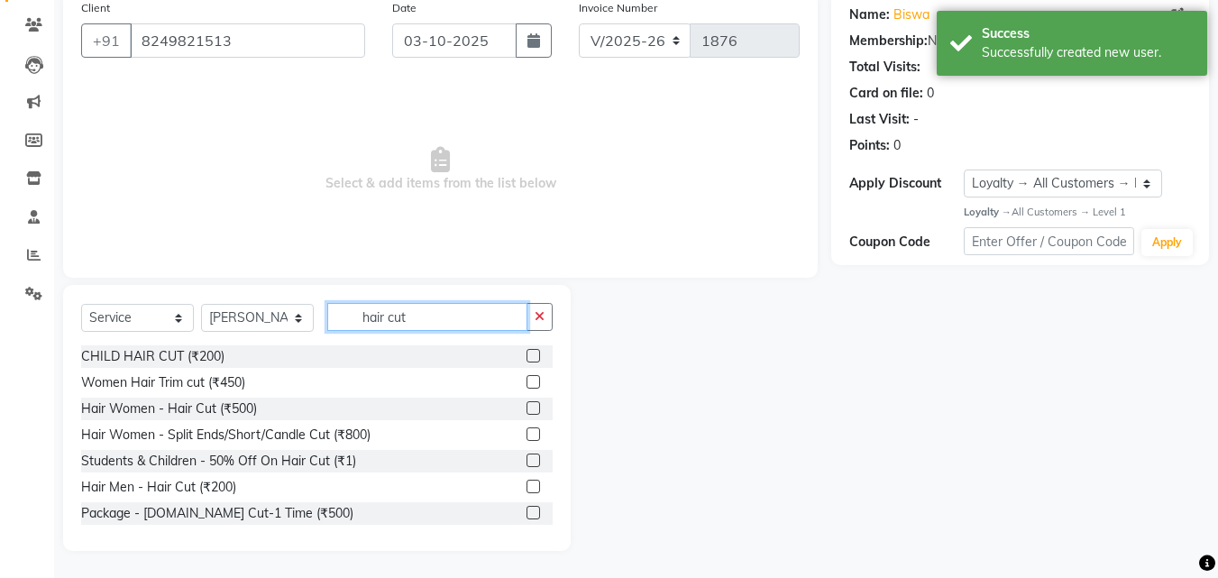
type input "hair cut"
click at [512, 483] on div "Hair Men - Hair Cut (₹200)" at bounding box center [316, 487] width 471 height 23
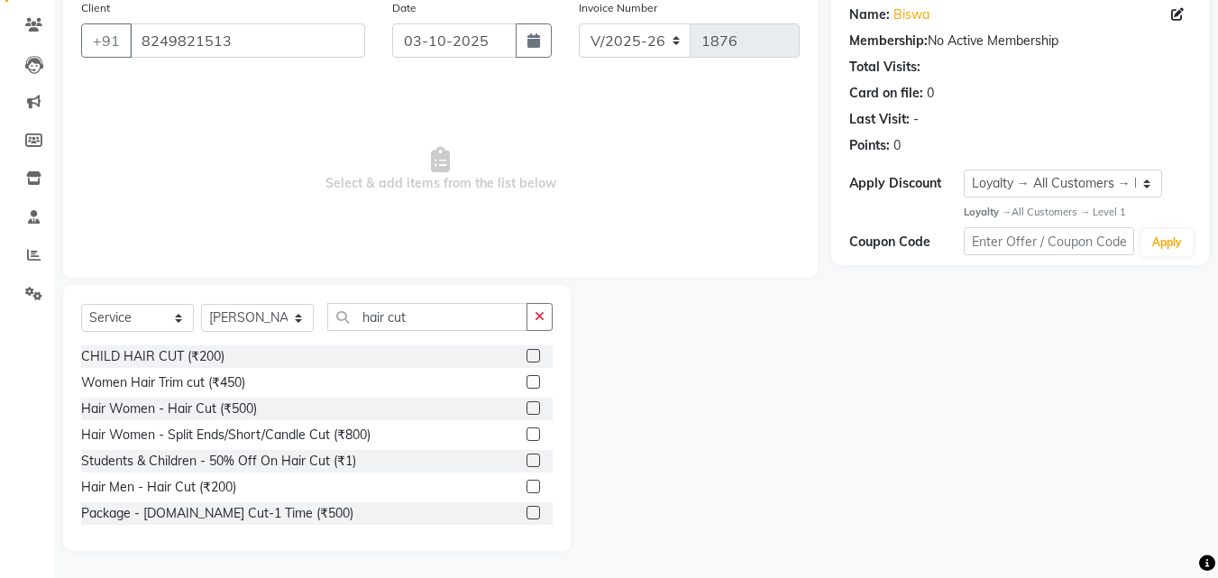
click at [526, 484] on label at bounding box center [533, 486] width 14 height 14
click at [526, 484] on input "checkbox" at bounding box center [532, 487] width 12 height 12
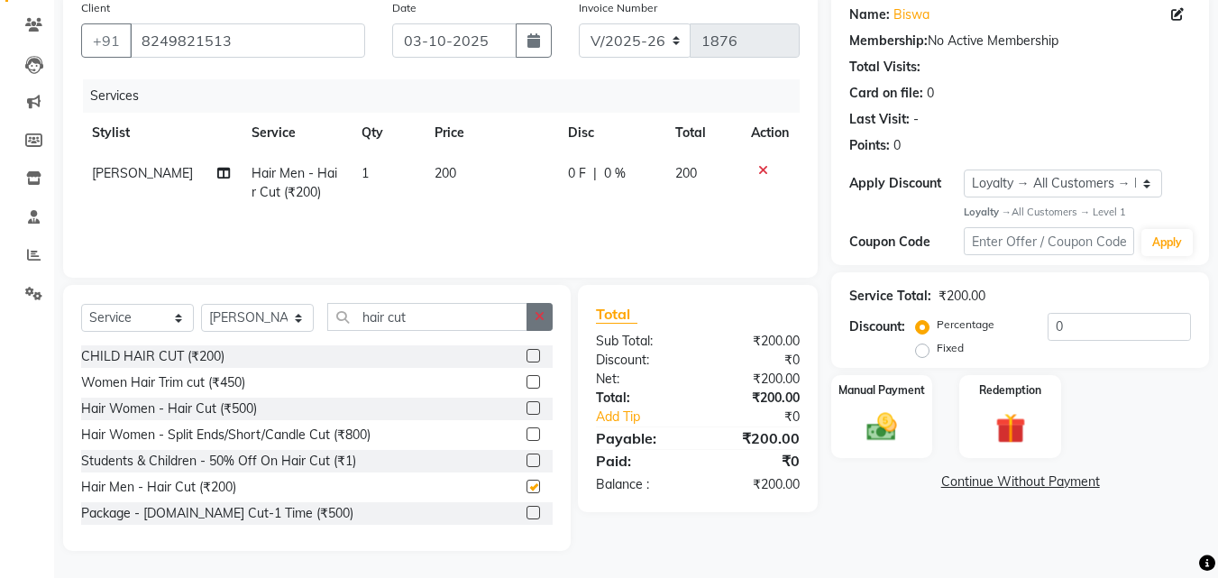
checkbox input "false"
click at [535, 319] on icon "button" at bounding box center [539, 316] width 10 height 13
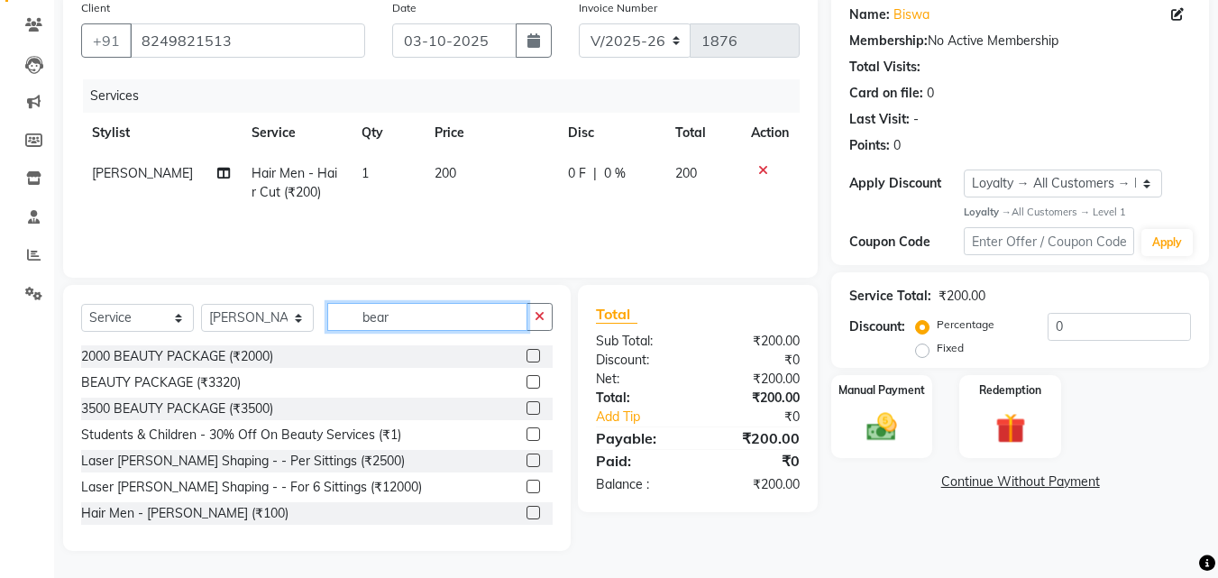
scroll to position [105, 0]
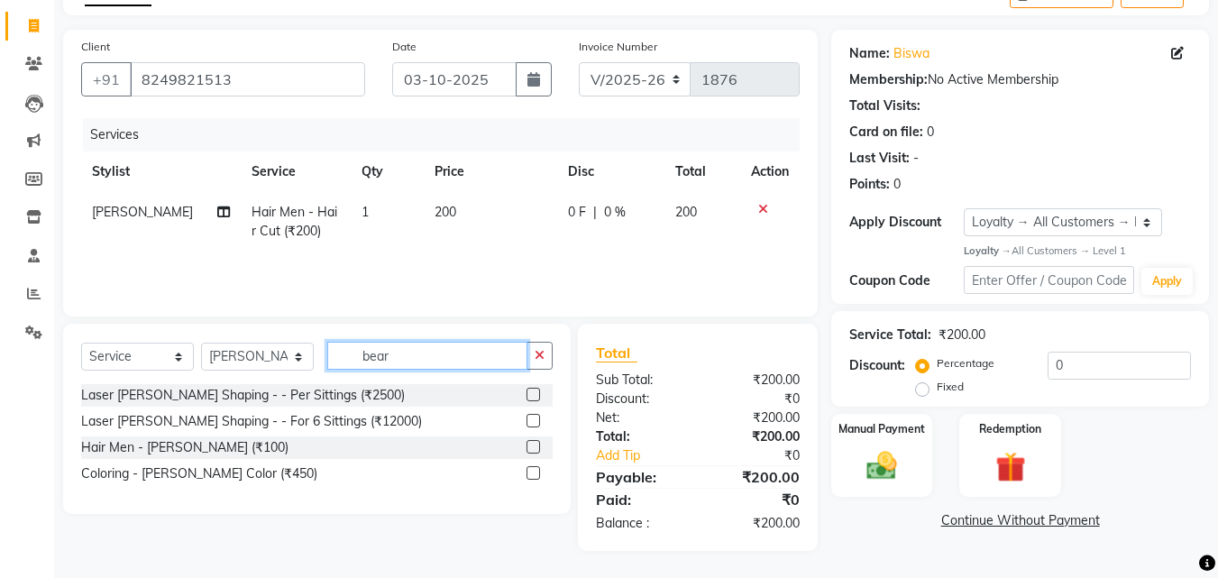
type input "bear"
click at [539, 443] on label at bounding box center [533, 447] width 14 height 14
click at [538, 443] on input "checkbox" at bounding box center [532, 448] width 12 height 12
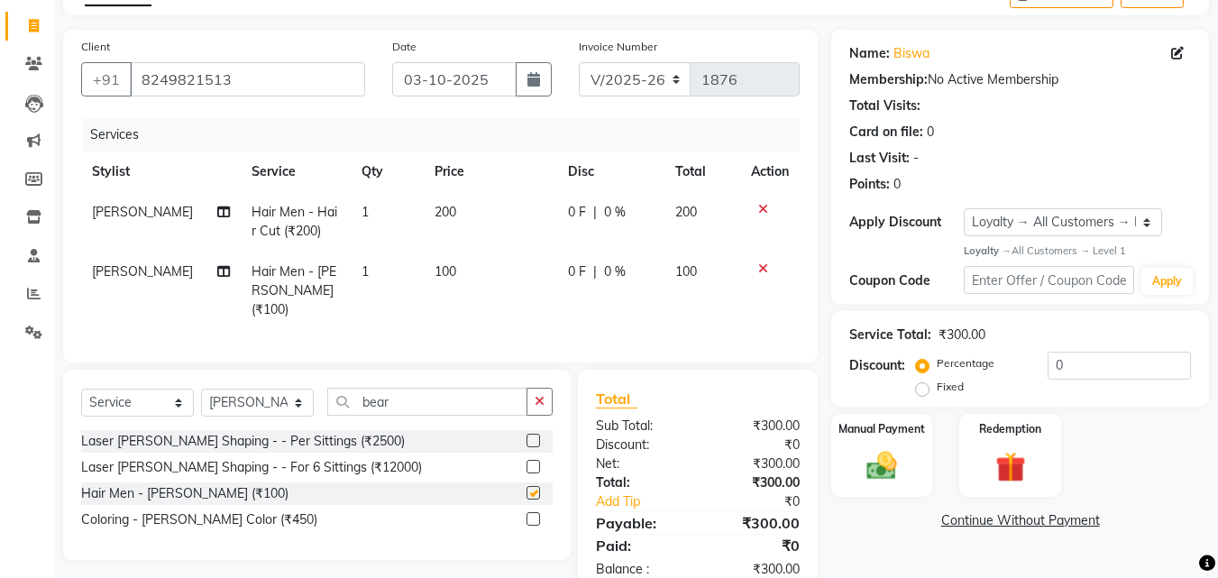
checkbox input "false"
click at [549, 400] on button "button" at bounding box center [539, 402] width 26 height 28
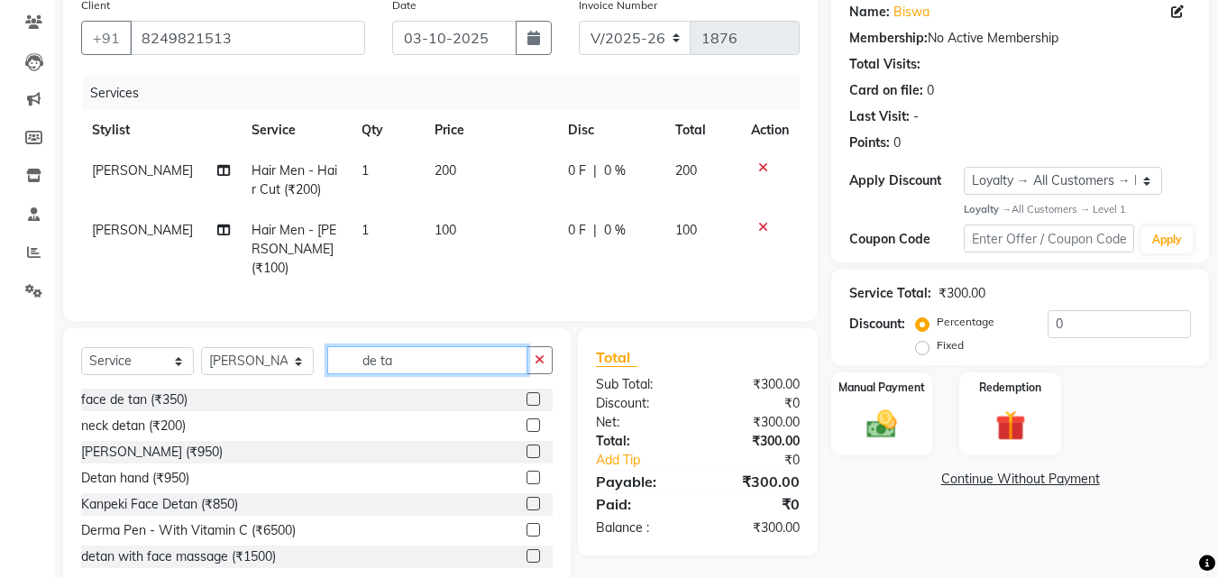
scroll to position [185, 0]
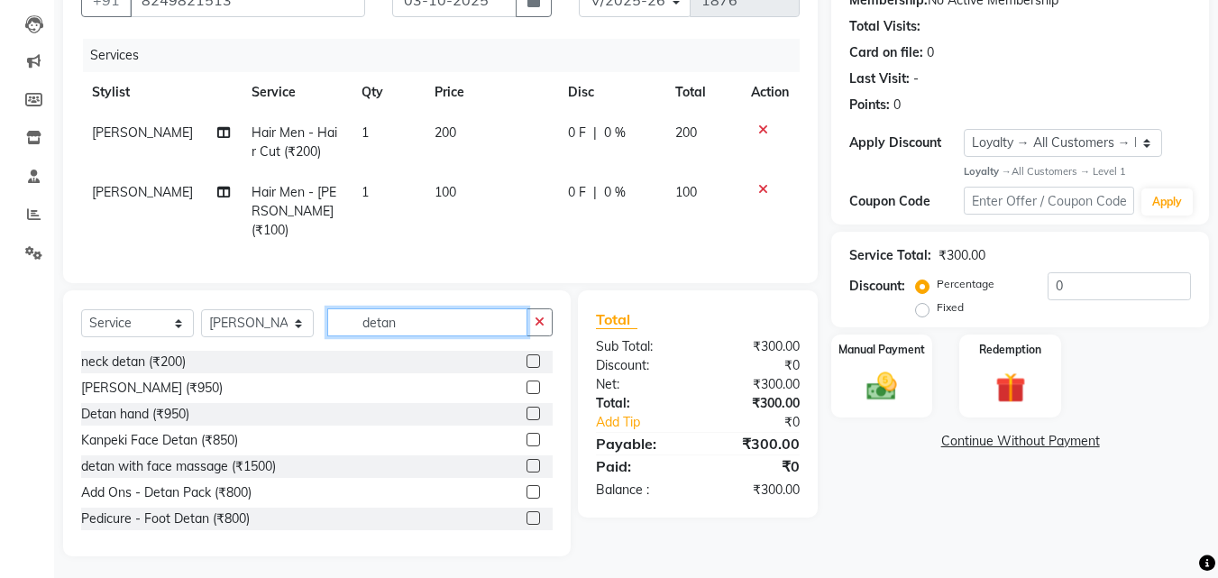
type input "detan"
click at [526, 459] on label at bounding box center [533, 466] width 14 height 14
click at [526, 461] on input "checkbox" at bounding box center [532, 467] width 12 height 12
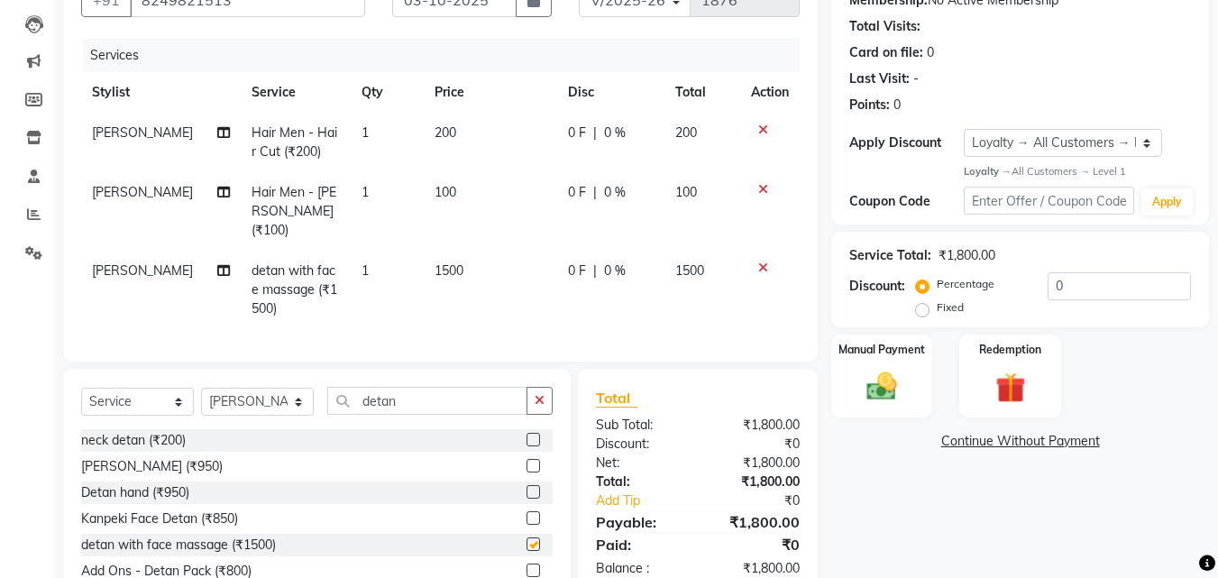
checkbox input "false"
click at [435, 251] on td "1500" at bounding box center [490, 290] width 133 height 78
select select "68912"
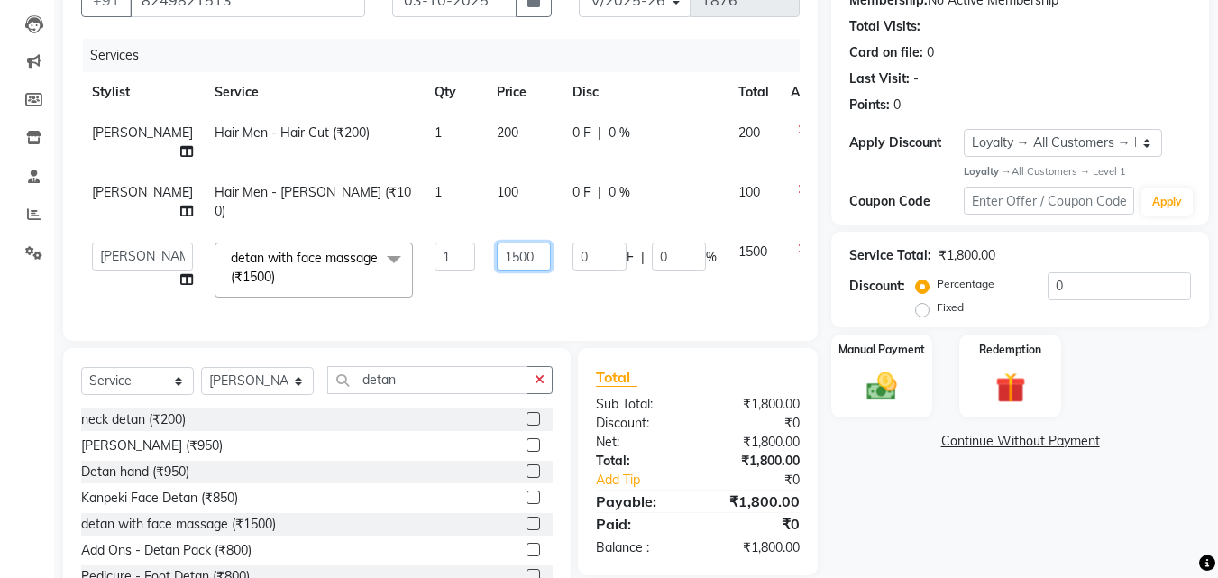
click at [497, 253] on input "1500" at bounding box center [524, 256] width 54 height 28
type input "1000"
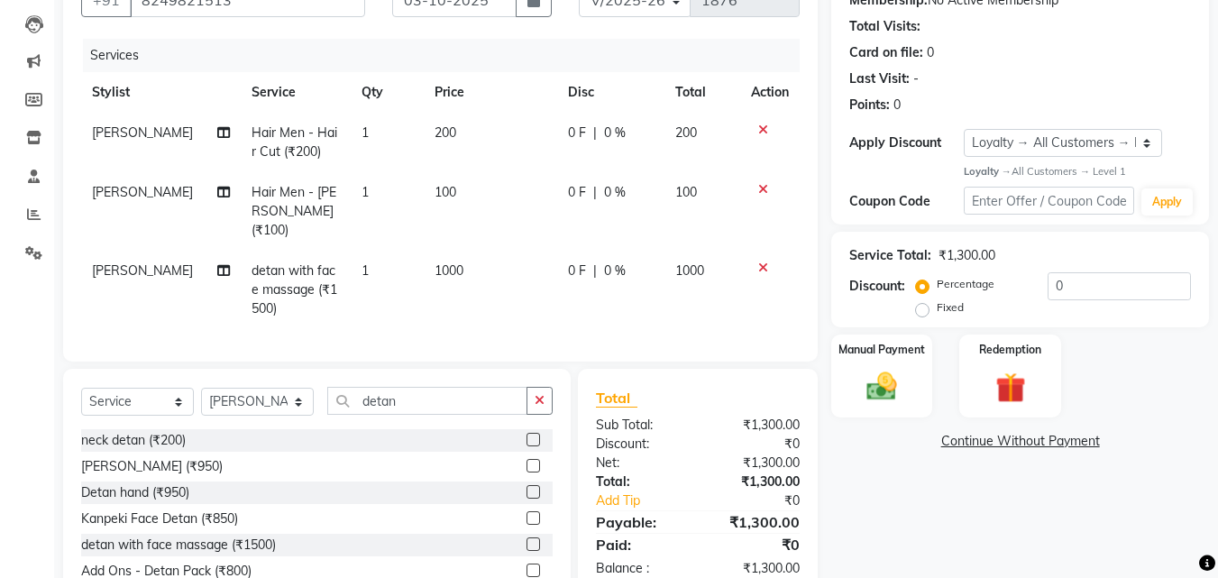
click at [470, 289] on td "1000" at bounding box center [490, 290] width 133 height 78
select select "68912"
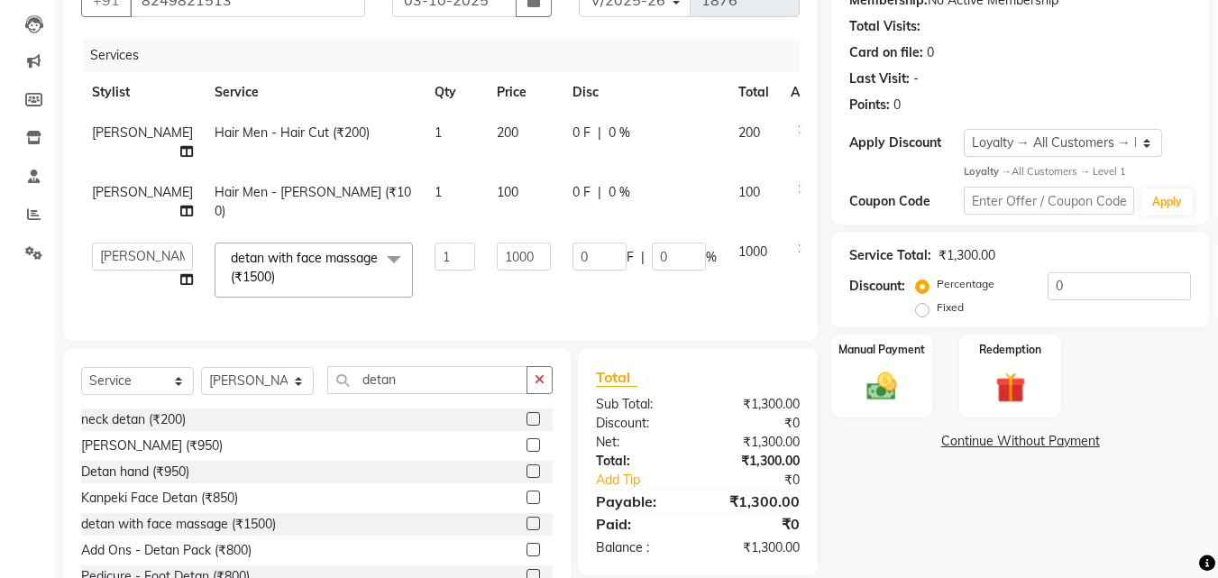
click at [561, 295] on td "0 F | 0 %" at bounding box center [644, 270] width 166 height 77
click at [260, 388] on select "Select Stylist [PERSON_NAME] A PALLAVI Archana [PERSON_NAME] [PERSON_NAME] [PER…" at bounding box center [257, 381] width 113 height 28
select select "19459"
click at [201, 380] on select "Select Stylist [PERSON_NAME] A PALLAVI Archana [PERSON_NAME] [PERSON_NAME] [PER…" at bounding box center [257, 381] width 113 height 28
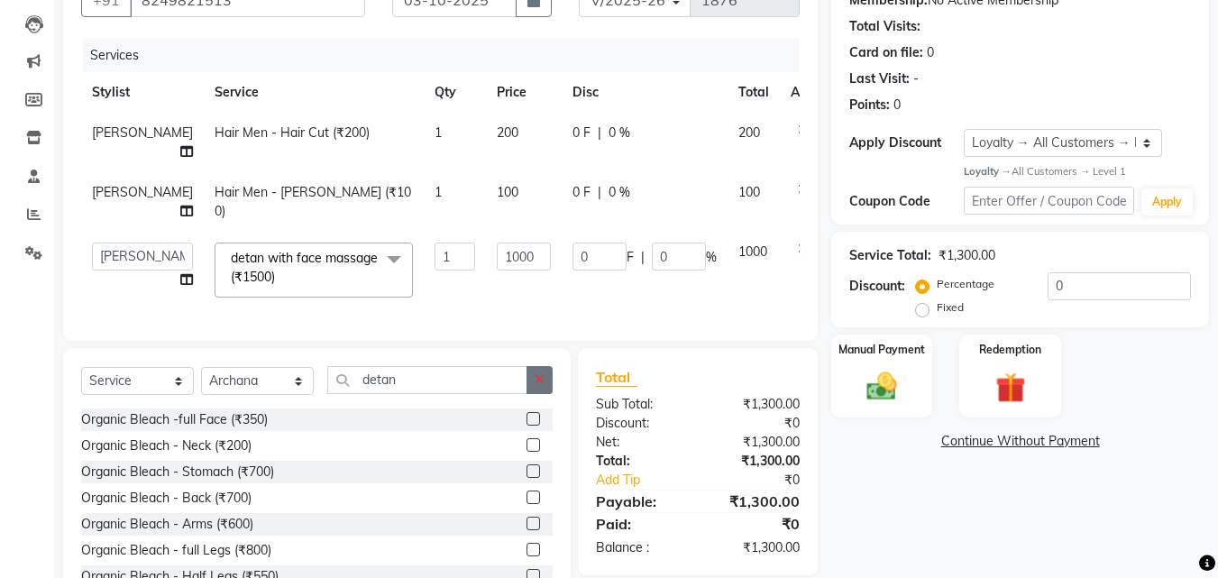
click at [545, 393] on button "button" at bounding box center [539, 380] width 26 height 28
type input ","
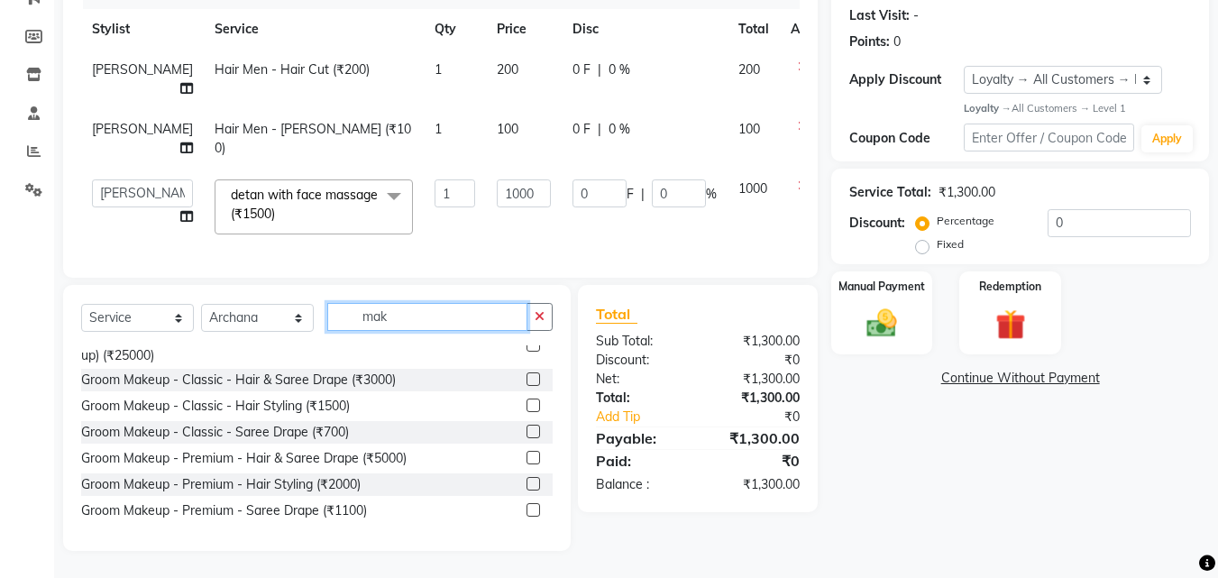
scroll to position [175, 0]
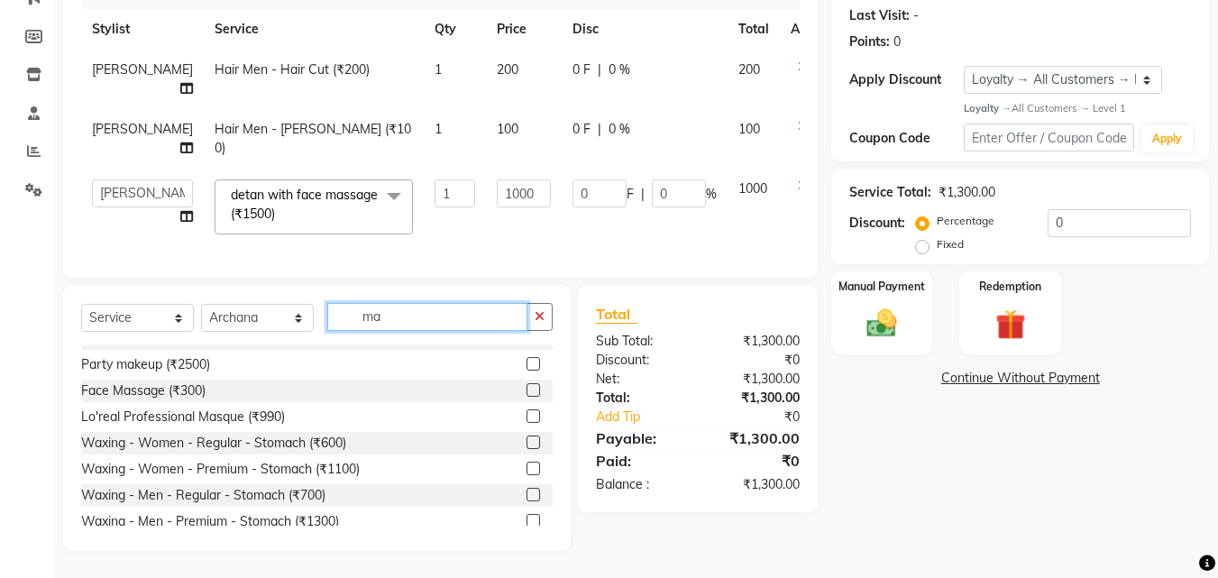
type input "m"
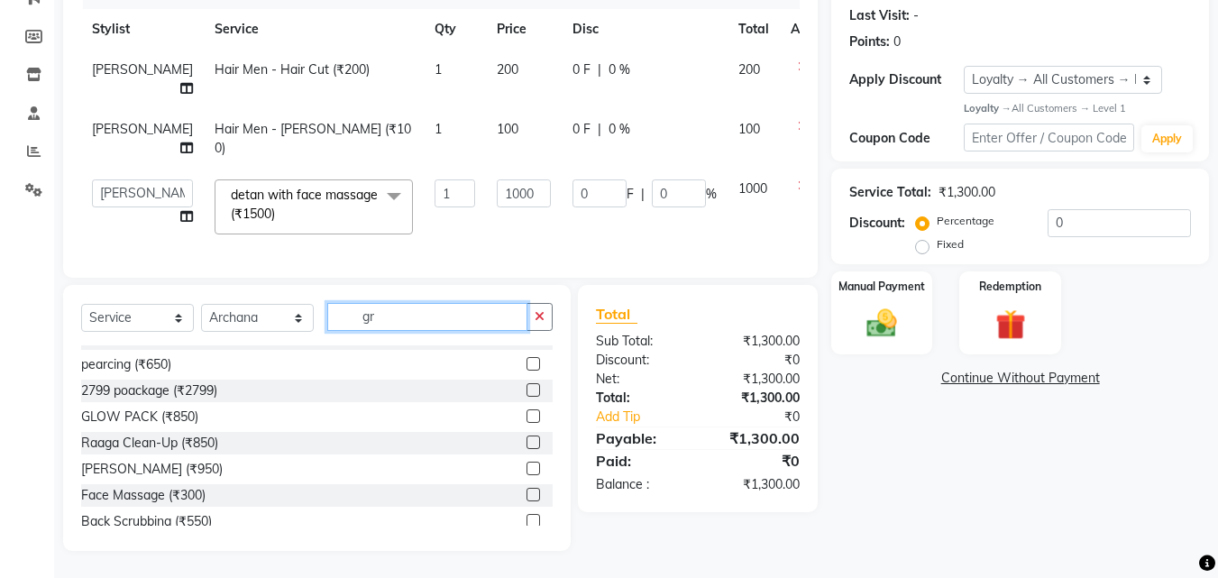
scroll to position [3, 0]
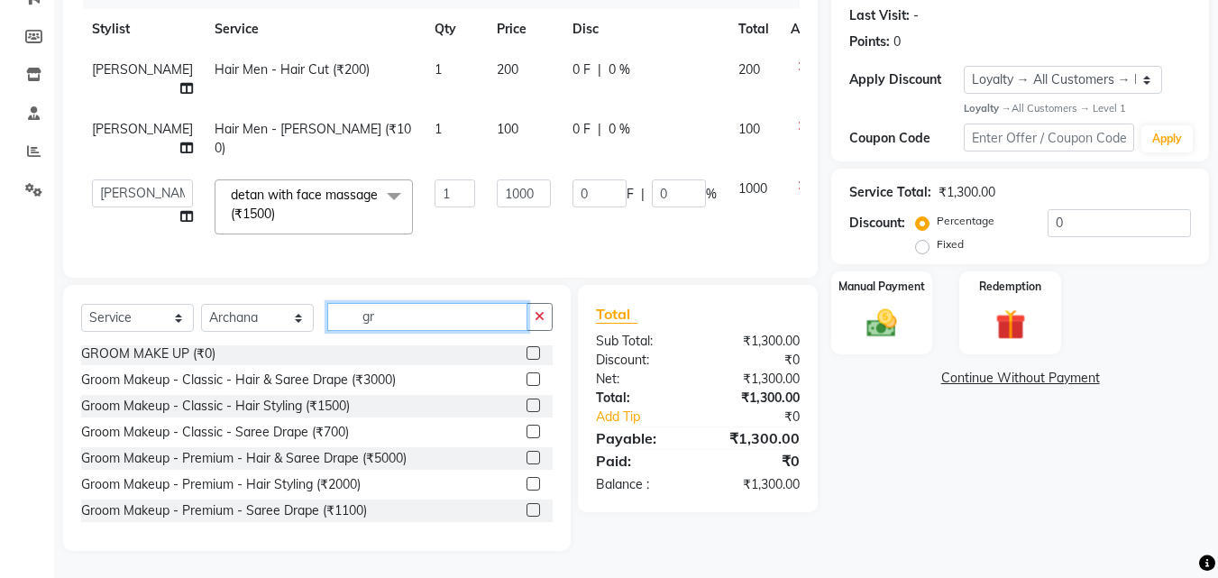
type input "gr"
click at [526, 351] on label at bounding box center [533, 353] width 14 height 14
click at [526, 351] on input "checkbox" at bounding box center [532, 354] width 12 height 12
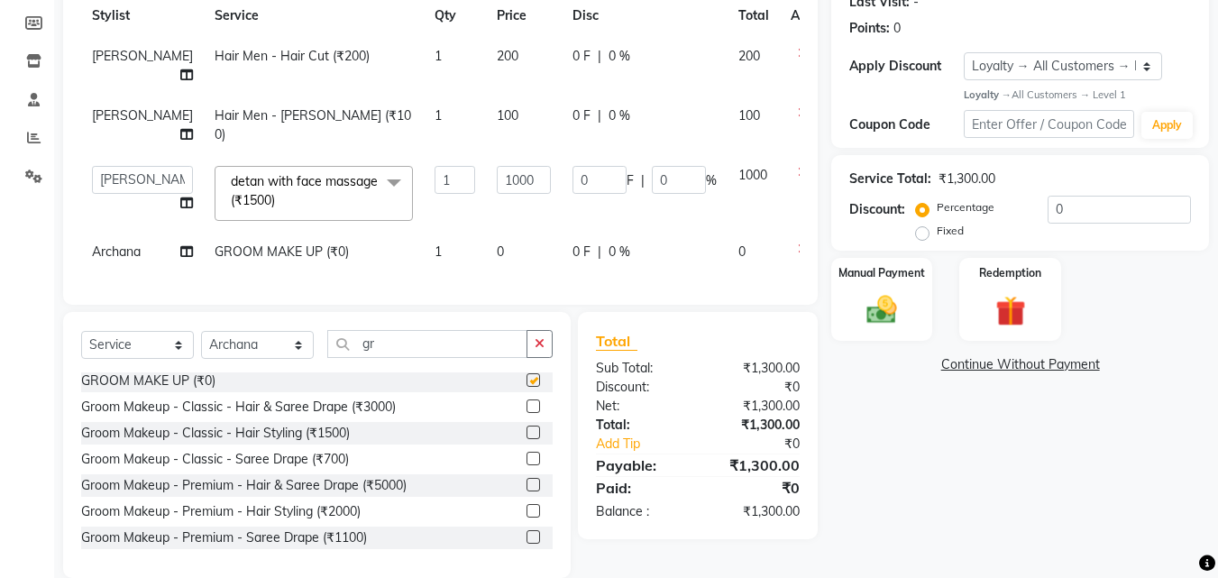
checkbox input "false"
click at [497, 247] on span "0" at bounding box center [500, 251] width 7 height 16
select select "19459"
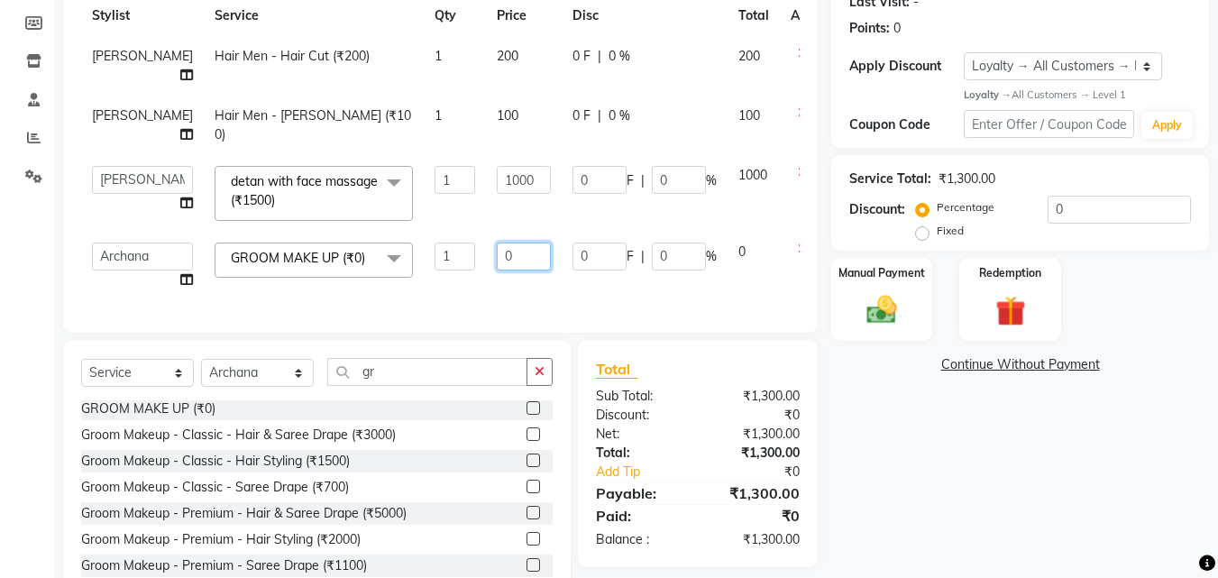
click at [497, 251] on input "0" at bounding box center [524, 256] width 54 height 28
type input "2500"
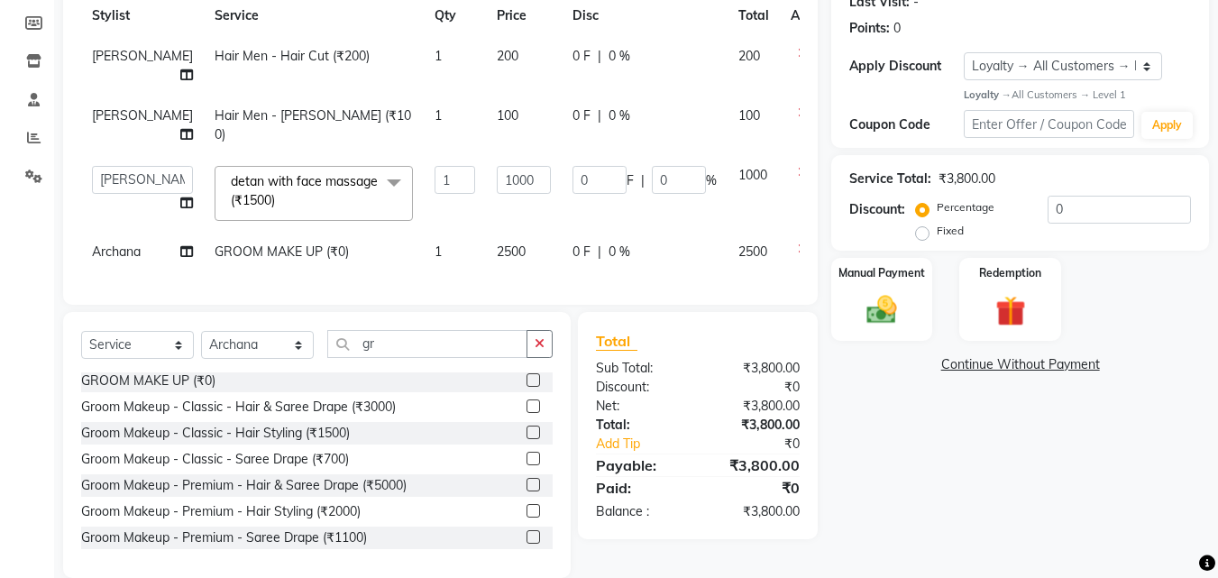
click at [497, 287] on div "Services Stylist Service Qty Price Disc Total Action [PERSON_NAME] Hair Men - H…" at bounding box center [440, 124] width 718 height 324
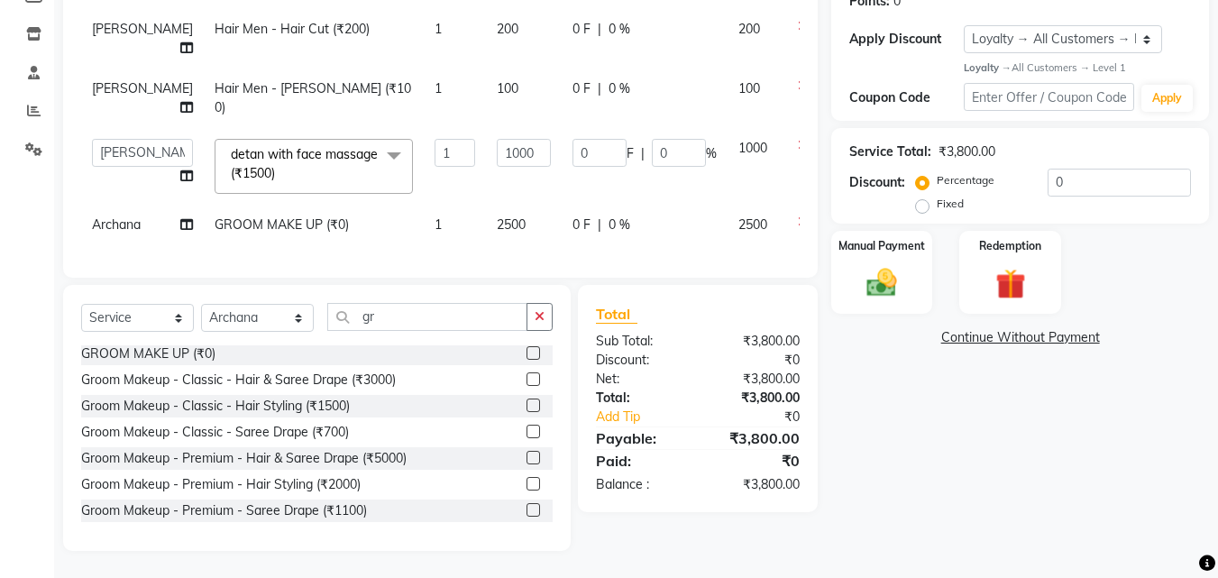
scroll to position [321, 0]
click at [887, 265] on img at bounding box center [881, 283] width 50 height 36
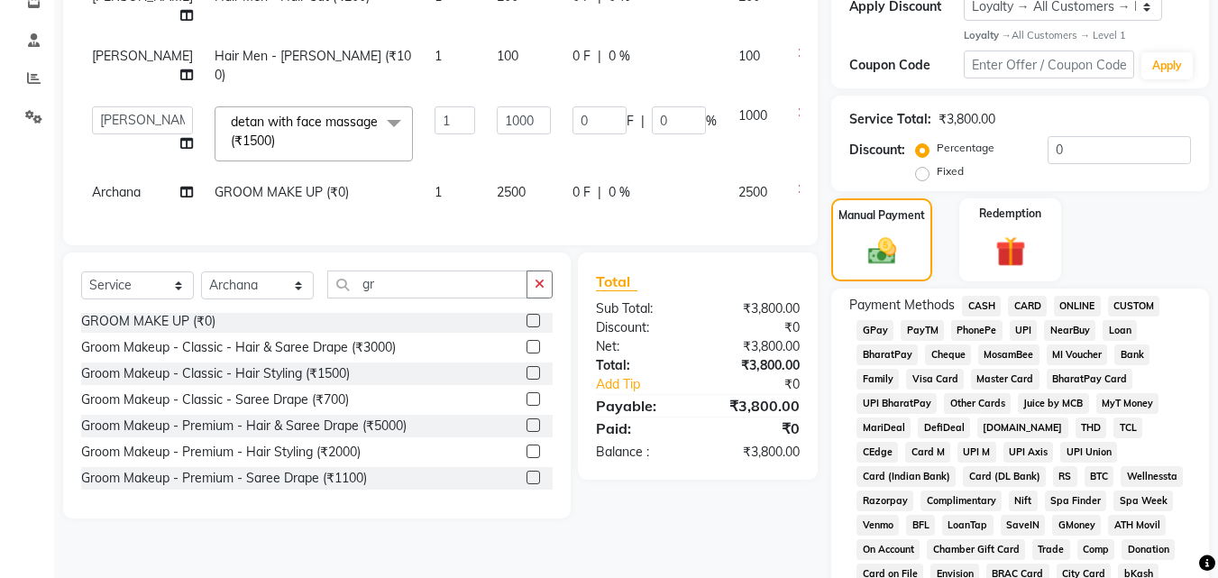
click at [1068, 302] on span "ONLINE" at bounding box center [1077, 306] width 47 height 21
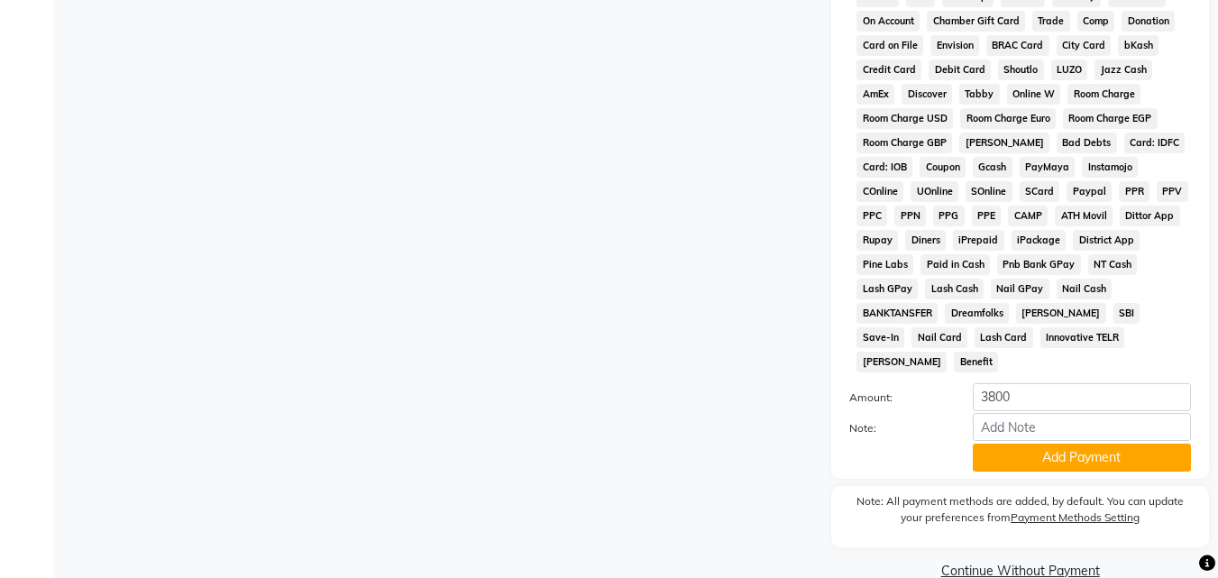
scroll to position [858, 0]
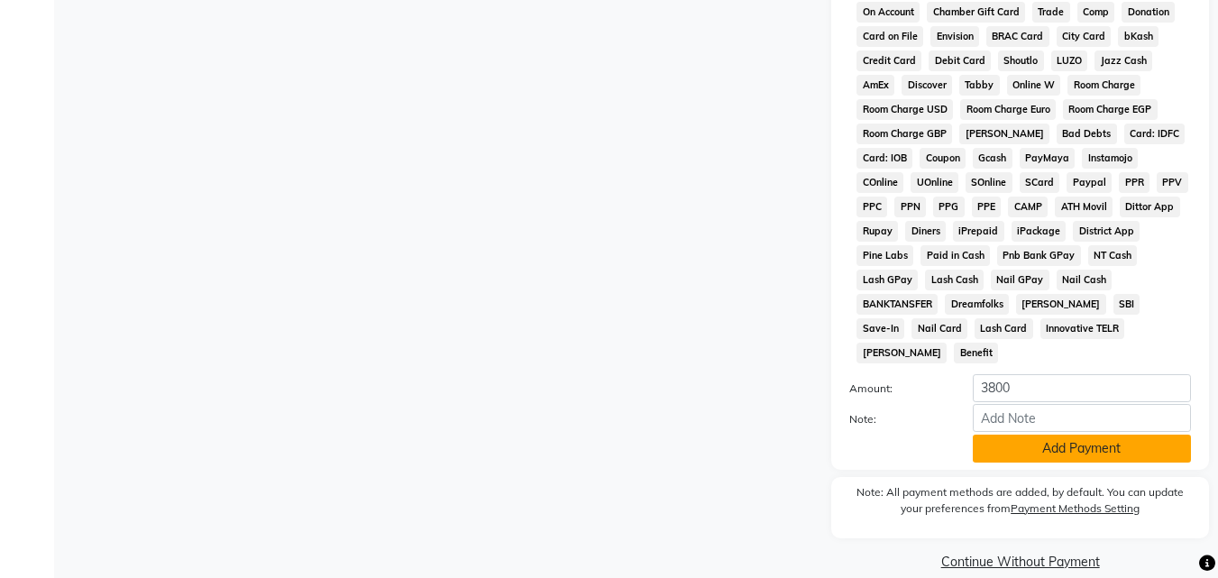
click at [1053, 434] on button "Add Payment" at bounding box center [1081, 448] width 218 height 28
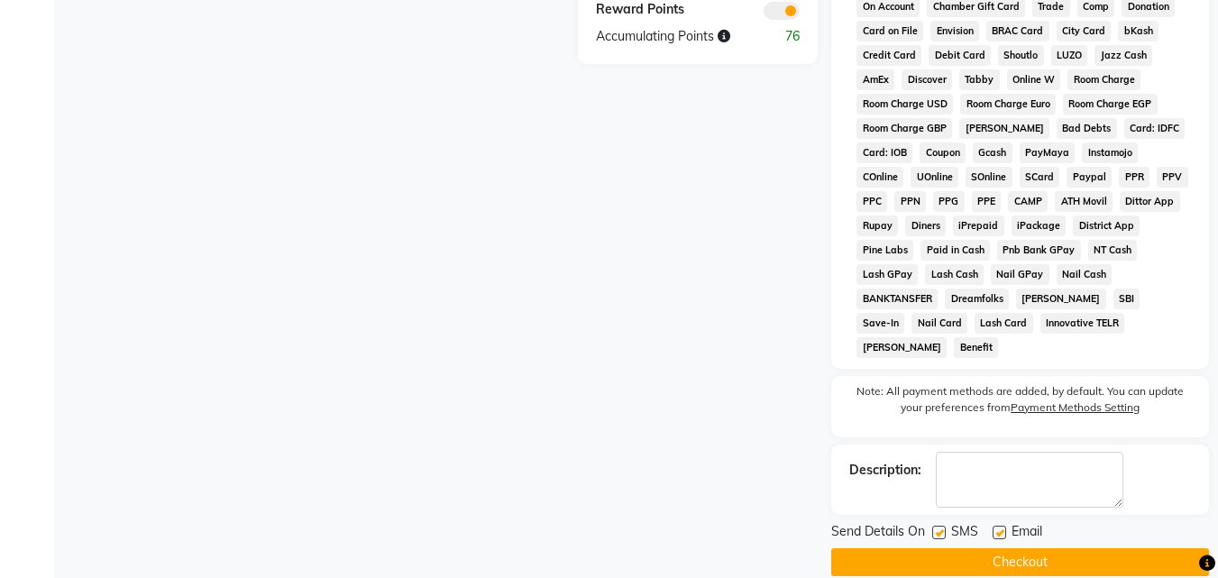
scroll to position [864, 0]
click at [1027, 547] on button "Checkout" at bounding box center [1020, 561] width 378 height 28
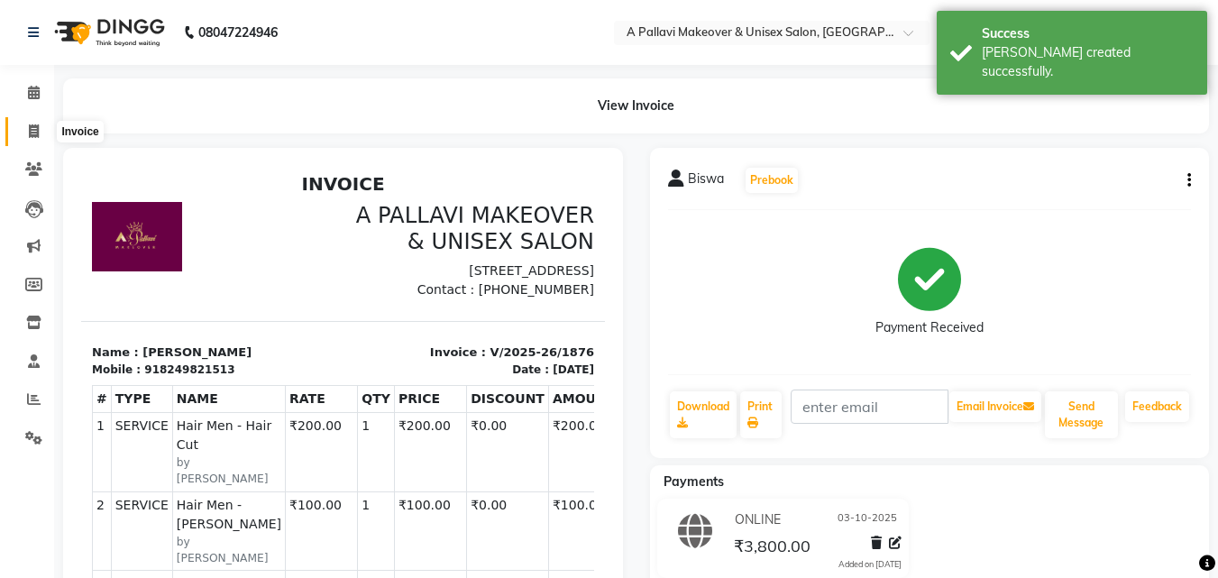
click at [41, 129] on span at bounding box center [34, 132] width 32 height 21
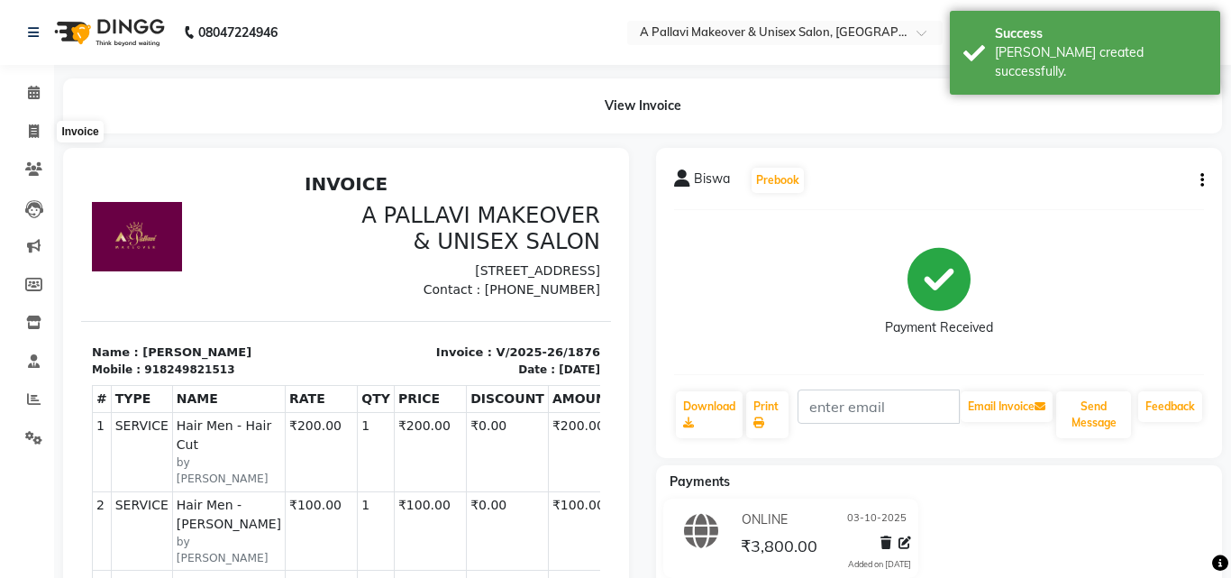
select select "service"
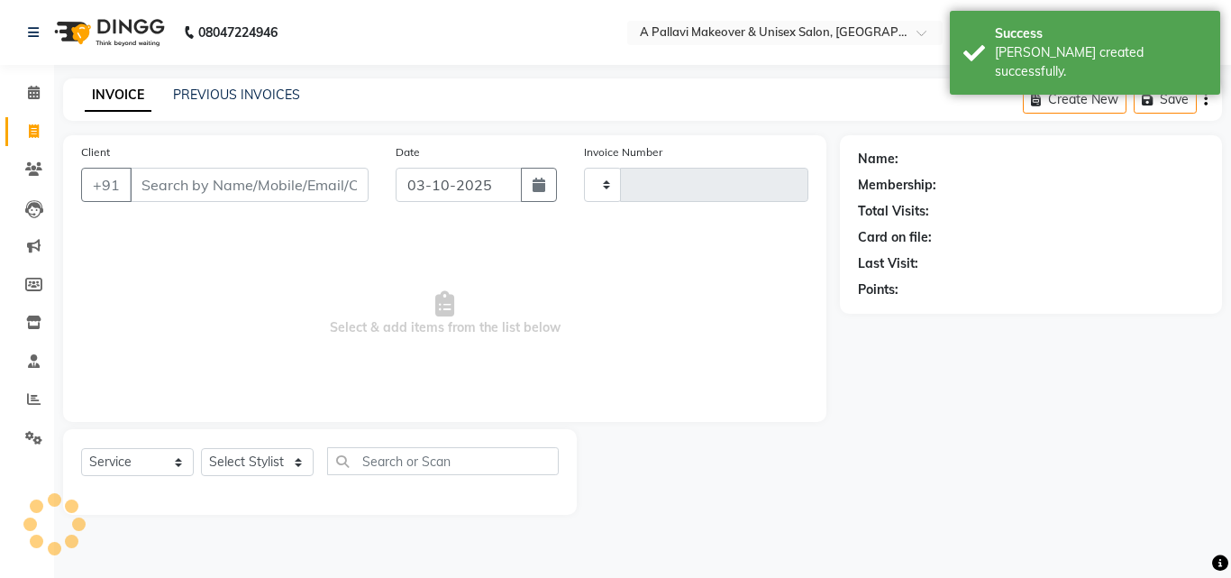
type input "1877"
select select "3573"
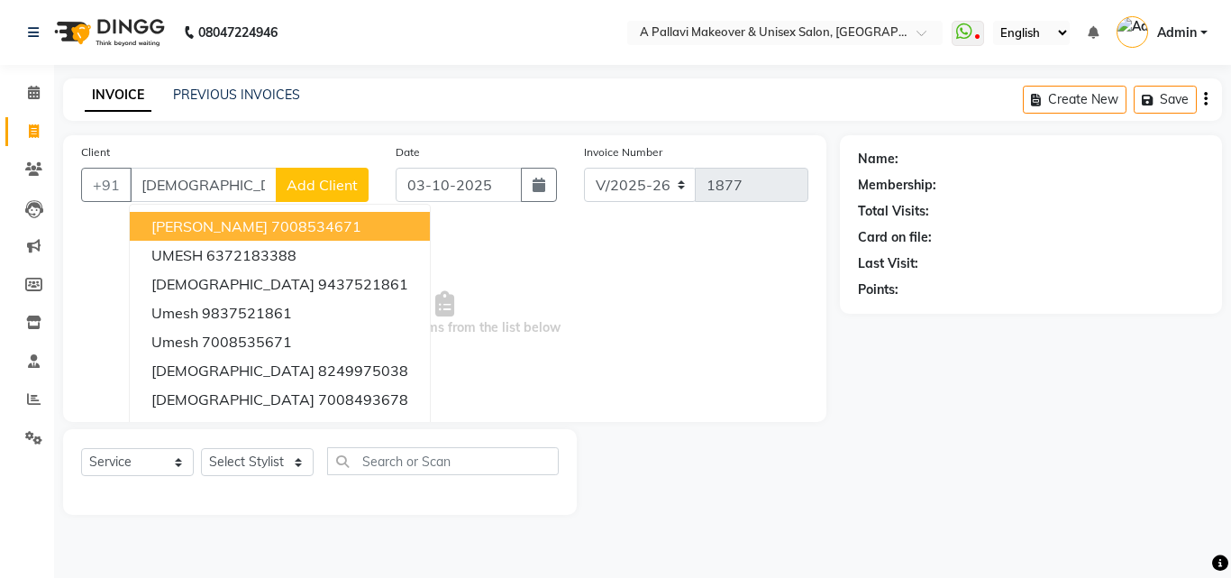
click at [281, 214] on button "[PERSON_NAME] 7008534671" at bounding box center [280, 226] width 300 height 29
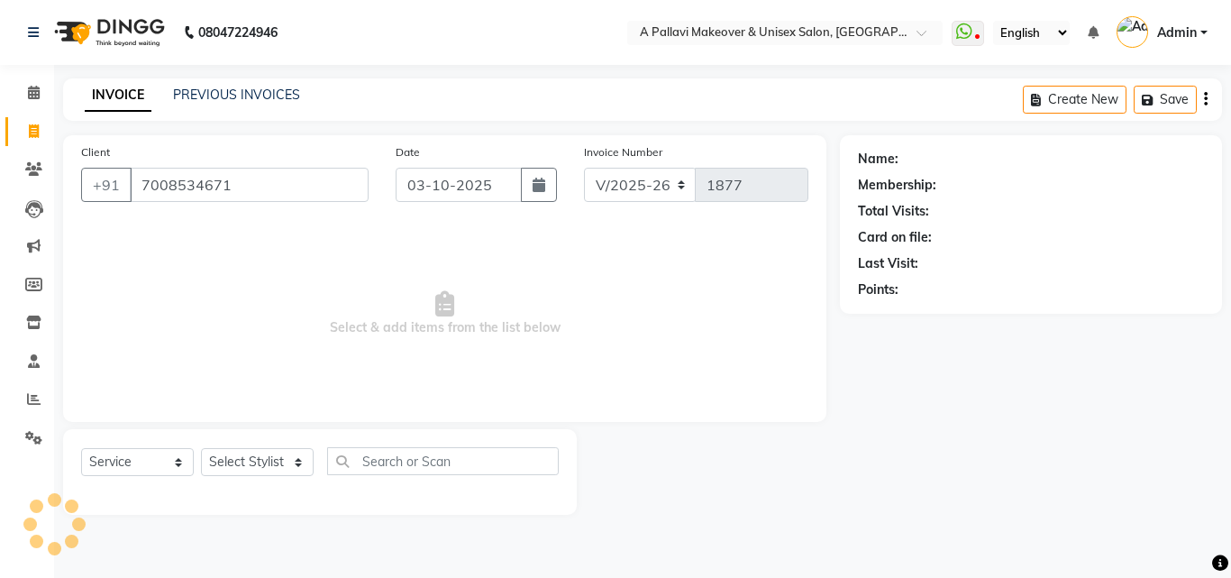
type input "7008534671"
select select "1: Object"
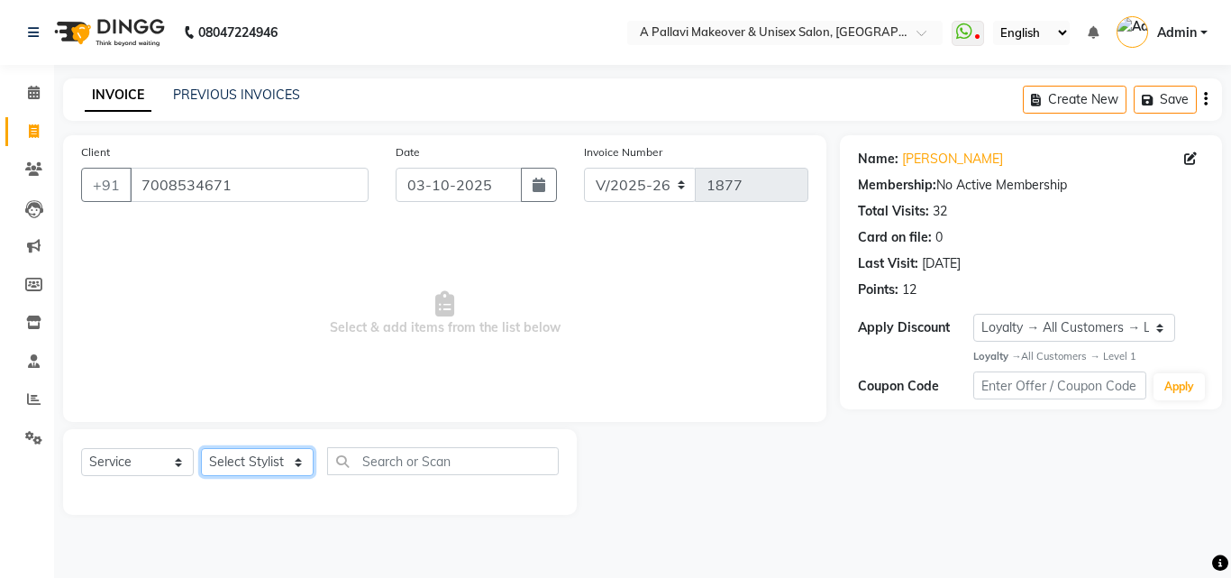
click at [279, 465] on select "Select Stylist [PERSON_NAME] A PALLAVI Archana [PERSON_NAME] [PERSON_NAME] [PER…" at bounding box center [257, 462] width 113 height 28
select select "68912"
click at [201, 448] on select "Select Stylist [PERSON_NAME] A PALLAVI Archana [PERSON_NAME] [PERSON_NAME] [PER…" at bounding box center [257, 462] width 113 height 28
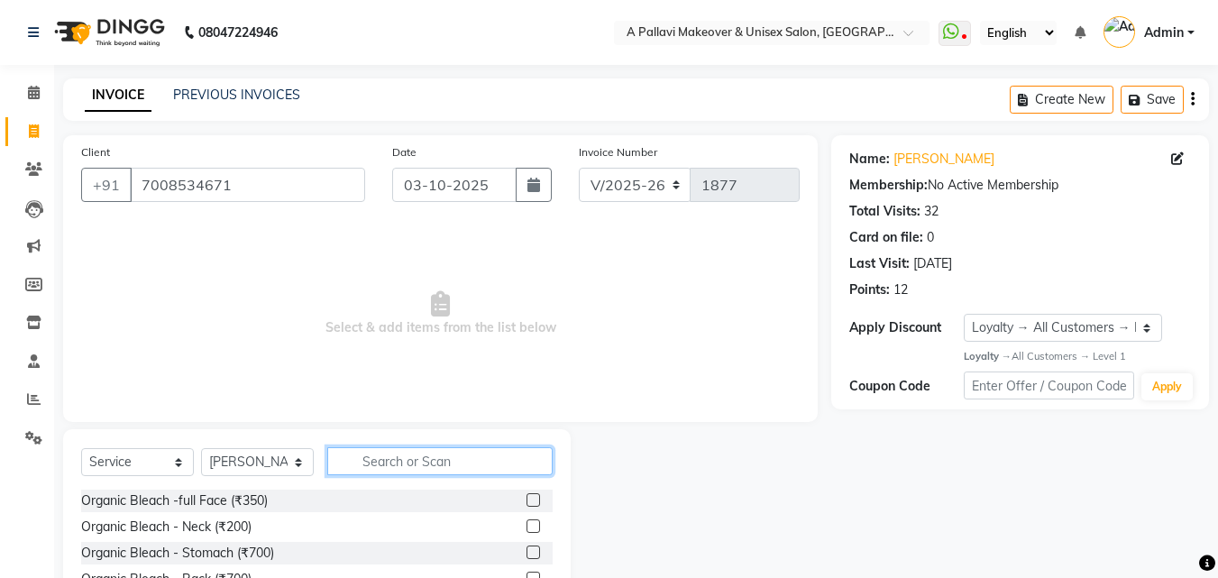
click at [384, 449] on input "text" at bounding box center [439, 461] width 225 height 28
type input "Shav"
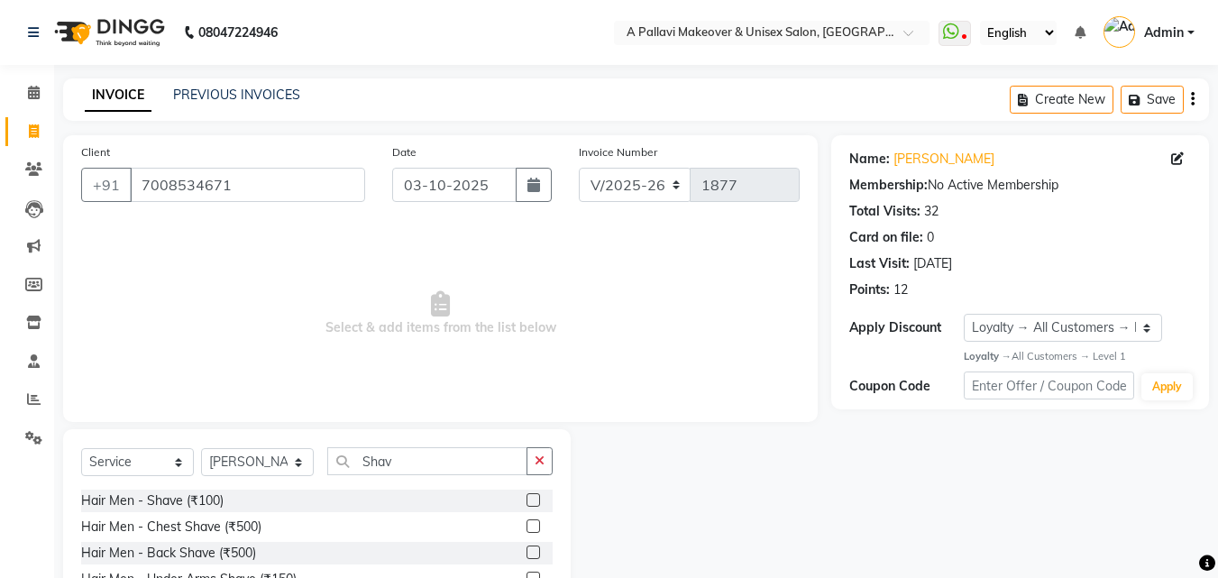
click at [539, 500] on label at bounding box center [533, 500] width 14 height 14
click at [538, 500] on input "checkbox" at bounding box center [532, 501] width 12 height 12
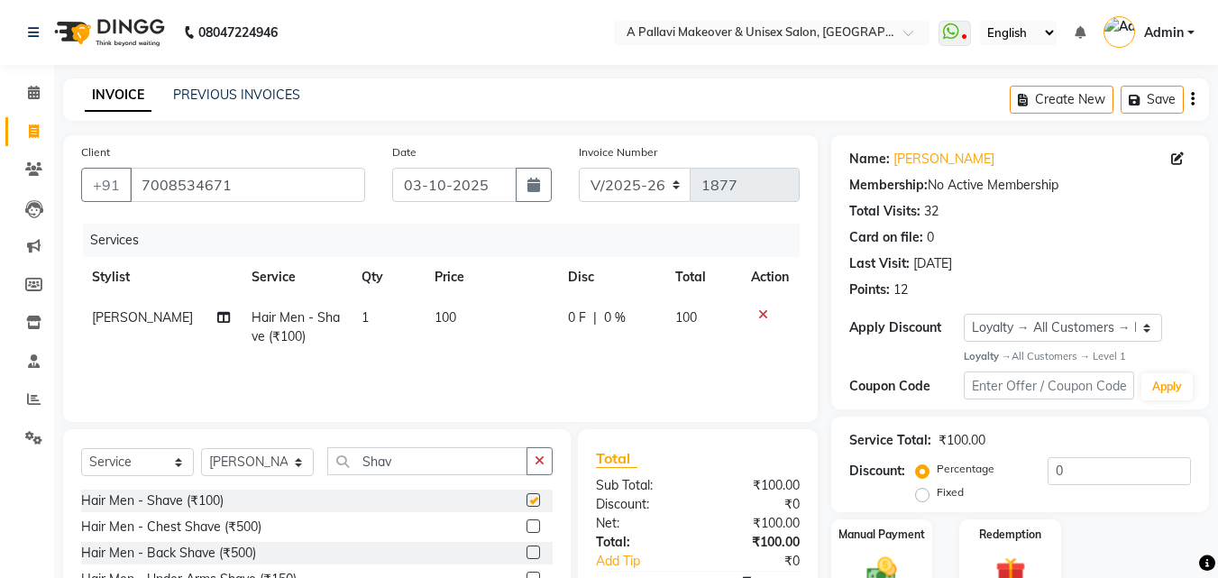
checkbox input "false"
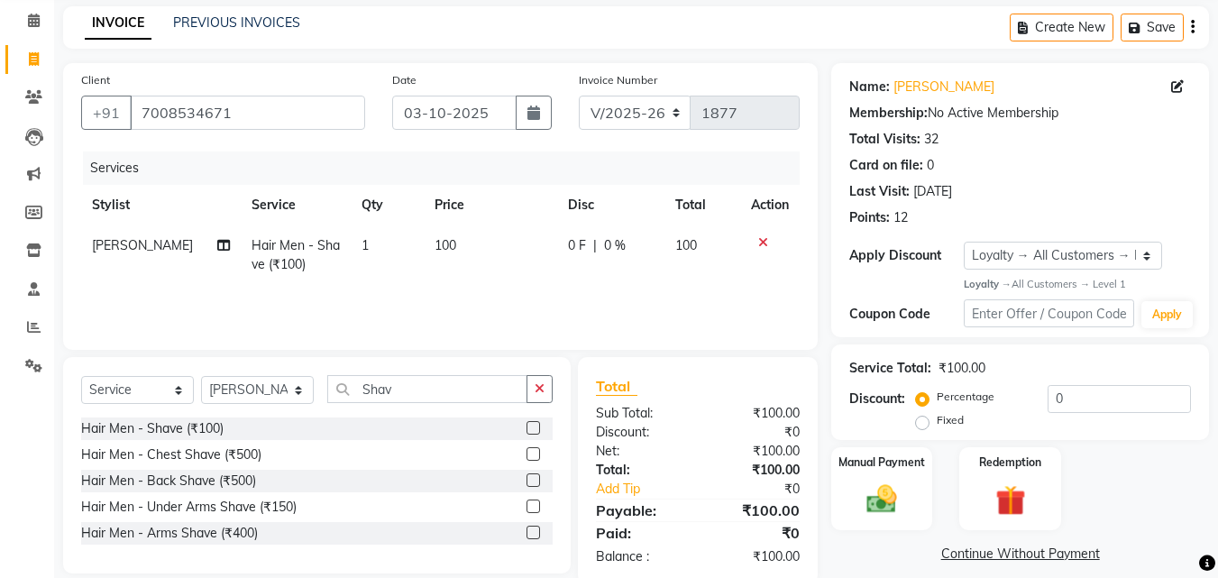
scroll to position [105, 0]
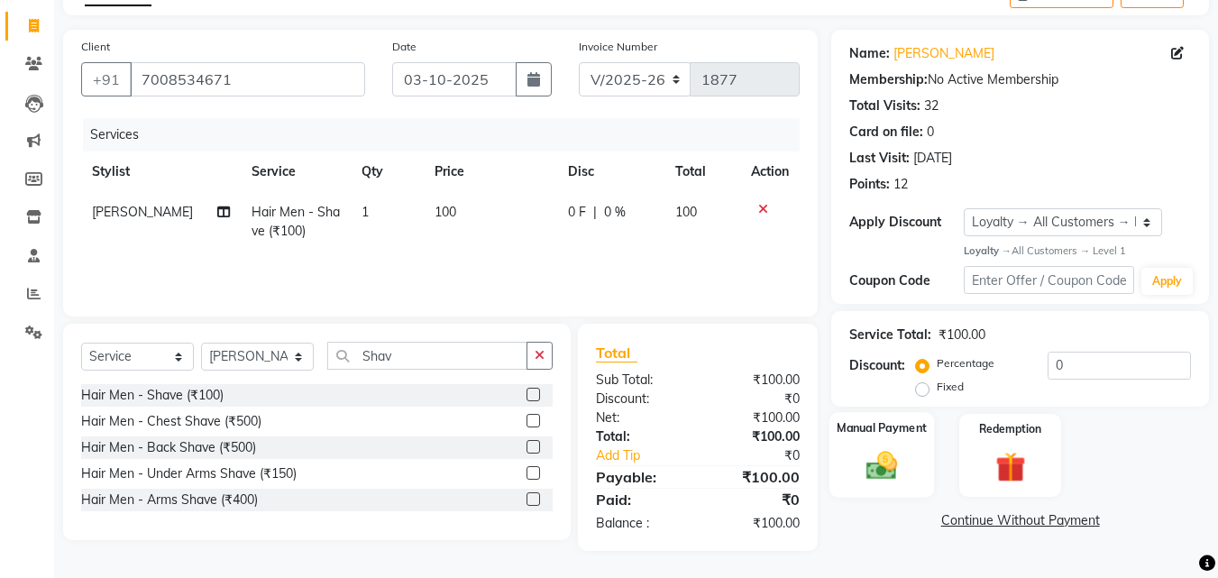
click at [871, 451] on img at bounding box center [881, 466] width 50 height 36
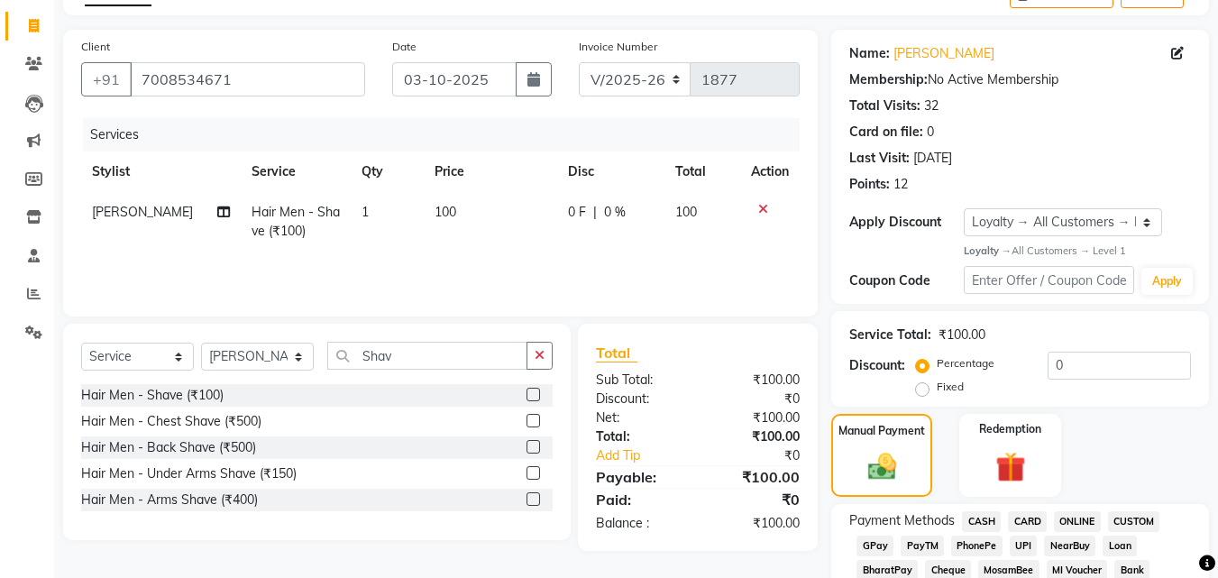
click at [977, 518] on span "CASH" at bounding box center [981, 521] width 39 height 21
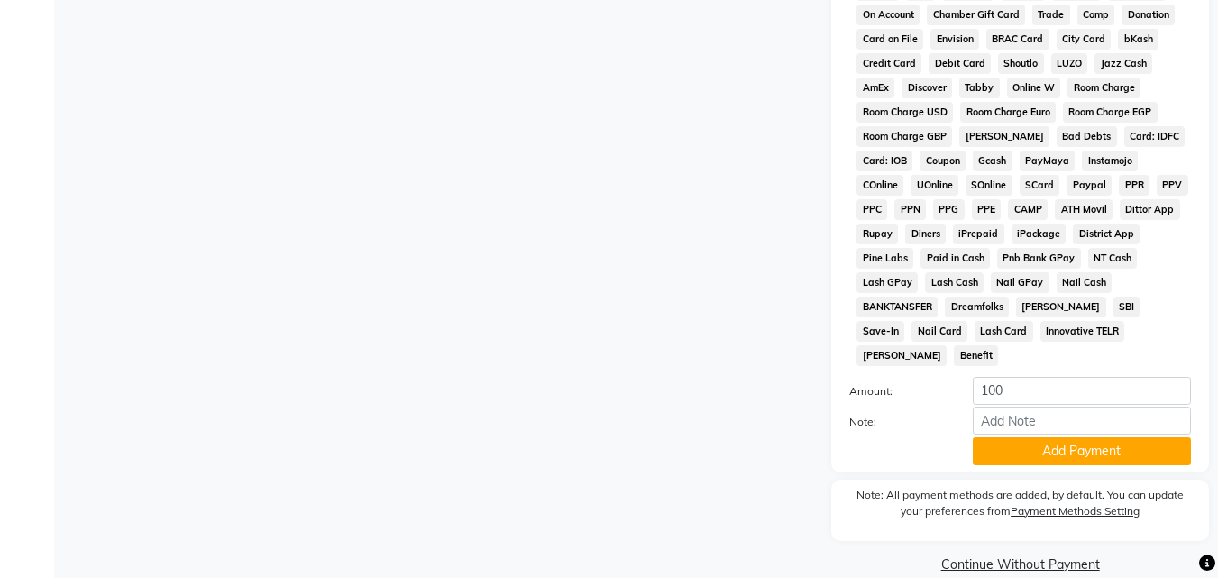
scroll to position [858, 0]
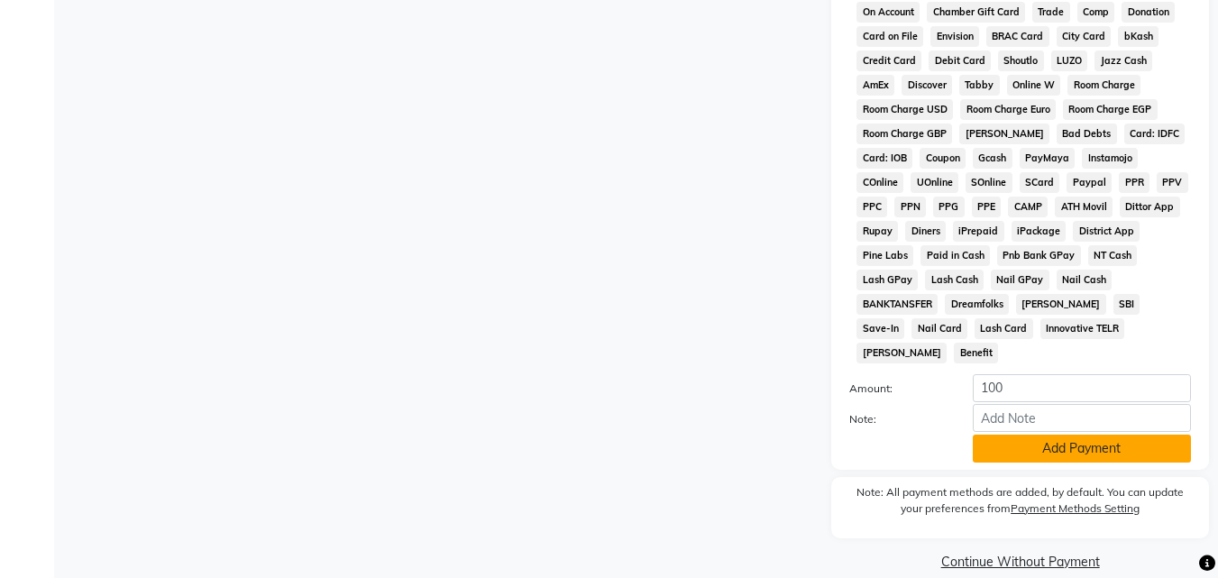
click at [1052, 434] on button "Add Payment" at bounding box center [1081, 448] width 218 height 28
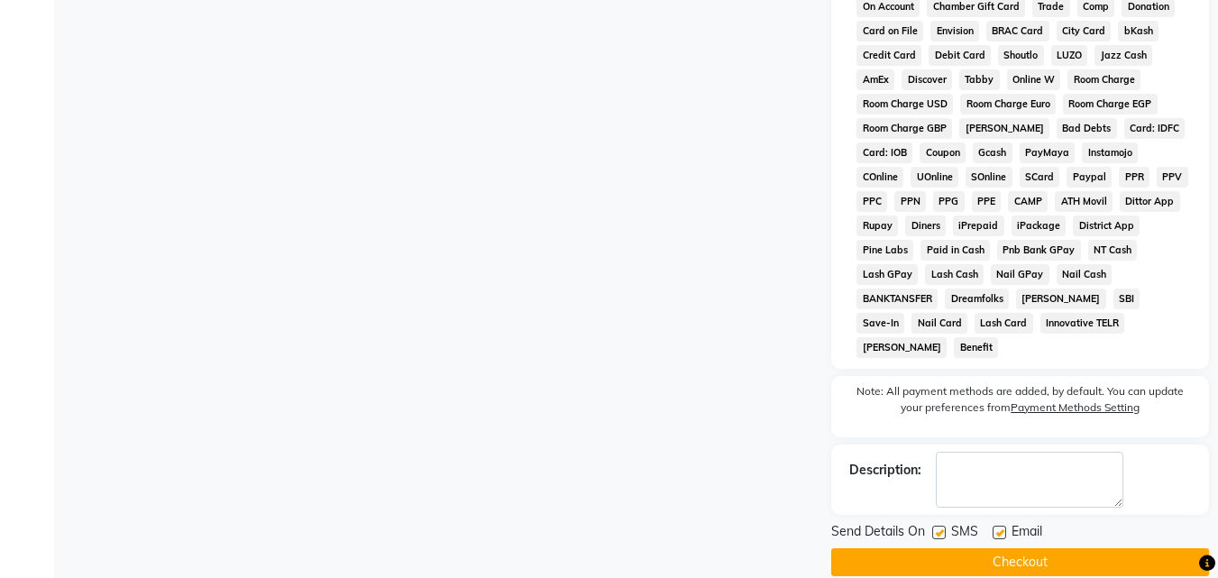
scroll to position [864, 0]
click at [1058, 547] on button "Checkout" at bounding box center [1020, 561] width 378 height 28
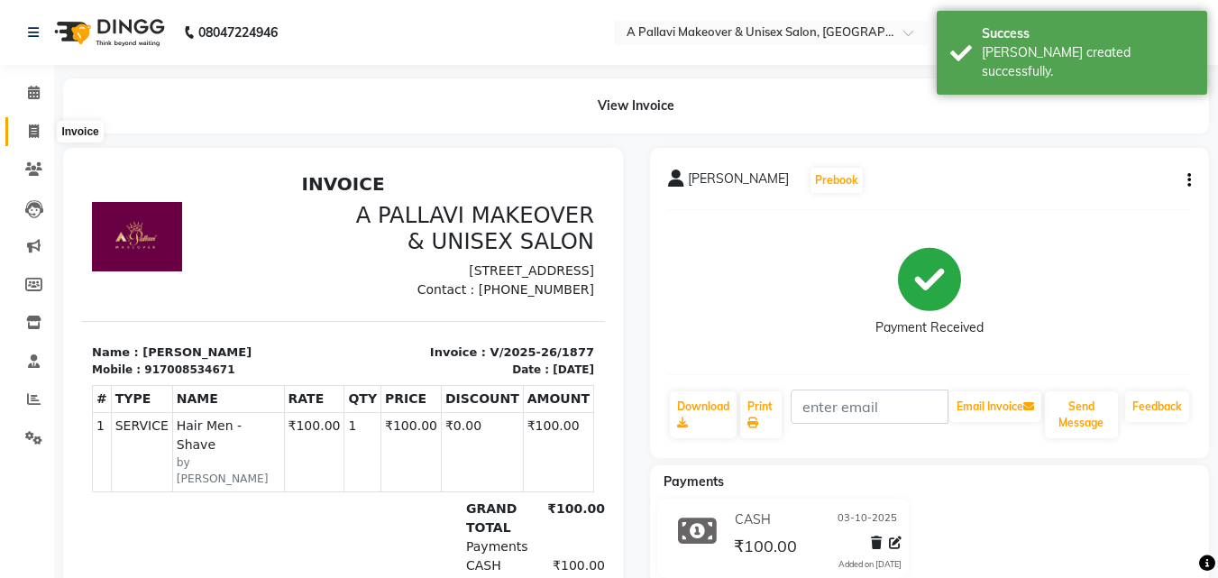
click at [33, 138] on span at bounding box center [34, 132] width 32 height 21
select select "service"
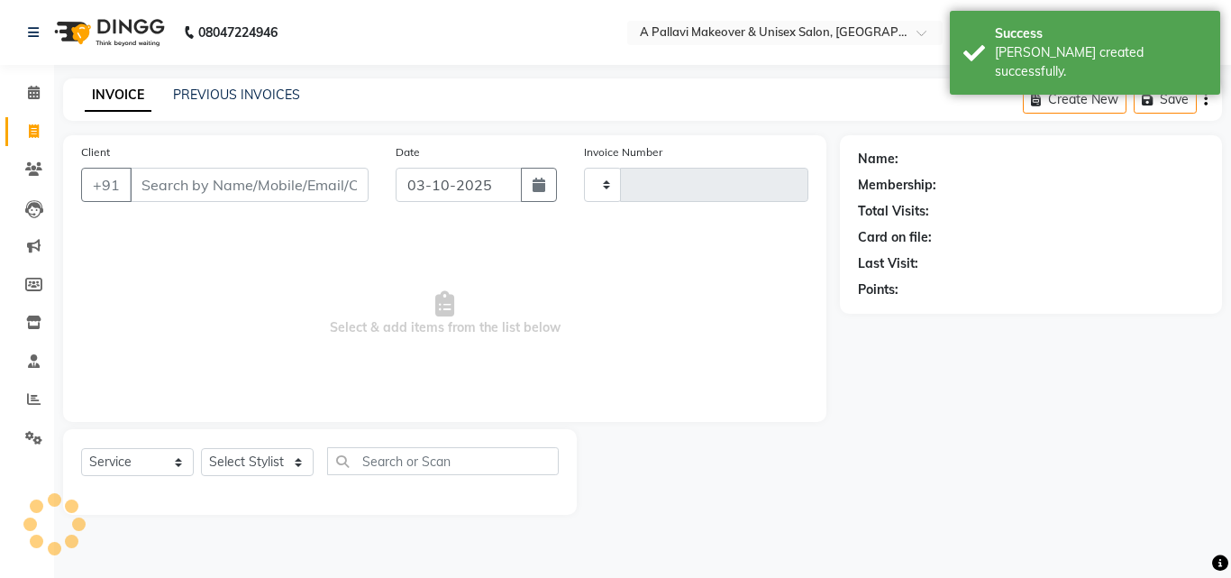
type input "1878"
select select "3573"
click at [278, 87] on link "PREVIOUS INVOICES" at bounding box center [236, 95] width 127 height 16
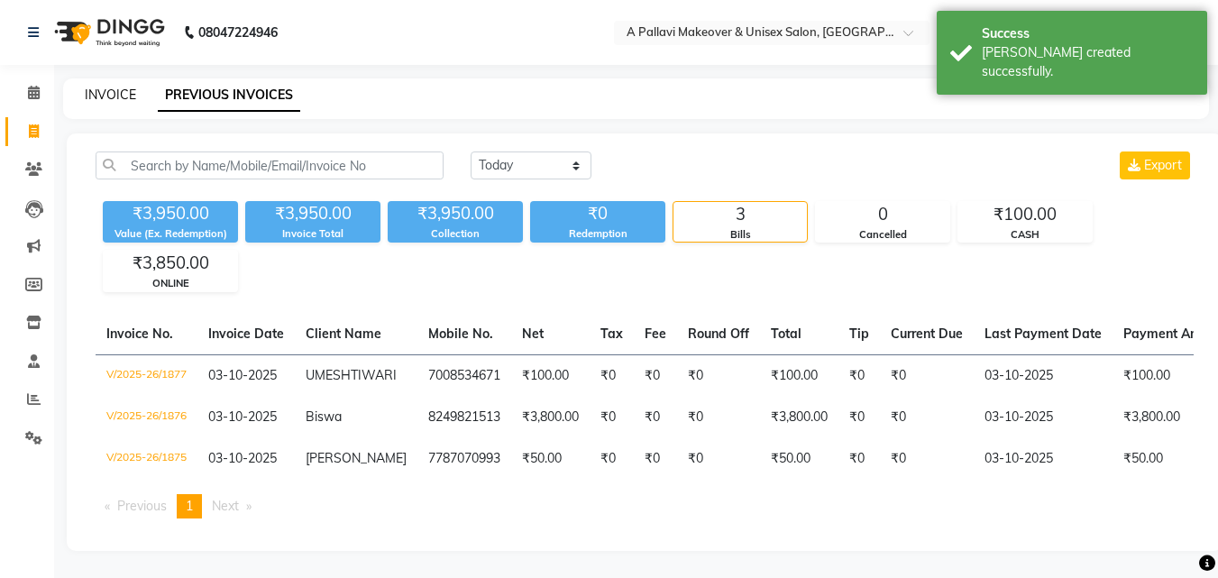
click at [121, 102] on link "INVOICE" at bounding box center [110, 95] width 51 height 16
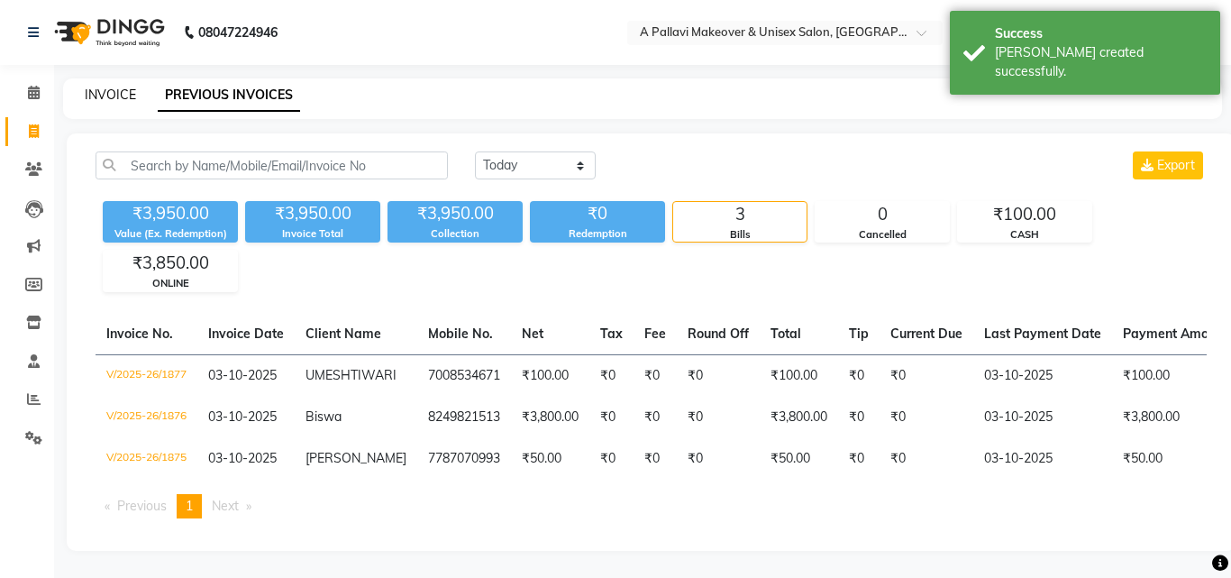
select select "3573"
select select "service"
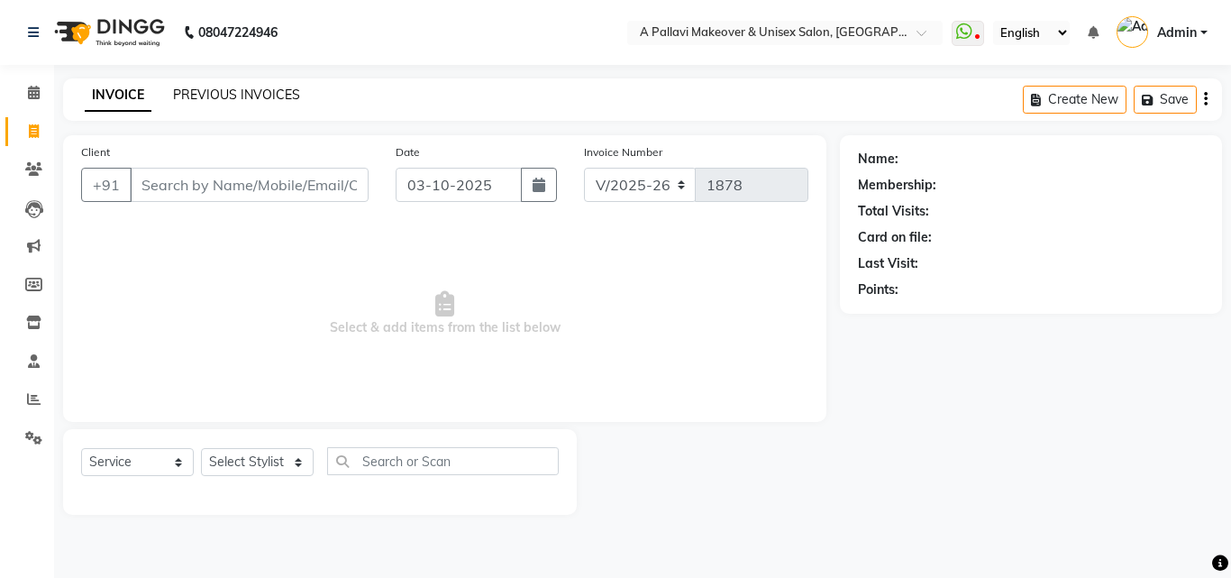
click at [241, 95] on link "PREVIOUS INVOICES" at bounding box center [236, 95] width 127 height 16
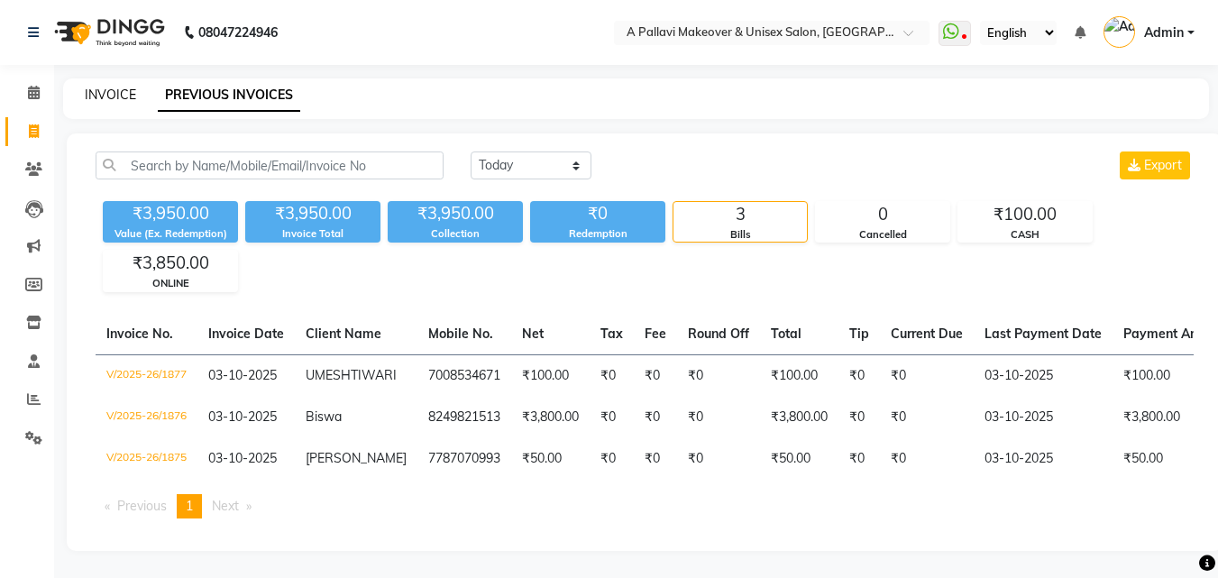
click at [122, 97] on link "INVOICE" at bounding box center [110, 95] width 51 height 16
select select "service"
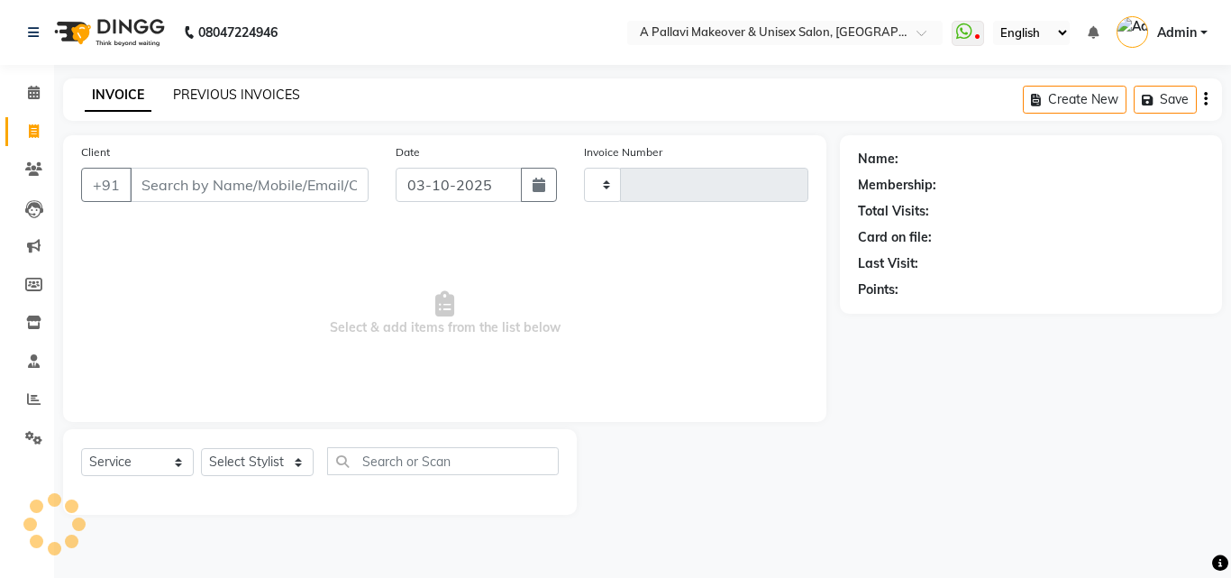
type input "1878"
select select "3573"
click at [33, 170] on icon at bounding box center [33, 169] width 17 height 14
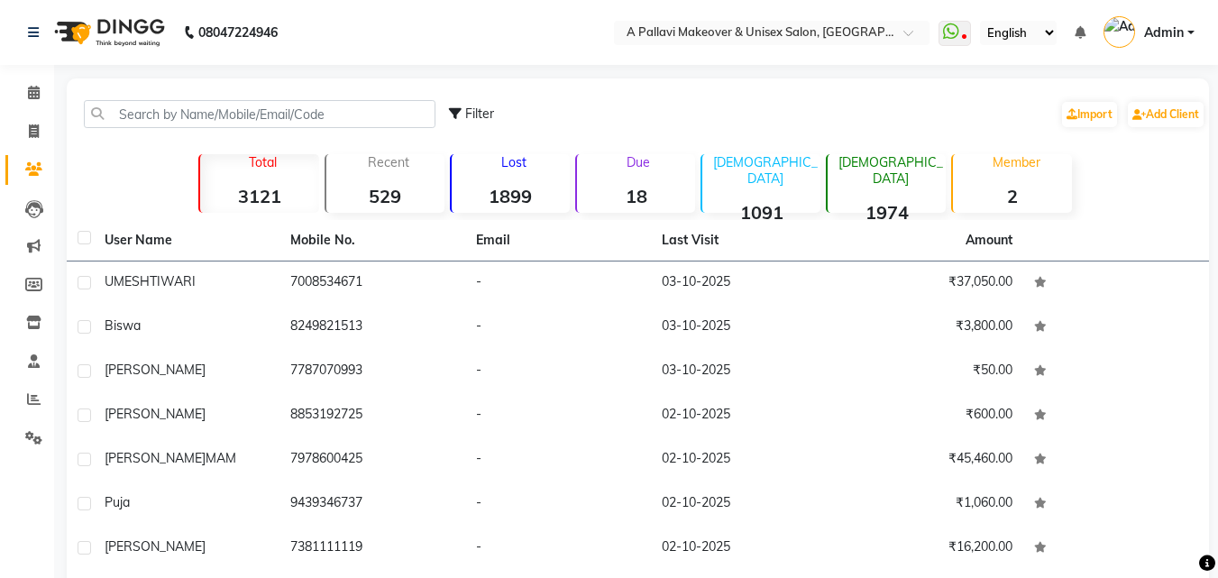
click at [634, 176] on div "Due 18" at bounding box center [635, 183] width 120 height 59
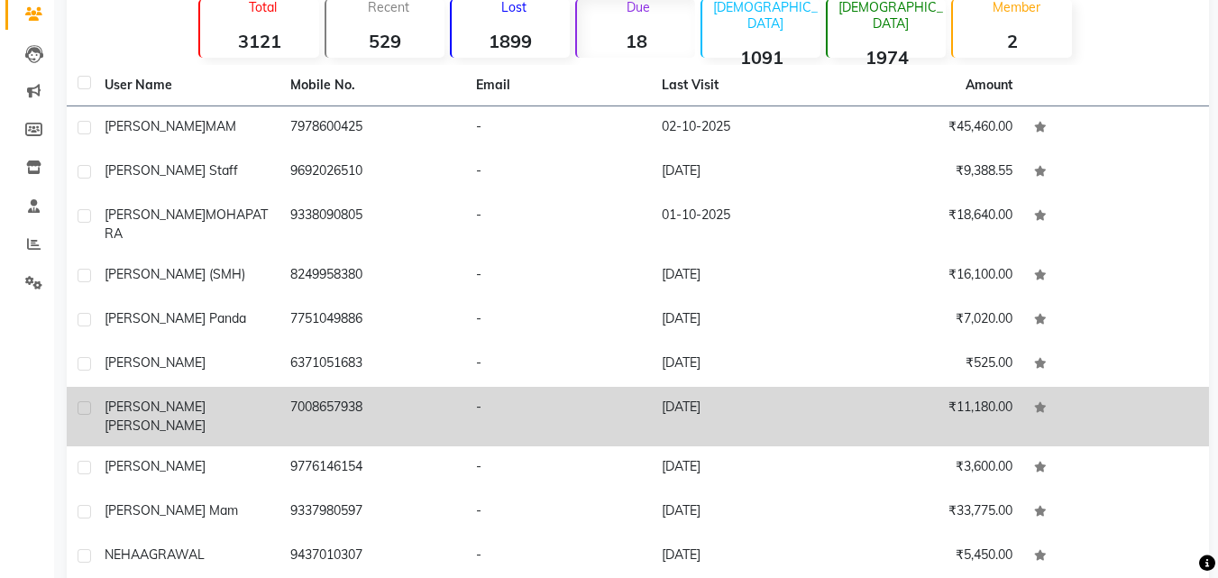
scroll to position [113, 0]
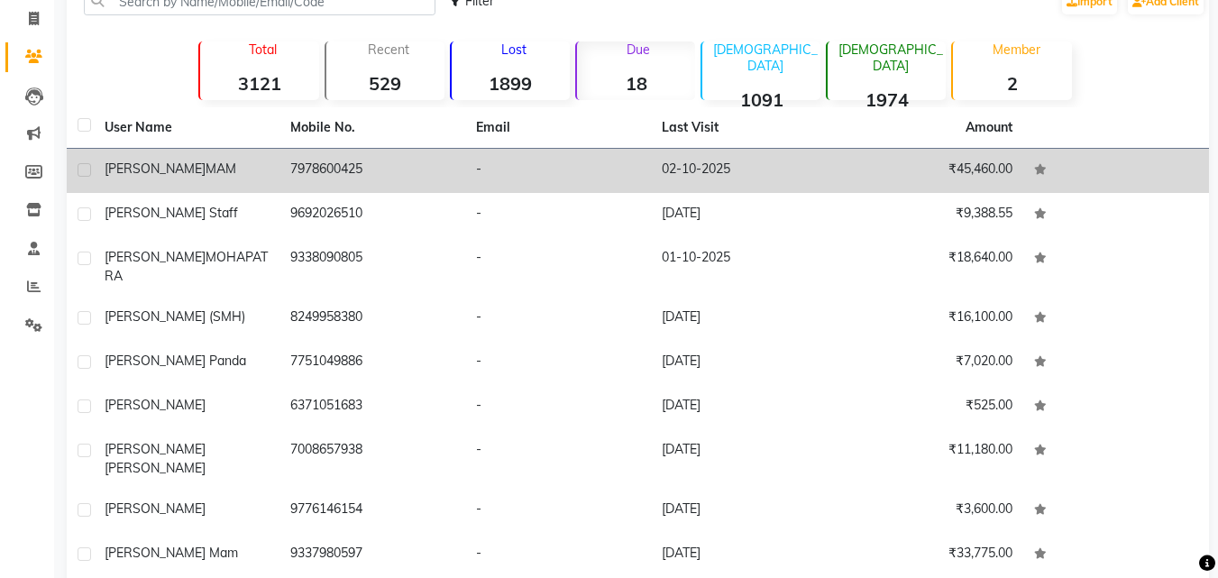
click at [680, 165] on td "02-10-2025" at bounding box center [744, 171] width 186 height 44
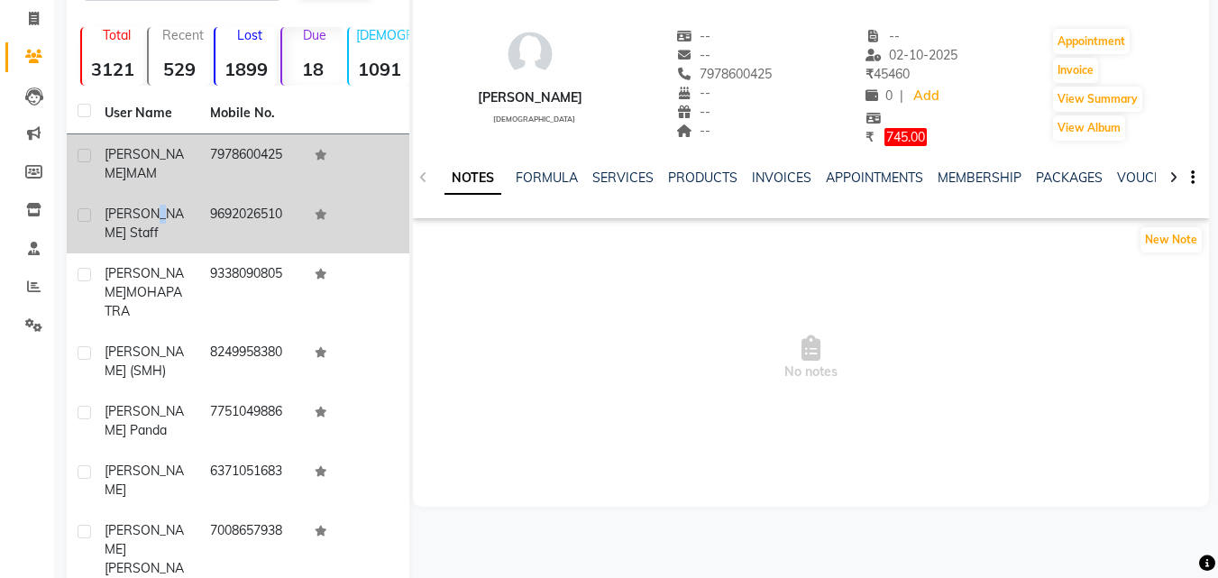
click at [155, 205] on span "[PERSON_NAME] staff" at bounding box center [144, 222] width 79 height 35
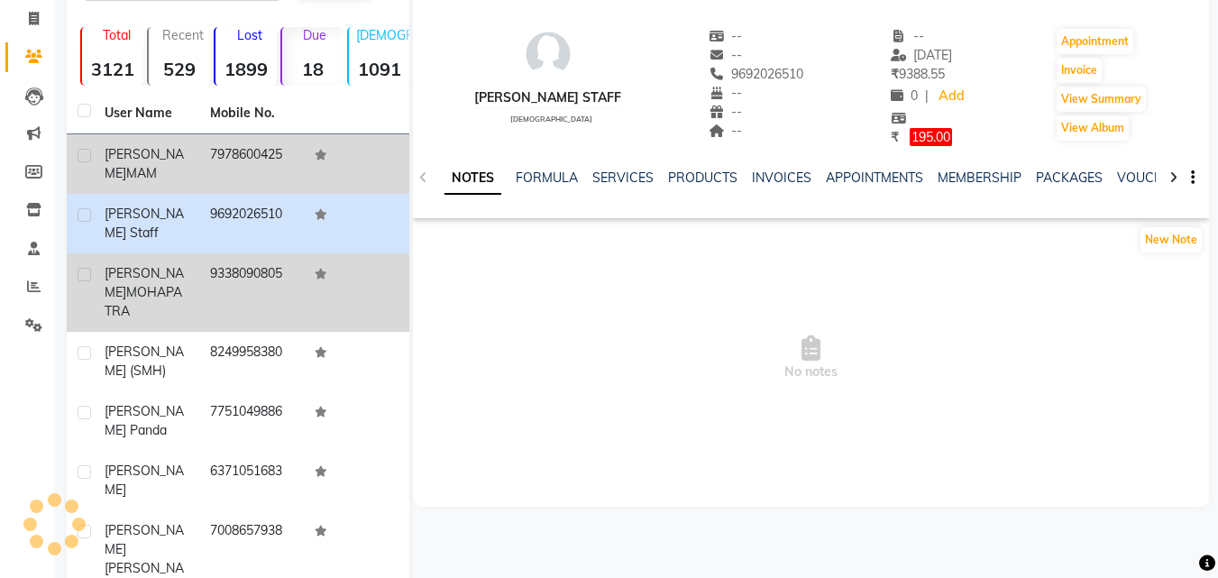
click at [225, 253] on td "9338090805" at bounding box center [251, 292] width 105 height 78
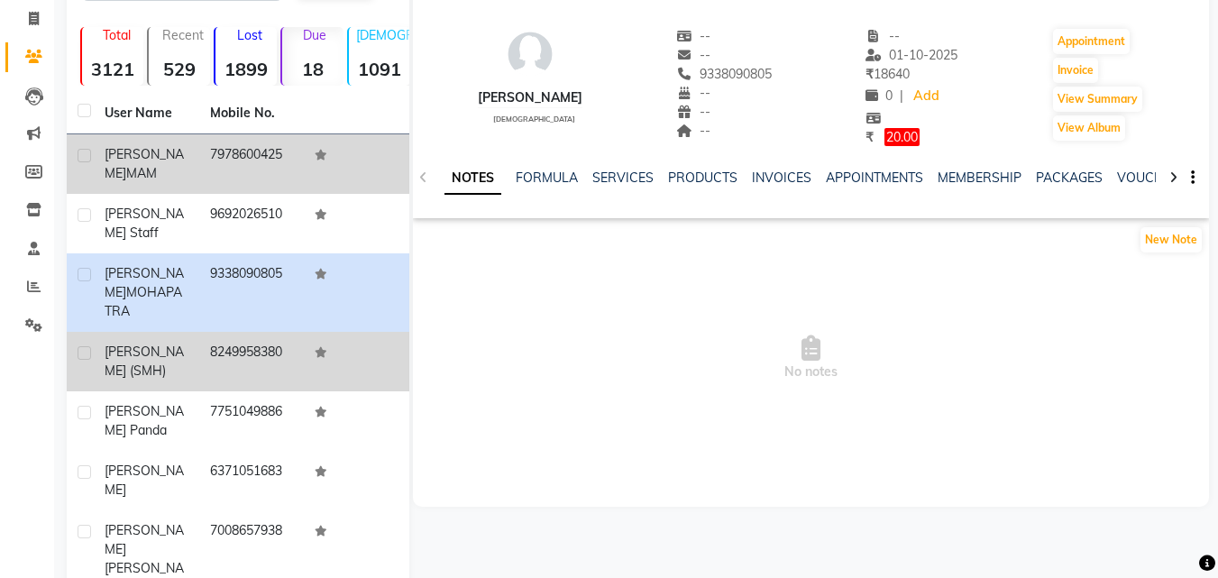
click at [257, 332] on td "8249958380" at bounding box center [251, 361] width 105 height 59
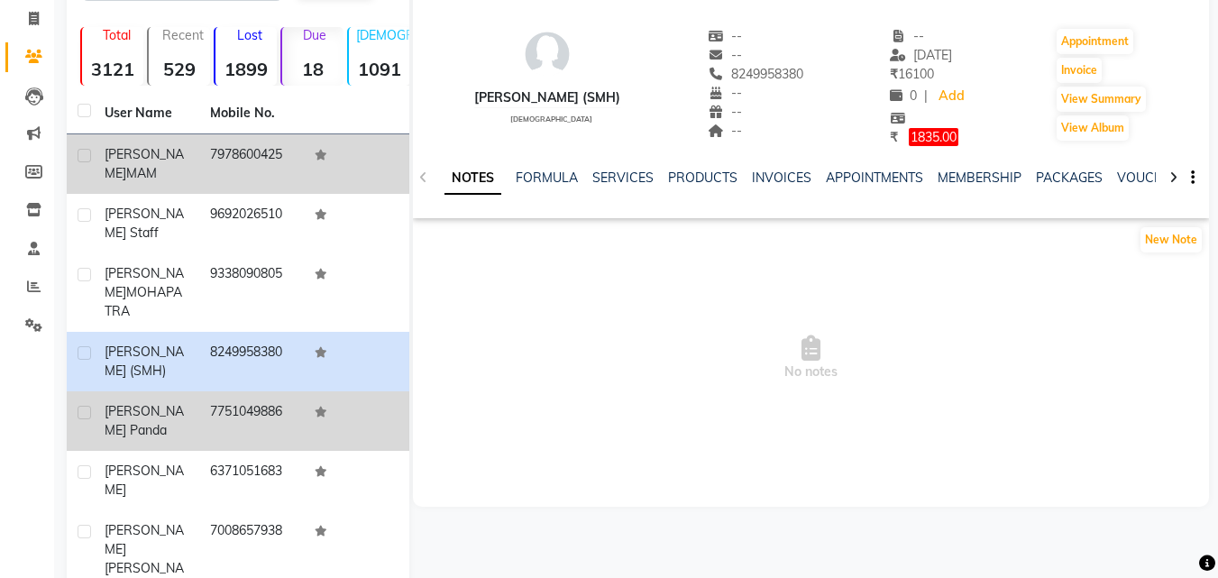
click at [253, 391] on td "7751049886" at bounding box center [251, 420] width 105 height 59
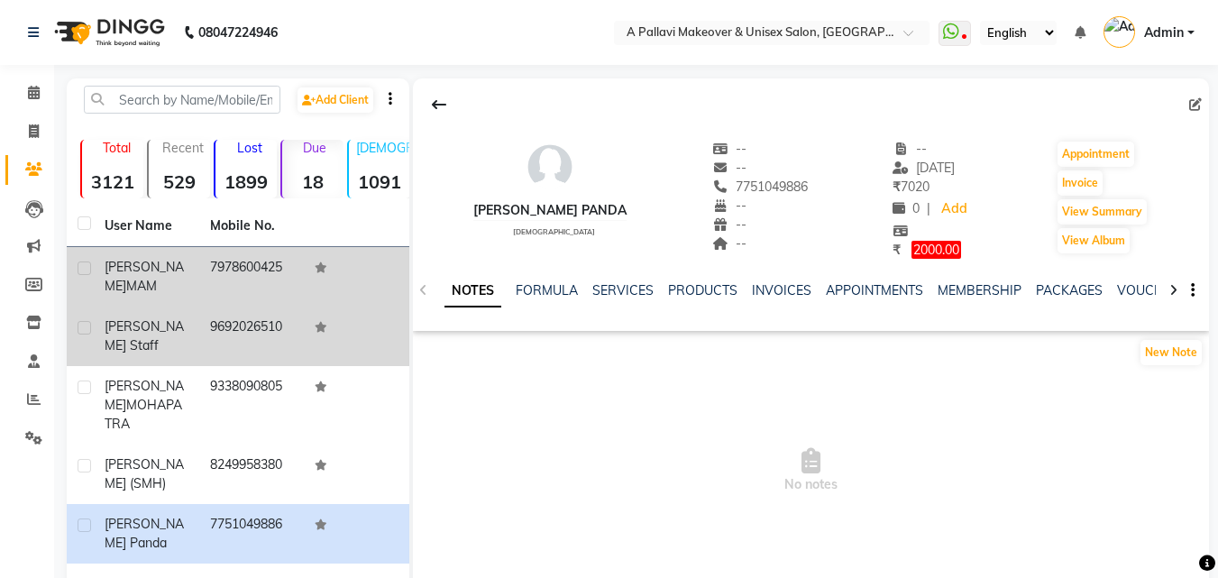
scroll to position [265, 0]
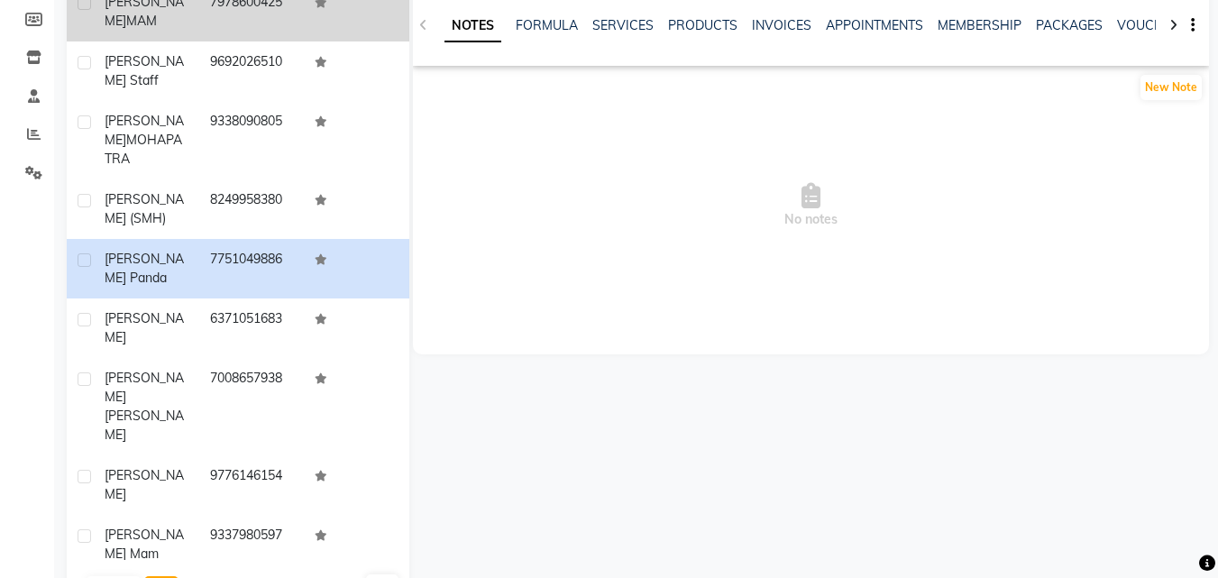
click at [169, 576] on button "Next" at bounding box center [161, 588] width 34 height 25
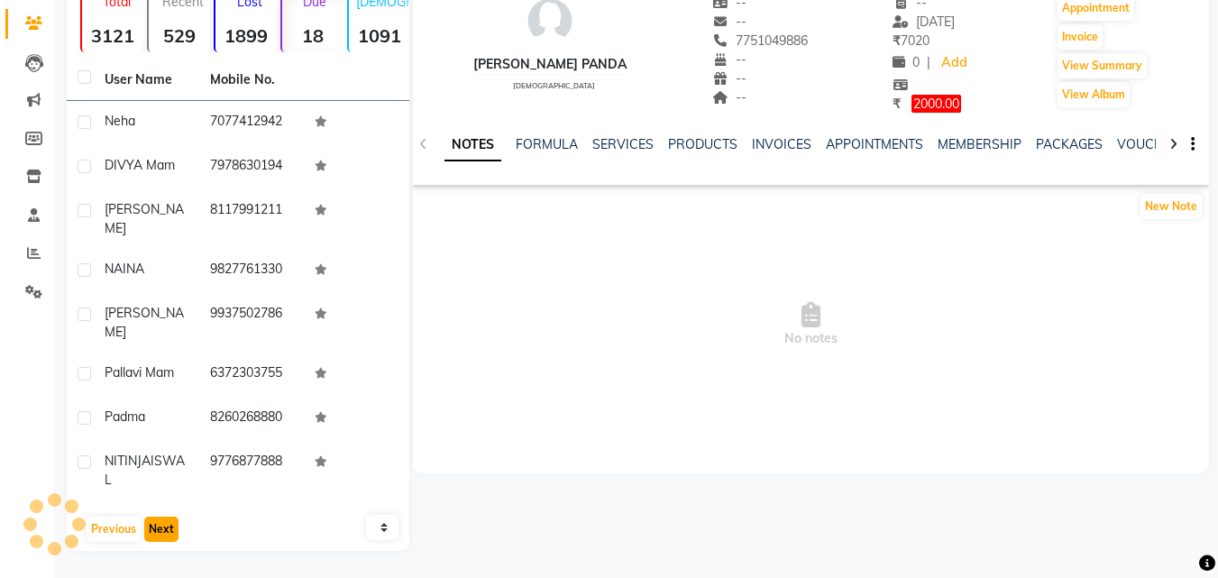
scroll to position [115, 0]
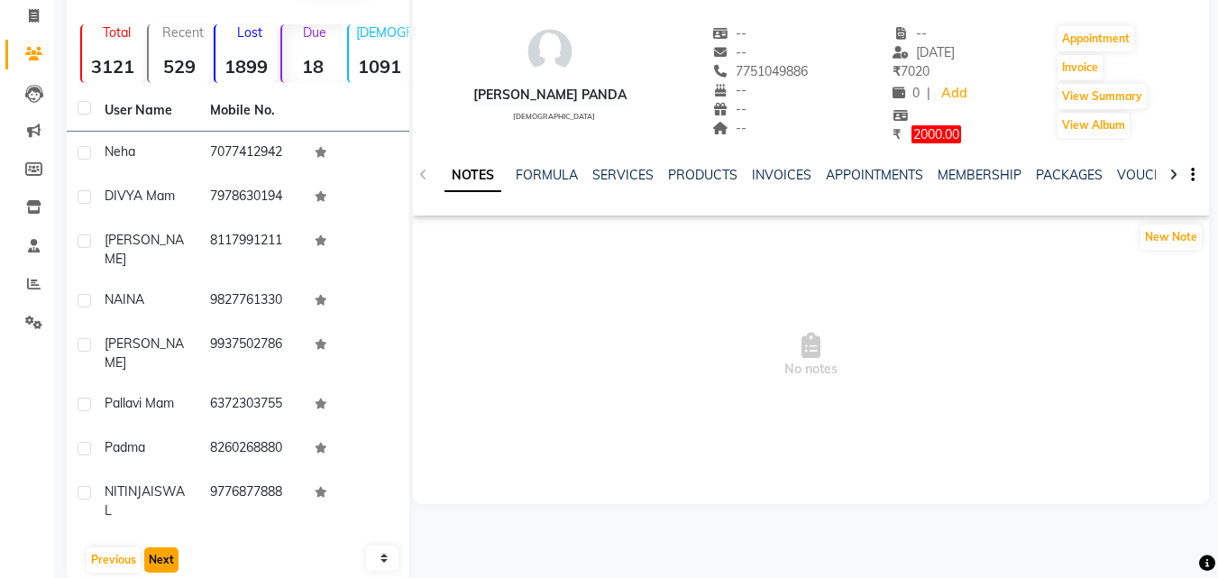
click at [157, 547] on button "Next" at bounding box center [161, 559] width 34 height 25
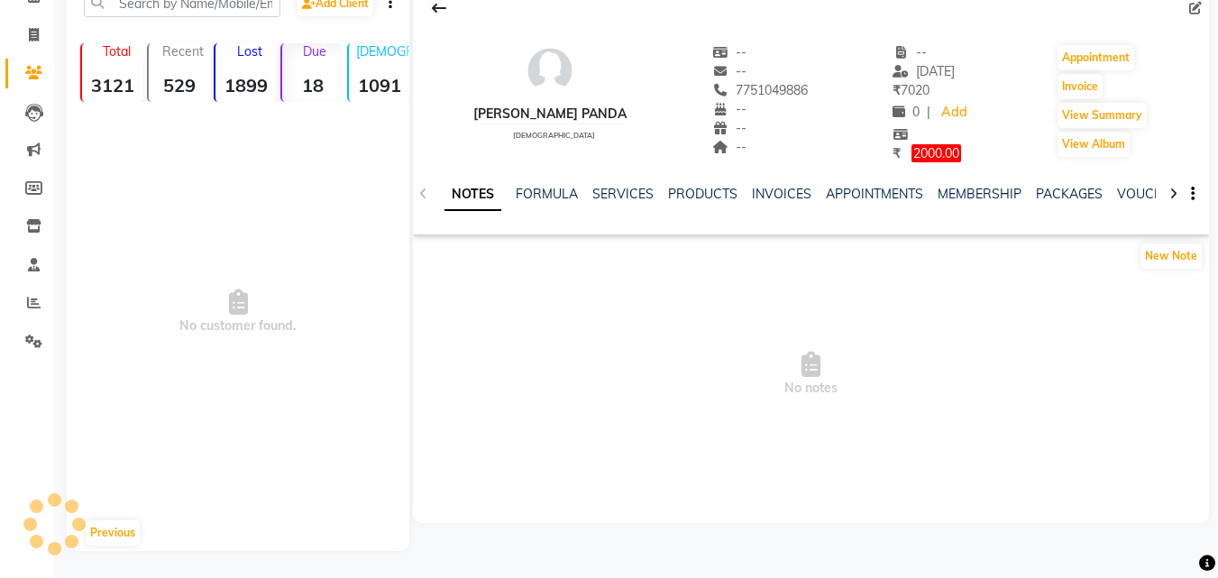
scroll to position [96, 0]
click at [120, 525] on button "Previous" at bounding box center [113, 532] width 54 height 25
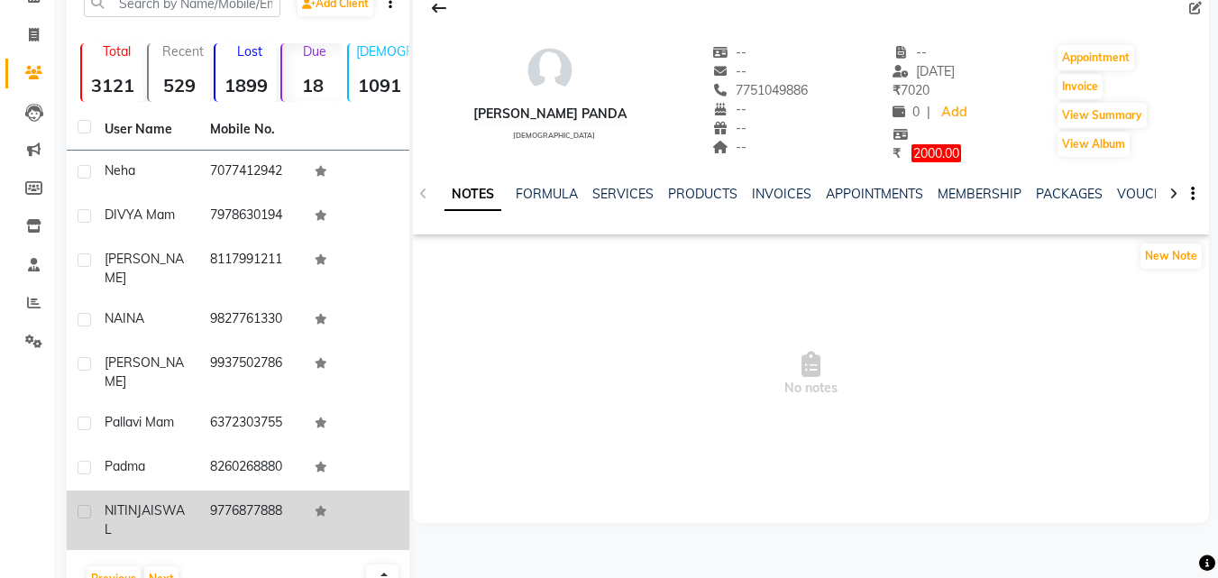
click at [210, 490] on td "9776877888" at bounding box center [251, 519] width 105 height 59
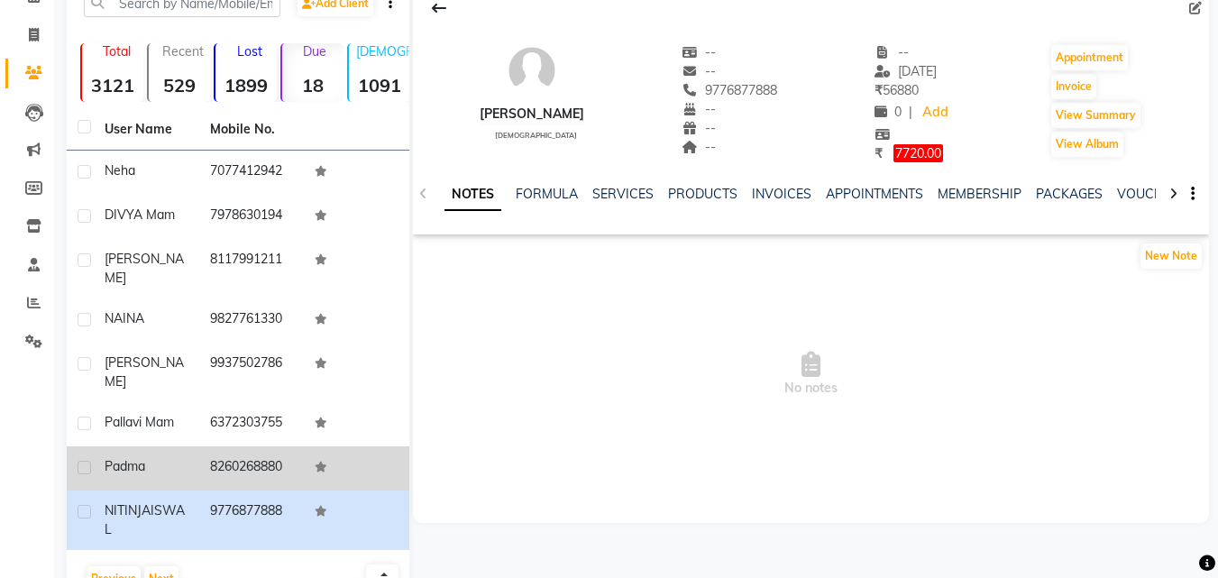
click at [210, 446] on td "8260268880" at bounding box center [251, 468] width 105 height 44
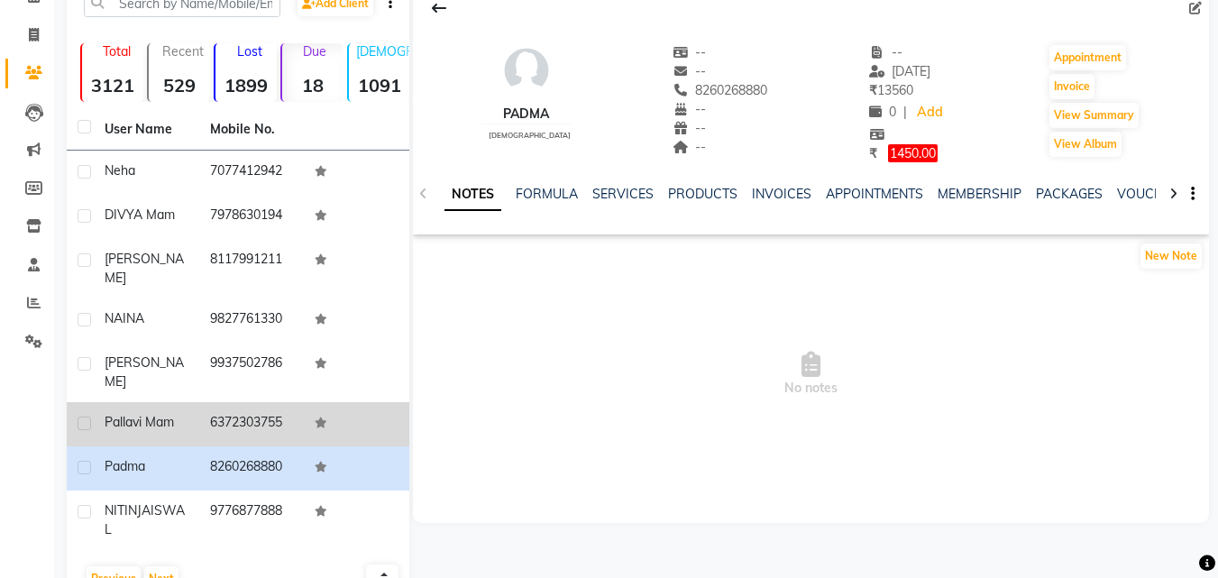
click at [214, 402] on td "6372303755" at bounding box center [251, 424] width 105 height 44
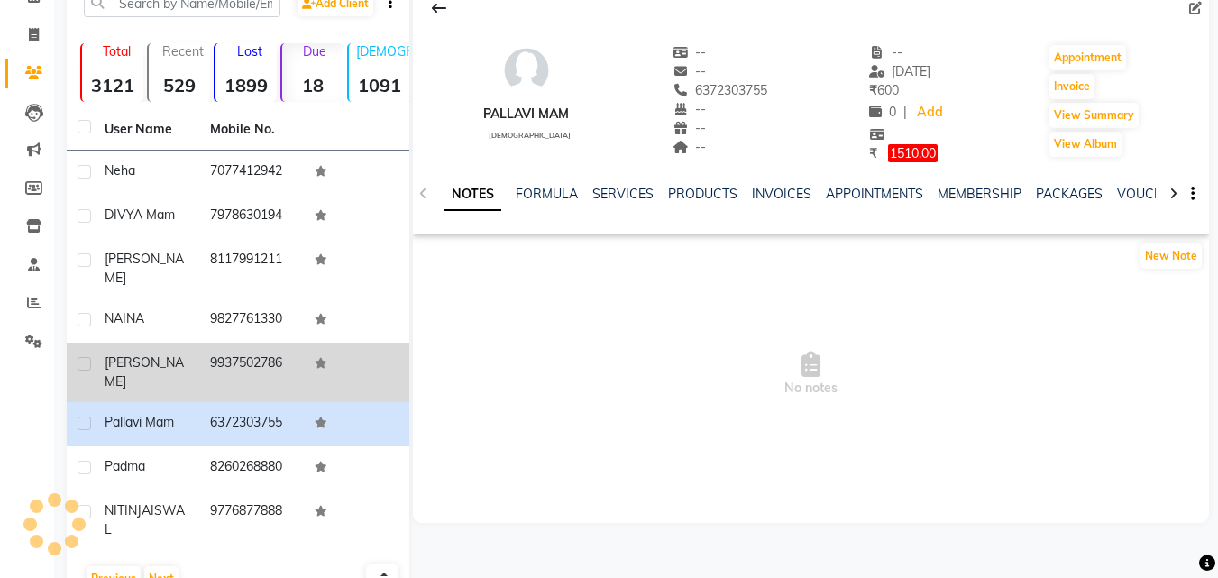
click at [217, 354] on td "9937502786" at bounding box center [251, 371] width 105 height 59
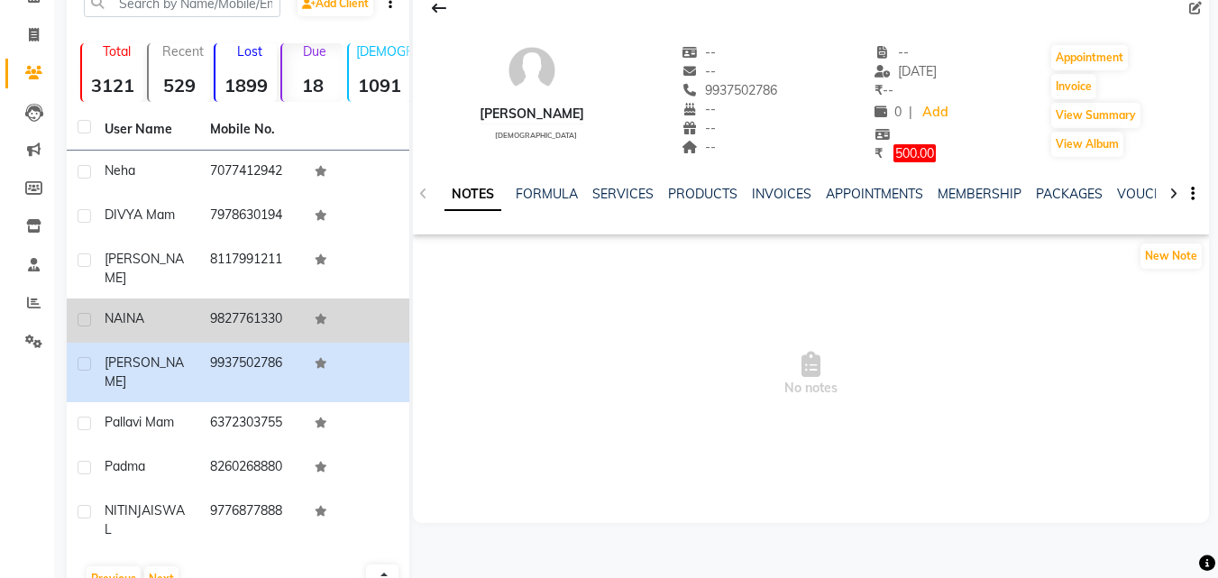
click at [204, 298] on td "9827761330" at bounding box center [251, 320] width 105 height 44
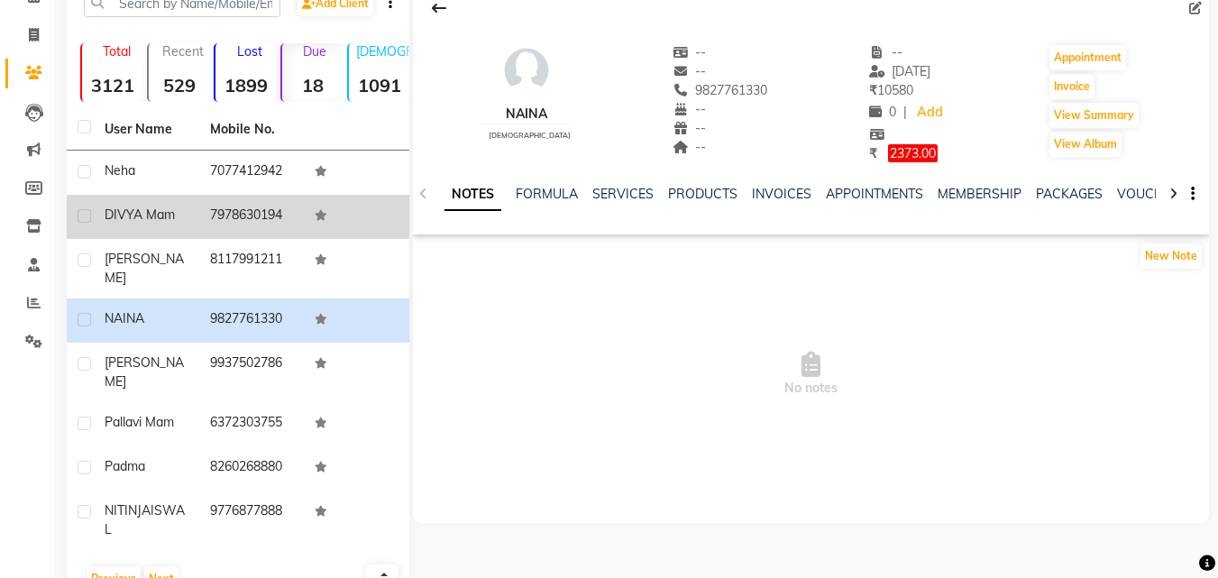
click at [188, 236] on td "DIVYA Mam" at bounding box center [146, 217] width 105 height 44
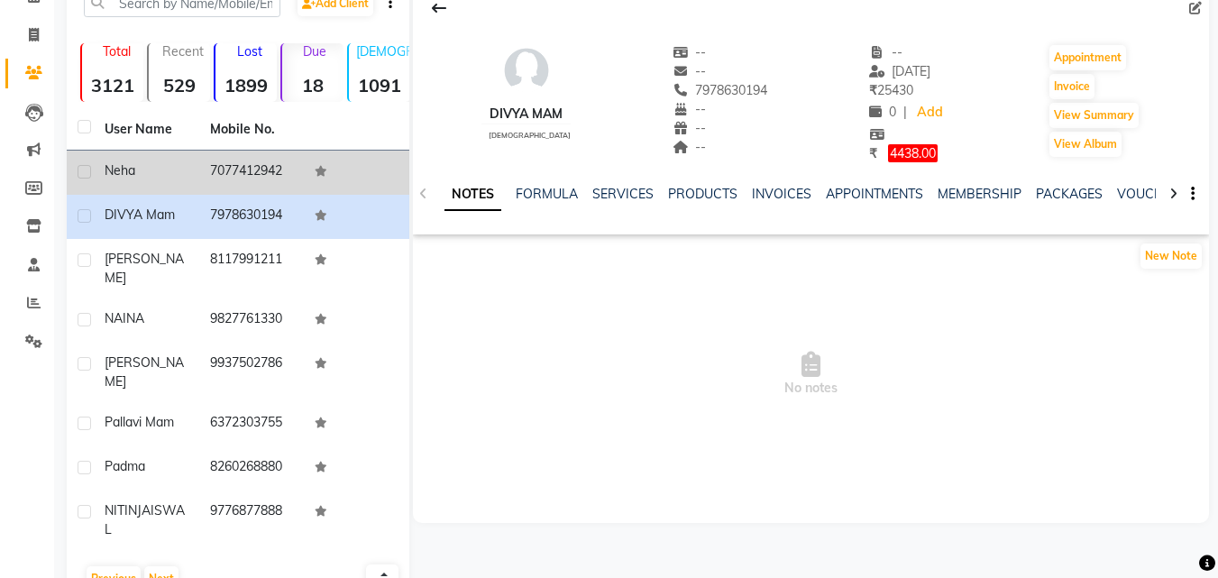
click at [183, 176] on div "Neha" at bounding box center [147, 170] width 84 height 19
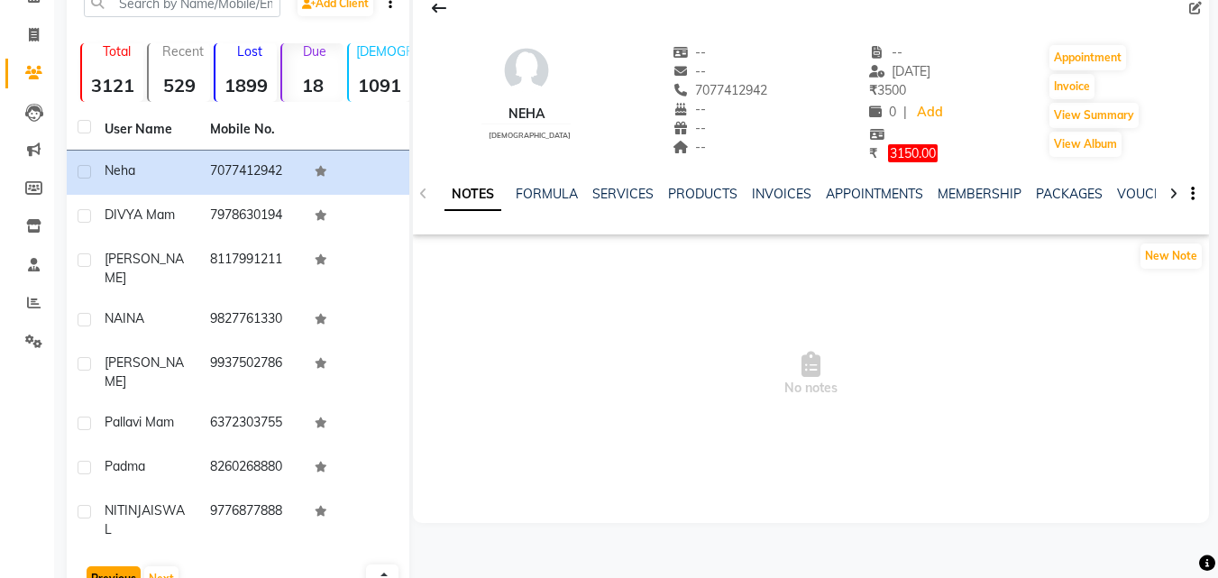
click at [123, 566] on button "Previous" at bounding box center [114, 578] width 54 height 25
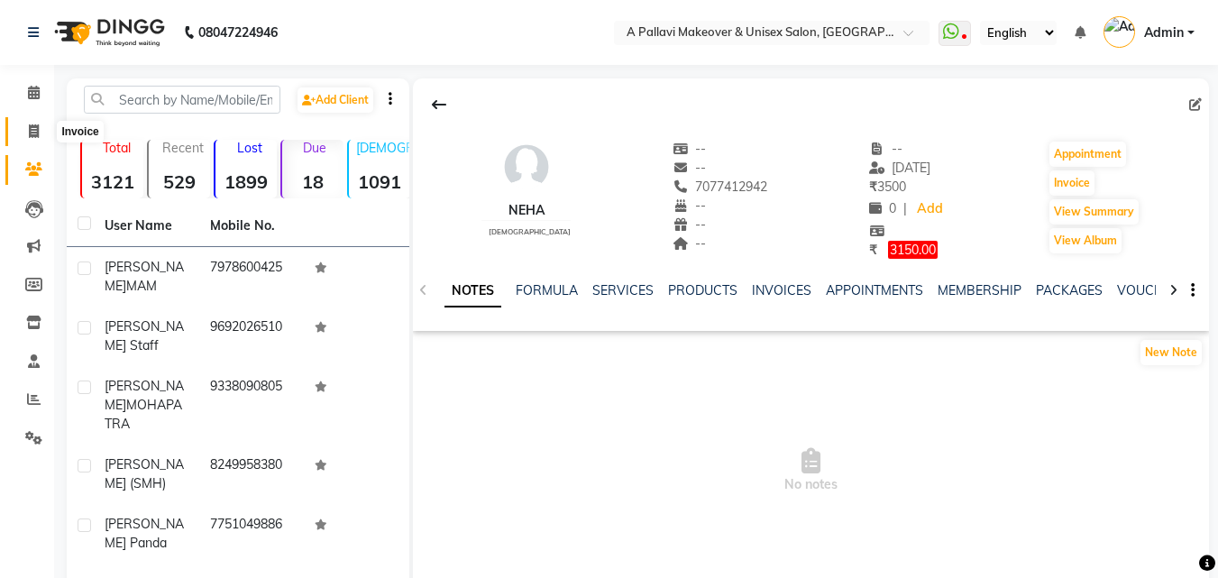
click at [24, 133] on span at bounding box center [34, 132] width 32 height 21
select select "service"
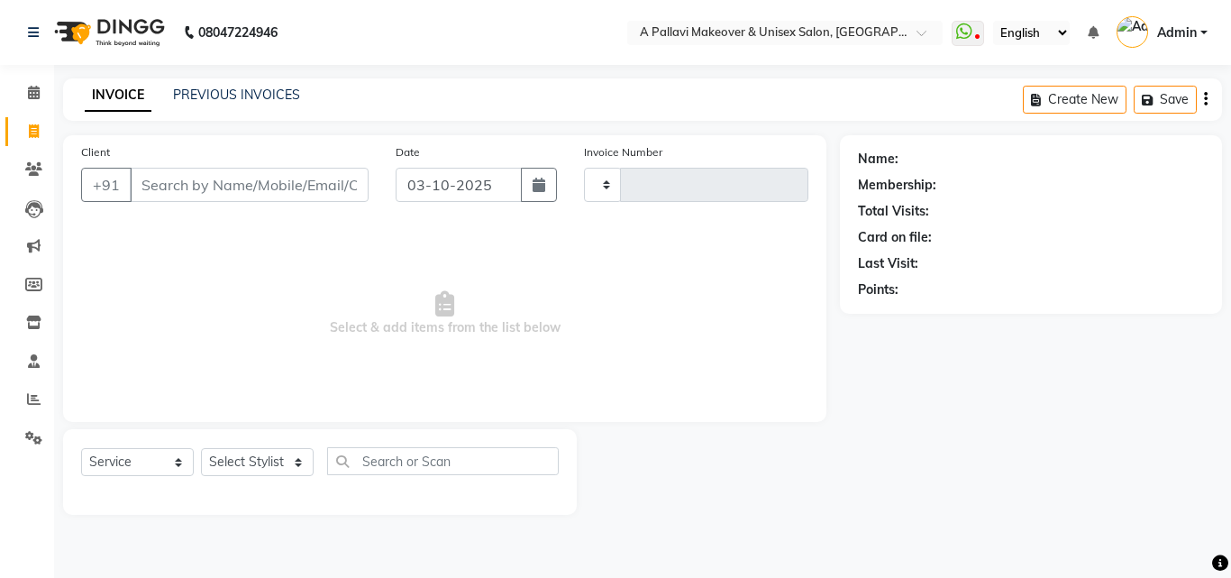
type input "1878"
select select "3573"
click at [30, 404] on icon at bounding box center [34, 399] width 14 height 14
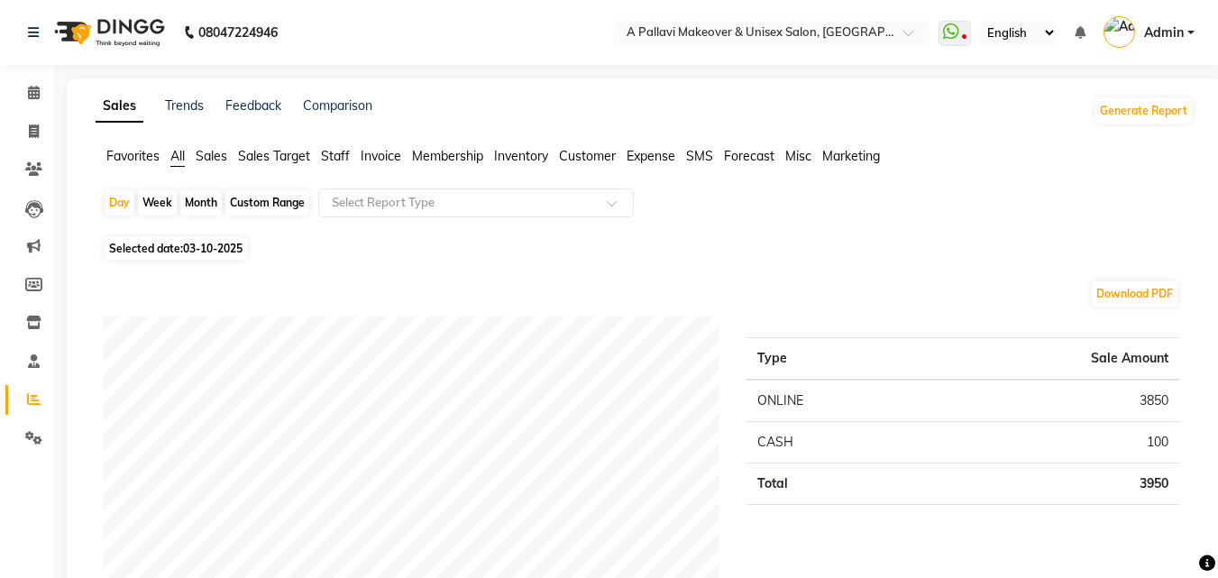
click at [333, 160] on span "Staff" at bounding box center [335, 156] width 29 height 16
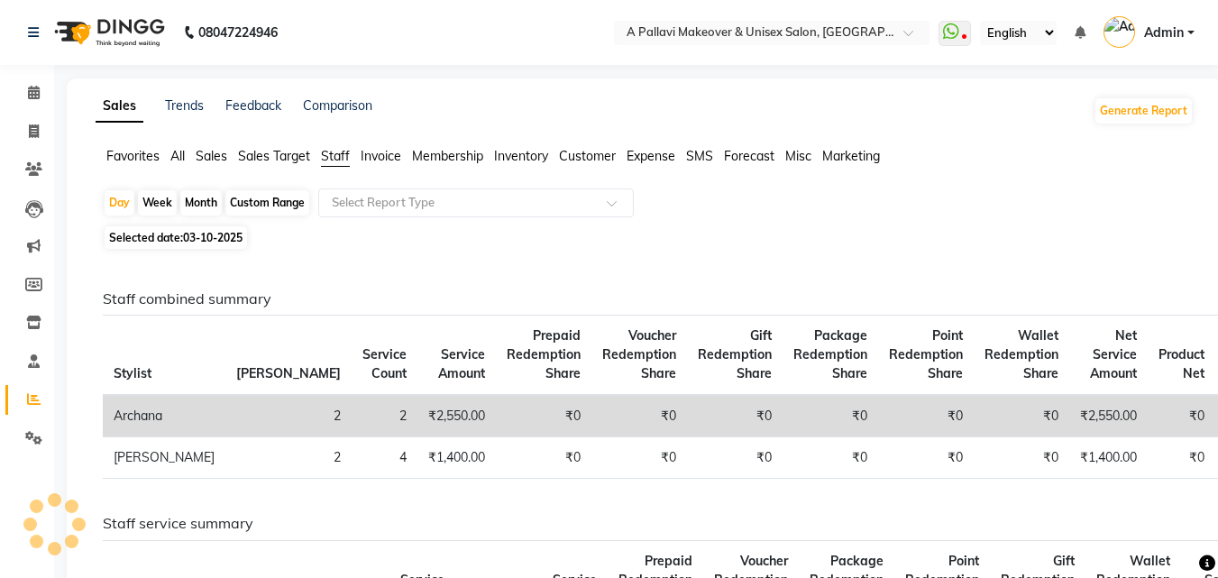
click at [212, 206] on div "Month" at bounding box center [200, 202] width 41 height 25
select select "10"
select select "2025"
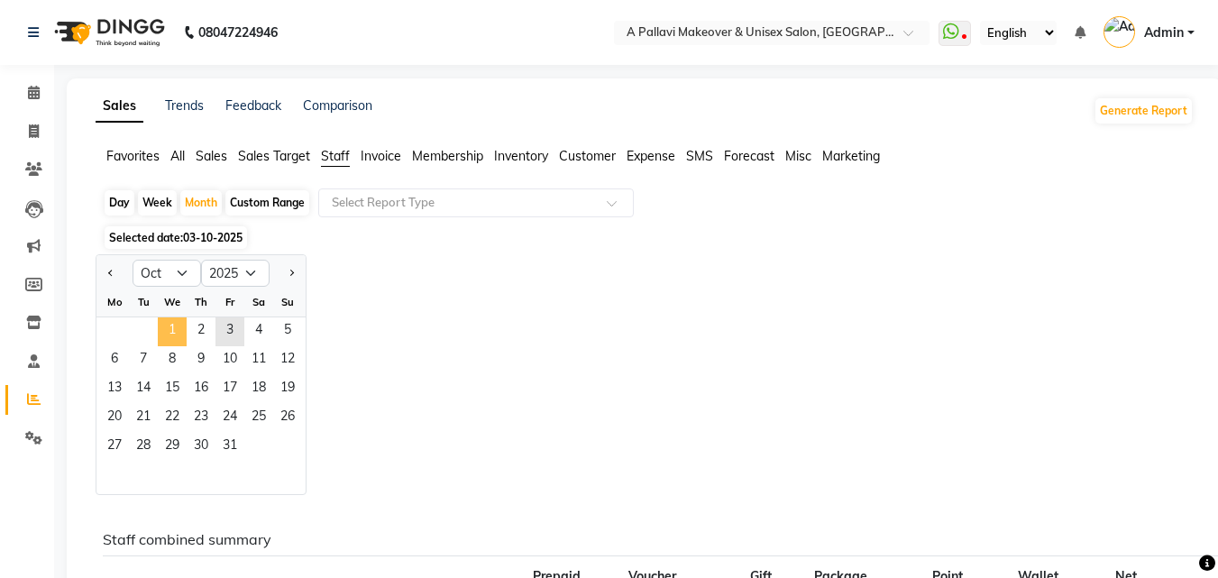
click at [160, 325] on span "1" at bounding box center [172, 331] width 29 height 29
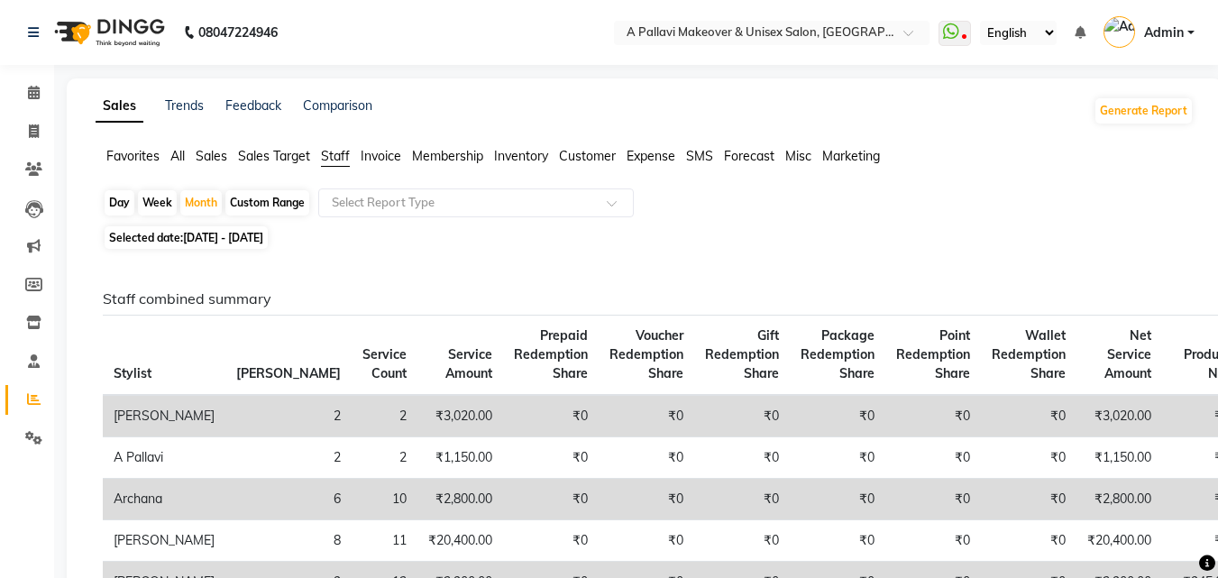
click at [205, 240] on span "[DATE] - [DATE]" at bounding box center [223, 238] width 80 height 14
select select "10"
select select "2025"
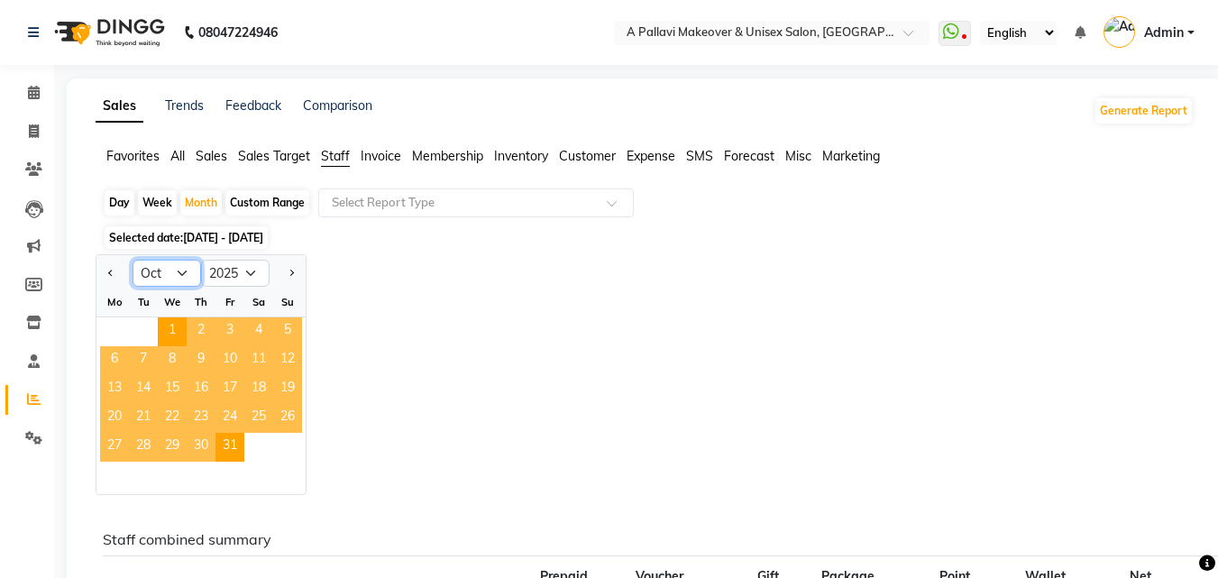
click at [180, 272] on select "Jan Feb Mar Apr May Jun [DATE] Aug Sep Oct Nov Dec" at bounding box center [166, 273] width 68 height 27
select select "9"
click at [132, 260] on select "Jan Feb Mar Apr May Jun [DATE] Aug Sep Oct Nov Dec" at bounding box center [166, 273] width 68 height 27
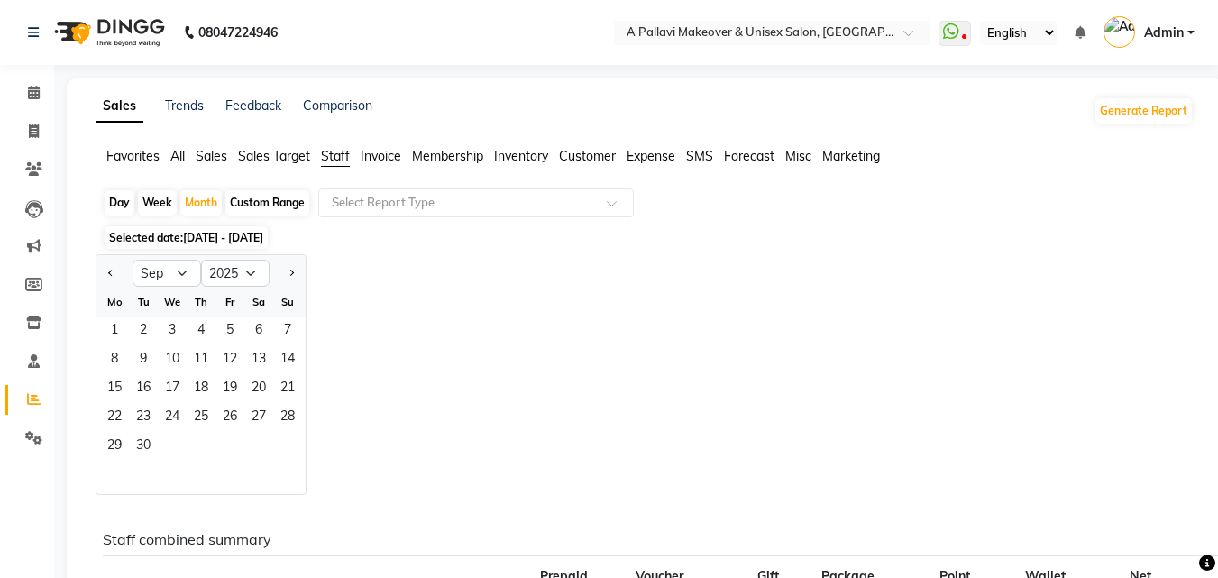
click at [96, 326] on ngb-datepicker "Jan Feb Mar Apr May Jun [DATE] Aug Sep Oct Nov [DATE] 2016 2017 2018 2019 2020 …" at bounding box center [201, 374] width 211 height 241
click at [115, 326] on span "1" at bounding box center [114, 331] width 29 height 29
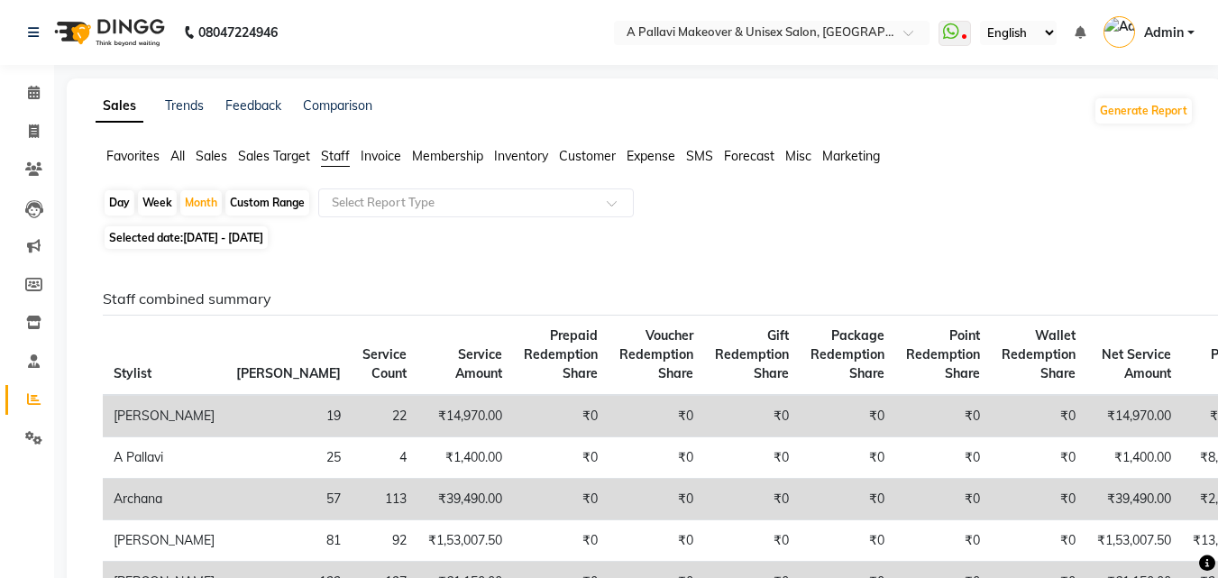
click at [180, 158] on span "All" at bounding box center [177, 156] width 14 height 16
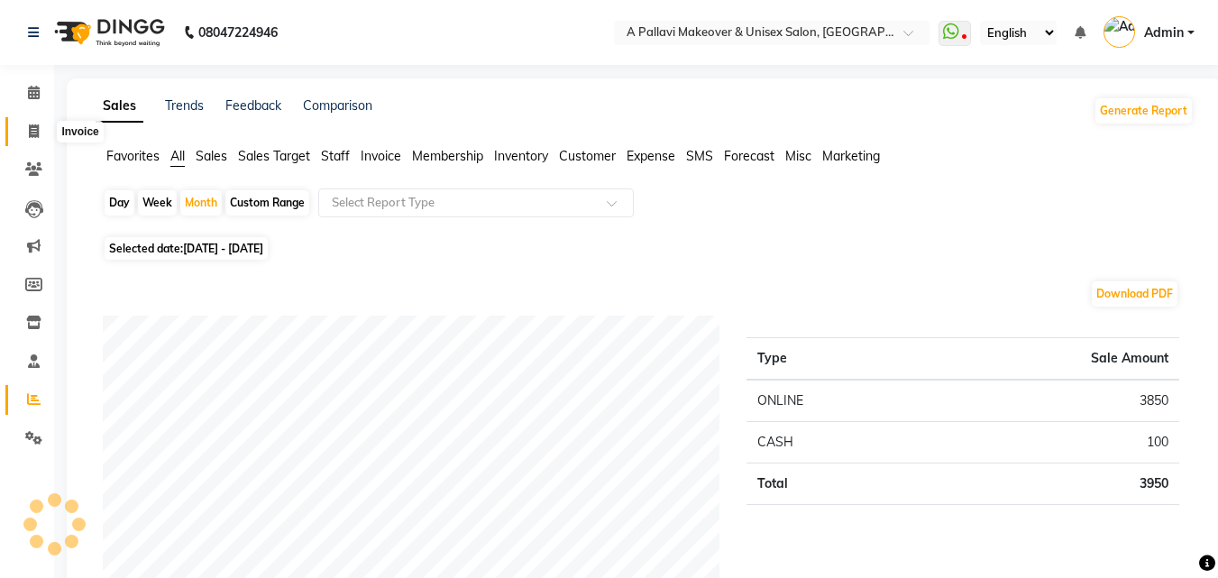
click at [37, 139] on span at bounding box center [34, 132] width 32 height 21
select select "service"
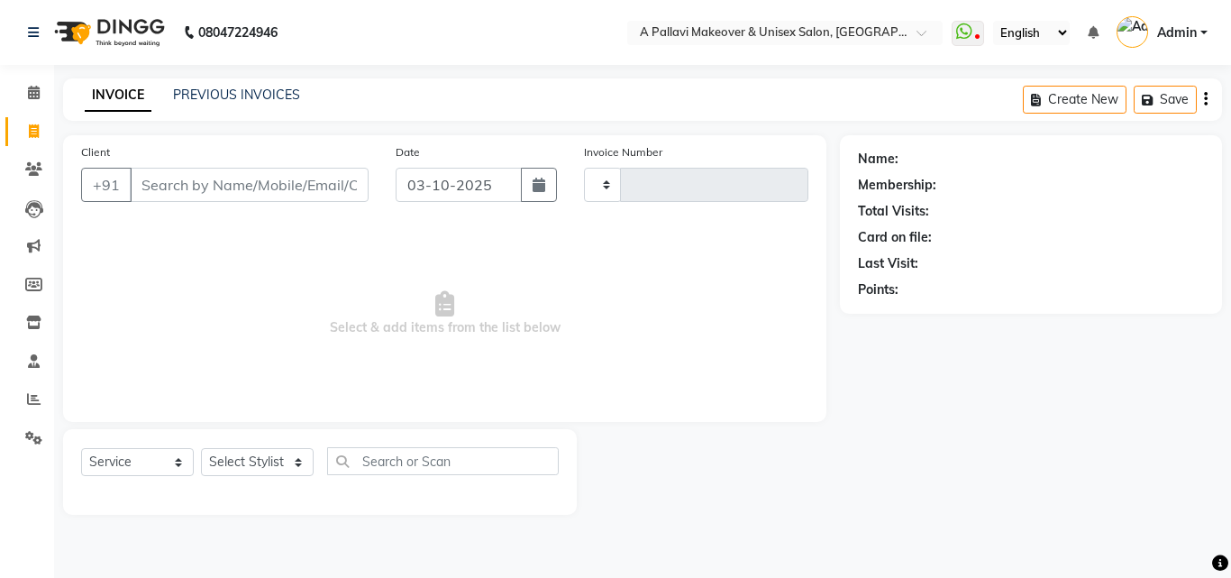
type input "1878"
select select "3573"
